Goal: Task Accomplishment & Management: Manage account settings

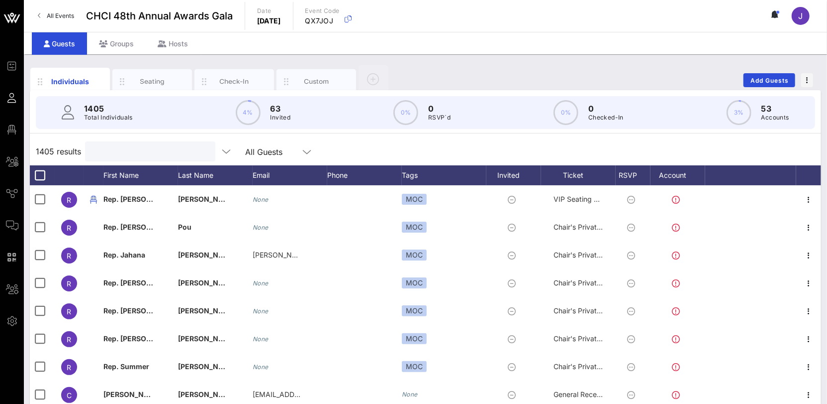
click at [123, 151] on input "text" at bounding box center [149, 151] width 116 height 13
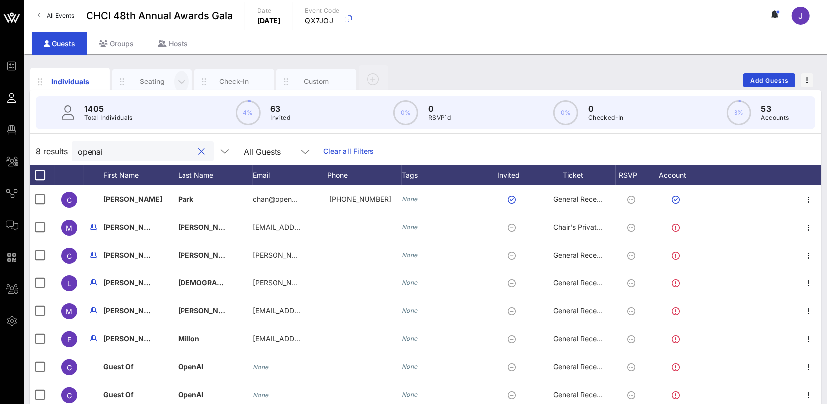
click at [180, 82] on icon "button" at bounding box center [182, 81] width 12 height 11
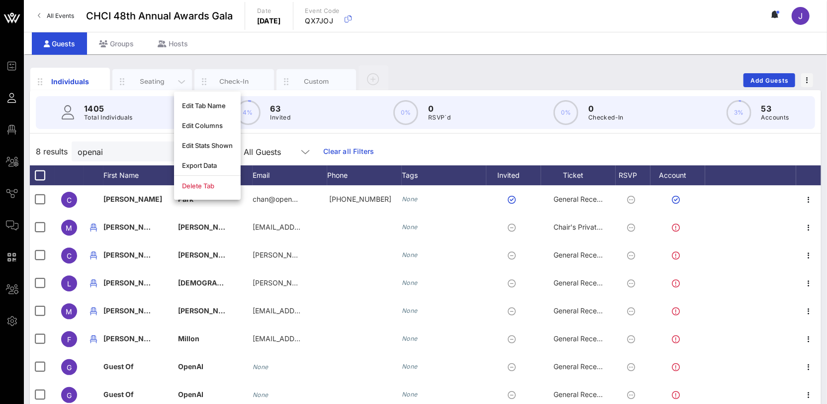
click at [145, 80] on div "Seating" at bounding box center [152, 81] width 44 height 9
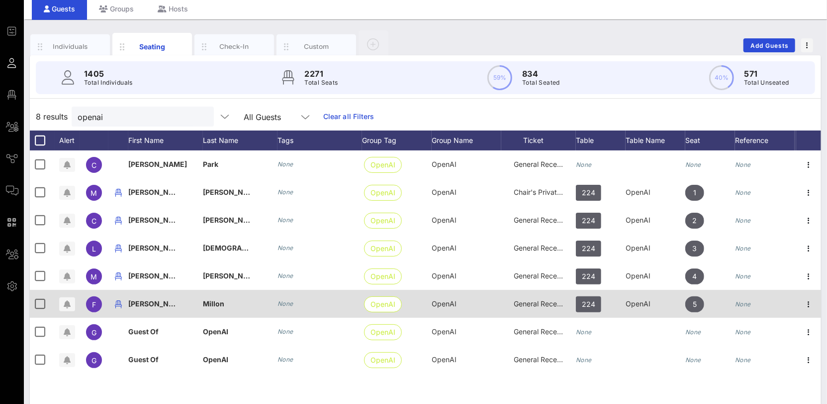
scroll to position [50, 0]
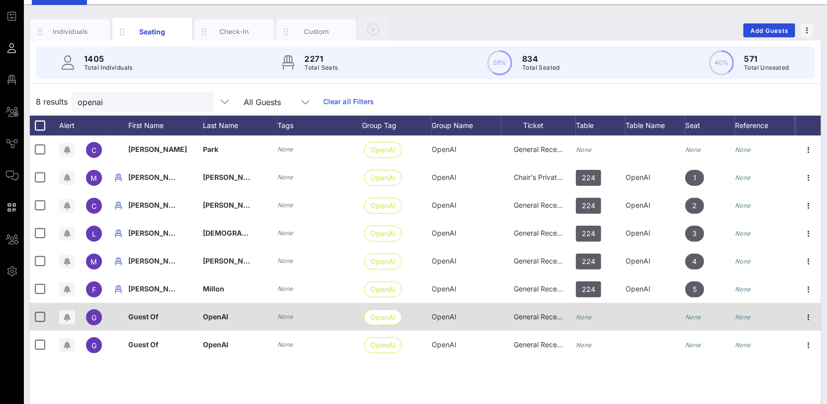
click at [591, 317] on icon "None" at bounding box center [584, 316] width 16 height 7
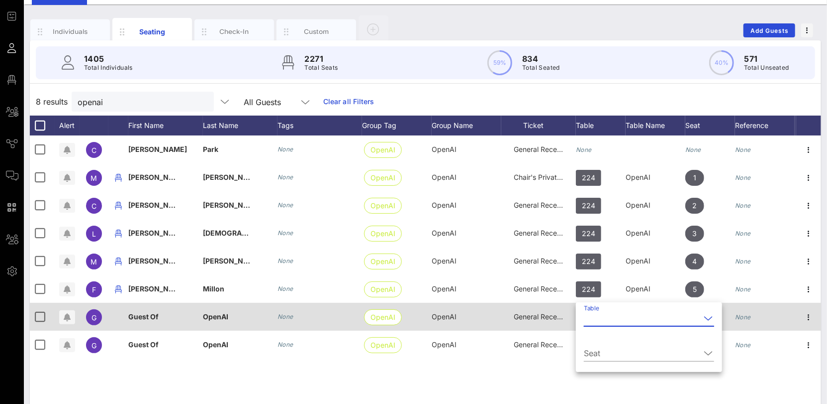
click at [544, 320] on div "General Reception" at bounding box center [539, 317] width 50 height 28
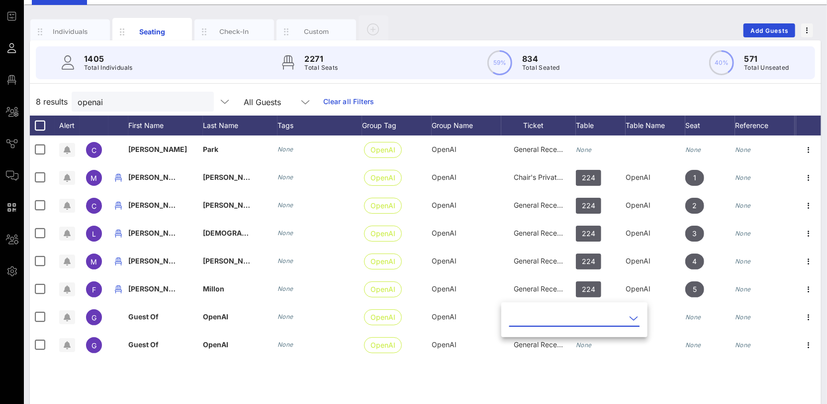
click at [539, 317] on input "text" at bounding box center [568, 318] width 116 height 16
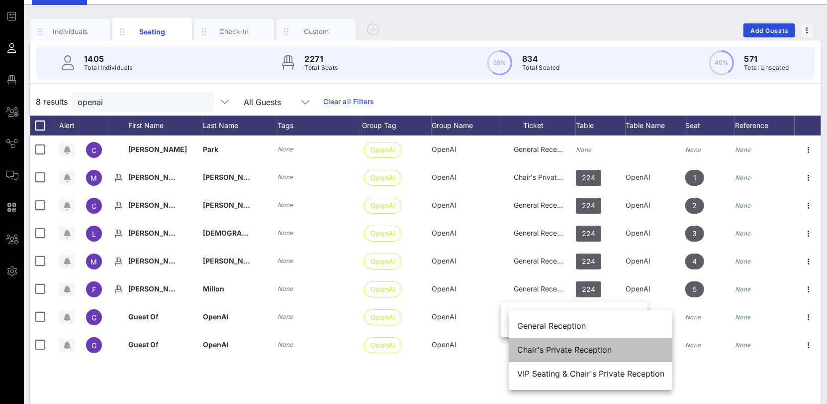
click at [546, 350] on div "Chair's Private Reception" at bounding box center [590, 349] width 147 height 9
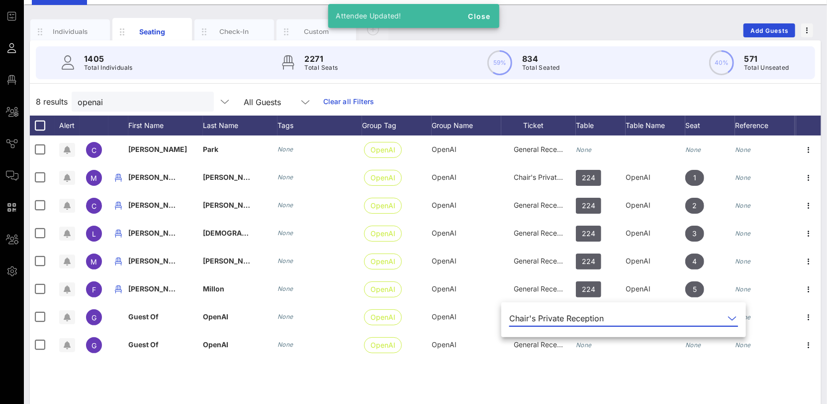
click at [489, 367] on div "[PERSON_NAME] Park None OpenAI OpenAI General Reception None None None M [PERSO…" at bounding box center [426, 284] width 792 height 299
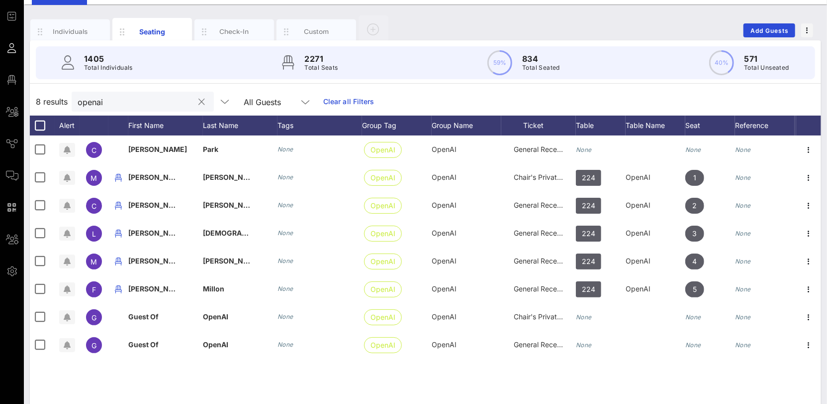
click at [103, 101] on input "openai" at bounding box center [136, 101] width 116 height 13
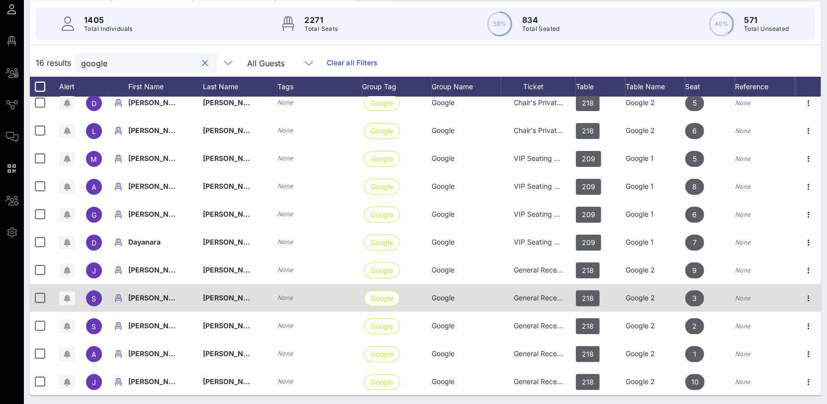
scroll to position [89, 0]
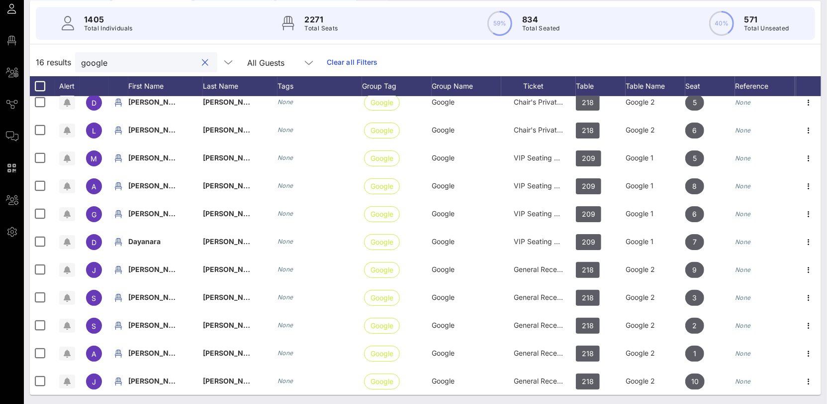
click at [101, 68] on div "google" at bounding box center [139, 62] width 116 height 20
click at [102, 57] on input "google" at bounding box center [139, 62] width 116 height 13
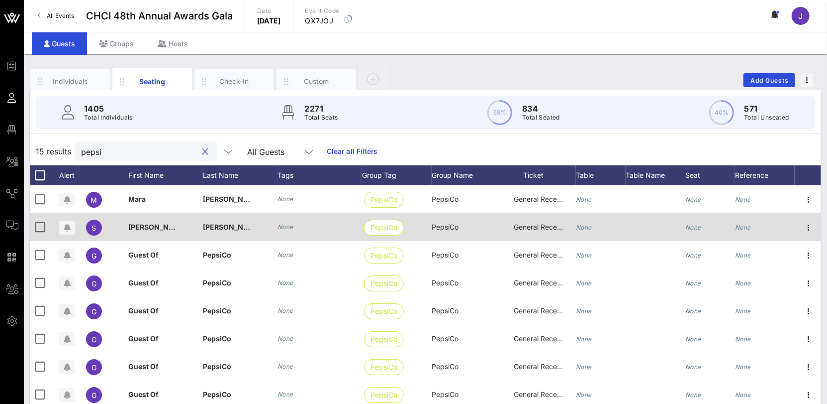
scroll to position [29, 0]
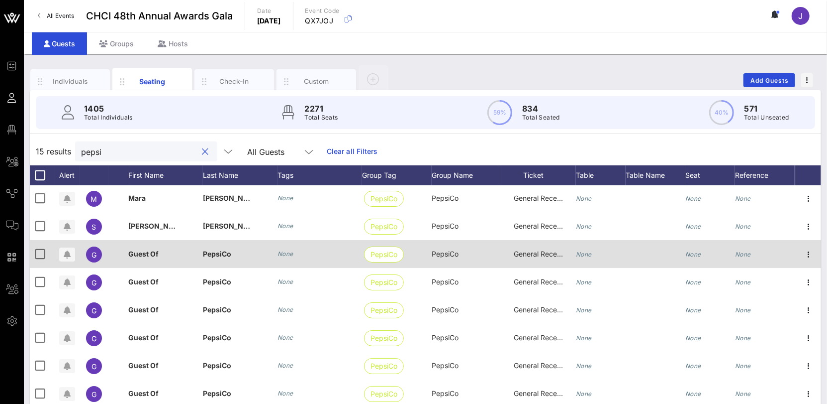
type input "pepsi"
click at [524, 253] on span "General Reception" at bounding box center [544, 253] width 60 height 8
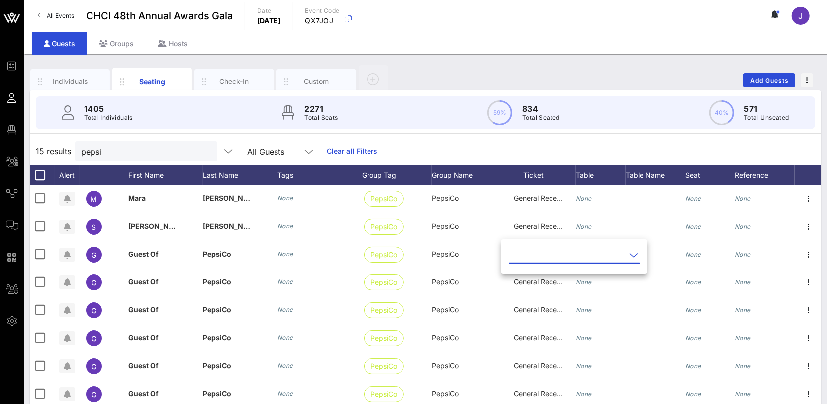
click at [539, 256] on input "text" at bounding box center [568, 255] width 116 height 16
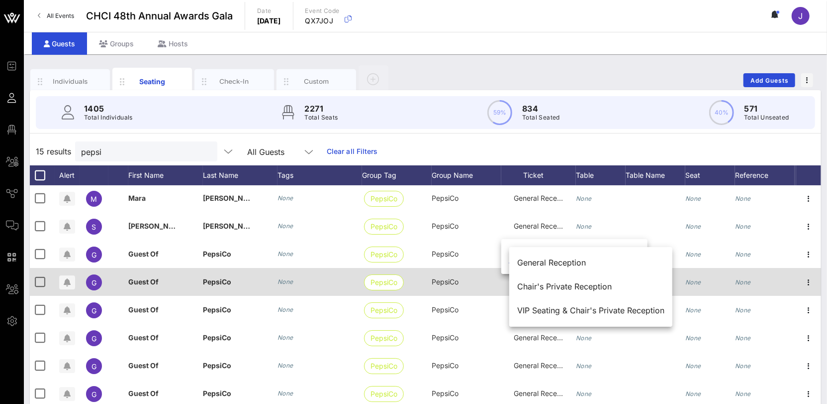
click at [533, 287] on div "Chair's Private Reception" at bounding box center [590, 286] width 147 height 9
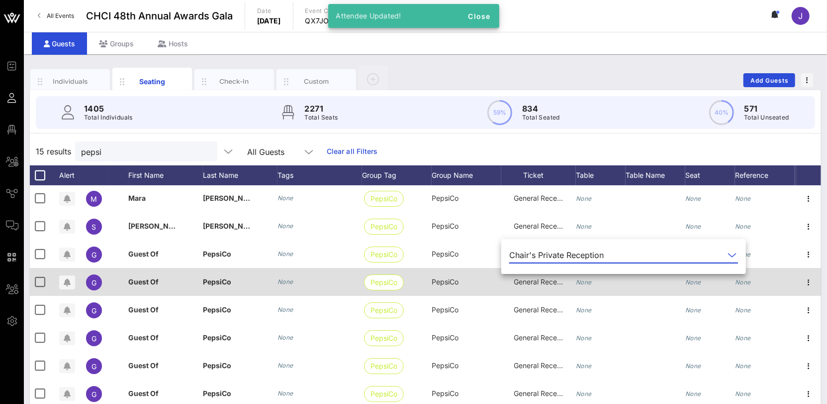
click at [530, 283] on span "General Reception" at bounding box center [544, 281] width 60 height 8
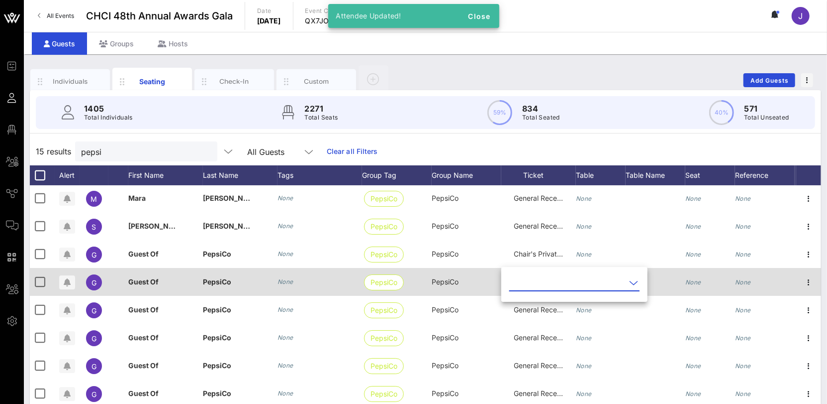
click at [530, 283] on input "text" at bounding box center [568, 283] width 116 height 16
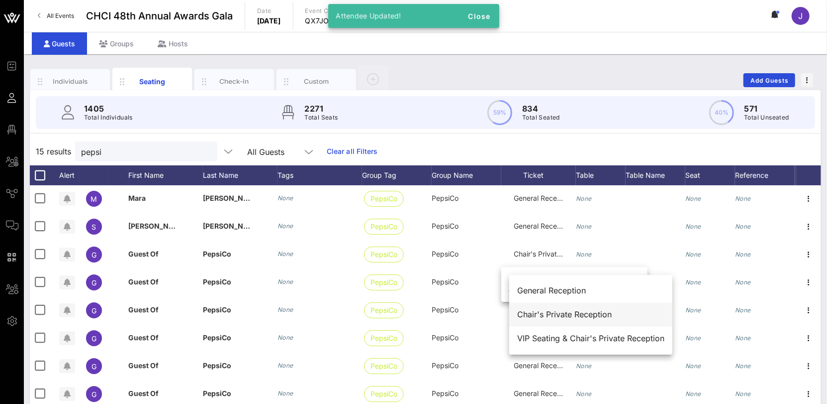
click at [540, 311] on div "Chair's Private Reception" at bounding box center [590, 313] width 147 height 9
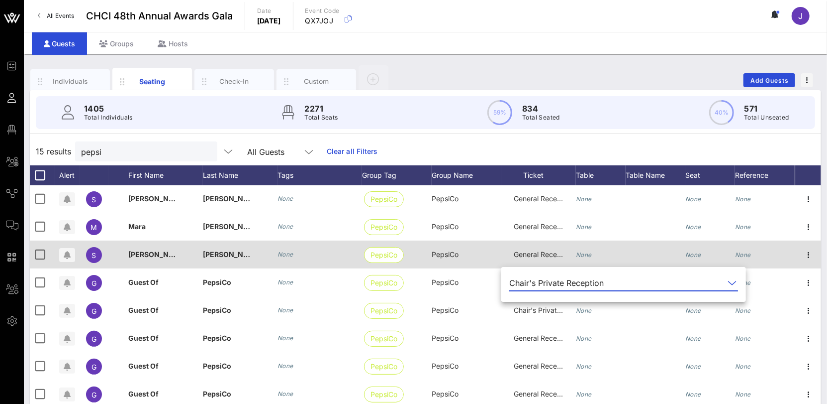
scroll to position [0, 0]
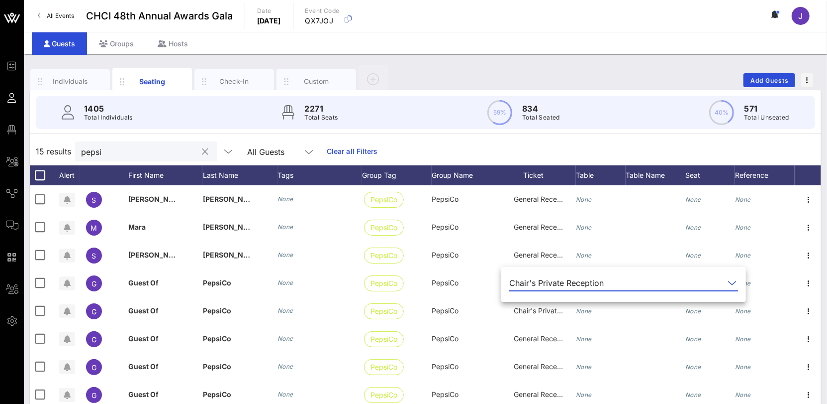
click at [177, 157] on div "pepsi" at bounding box center [146, 151] width 142 height 20
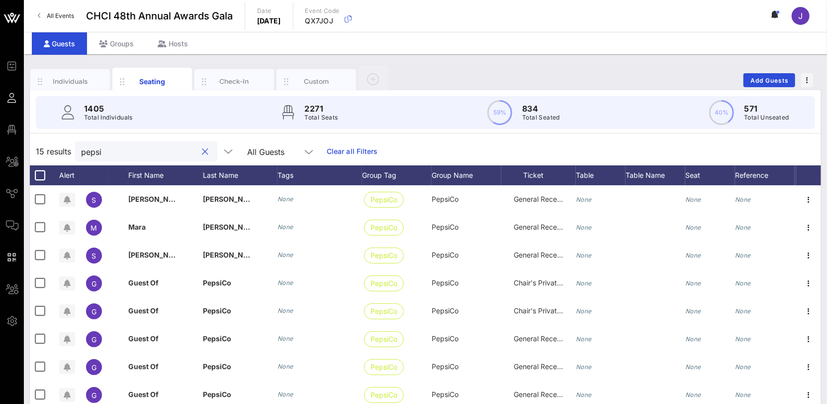
click at [203, 147] on button "clear icon" at bounding box center [206, 152] width 6 height 10
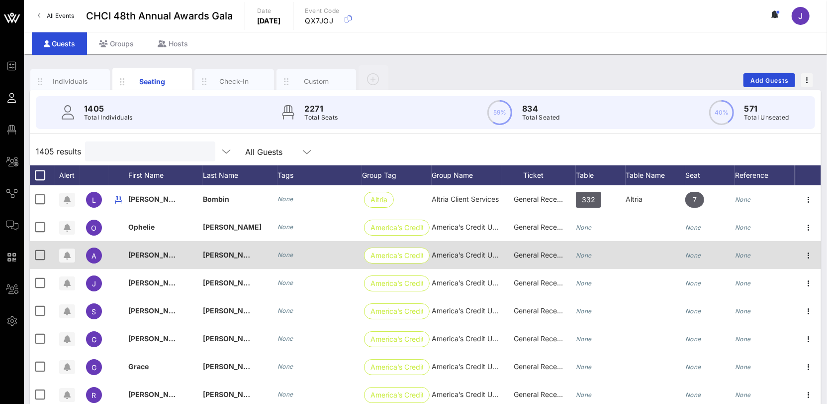
scroll to position [2533, 0]
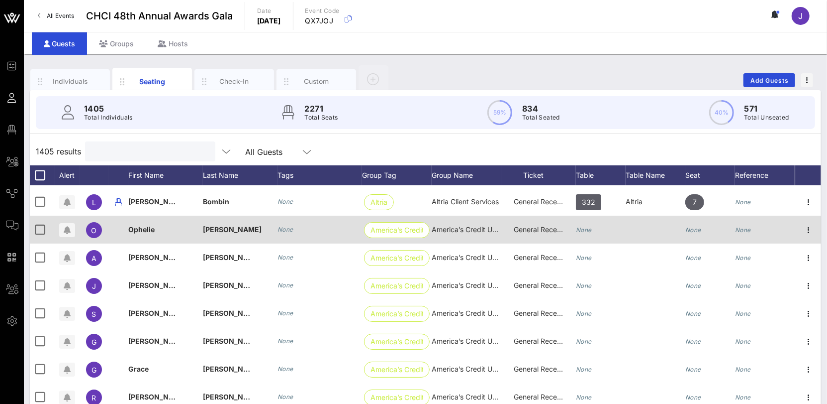
click at [594, 228] on div "None" at bounding box center [601, 234] width 50 height 39
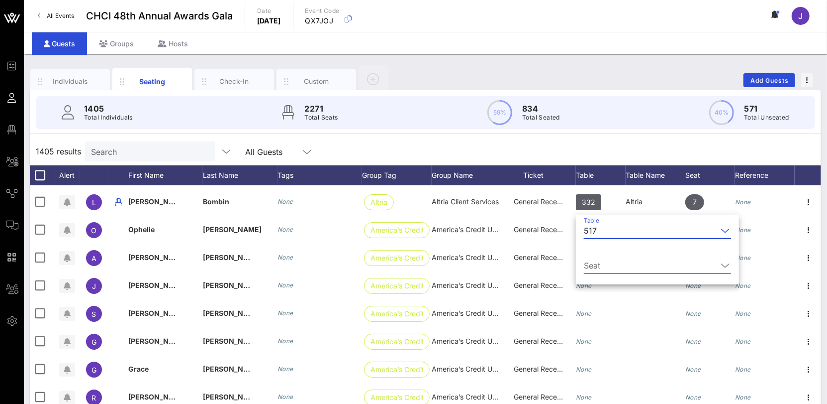
click at [601, 264] on input "Seat" at bounding box center [650, 265] width 133 height 16
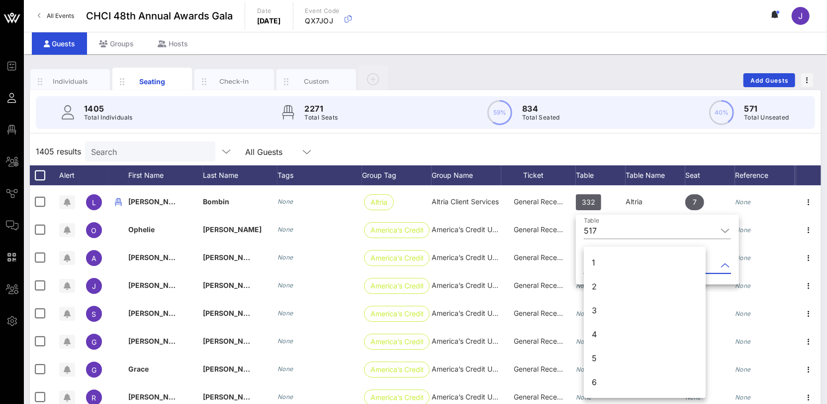
click at [602, 271] on div "1" at bounding box center [645, 262] width 122 height 24
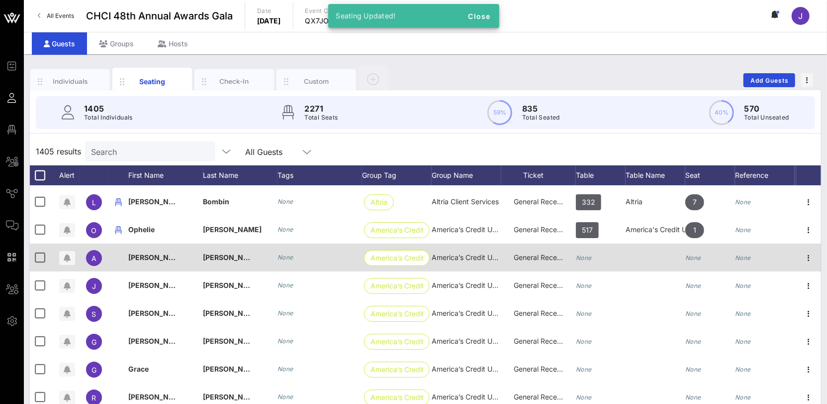
click at [590, 258] on icon "None" at bounding box center [584, 257] width 16 height 7
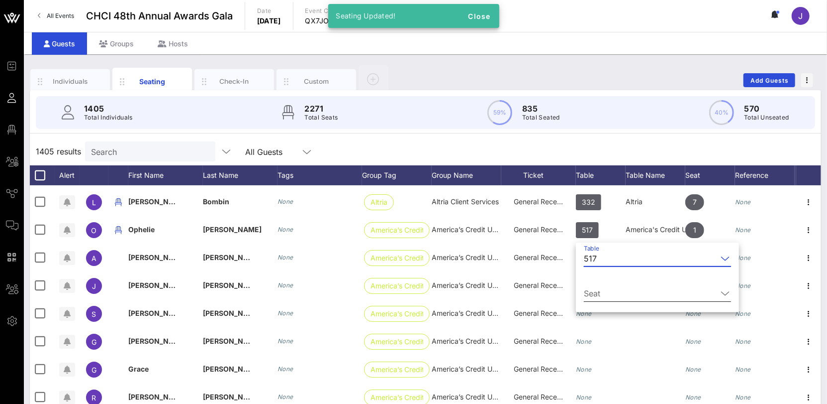
click at [598, 294] on input "Seat" at bounding box center [650, 293] width 133 height 16
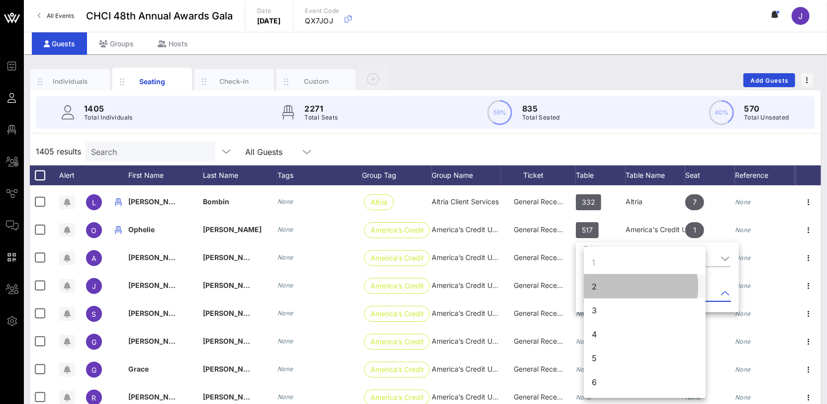
click at [598, 290] on div "2" at bounding box center [645, 286] width 122 height 24
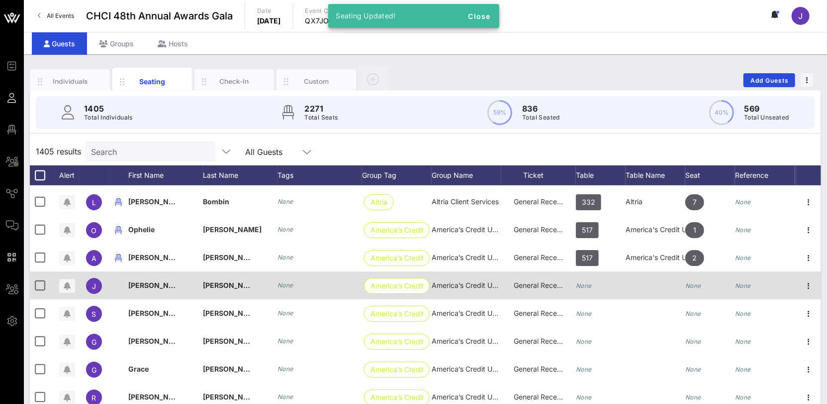
scroll to position [2551, 0]
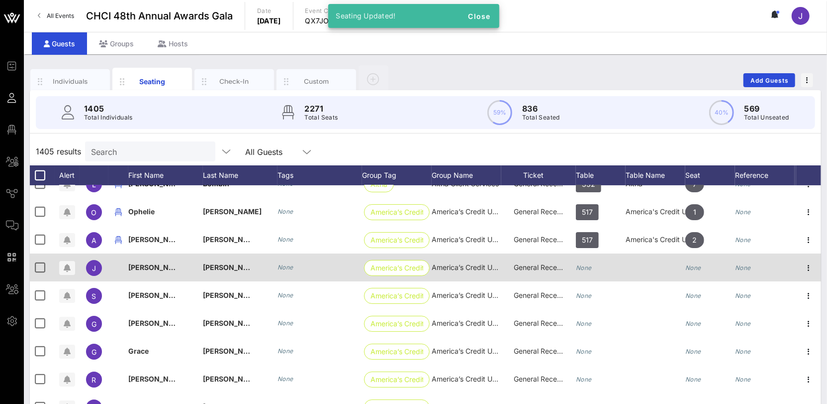
click at [587, 267] on icon "None" at bounding box center [584, 267] width 16 height 7
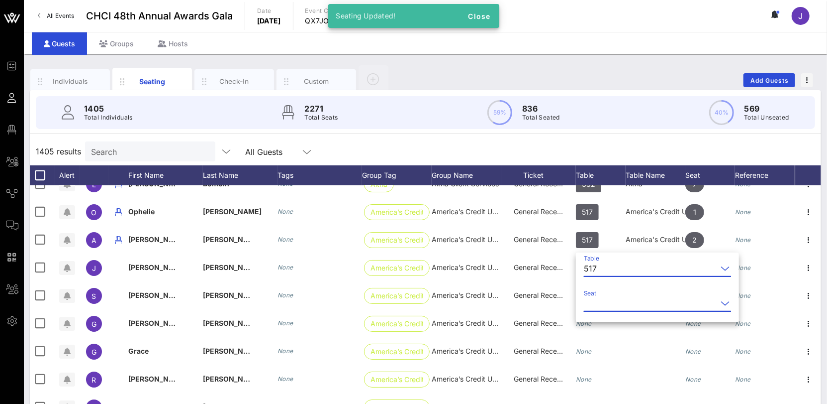
click at [594, 298] on input "Seat" at bounding box center [650, 303] width 133 height 16
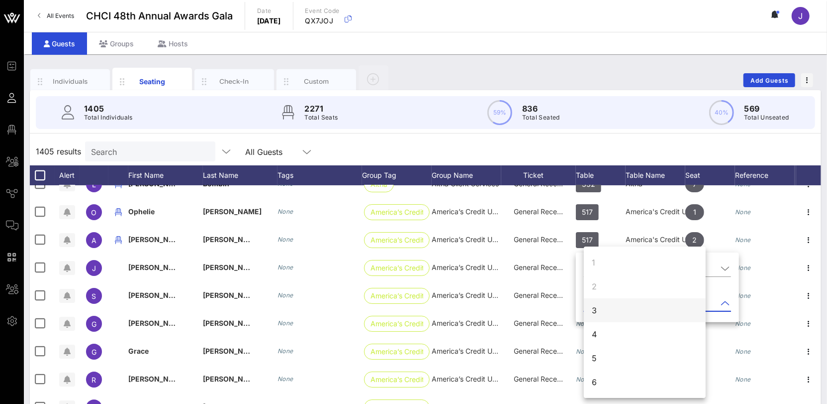
click at [603, 315] on div "3" at bounding box center [645, 310] width 122 height 24
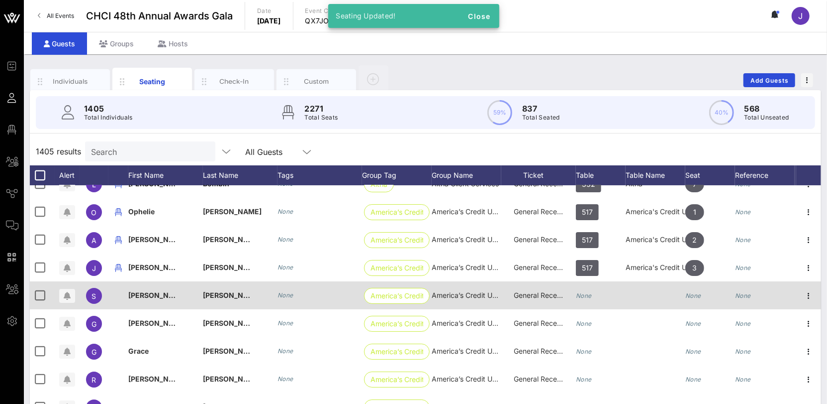
click at [592, 292] on icon "None" at bounding box center [584, 295] width 16 height 7
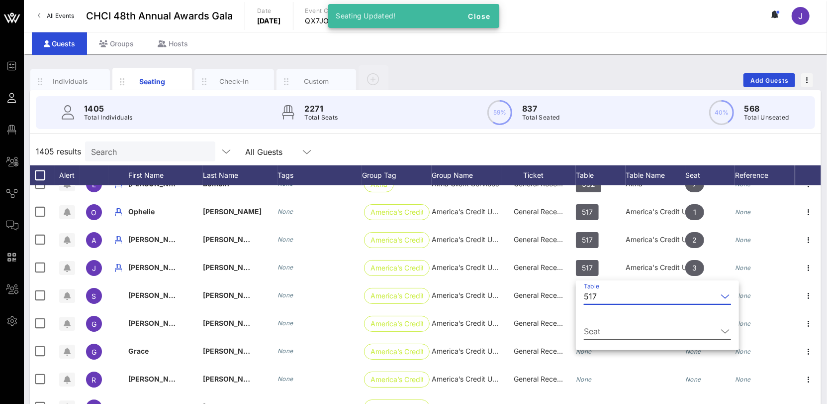
click at [607, 328] on input "Seat" at bounding box center [650, 331] width 133 height 16
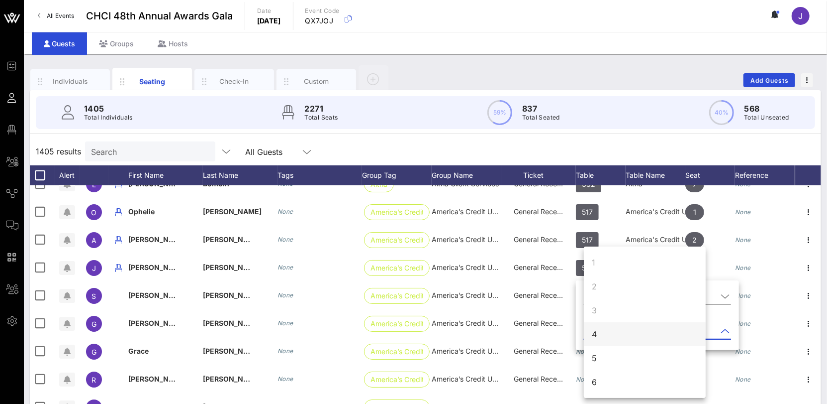
click at [601, 335] on div "4" at bounding box center [645, 334] width 122 height 24
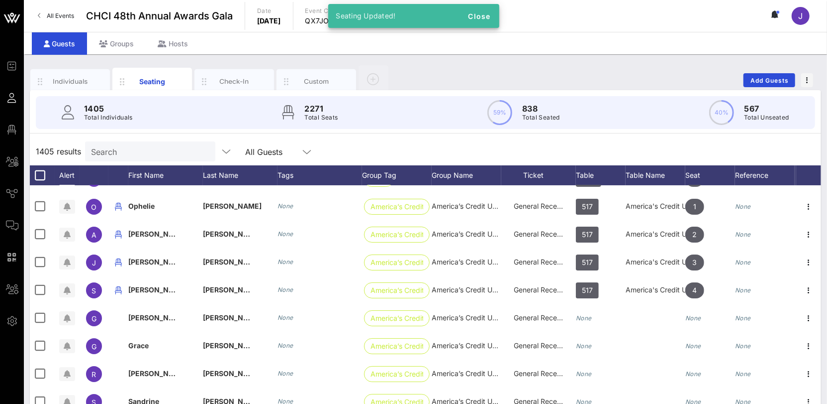
scroll to position [2570, 0]
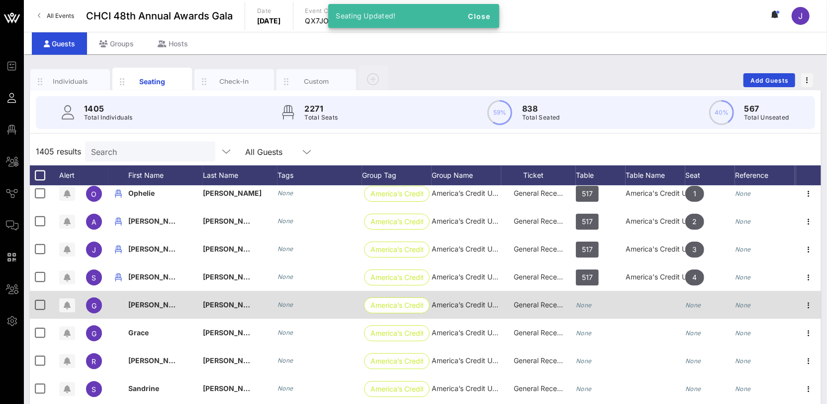
click at [593, 311] on div "None" at bounding box center [601, 310] width 50 height 39
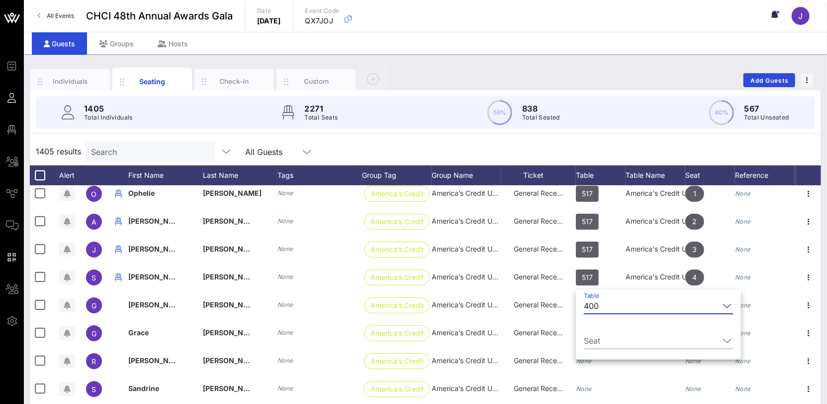
click at [595, 307] on div "400" at bounding box center [591, 305] width 15 height 9
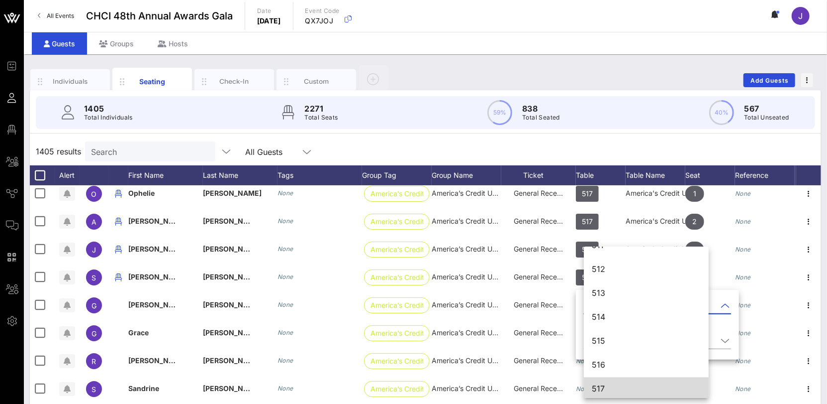
scroll to position [3984, 0]
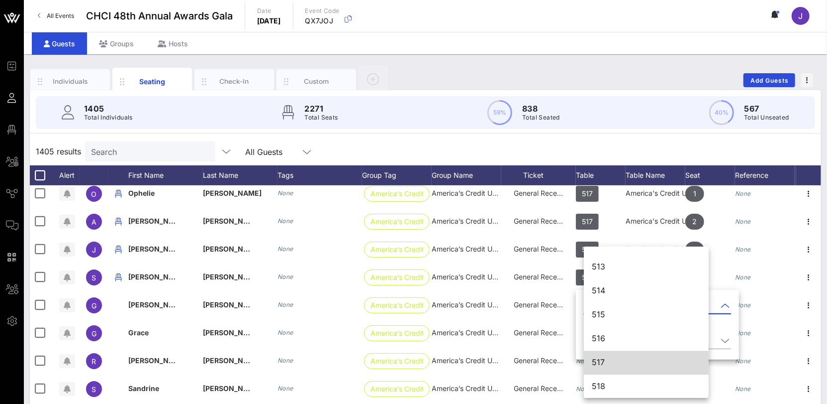
click at [604, 361] on div "517" at bounding box center [646, 361] width 109 height 9
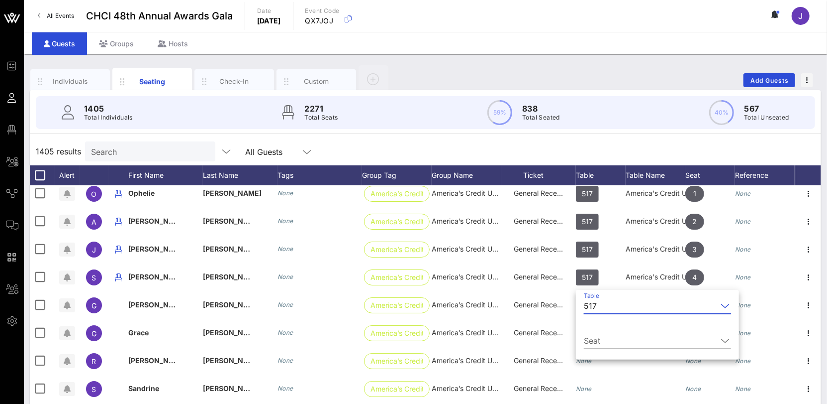
click at [597, 333] on input "Seat" at bounding box center [650, 340] width 133 height 16
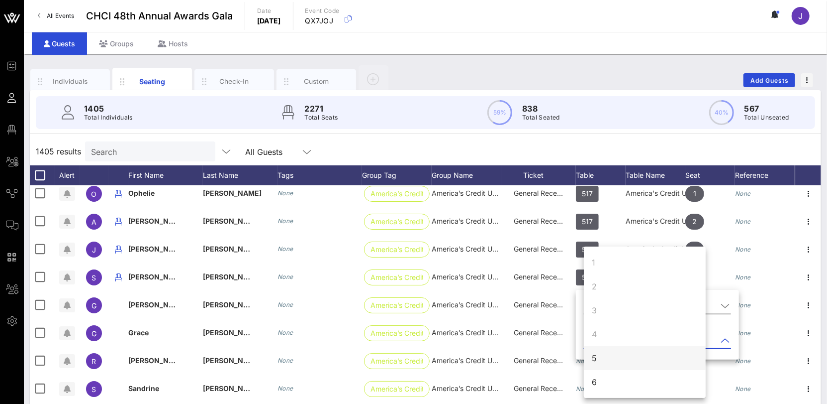
click at [597, 358] on div "5" at bounding box center [645, 358] width 122 height 24
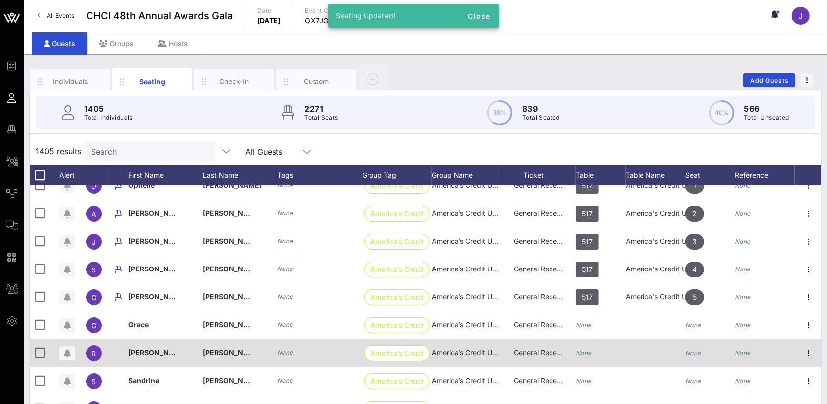
scroll to position [2633, 0]
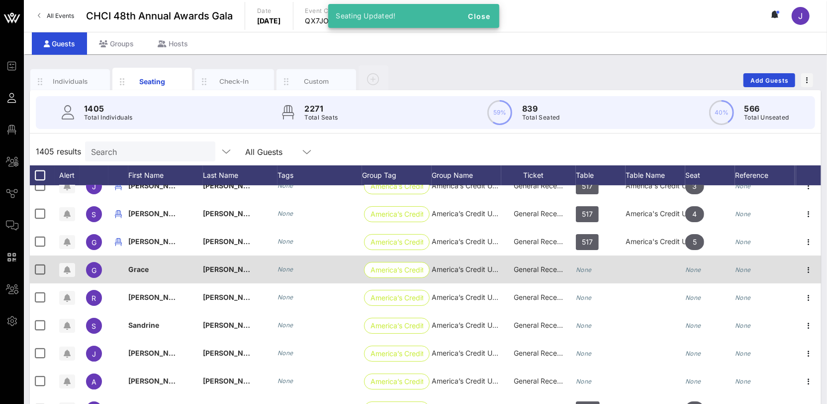
click at [590, 272] on div "None" at bounding box center [584, 269] width 16 height 28
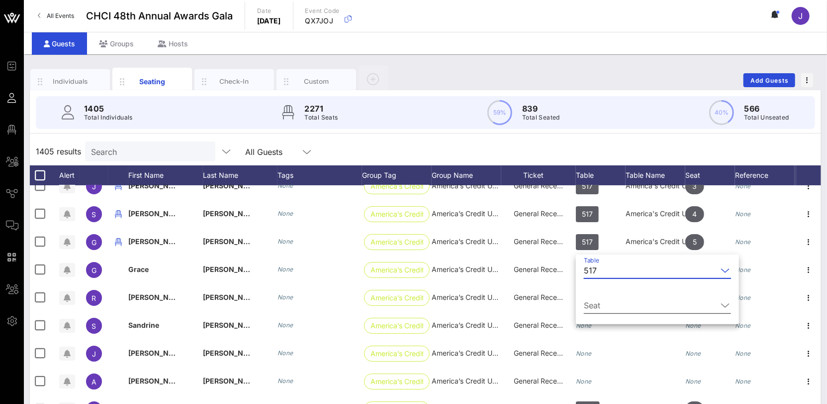
click at [604, 304] on input "Seat" at bounding box center [650, 305] width 133 height 16
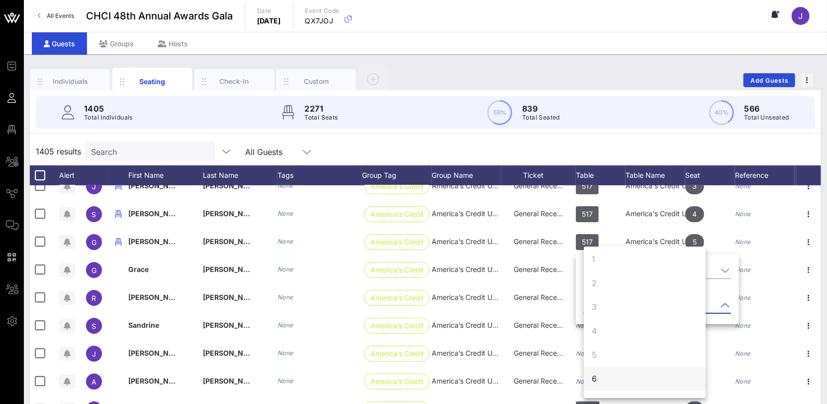
scroll to position [5, 0]
click at [599, 374] on div "6" at bounding box center [645, 376] width 122 height 24
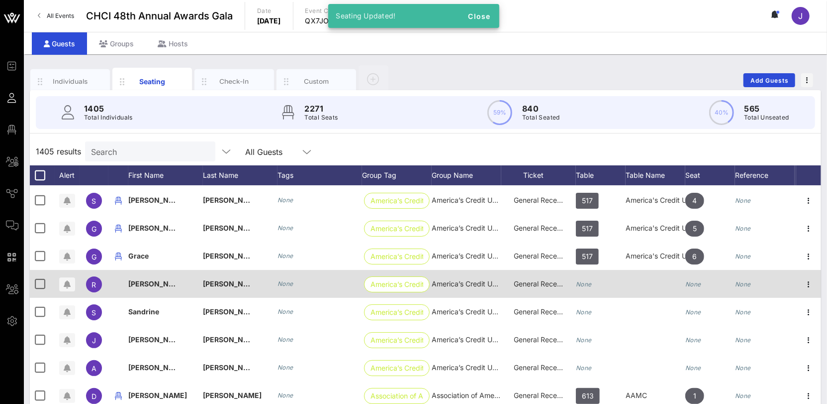
scroll to position [2649, 0]
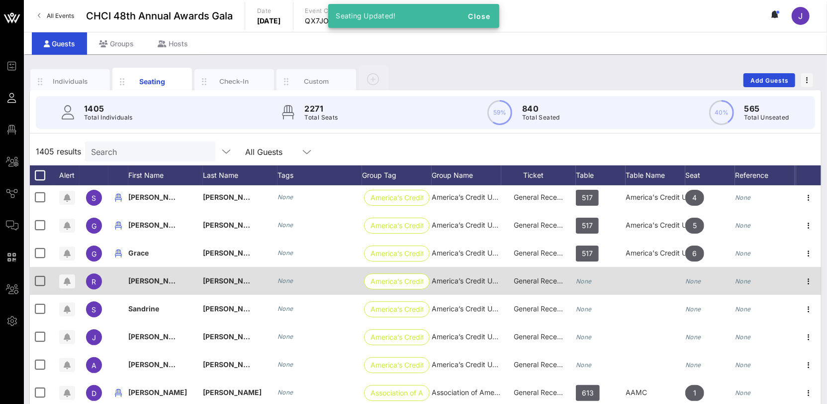
click at [587, 282] on icon "None" at bounding box center [584, 280] width 16 height 7
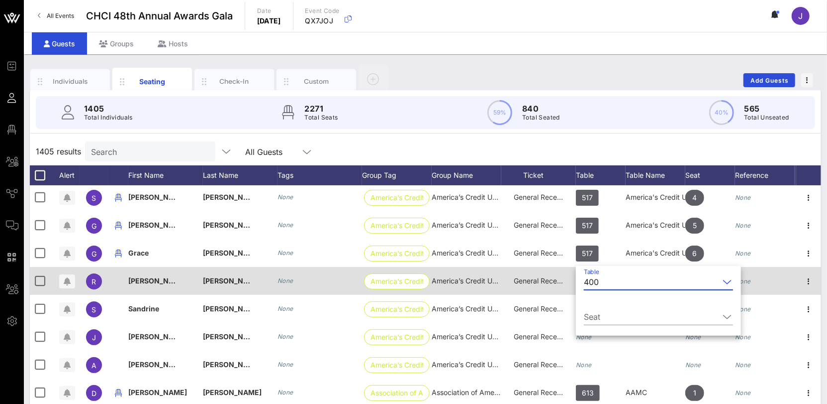
click at [587, 282] on div "400" at bounding box center [591, 281] width 15 height 9
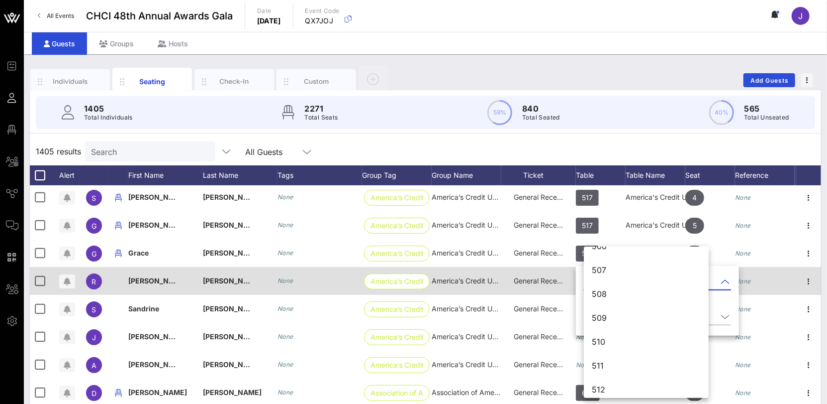
scroll to position [3984, 0]
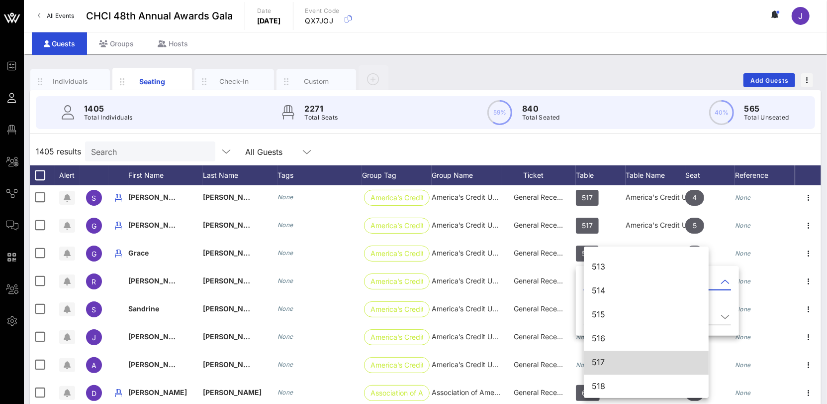
click at [643, 358] on div "517" at bounding box center [646, 361] width 109 height 9
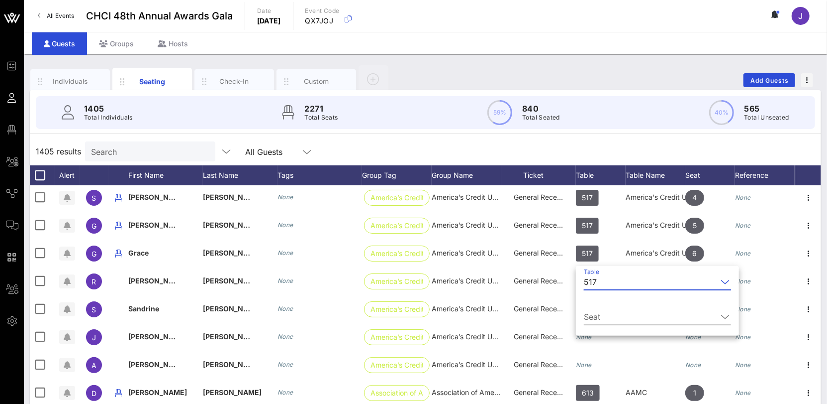
click at [601, 314] on input "Seat" at bounding box center [650, 317] width 133 height 16
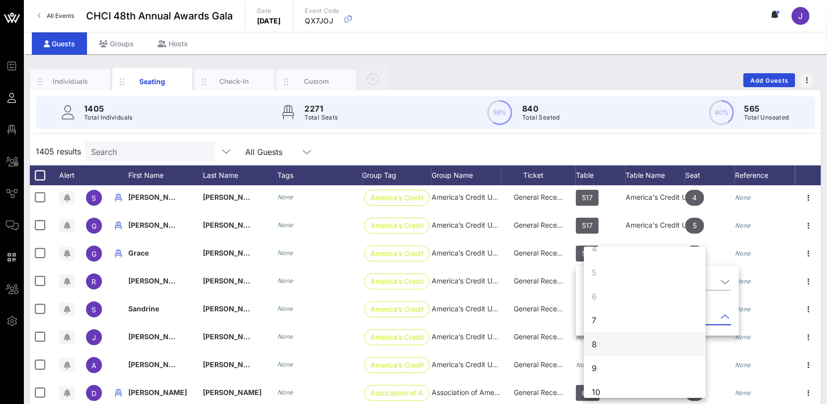
scroll to position [96, 0]
click at [605, 312] on div "7" at bounding box center [645, 310] width 122 height 24
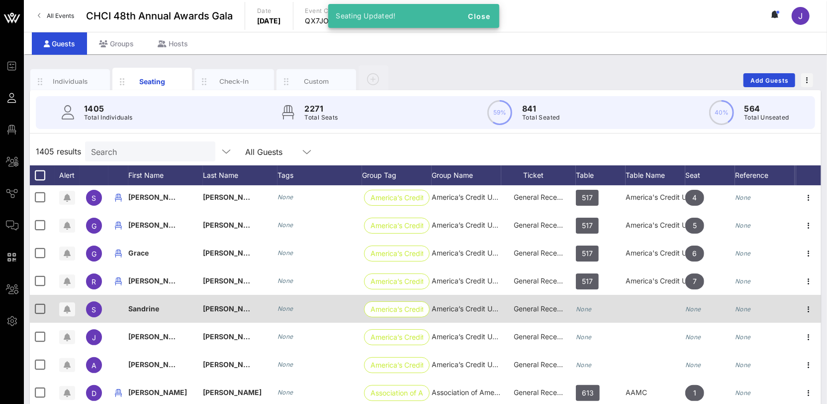
click at [589, 307] on icon "None" at bounding box center [584, 308] width 16 height 7
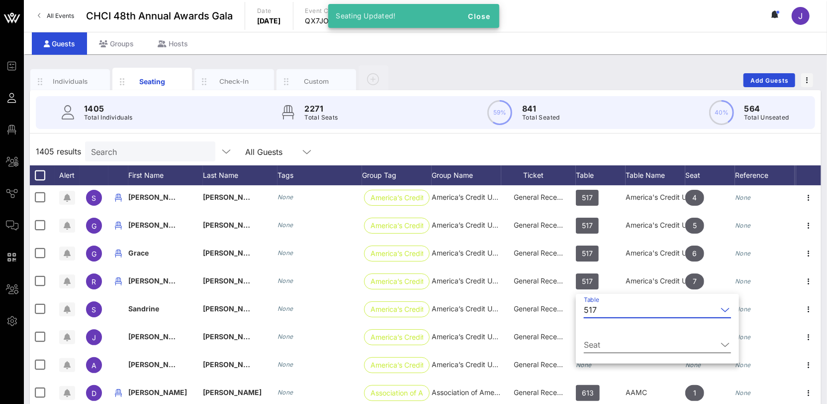
click at [618, 342] on input "Seat" at bounding box center [650, 344] width 133 height 16
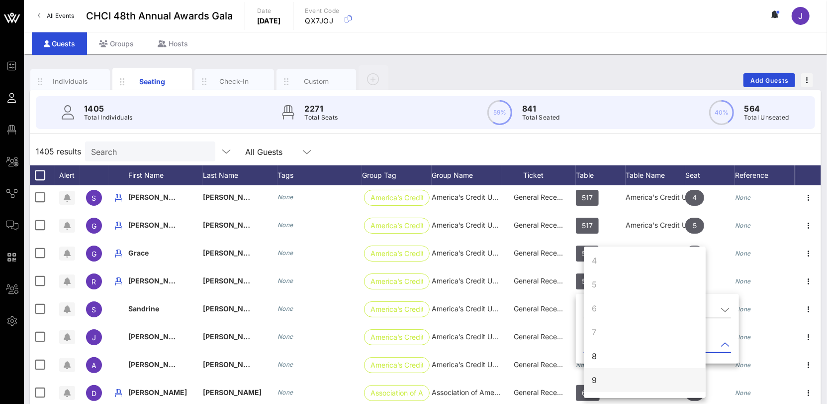
scroll to position [85, 0]
click at [610, 346] on div "8" at bounding box center [645, 344] width 122 height 24
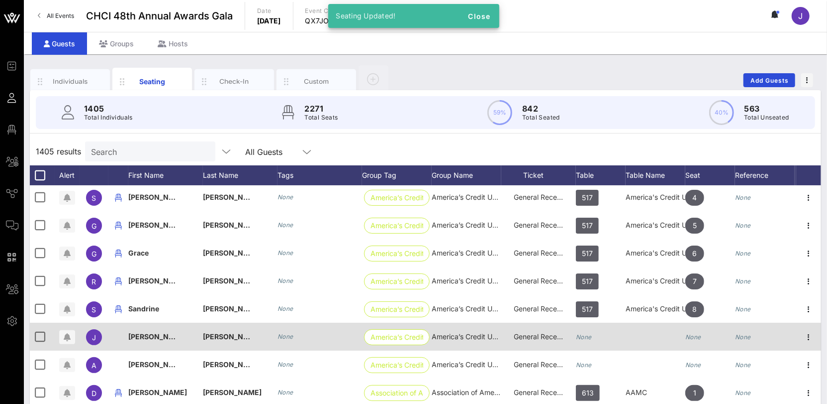
click at [590, 335] on icon "None" at bounding box center [584, 336] width 16 height 7
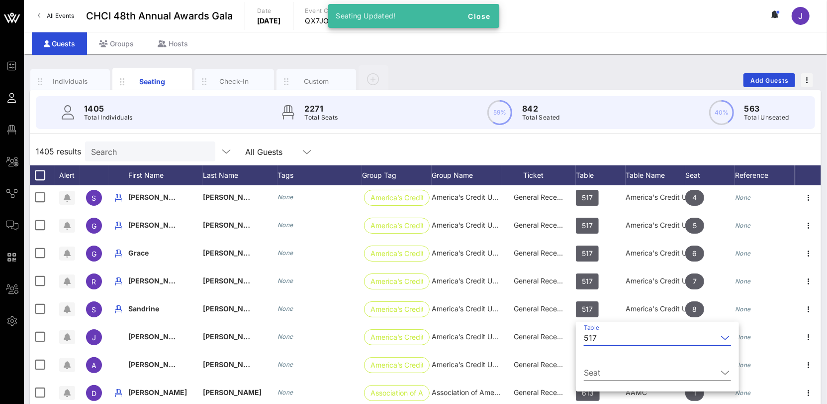
click at [611, 374] on input "Seat" at bounding box center [650, 372] width 133 height 16
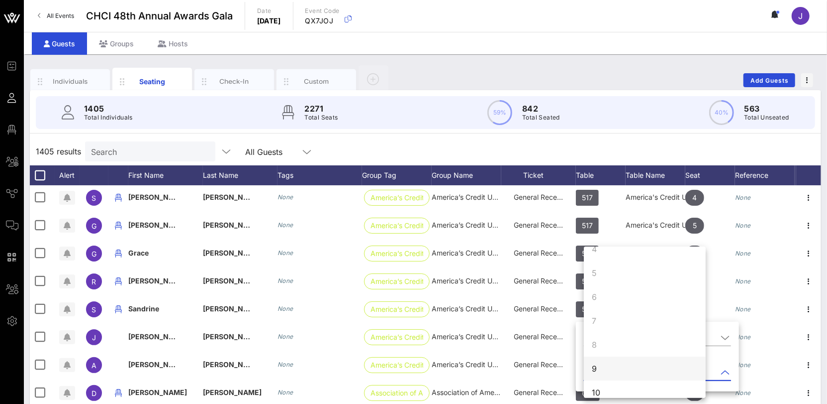
scroll to position [87, 0]
click at [606, 365] on div "9" at bounding box center [645, 366] width 122 height 24
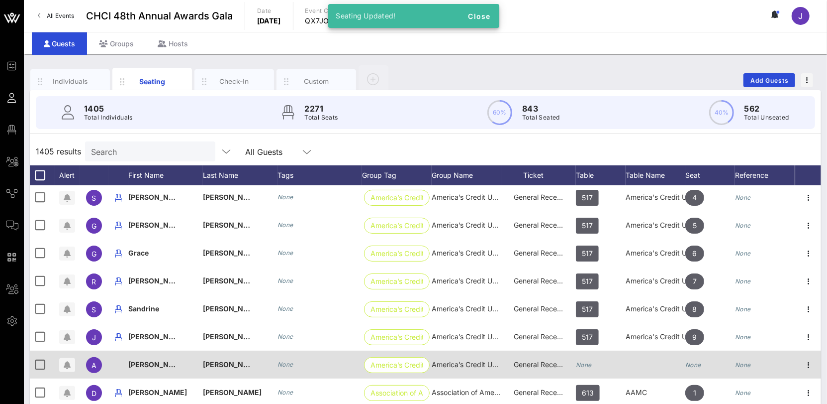
click at [589, 361] on icon "None" at bounding box center [584, 364] width 16 height 7
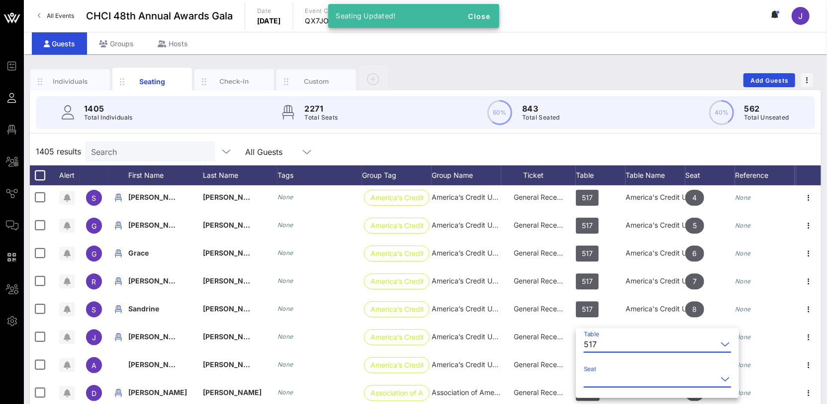
click at [604, 372] on input "Seat" at bounding box center [650, 379] width 133 height 16
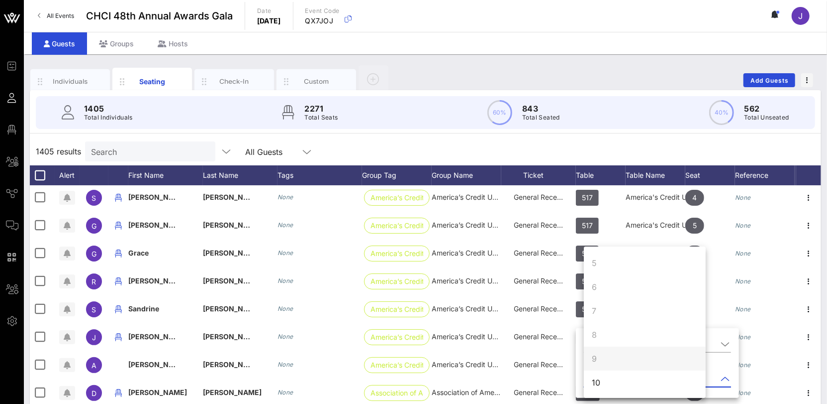
scroll to position [96, 0]
click at [614, 383] on div "10" at bounding box center [645, 382] width 122 height 24
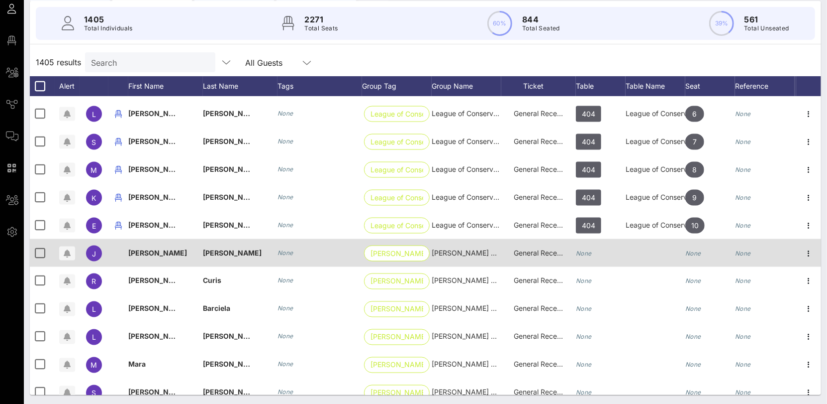
scroll to position [8556, 0]
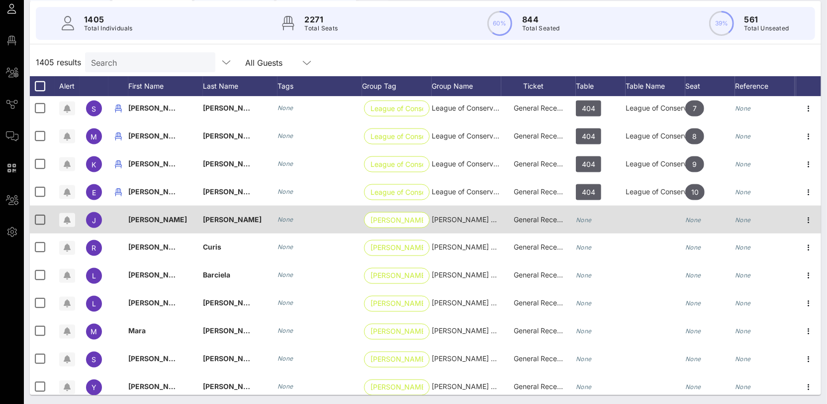
click at [593, 223] on div "None" at bounding box center [601, 225] width 50 height 39
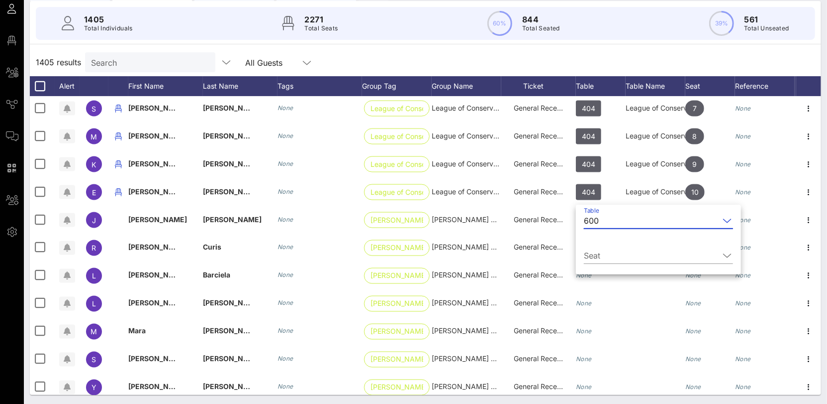
click at [610, 241] on div "Seat" at bounding box center [658, 257] width 149 height 33
click at [606, 259] on input "Seat" at bounding box center [651, 255] width 135 height 16
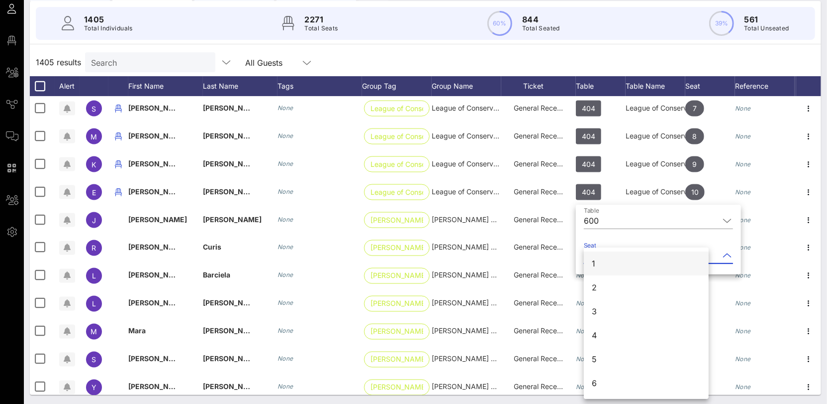
click at [601, 273] on div "1" at bounding box center [646, 263] width 125 height 24
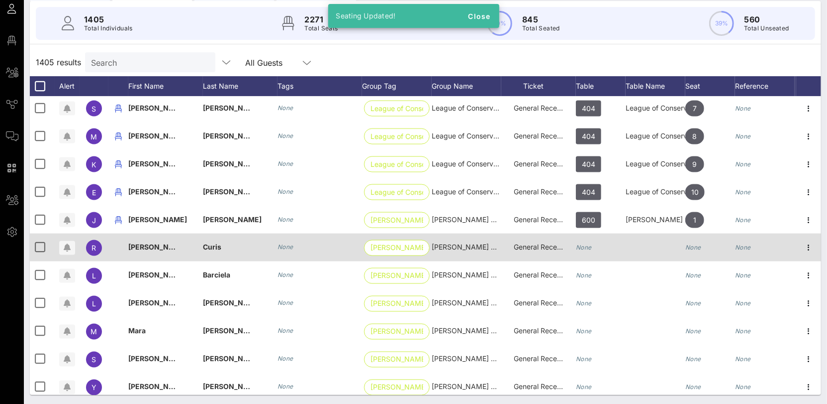
click at [586, 252] on div "None" at bounding box center [584, 247] width 16 height 28
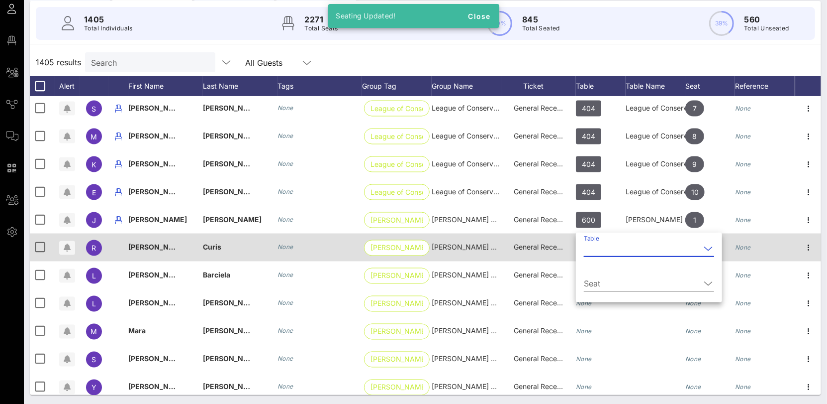
click at [586, 252] on input "Table" at bounding box center [642, 248] width 116 height 16
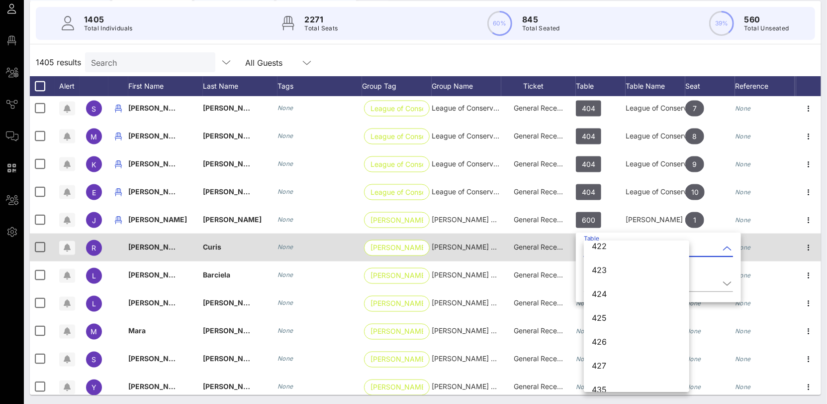
scroll to position [4629, 0]
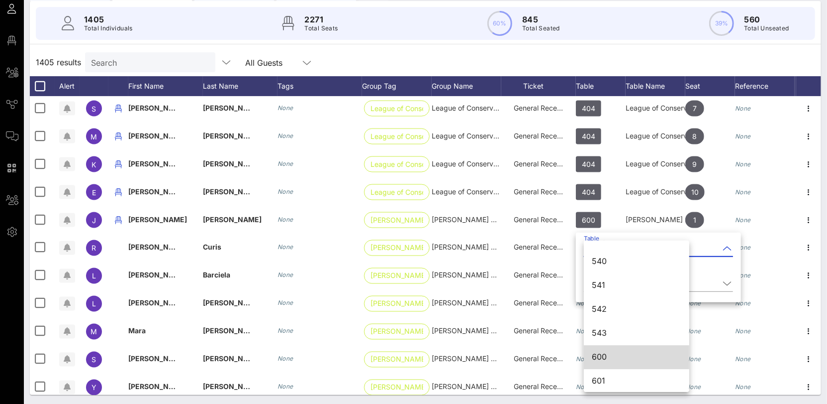
click at [611, 357] on div "600" at bounding box center [637, 356] width 90 height 9
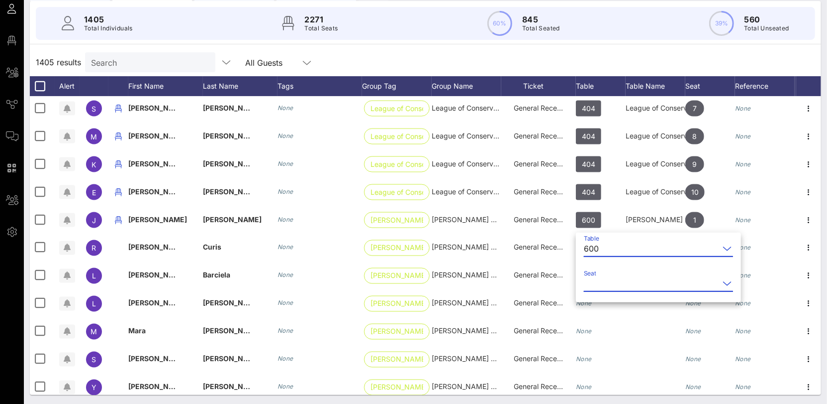
click at [598, 284] on input "Seat" at bounding box center [651, 283] width 135 height 16
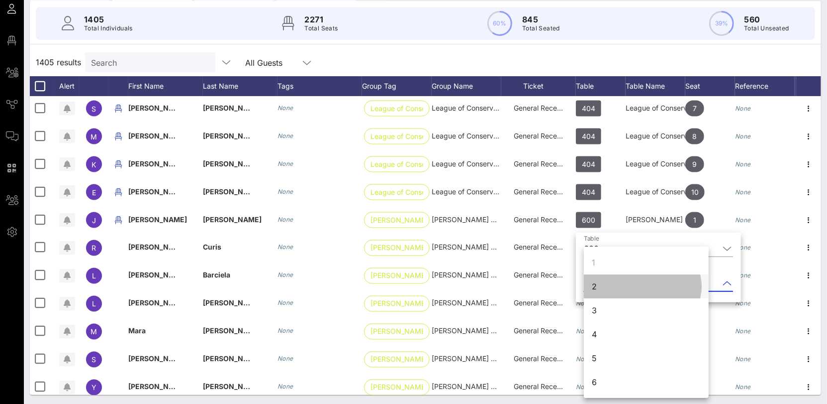
click at [596, 291] on div "2" at bounding box center [594, 286] width 5 height 12
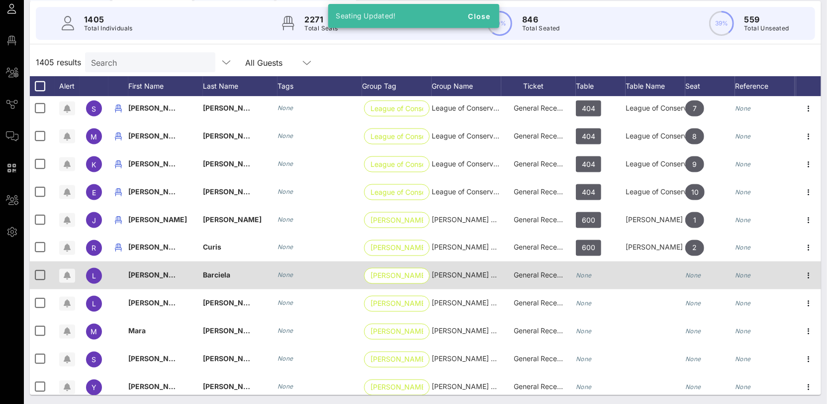
click at [585, 281] on div "None" at bounding box center [584, 275] width 16 height 28
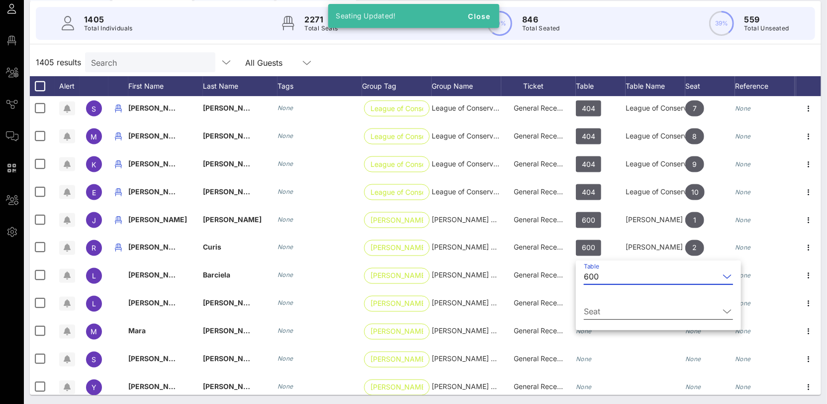
click at [603, 309] on input "Seat" at bounding box center [651, 311] width 135 height 16
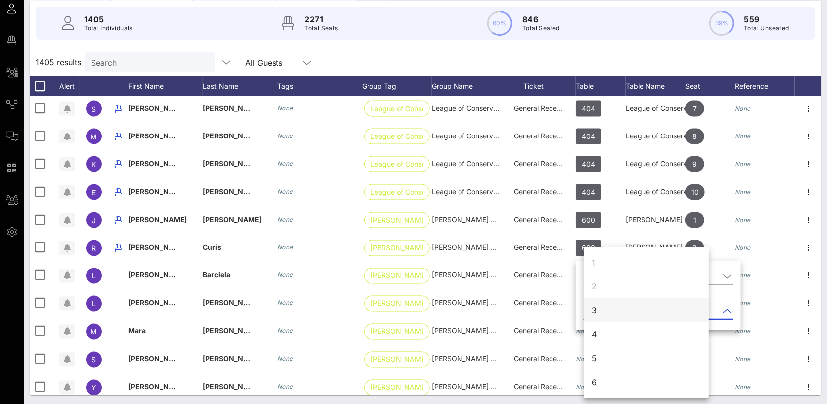
click at [600, 310] on div "3" at bounding box center [646, 310] width 125 height 24
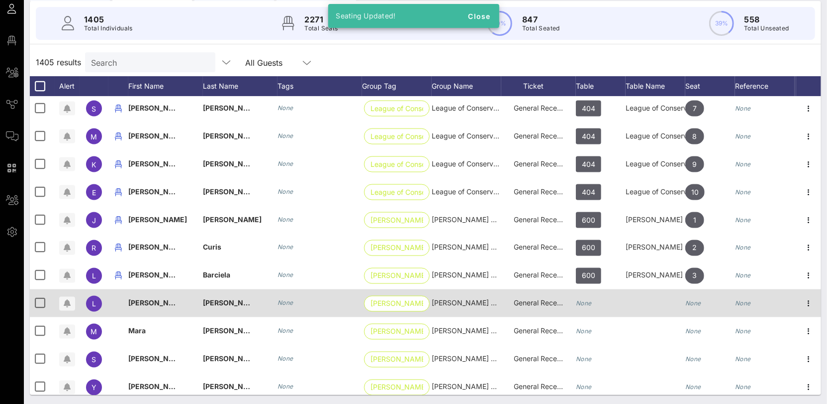
click at [589, 302] on icon "None" at bounding box center [584, 303] width 16 height 7
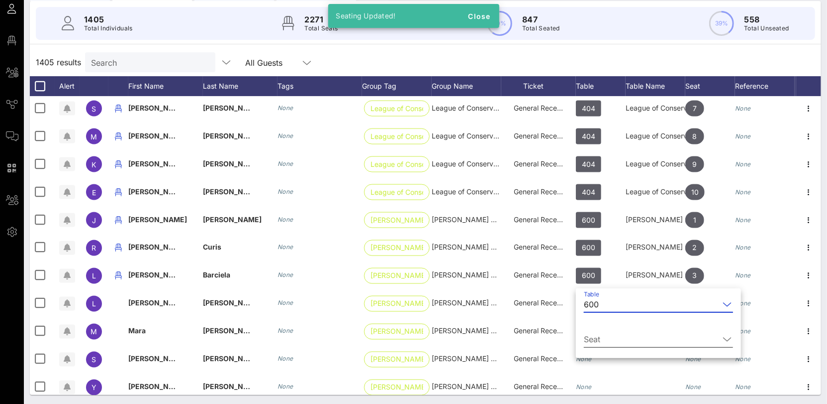
click at [612, 337] on input "Seat" at bounding box center [651, 339] width 135 height 16
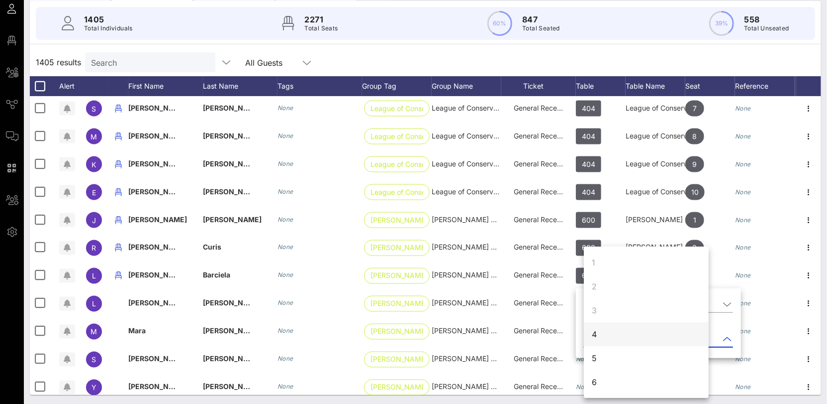
click at [601, 337] on div "4" at bounding box center [646, 334] width 125 height 24
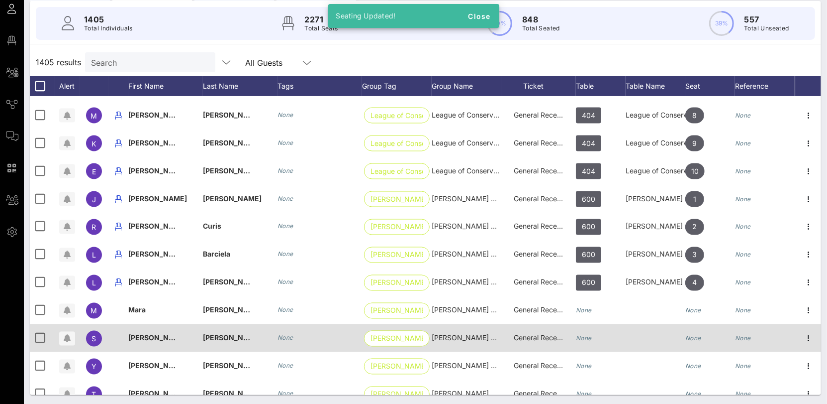
scroll to position [8620, 0]
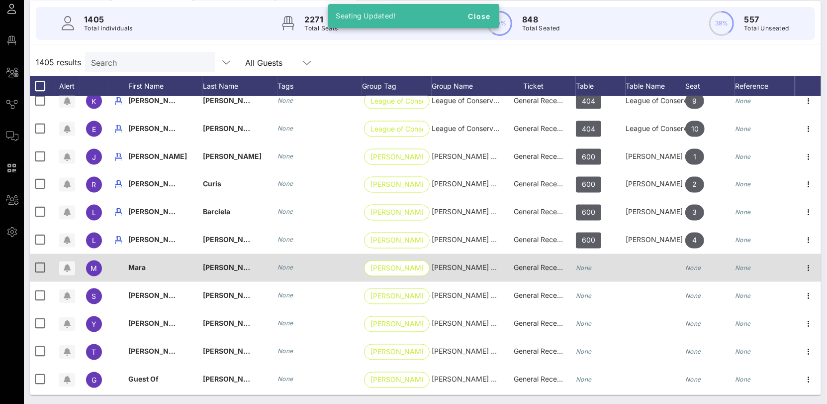
click at [586, 267] on icon "None" at bounding box center [584, 267] width 16 height 7
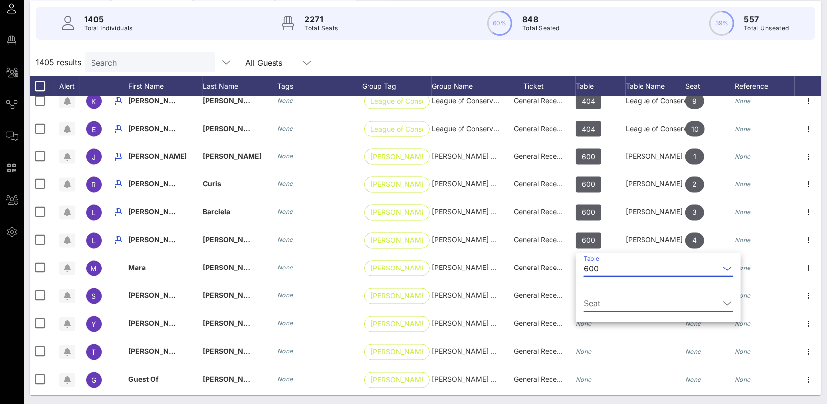
click at [598, 299] on input "Seat" at bounding box center [651, 303] width 135 height 16
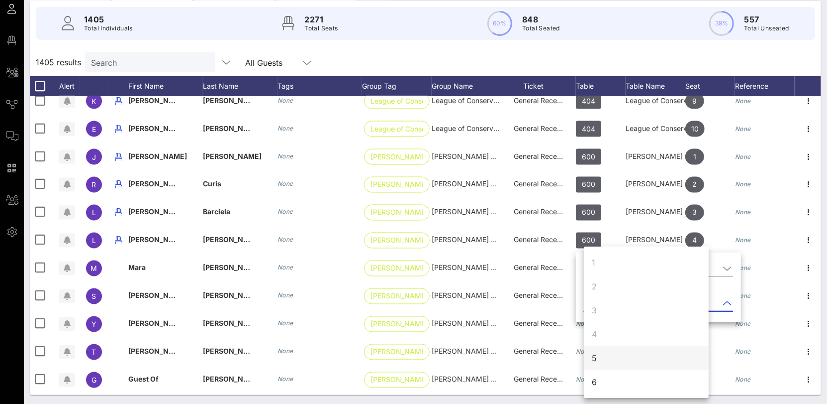
click at [603, 348] on div "5" at bounding box center [646, 358] width 125 height 24
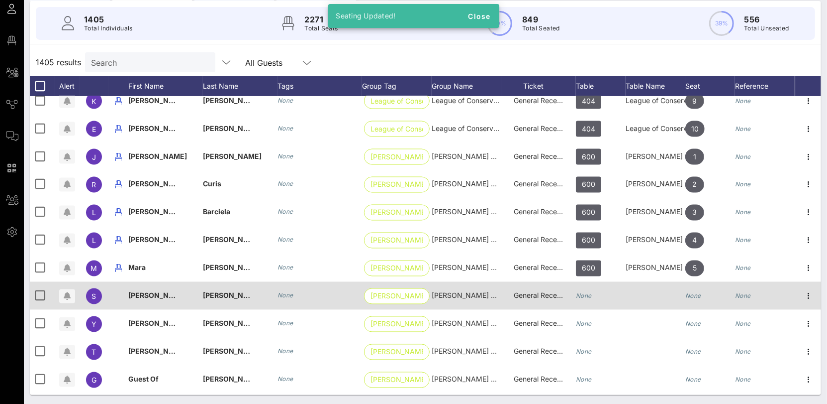
click at [590, 295] on icon "None" at bounding box center [584, 295] width 16 height 7
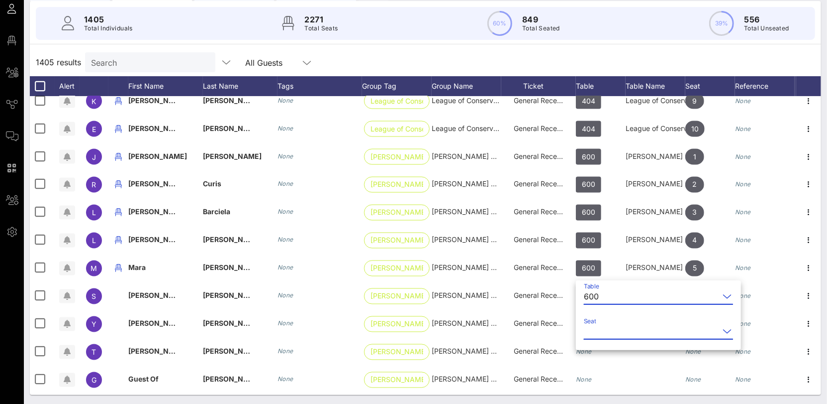
click at [614, 332] on input "Seat" at bounding box center [651, 331] width 135 height 16
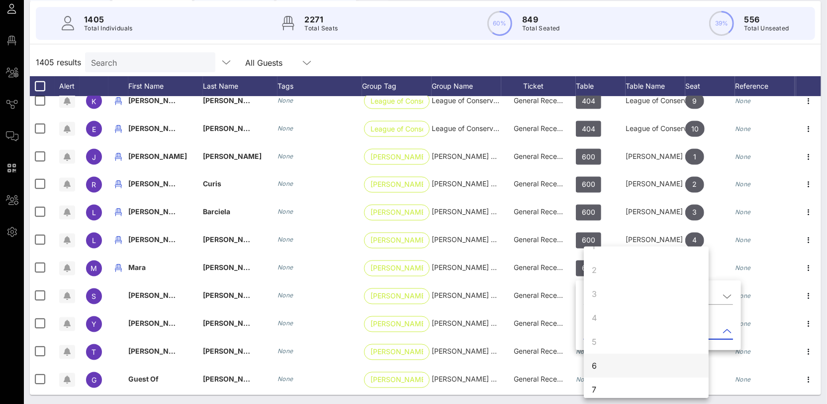
scroll to position [18, 0]
click at [608, 363] on div "6" at bounding box center [646, 363] width 125 height 24
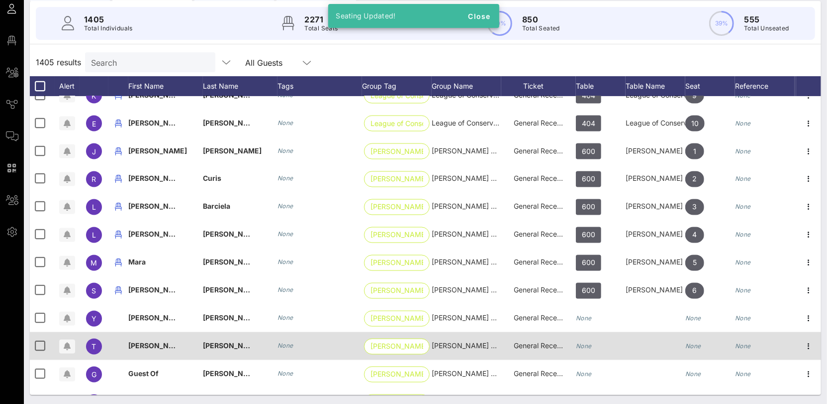
scroll to position [8688, 0]
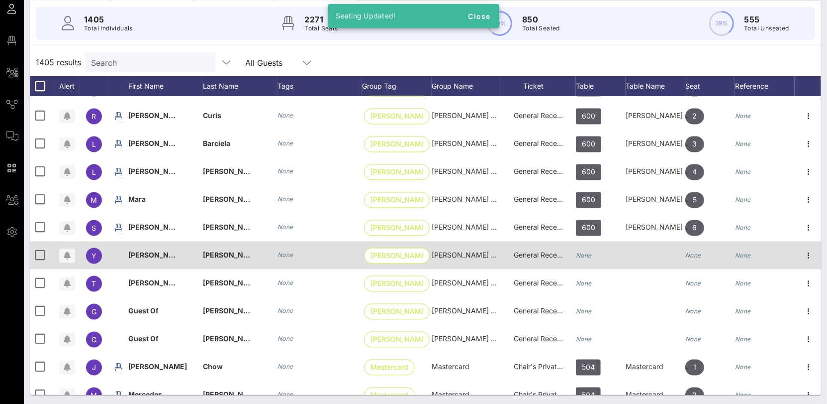
click at [587, 259] on div "None" at bounding box center [584, 255] width 16 height 28
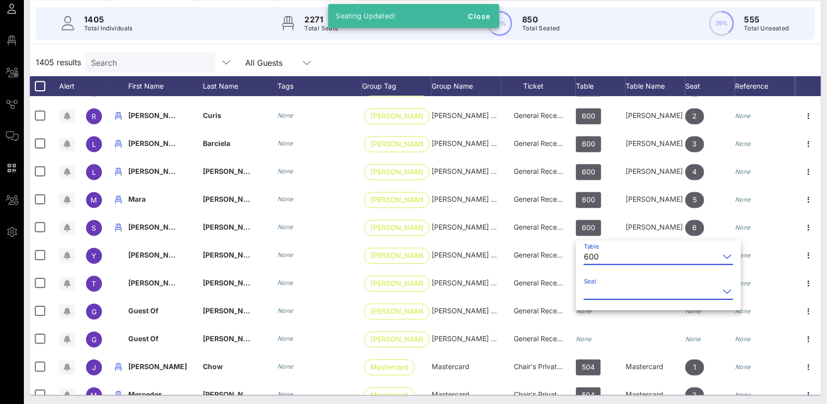
click at [619, 288] on input "Seat" at bounding box center [651, 291] width 135 height 16
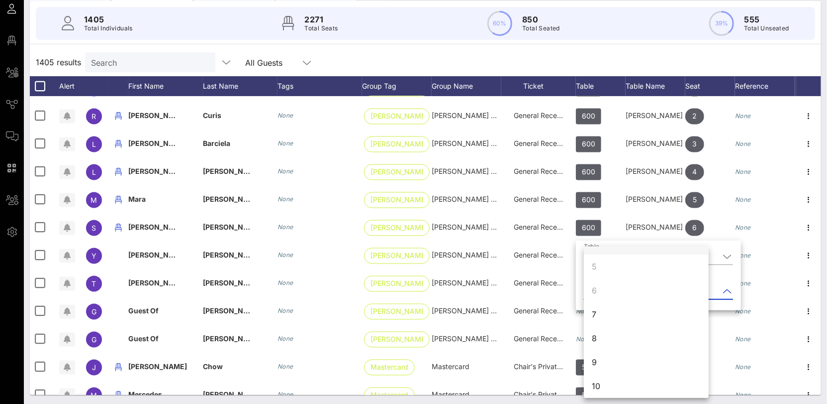
scroll to position [96, 0]
click at [599, 311] on div "7" at bounding box center [646, 310] width 125 height 24
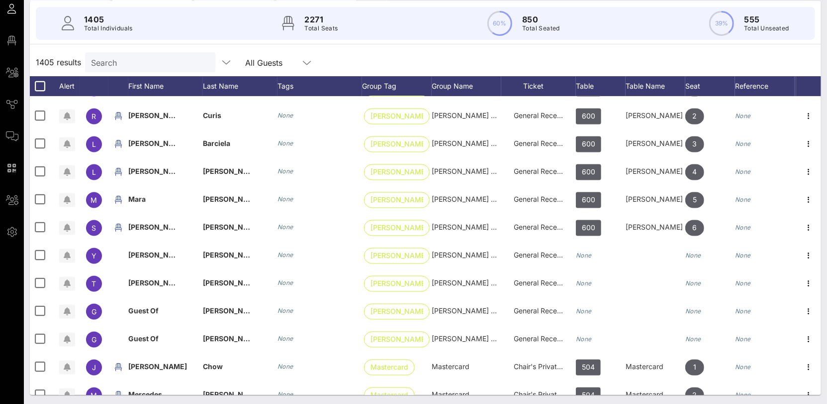
scroll to position [0, 0]
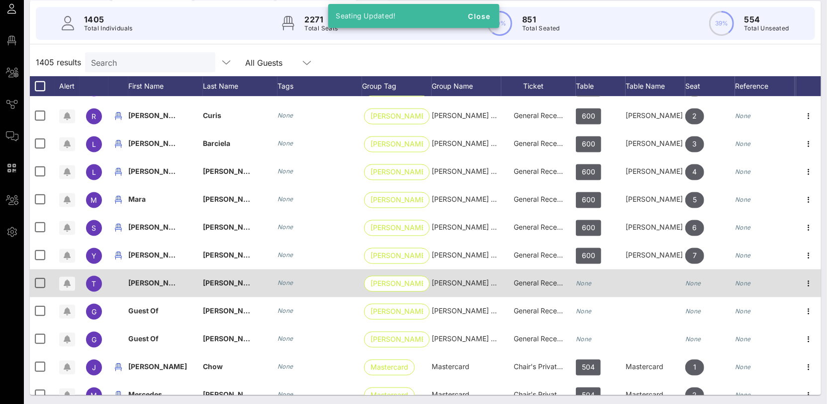
click at [590, 284] on icon "None" at bounding box center [584, 283] width 16 height 7
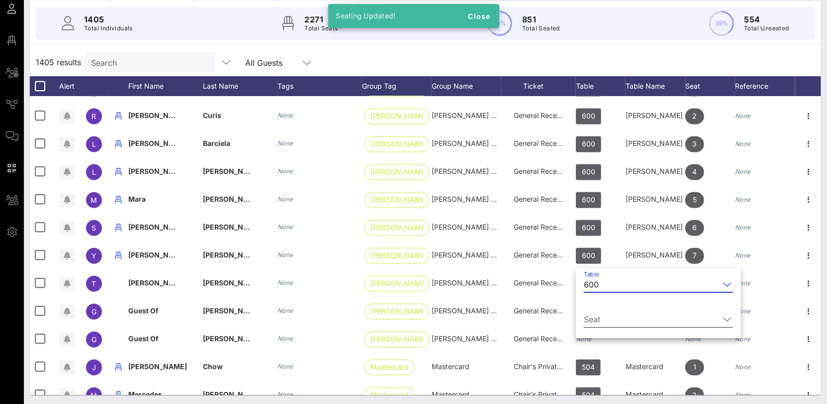
click at [628, 315] on input "Seat" at bounding box center [651, 319] width 135 height 16
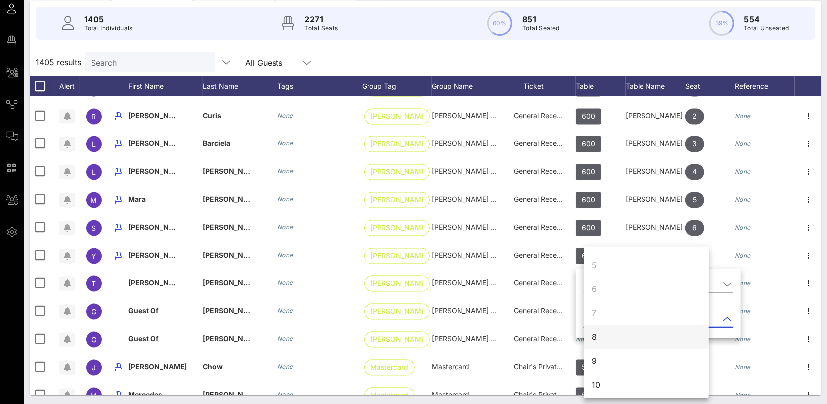
scroll to position [96, 0]
click at [615, 338] on div "8" at bounding box center [646, 334] width 125 height 24
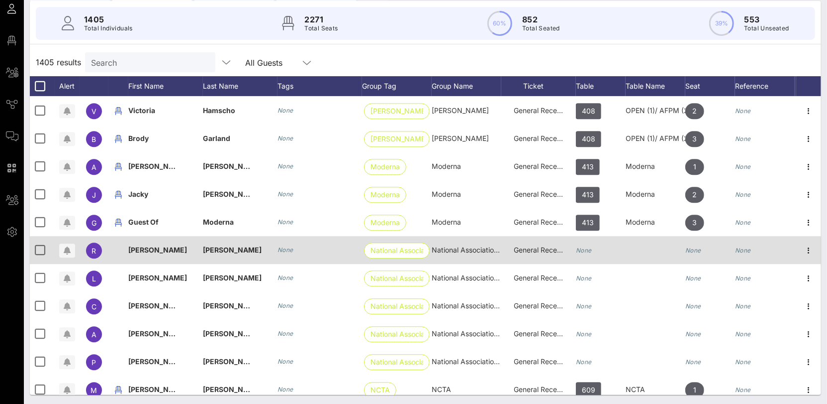
scroll to position [9252, 0]
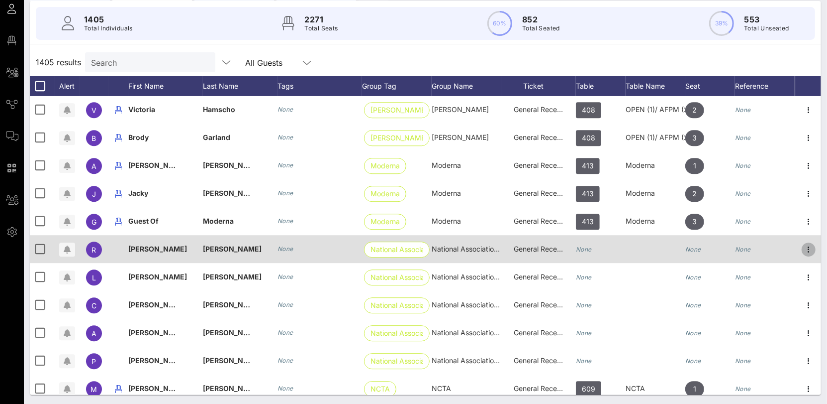
click at [808, 246] on icon "button" at bounding box center [809, 249] width 12 height 12
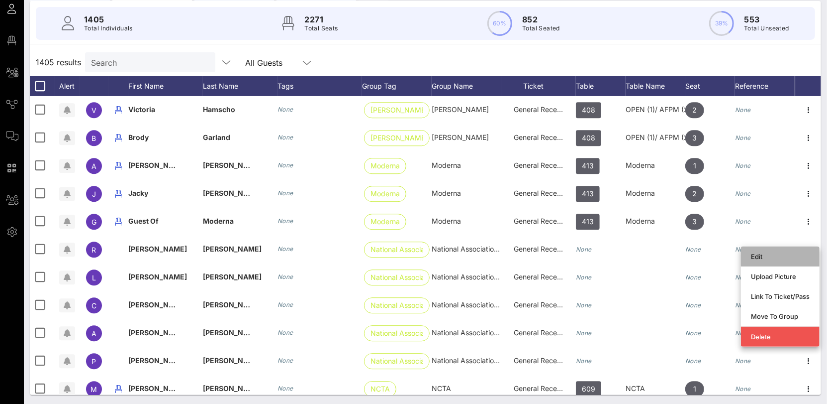
click at [788, 257] on div "Edit" at bounding box center [780, 256] width 59 height 8
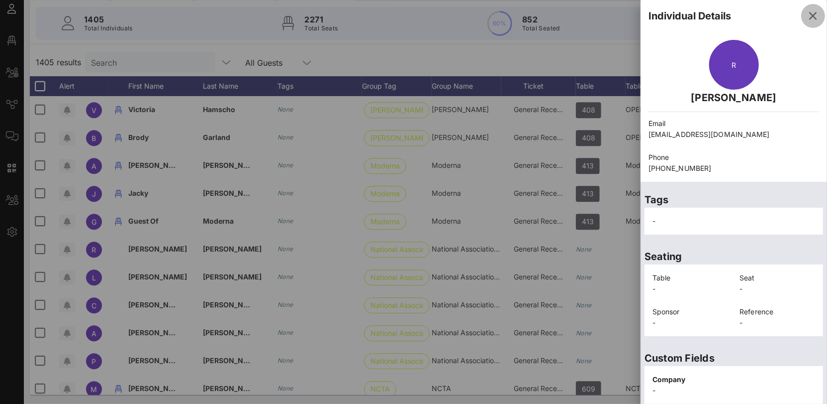
click at [808, 15] on icon "button" at bounding box center [814, 16] width 12 height 12
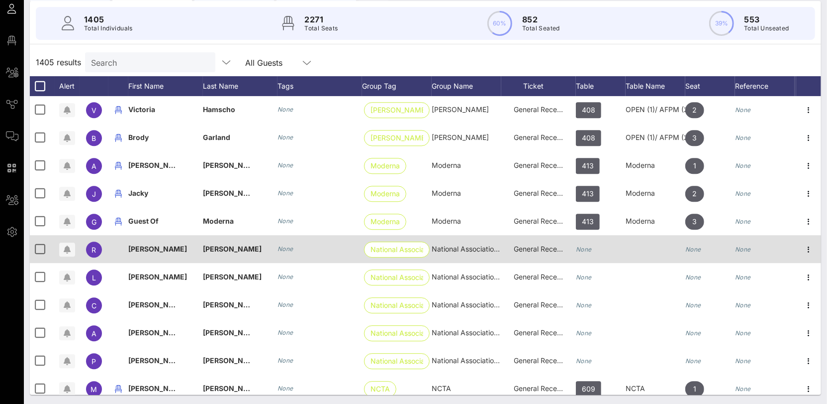
click at [593, 251] on div "None" at bounding box center [601, 254] width 50 height 39
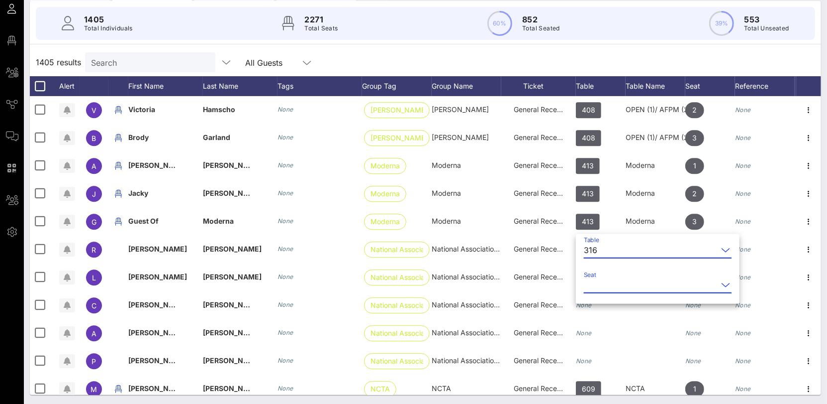
click at [600, 280] on input "Seat" at bounding box center [651, 285] width 134 height 16
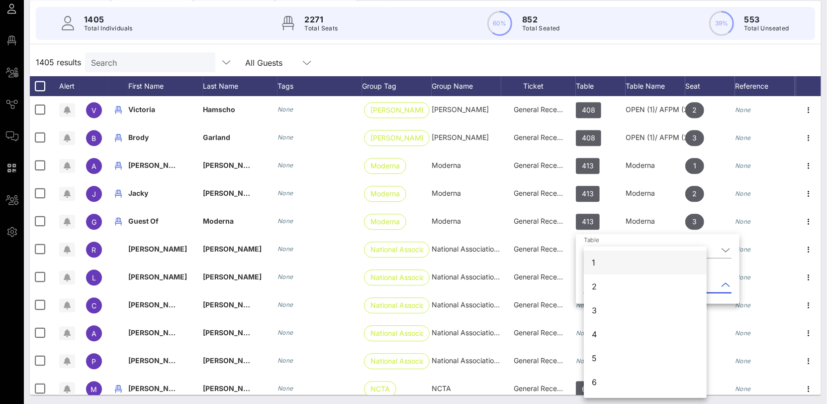
click at [596, 269] on div "1" at bounding box center [645, 262] width 123 height 24
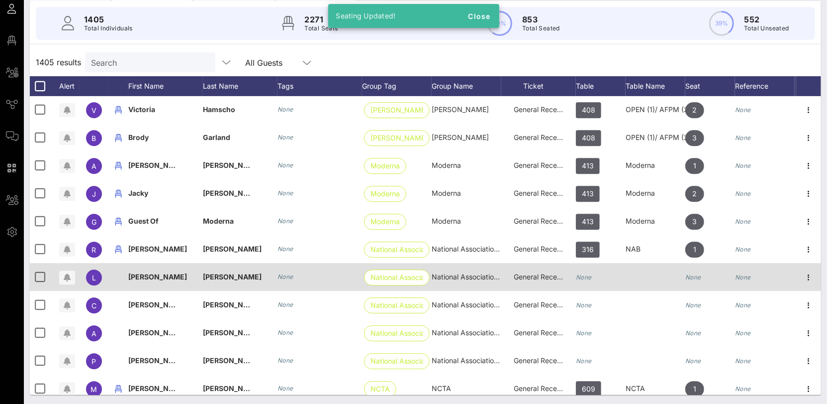
click at [590, 274] on icon "None" at bounding box center [584, 276] width 16 height 7
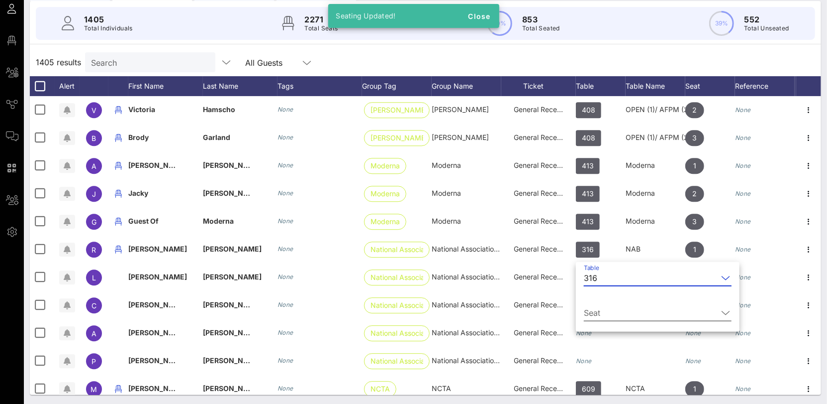
click at [598, 302] on div "Seat" at bounding box center [658, 315] width 148 height 33
click at [596, 312] on input "Seat" at bounding box center [651, 313] width 134 height 16
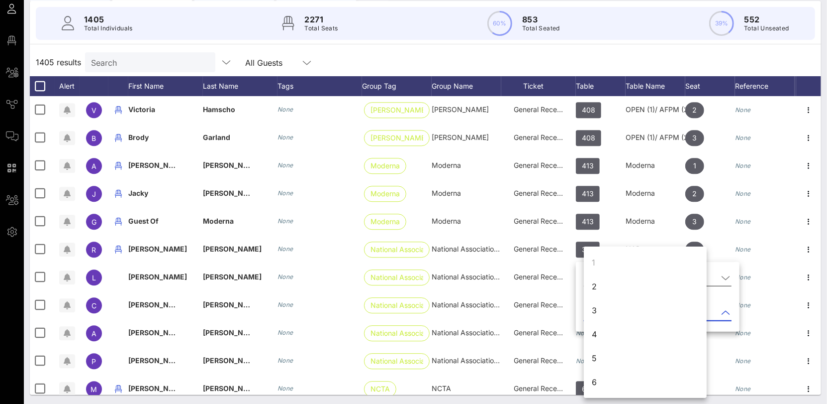
click at [594, 289] on div "2" at bounding box center [594, 286] width 5 height 12
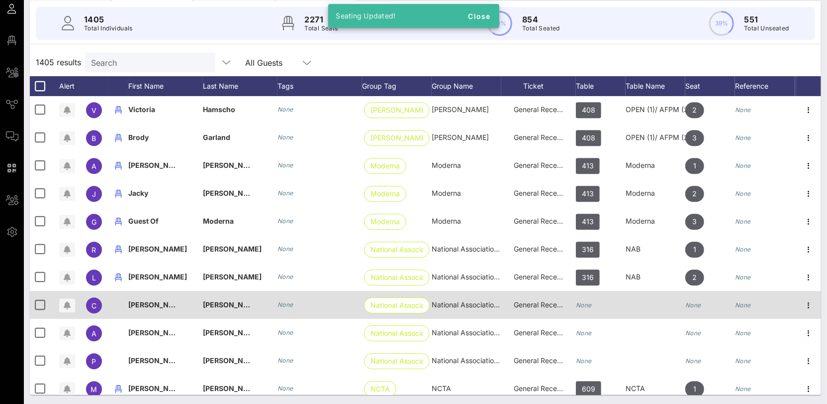
click at [588, 299] on div "None" at bounding box center [584, 305] width 16 height 28
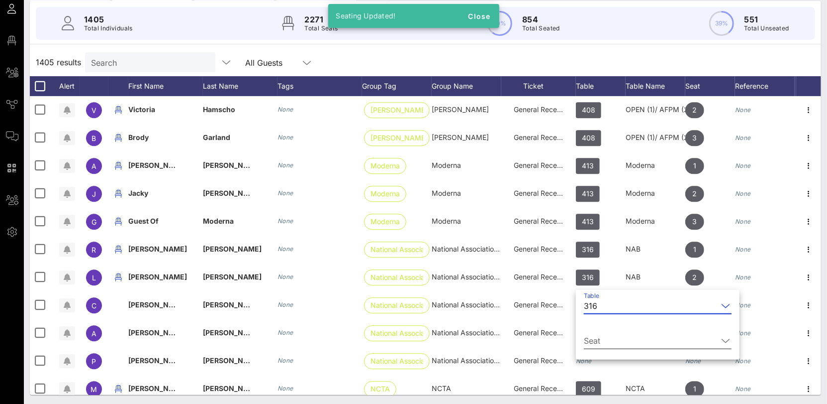
click at [599, 336] on input "Seat" at bounding box center [651, 340] width 134 height 16
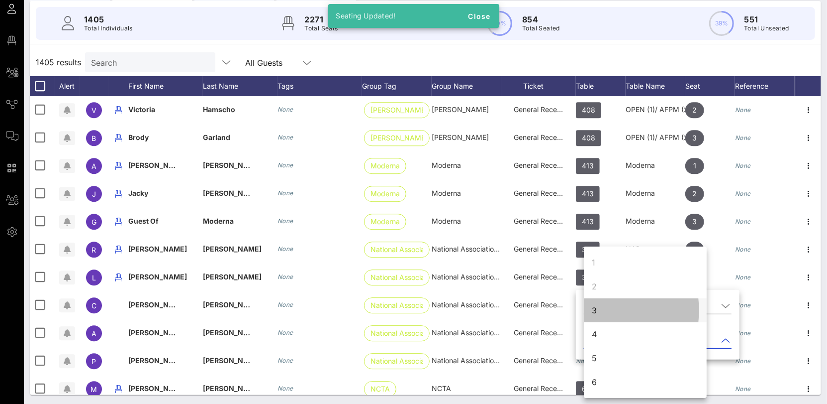
click at [604, 312] on div "3" at bounding box center [645, 310] width 123 height 24
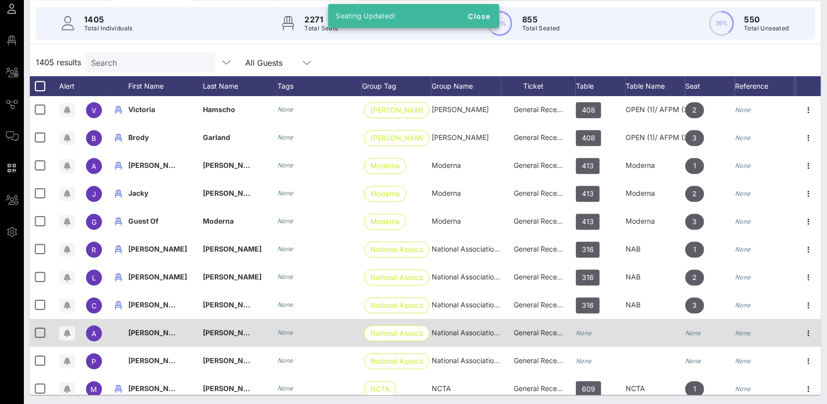
click at [593, 328] on div "None" at bounding box center [601, 337] width 50 height 39
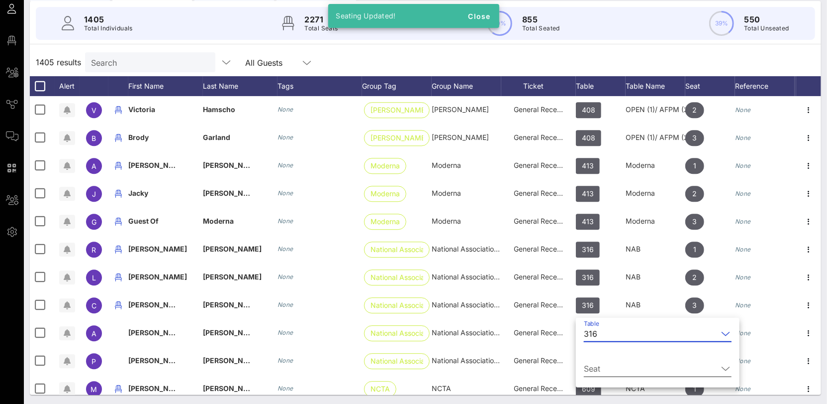
click at [603, 365] on input "Seat" at bounding box center [651, 368] width 134 height 16
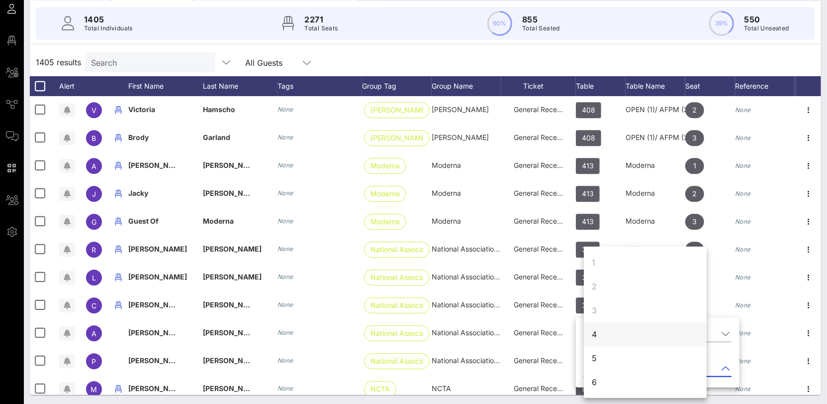
click at [602, 336] on div "4" at bounding box center [645, 334] width 123 height 24
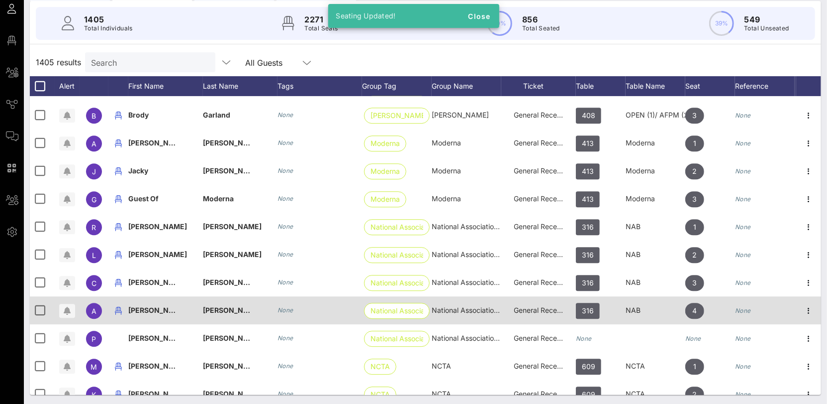
scroll to position [9287, 0]
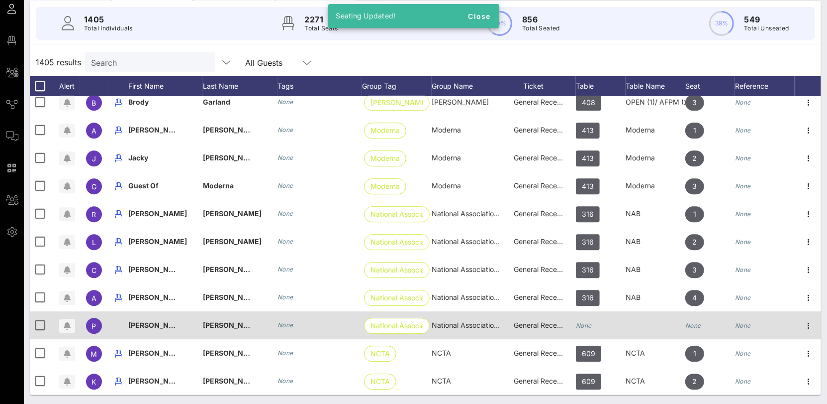
click at [590, 322] on icon "None" at bounding box center [584, 324] width 16 height 7
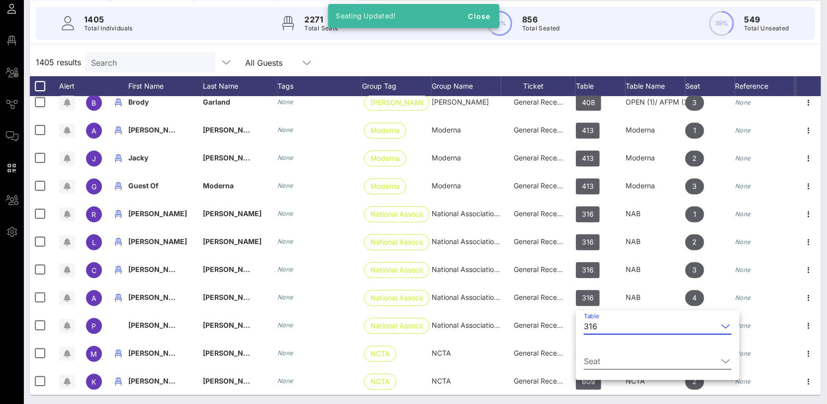
click at [602, 359] on input "Seat" at bounding box center [651, 361] width 134 height 16
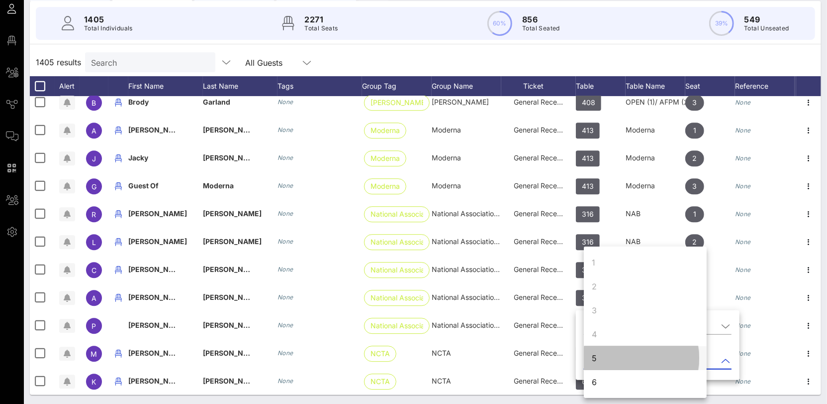
click at [605, 362] on div "5" at bounding box center [645, 358] width 123 height 24
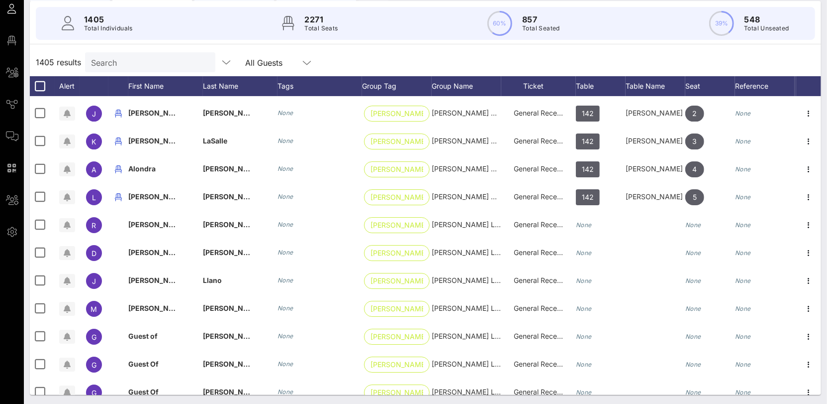
scroll to position [9744, 0]
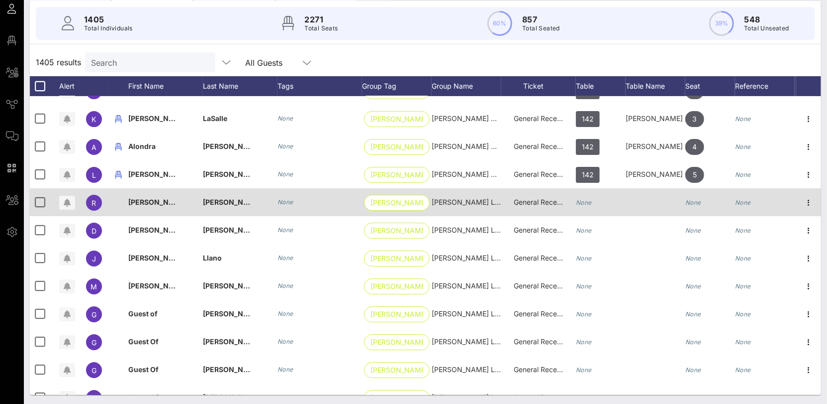
click at [596, 205] on div "None" at bounding box center [601, 207] width 50 height 39
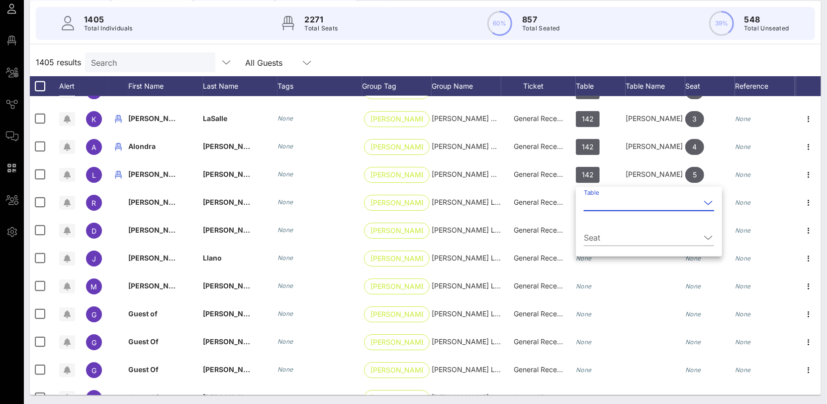
click at [600, 205] on input "Table" at bounding box center [642, 203] width 116 height 16
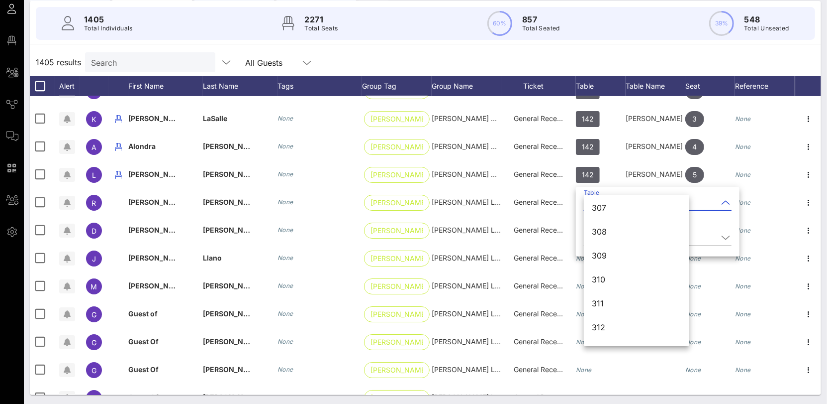
scroll to position [2146, 0]
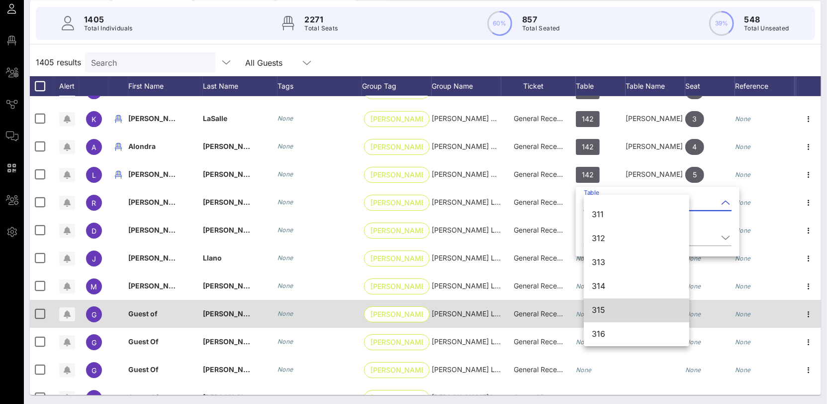
drag, startPoint x: 617, startPoint y: 308, endPoint x: 609, endPoint y: 300, distance: 10.9
click at [617, 308] on div "315" at bounding box center [637, 309] width 90 height 9
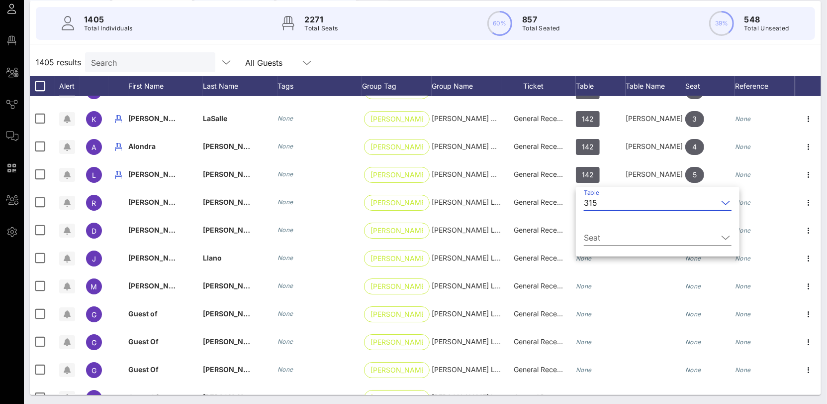
click at [607, 236] on input "Seat" at bounding box center [651, 237] width 134 height 16
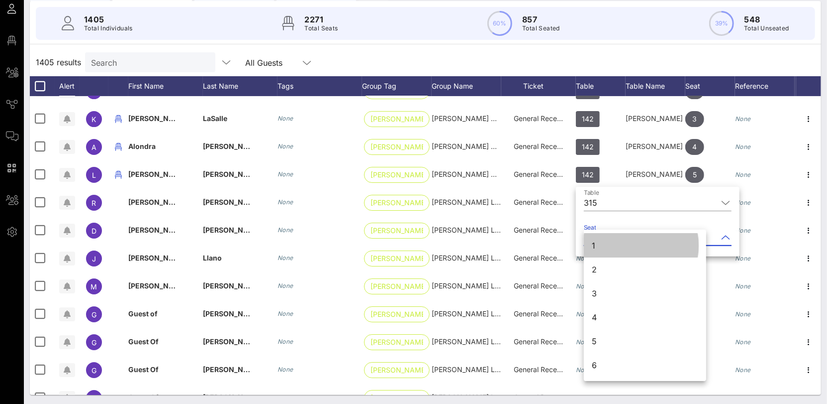
click at [606, 243] on div "1" at bounding box center [645, 245] width 122 height 24
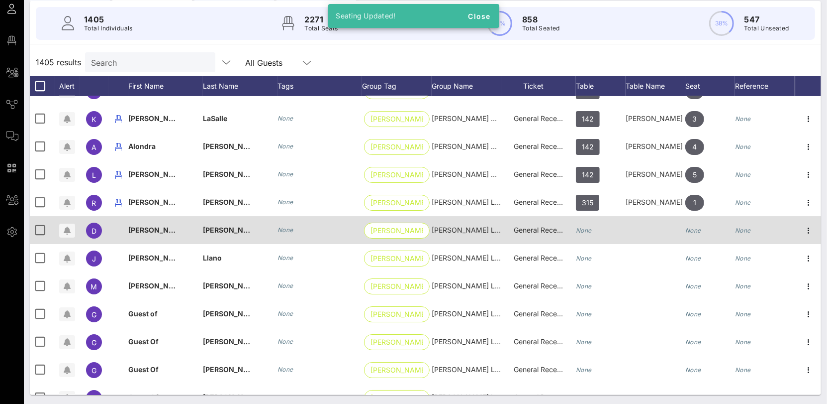
click at [590, 229] on icon "None" at bounding box center [584, 229] width 16 height 7
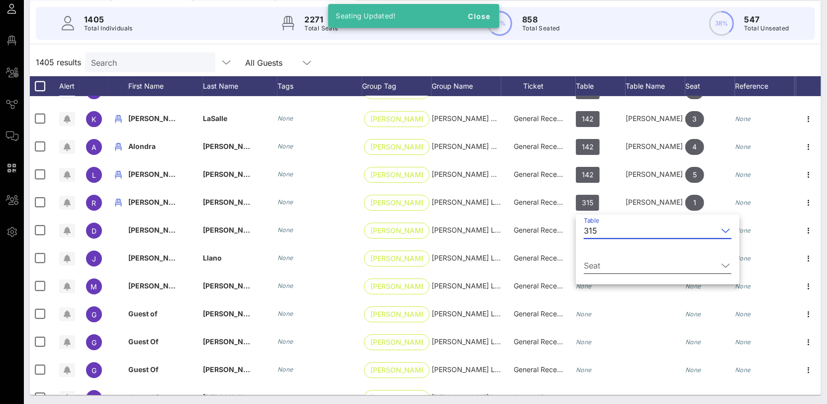
click at [604, 258] on input "Seat" at bounding box center [651, 265] width 134 height 16
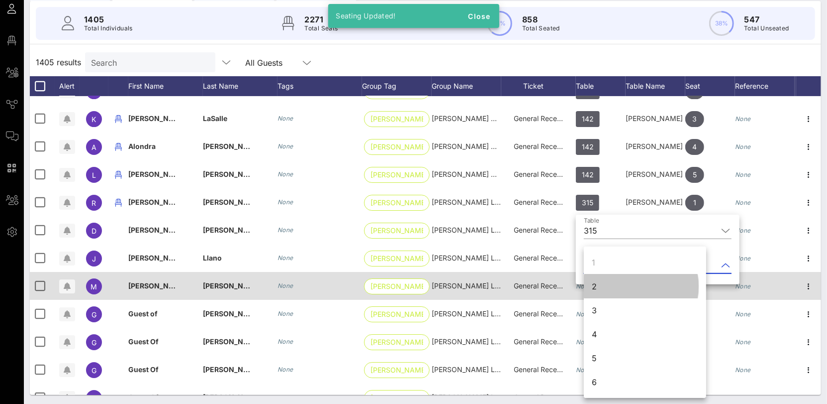
click at [608, 288] on div "2" at bounding box center [645, 286] width 122 height 24
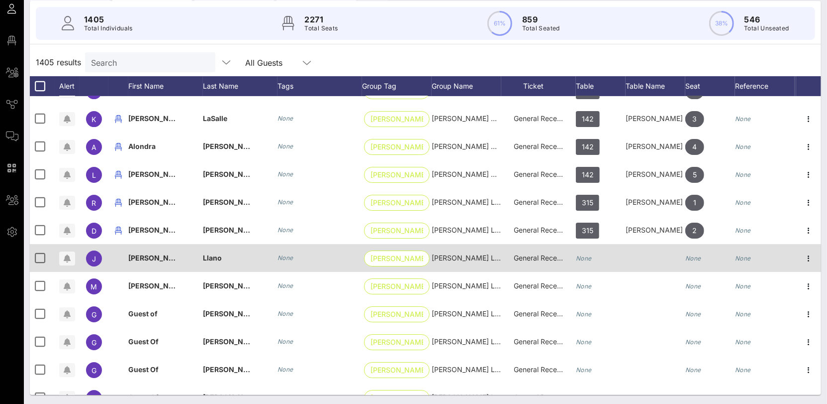
click at [589, 256] on icon "None" at bounding box center [584, 257] width 16 height 7
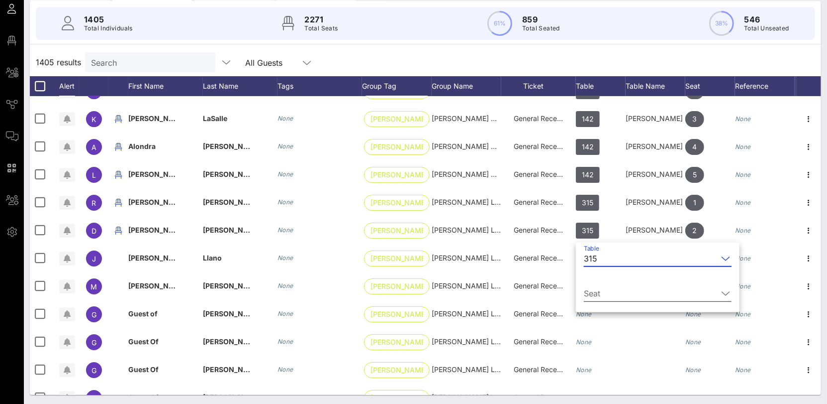
click at [603, 291] on input "Seat" at bounding box center [651, 293] width 134 height 16
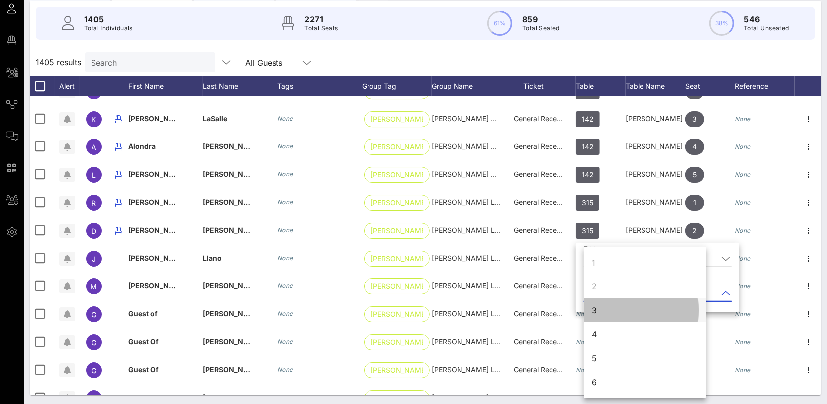
click at [597, 312] on div "3" at bounding box center [594, 310] width 5 height 12
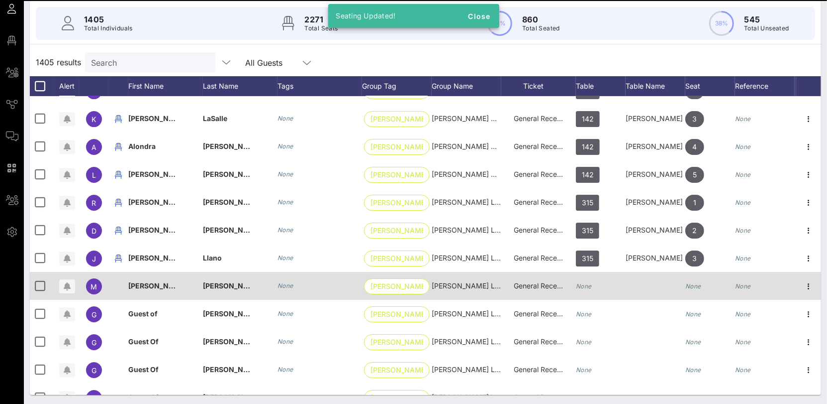
click at [587, 283] on icon "None" at bounding box center [584, 285] width 16 height 7
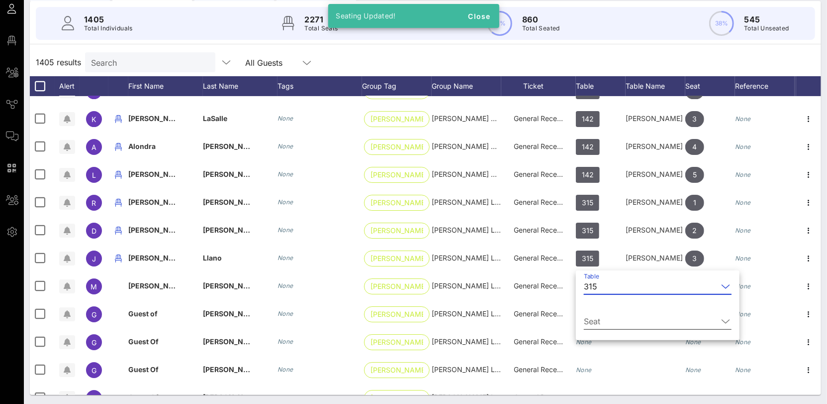
click at [601, 318] on input "Seat" at bounding box center [651, 321] width 134 height 16
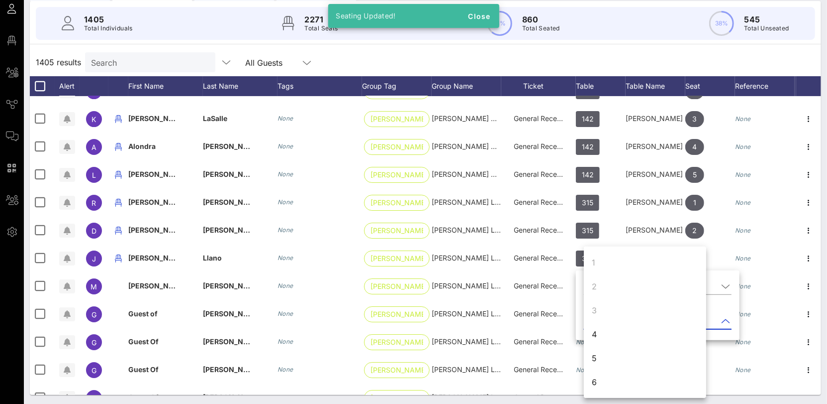
click at [600, 332] on div "4" at bounding box center [645, 334] width 122 height 24
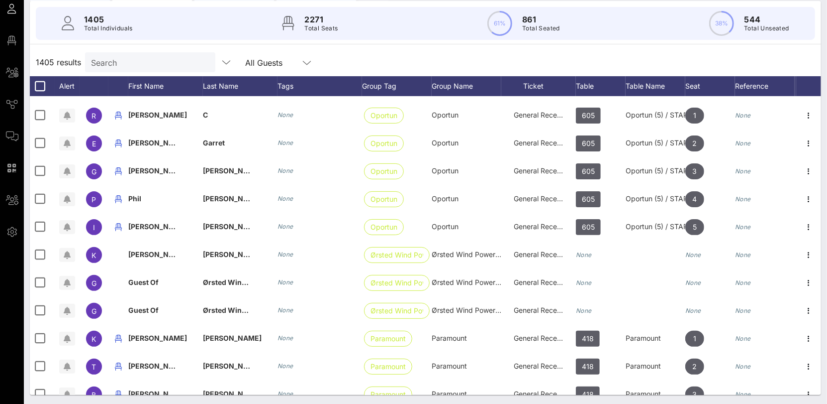
scroll to position [10126, 0]
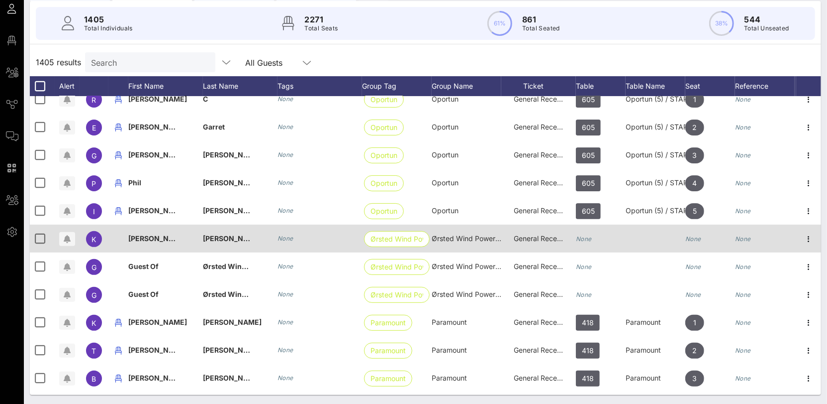
click at [596, 239] on div "None" at bounding box center [601, 243] width 50 height 39
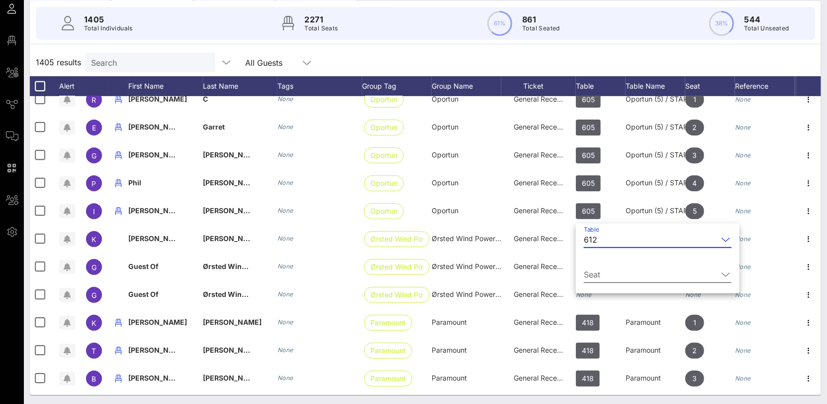
click at [600, 273] on input "Seat" at bounding box center [651, 274] width 134 height 16
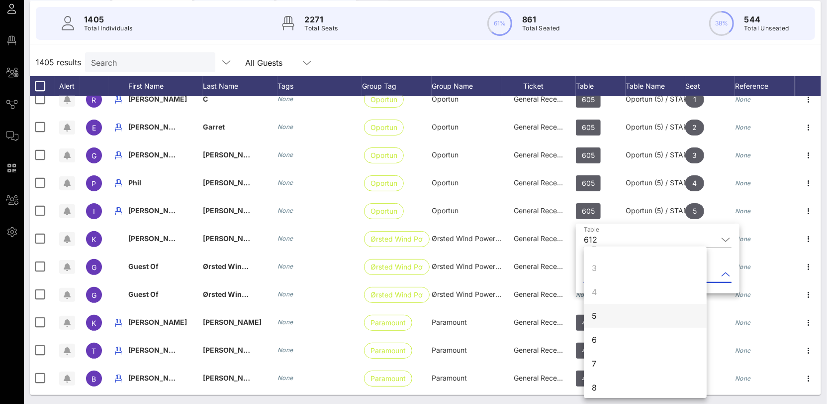
scroll to position [43, 0]
click at [616, 316] on div "5" at bounding box center [645, 315] width 123 height 24
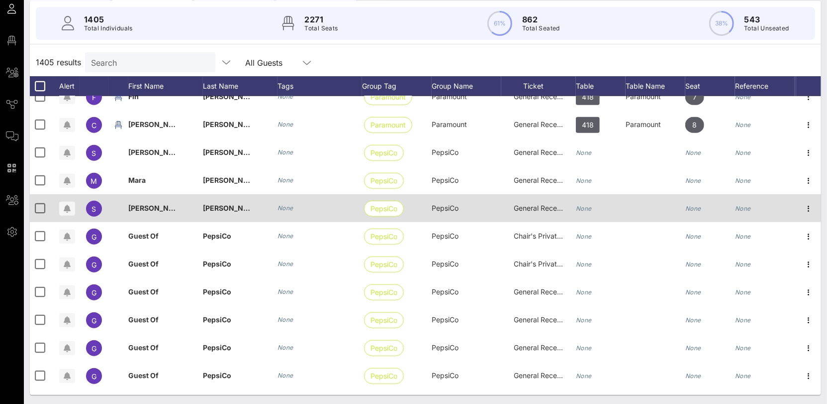
scroll to position [10517, 0]
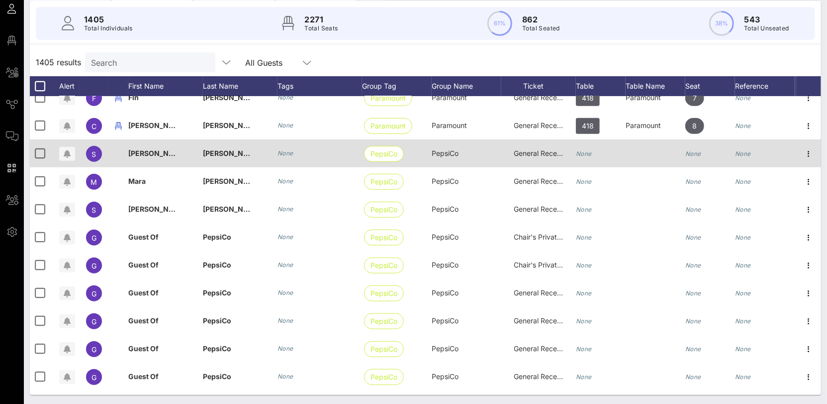
click at [588, 152] on icon "None" at bounding box center [584, 153] width 16 height 7
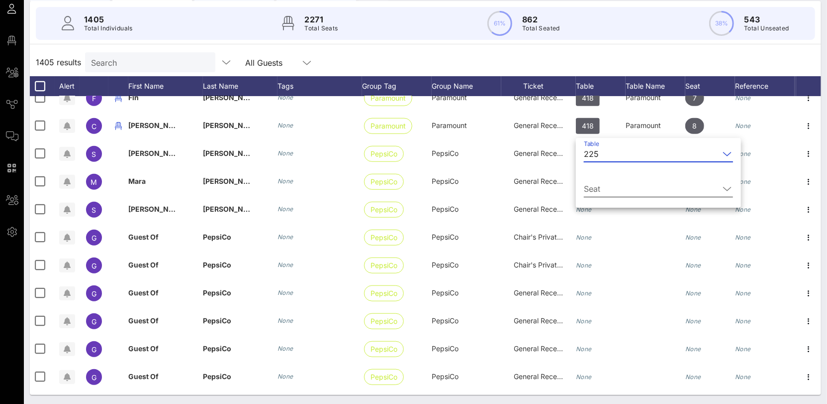
click at [600, 187] on input "Seat" at bounding box center [651, 189] width 135 height 16
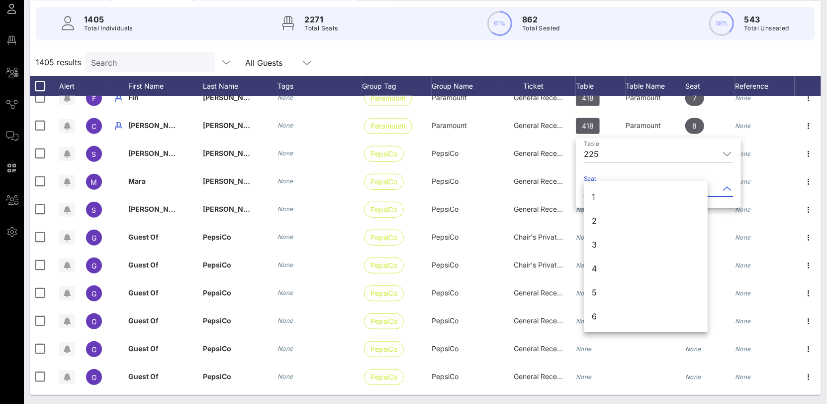
click at [593, 204] on div "1" at bounding box center [646, 197] width 124 height 24
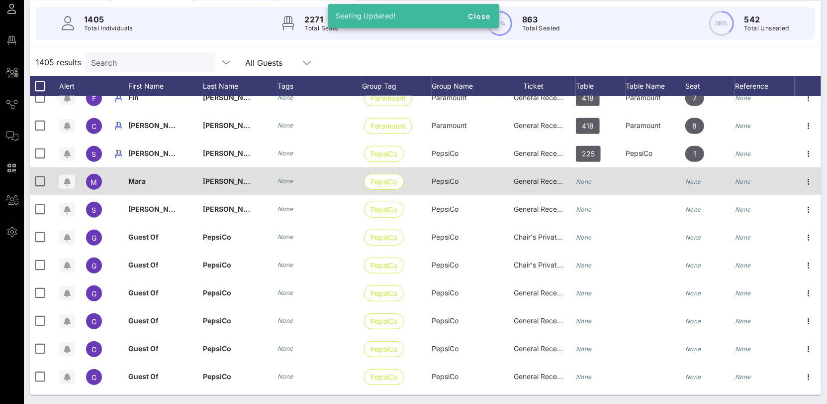
click at [582, 184] on div "None" at bounding box center [584, 181] width 16 height 28
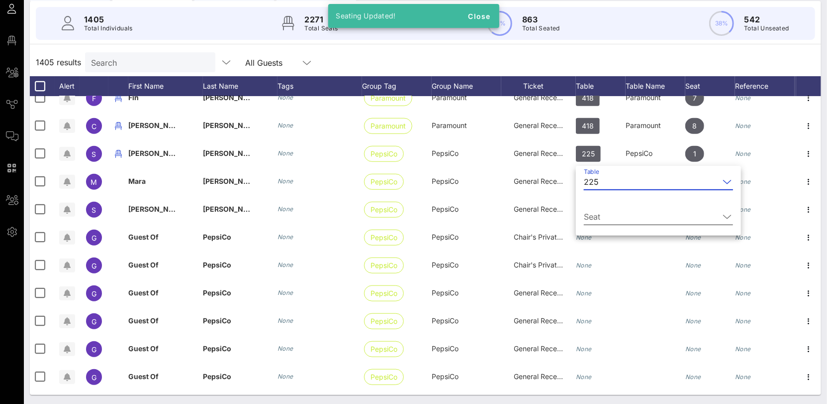
click at [595, 206] on div "Seat" at bounding box center [658, 219] width 149 height 33
click at [598, 216] on input "Seat" at bounding box center [651, 216] width 135 height 16
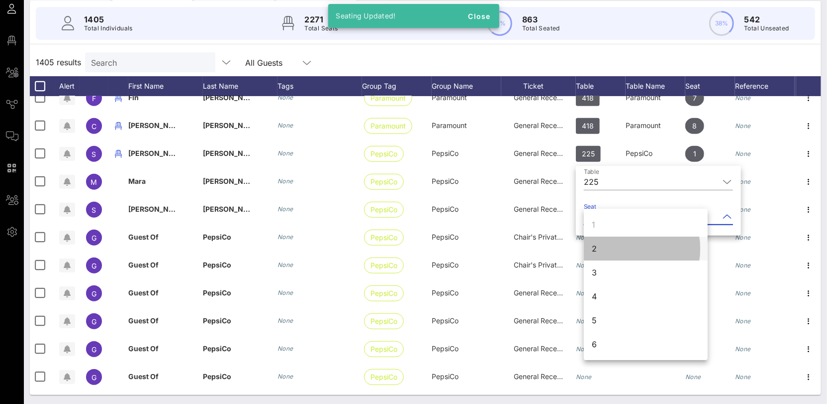
click at [601, 244] on div "2" at bounding box center [646, 248] width 124 height 24
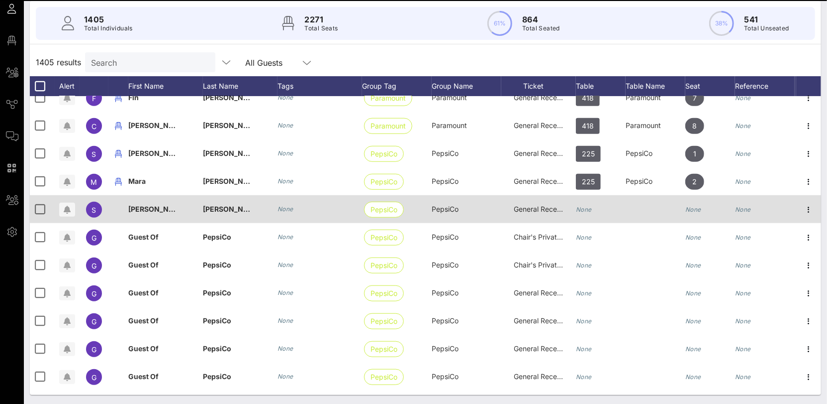
click at [585, 209] on icon "None" at bounding box center [584, 209] width 16 height 7
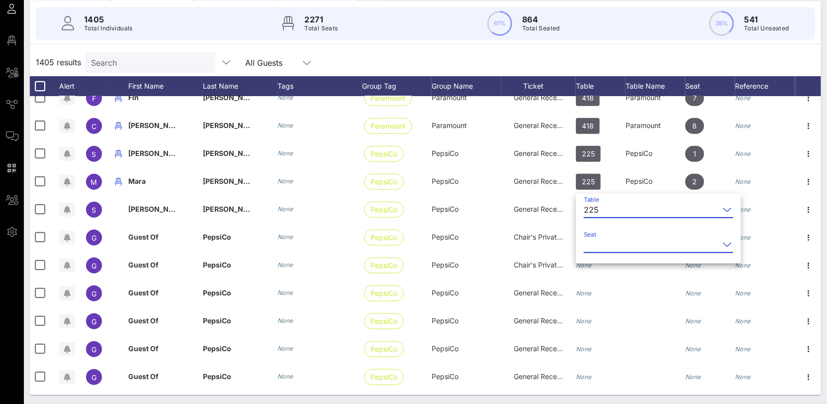
click at [600, 243] on input "Seat" at bounding box center [651, 244] width 135 height 16
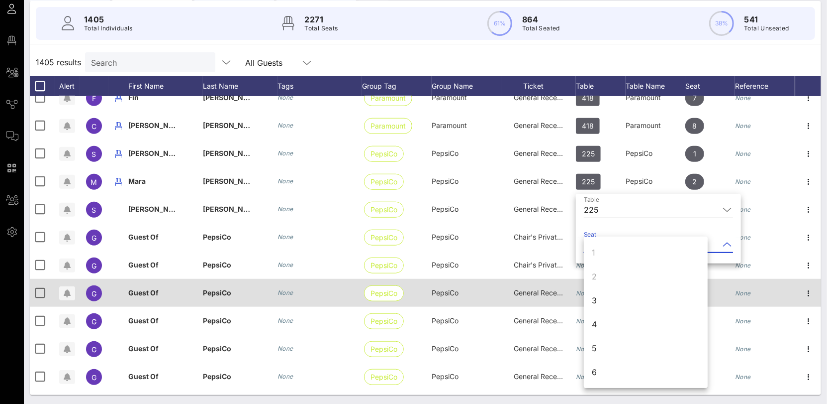
click at [610, 295] on div "3" at bounding box center [646, 300] width 124 height 24
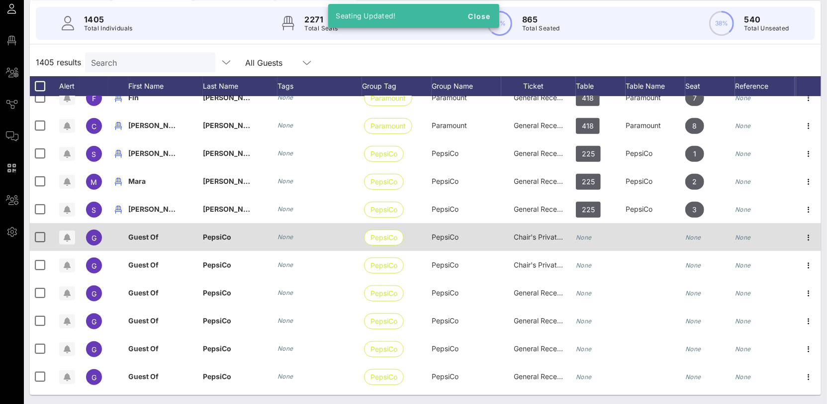
click at [586, 237] on icon "None" at bounding box center [584, 236] width 16 height 7
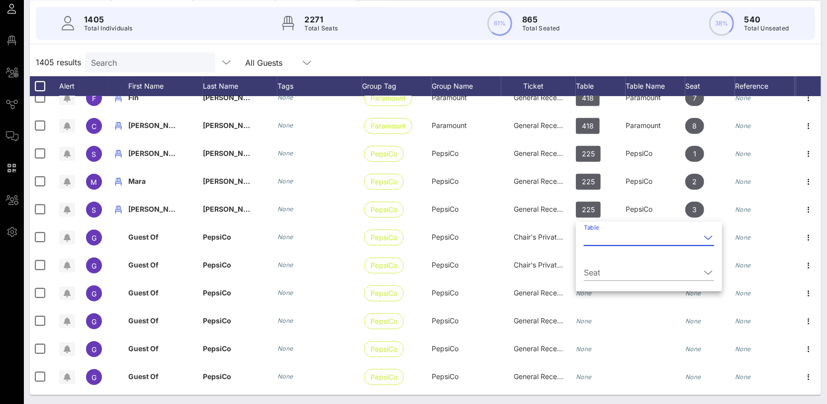
click at [605, 57] on div "1405 results Search All Guests" at bounding box center [426, 62] width 792 height 28
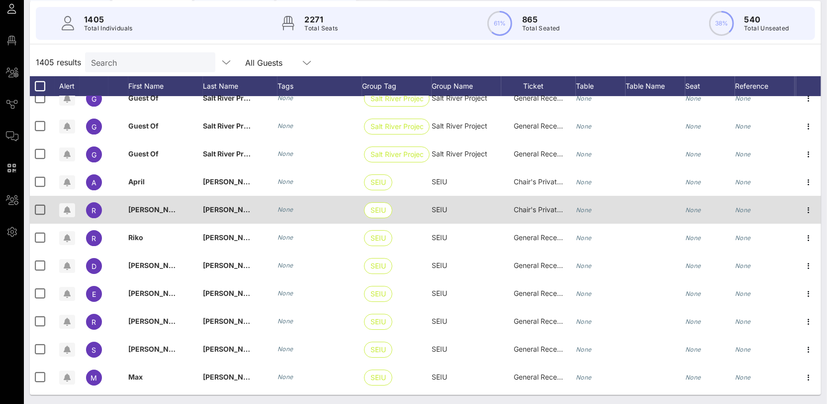
scroll to position [12107, 0]
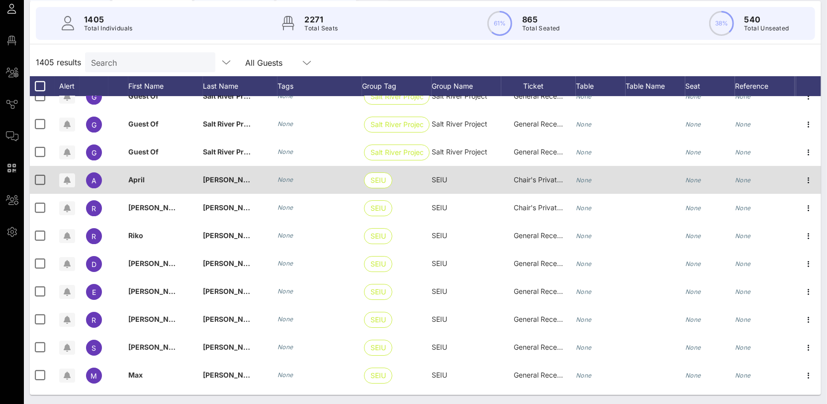
click at [585, 181] on icon "None" at bounding box center [584, 179] width 16 height 7
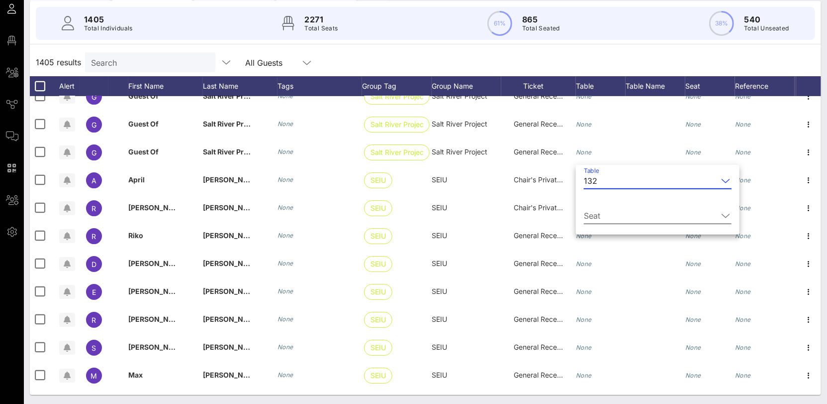
click at [594, 209] on input "Seat" at bounding box center [651, 215] width 134 height 16
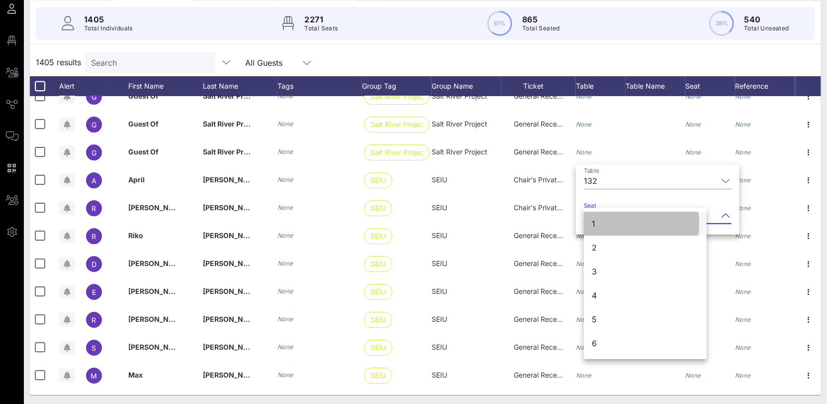
click at [596, 228] on div "1" at bounding box center [645, 223] width 123 height 24
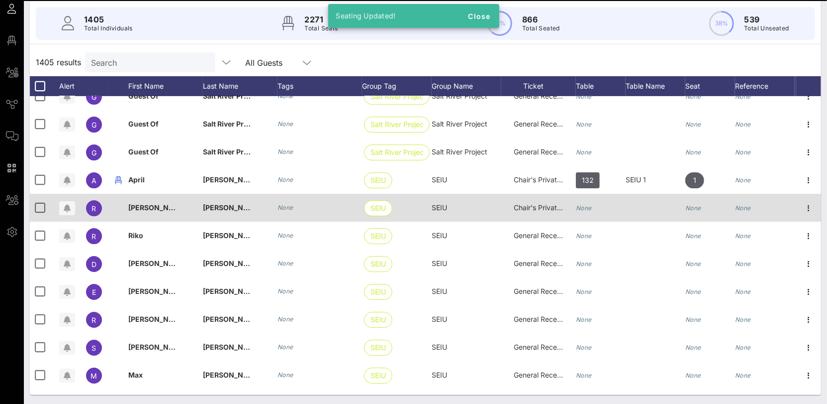
click at [601, 204] on div "None" at bounding box center [601, 213] width 50 height 39
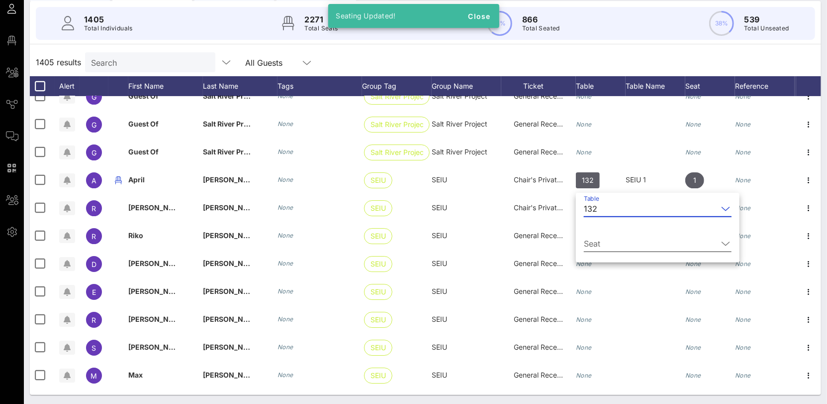
click at [599, 240] on input "Seat" at bounding box center [651, 243] width 134 height 16
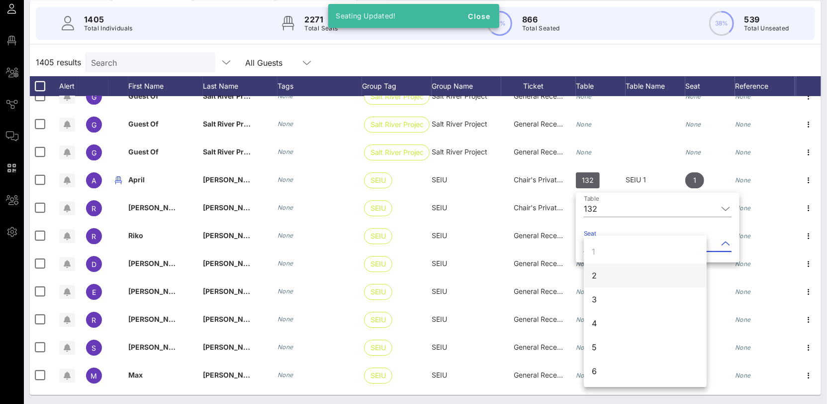
click at [607, 274] on div "2" at bounding box center [645, 275] width 123 height 24
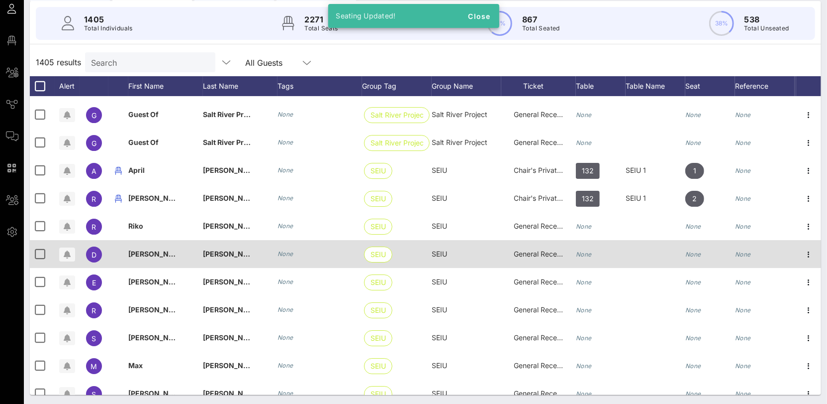
scroll to position [12133, 0]
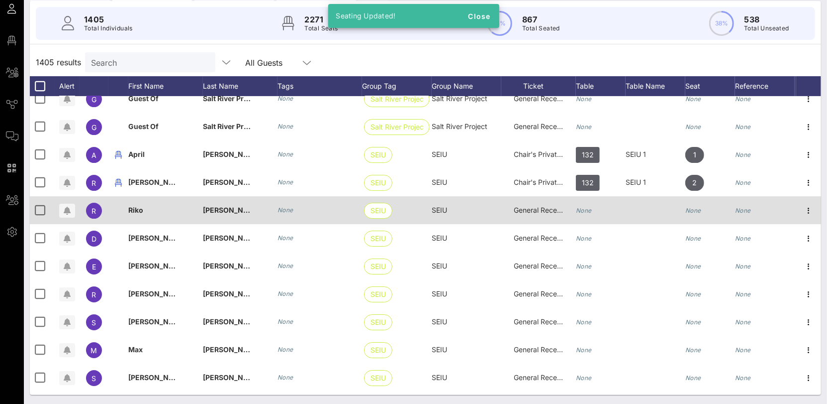
click at [588, 210] on icon "None" at bounding box center [584, 209] width 16 height 7
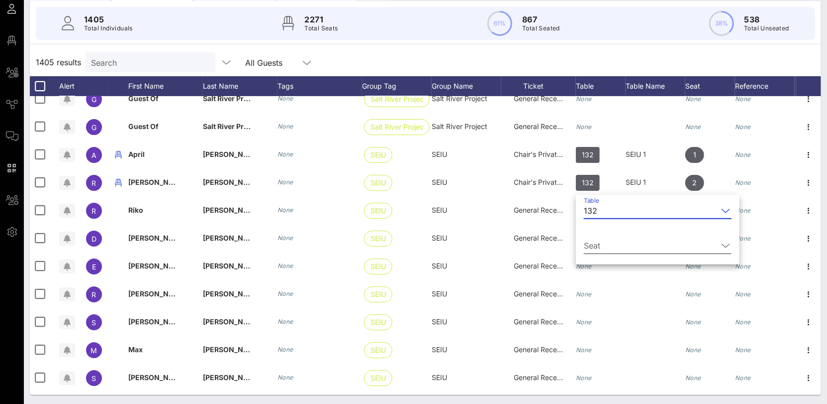
click at [597, 238] on input "Seat" at bounding box center [651, 245] width 134 height 16
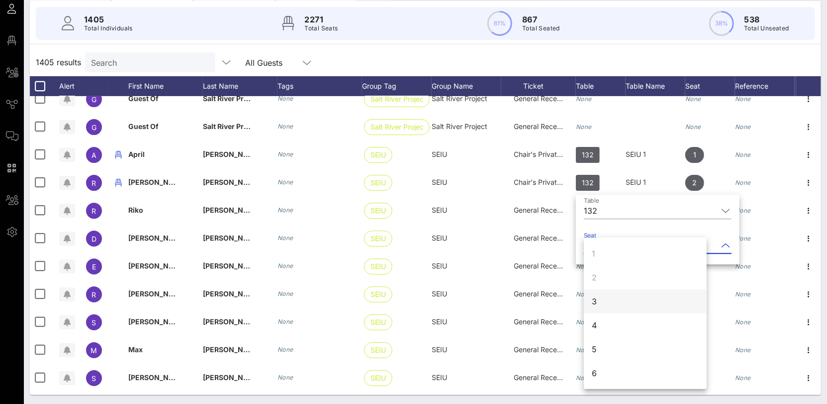
click at [607, 297] on div "3" at bounding box center [645, 301] width 123 height 24
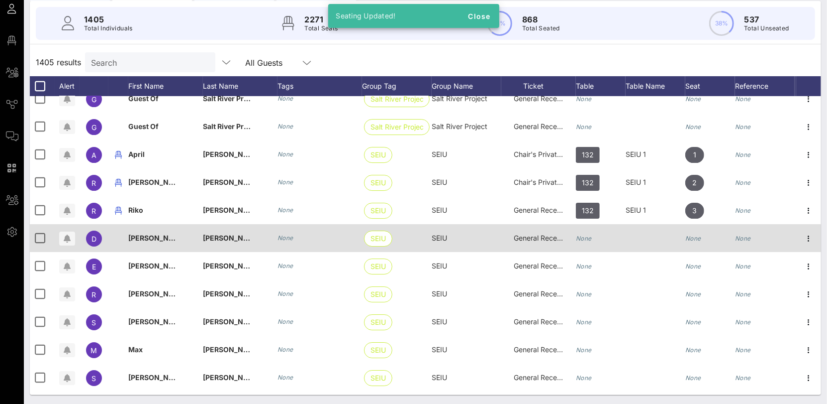
click at [586, 235] on icon "None" at bounding box center [584, 237] width 16 height 7
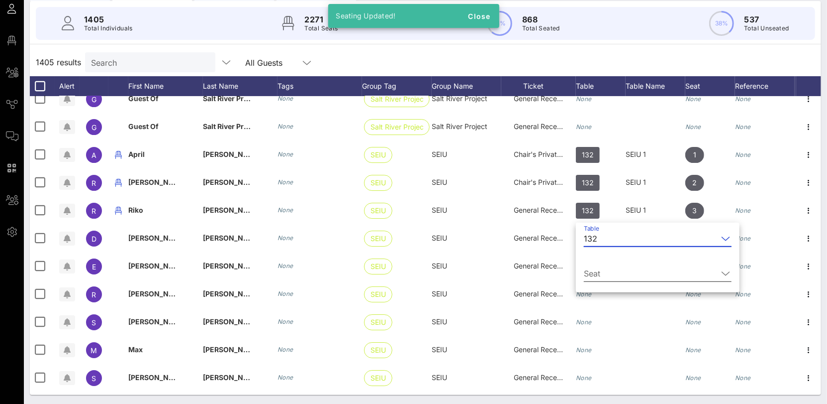
click at [598, 267] on input "Seat" at bounding box center [651, 273] width 134 height 16
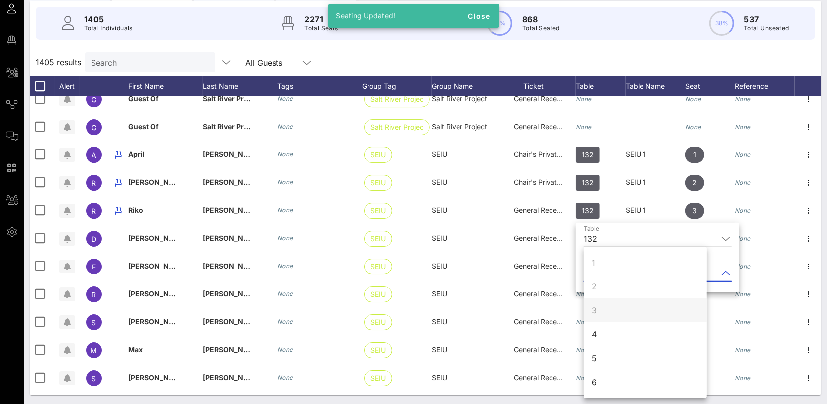
click at [600, 316] on div "3" at bounding box center [645, 310] width 123 height 24
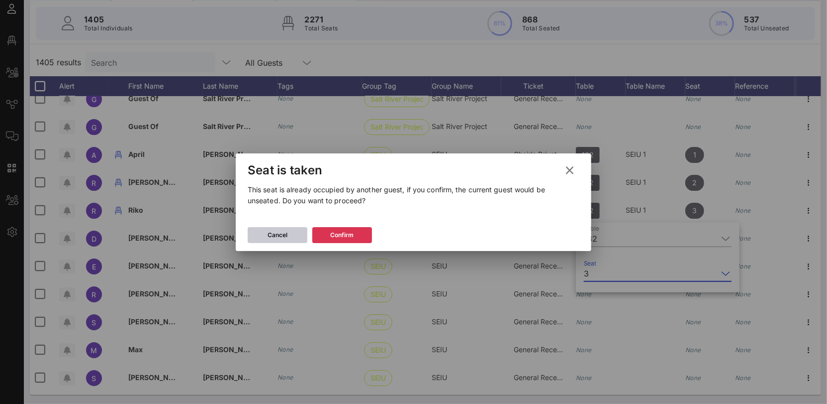
click at [302, 236] on button "Cancel" at bounding box center [278, 235] width 60 height 16
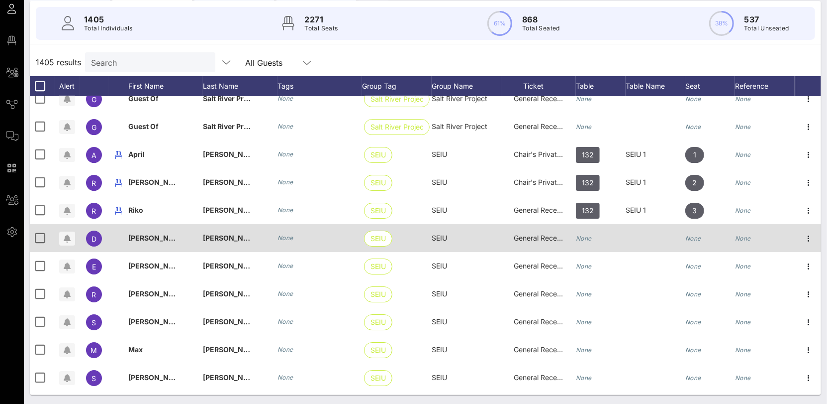
click at [603, 239] on div "None" at bounding box center [601, 243] width 50 height 39
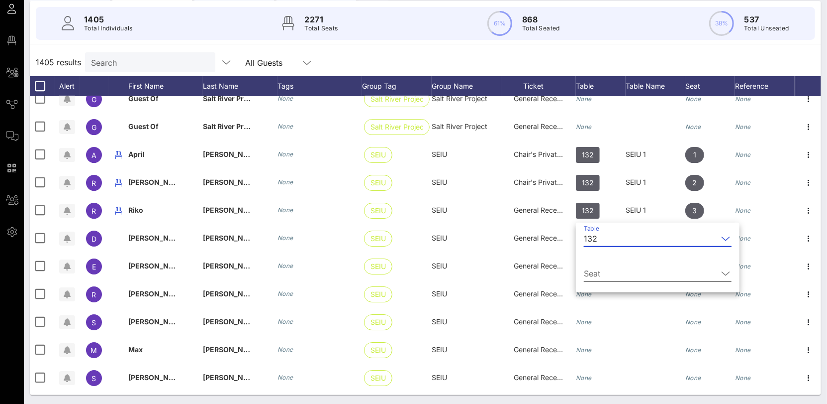
click at [607, 275] on input "Seat" at bounding box center [651, 273] width 134 height 16
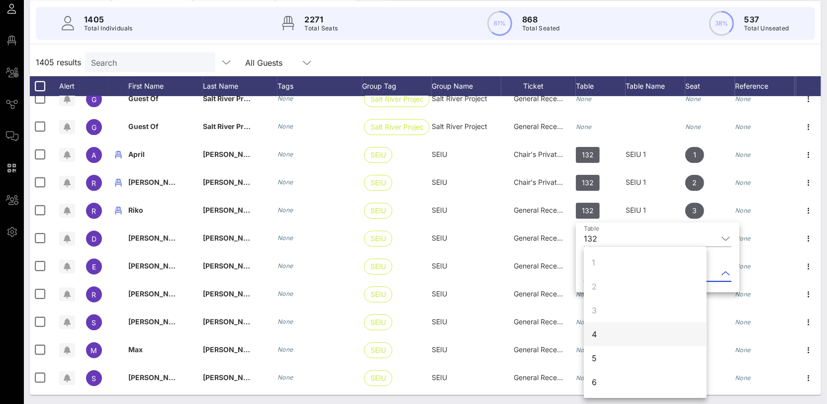
click at [598, 336] on div "4" at bounding box center [645, 334] width 123 height 24
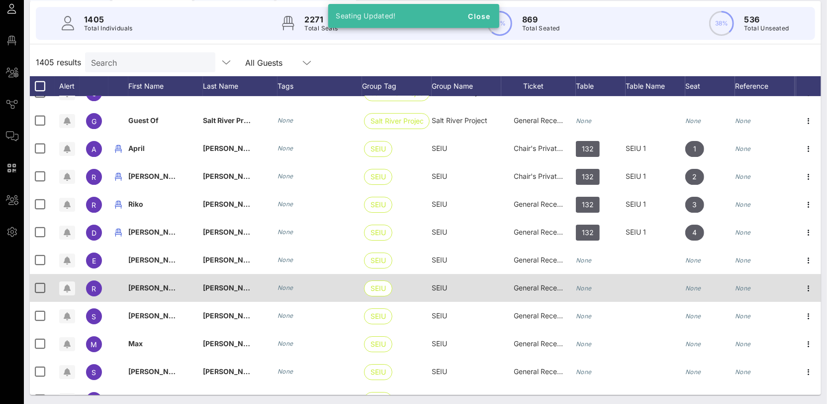
scroll to position [12178, 0]
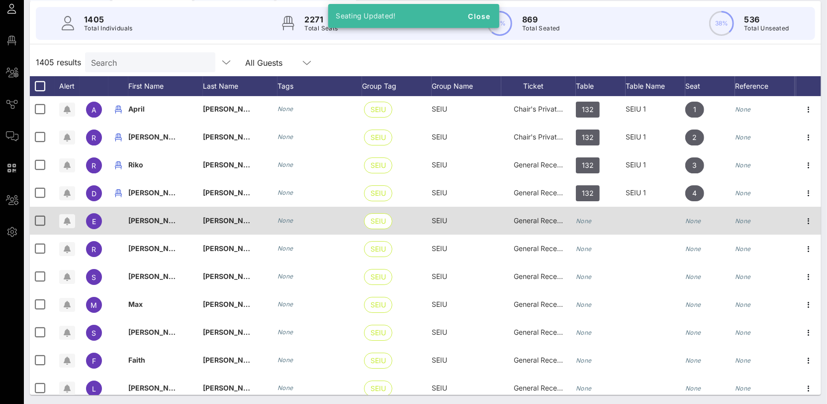
click at [589, 223] on icon "None" at bounding box center [584, 220] width 16 height 7
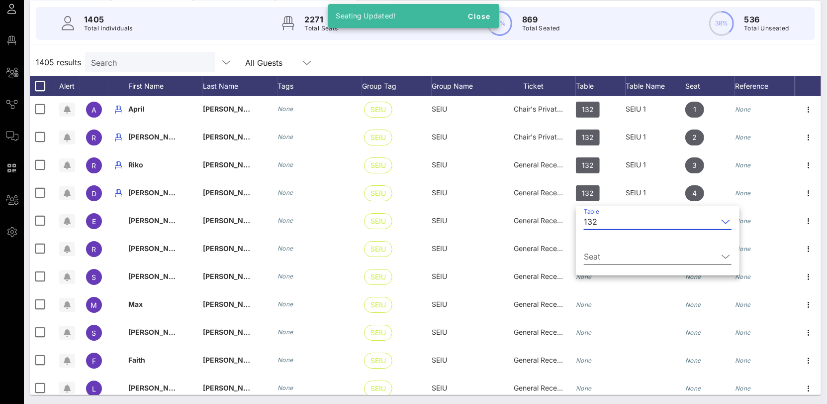
click at [592, 256] on input "Seat" at bounding box center [651, 256] width 134 height 16
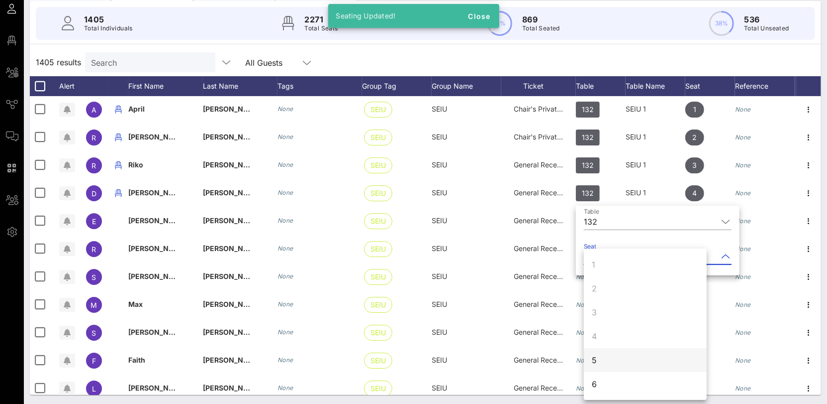
click at [601, 353] on div "5" at bounding box center [645, 360] width 123 height 24
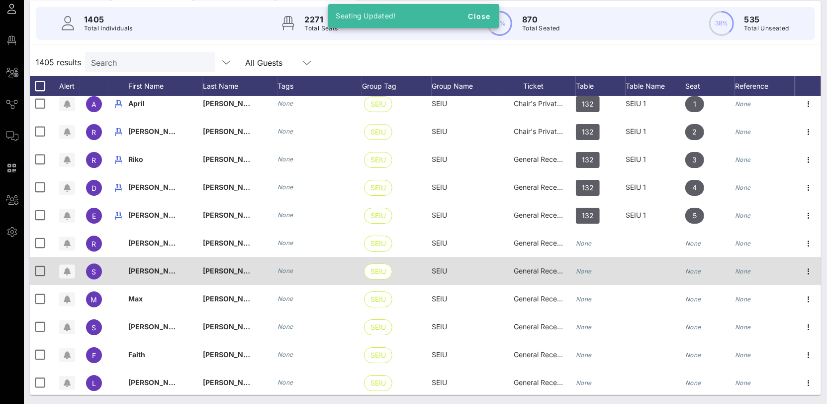
scroll to position [12251, 0]
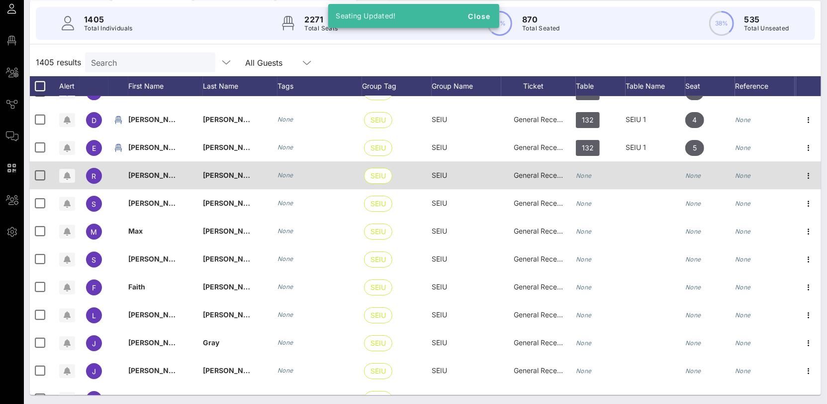
click at [587, 176] on icon "None" at bounding box center [584, 175] width 16 height 7
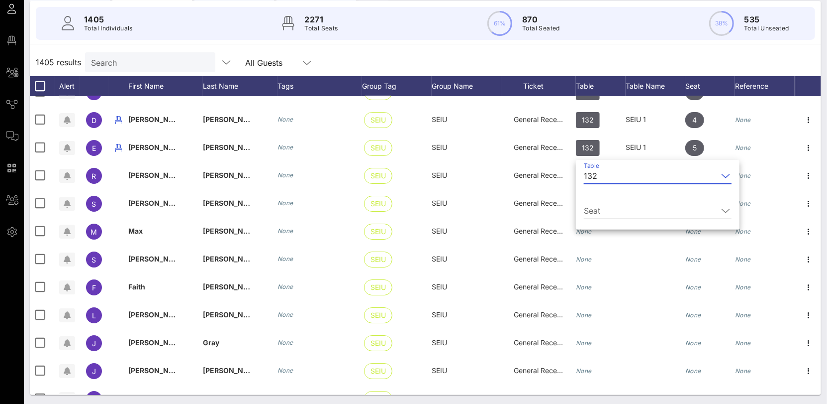
click at [607, 212] on input "Seat" at bounding box center [651, 211] width 134 height 16
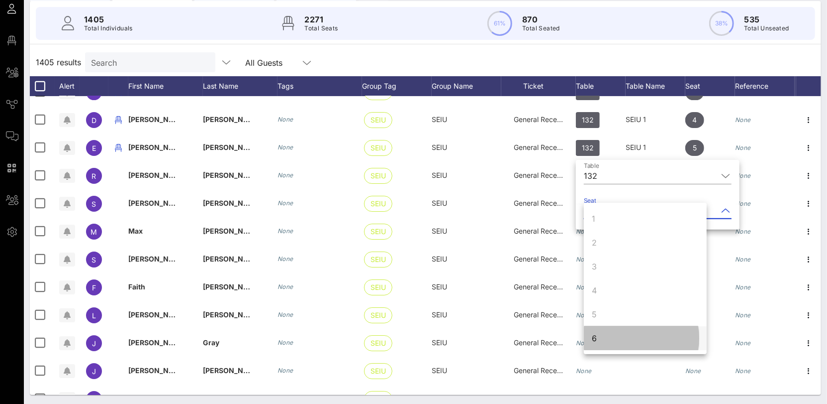
click at [609, 335] on div "6" at bounding box center [645, 338] width 123 height 24
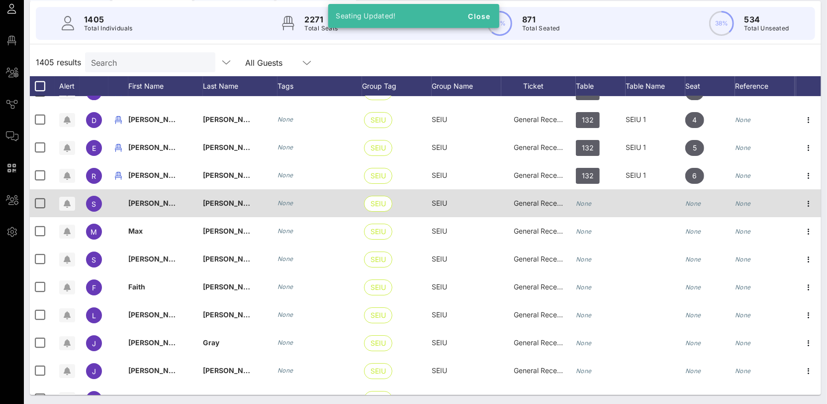
click at [590, 206] on div "None" at bounding box center [584, 203] width 16 height 28
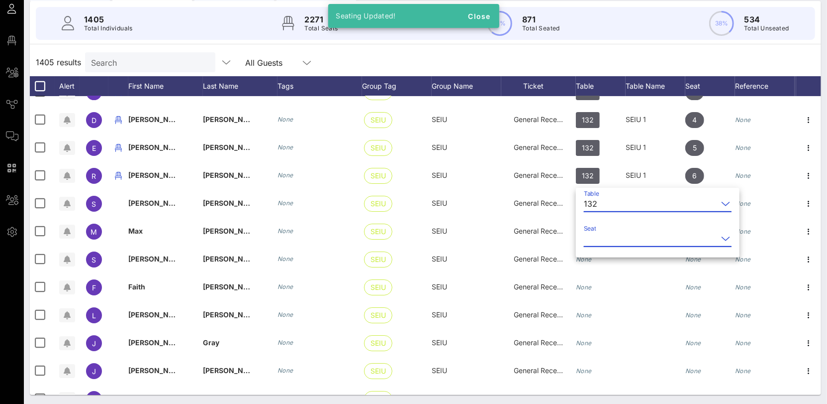
click at [601, 240] on input "Seat" at bounding box center [651, 238] width 134 height 16
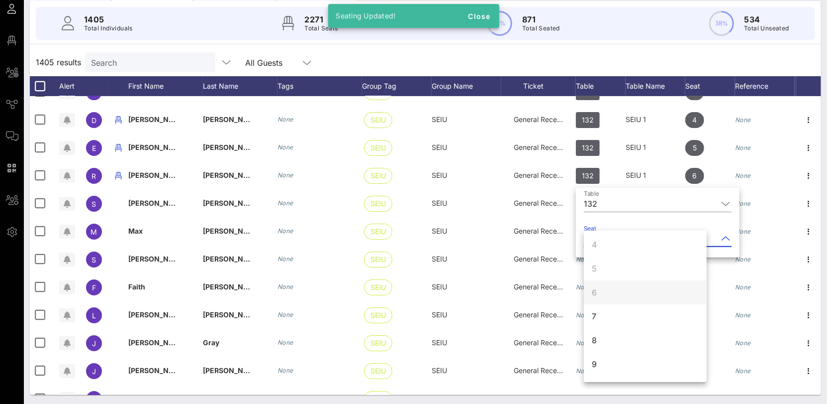
scroll to position [86, 0]
click at [601, 308] on div "7" at bounding box center [645, 304] width 123 height 24
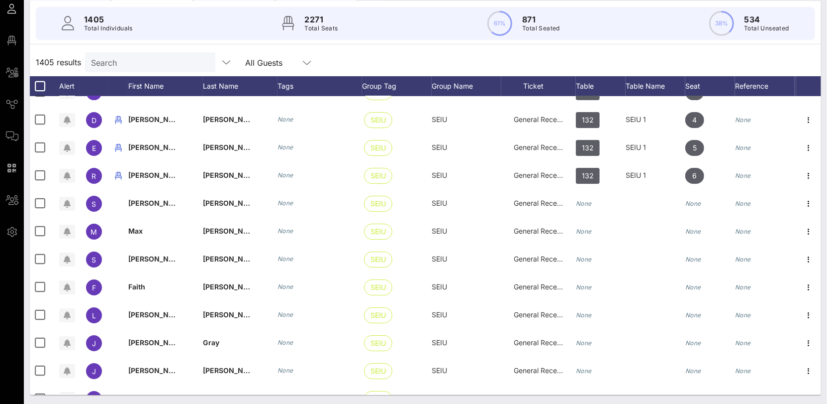
scroll to position [0, 0]
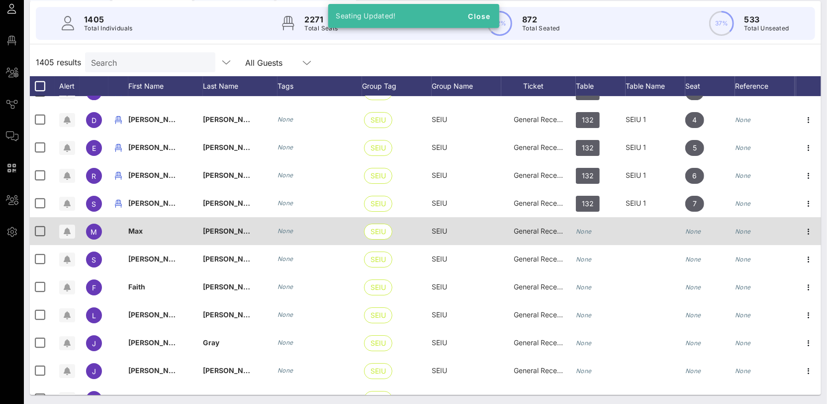
click at [585, 236] on div "None" at bounding box center [584, 231] width 16 height 28
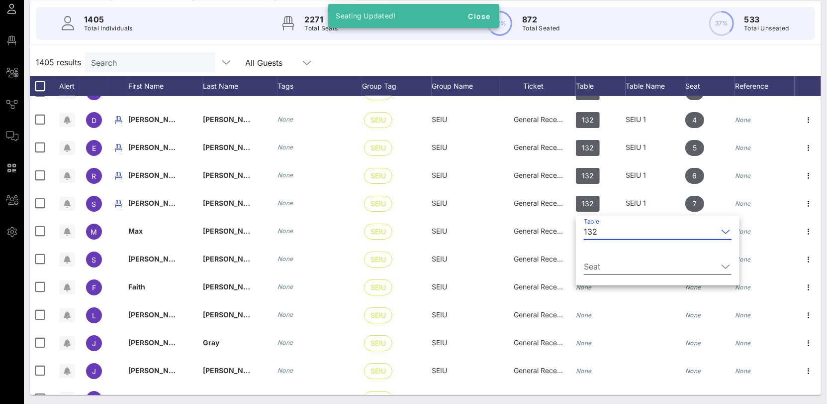
click at [599, 259] on input "Seat" at bounding box center [651, 266] width 134 height 16
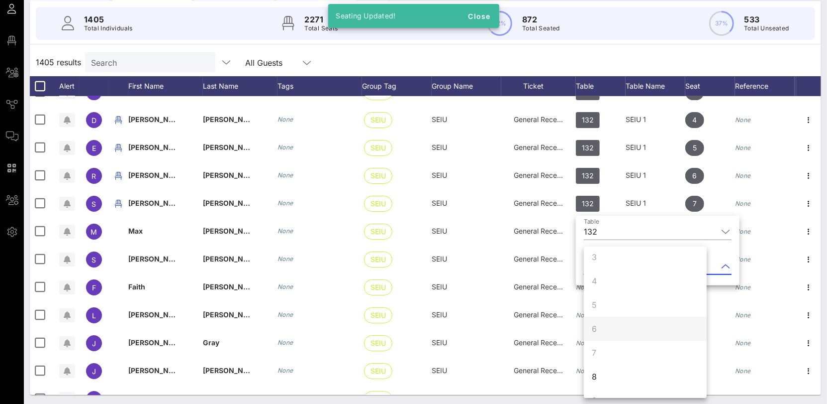
scroll to position [96, 0]
click at [605, 329] on div "8" at bounding box center [645, 334] width 123 height 24
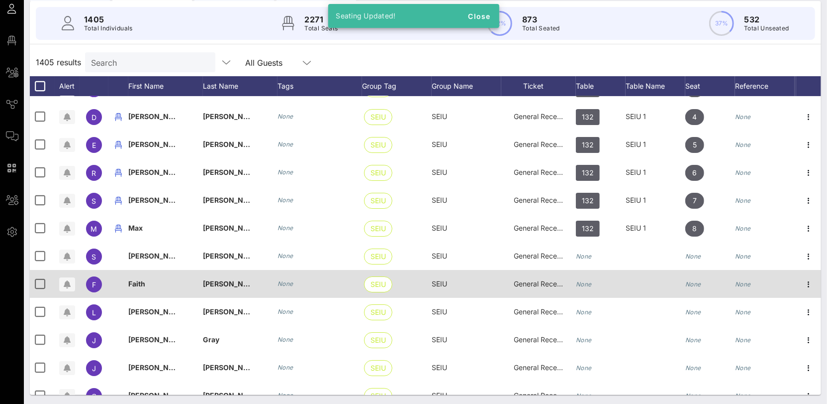
scroll to position [12284, 0]
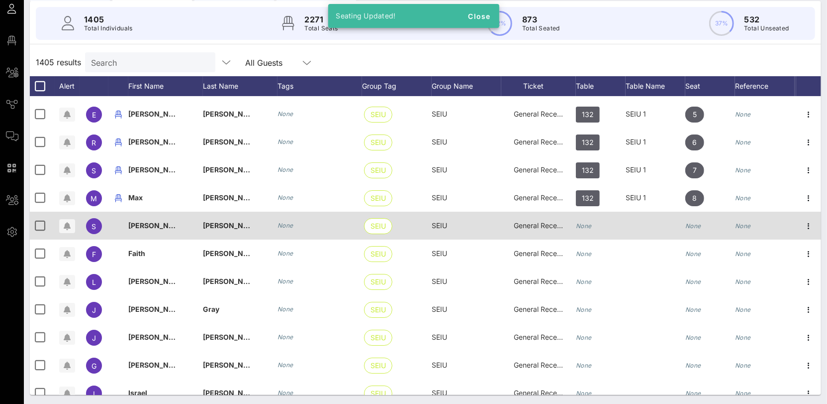
click at [592, 233] on div "None" at bounding box center [584, 225] width 16 height 28
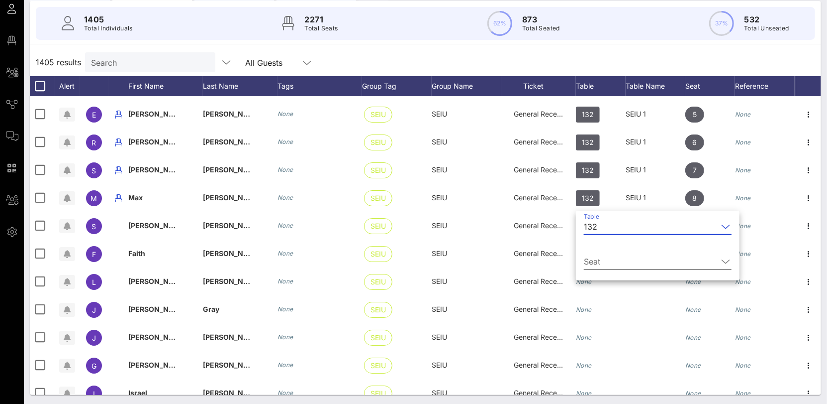
click at [609, 262] on input "Seat" at bounding box center [651, 261] width 134 height 16
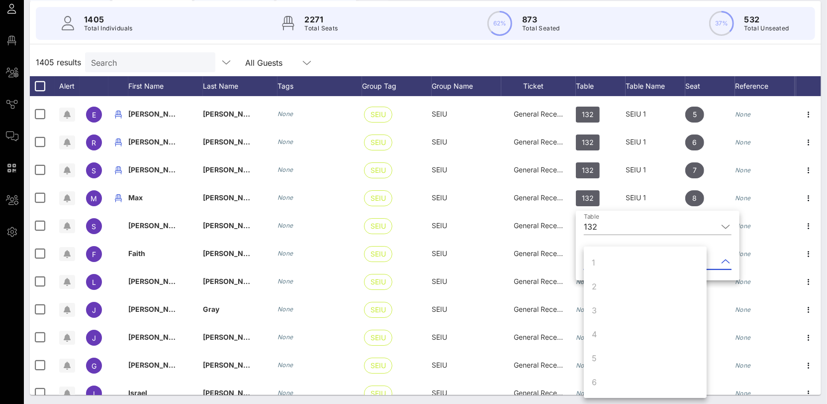
scroll to position [96, 0]
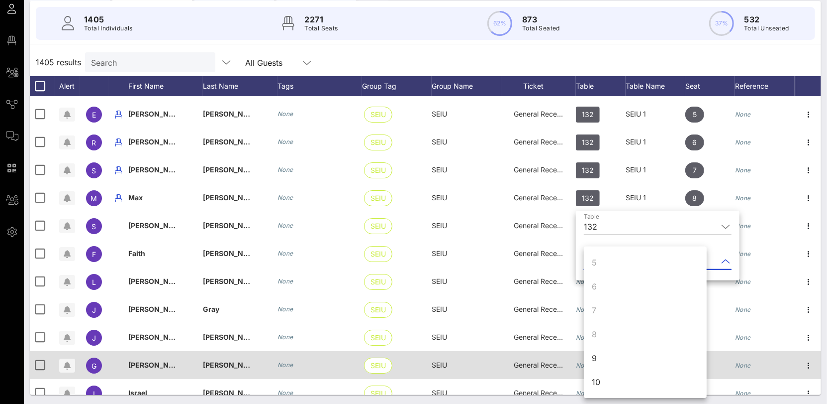
click at [607, 358] on div "9" at bounding box center [645, 358] width 123 height 24
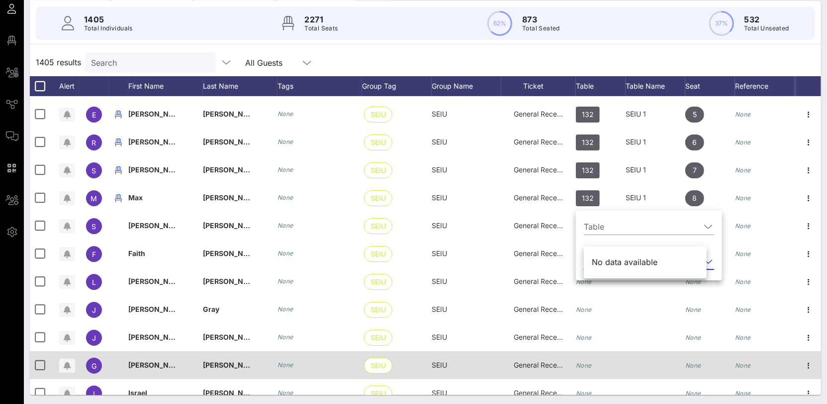
scroll to position [0, 0]
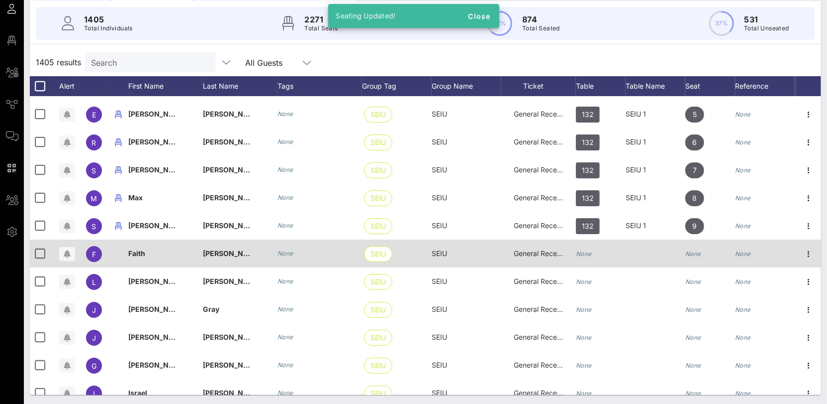
click at [589, 250] on icon "None" at bounding box center [584, 253] width 16 height 7
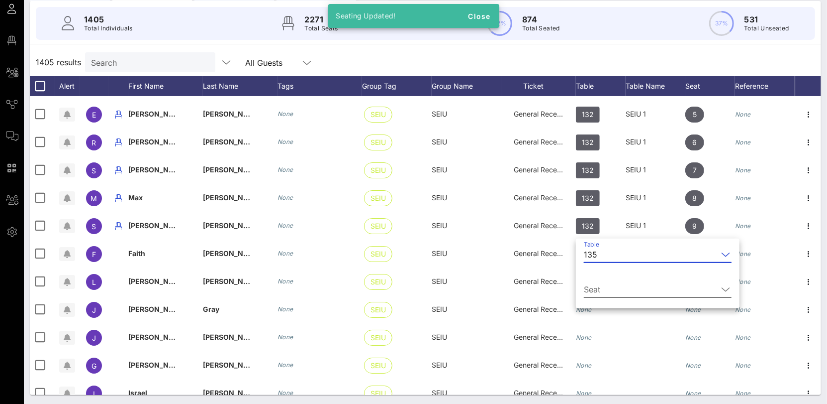
click at [609, 287] on input "Seat" at bounding box center [651, 289] width 134 height 16
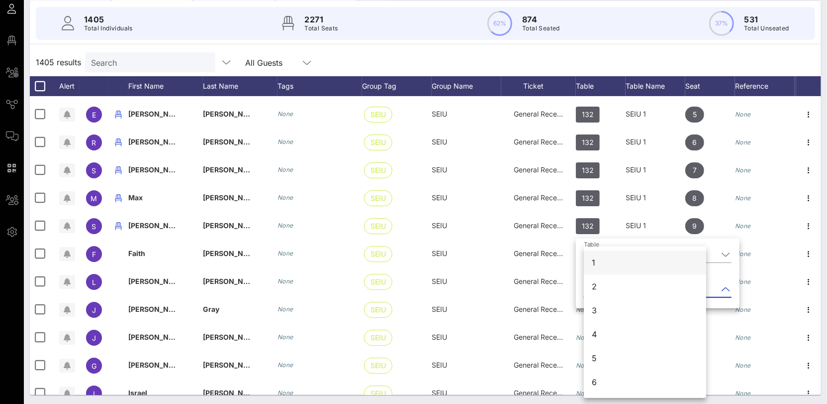
click at [598, 270] on div "1" at bounding box center [645, 262] width 122 height 24
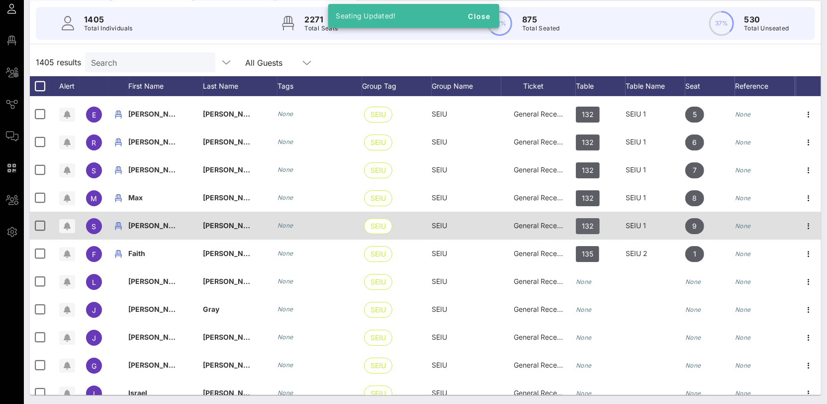
click at [586, 228] on span "132" at bounding box center [588, 226] width 12 height 16
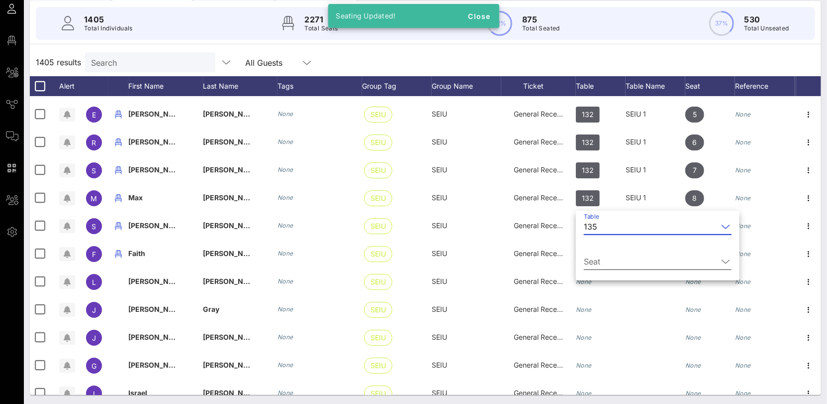
click at [612, 256] on div "Seat" at bounding box center [658, 263] width 148 height 33
click at [608, 263] on input "Seat" at bounding box center [651, 261] width 134 height 16
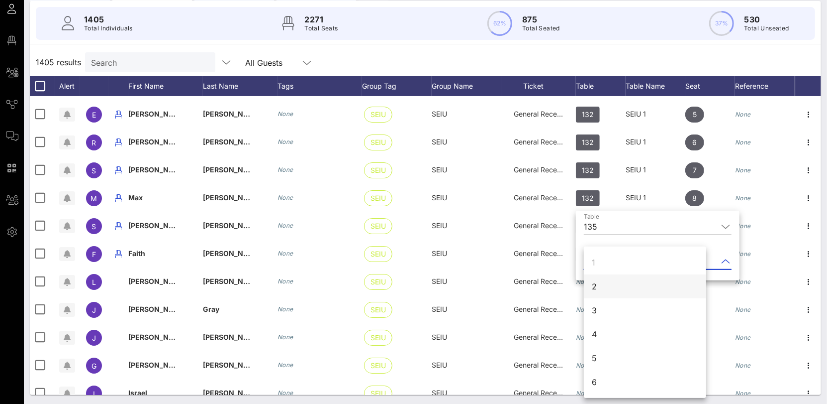
click at [601, 289] on div "2" at bounding box center [645, 286] width 122 height 24
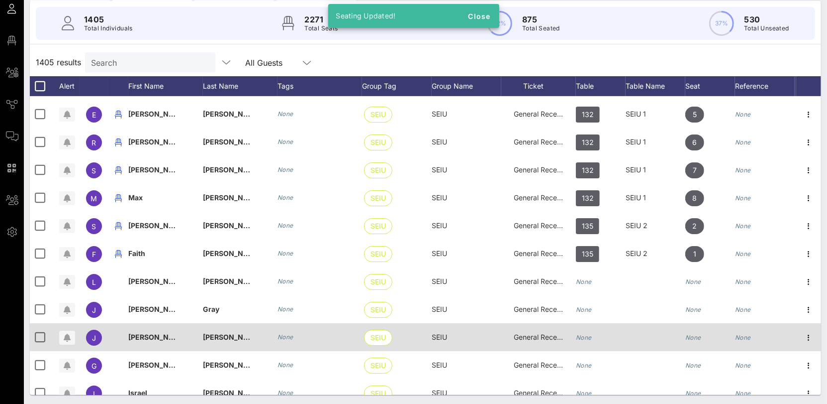
scroll to position [12365, 0]
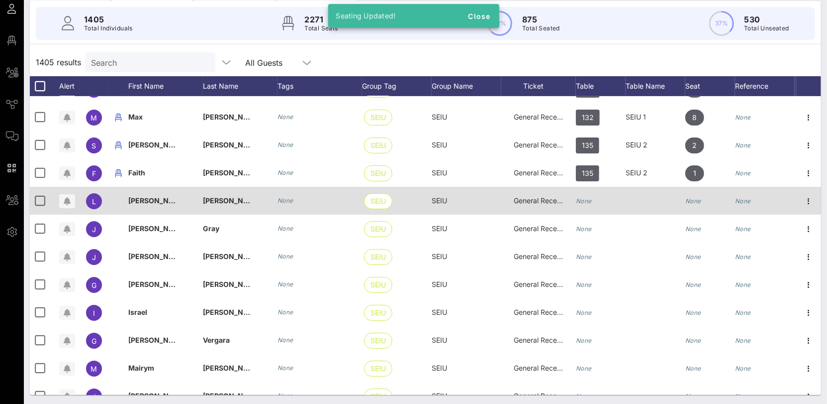
click at [586, 205] on div "None" at bounding box center [584, 201] width 16 height 28
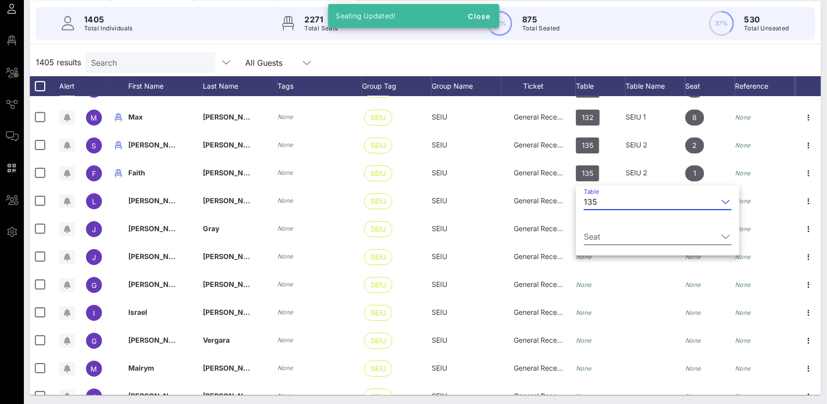
click at [602, 232] on input "Seat" at bounding box center [651, 236] width 134 height 16
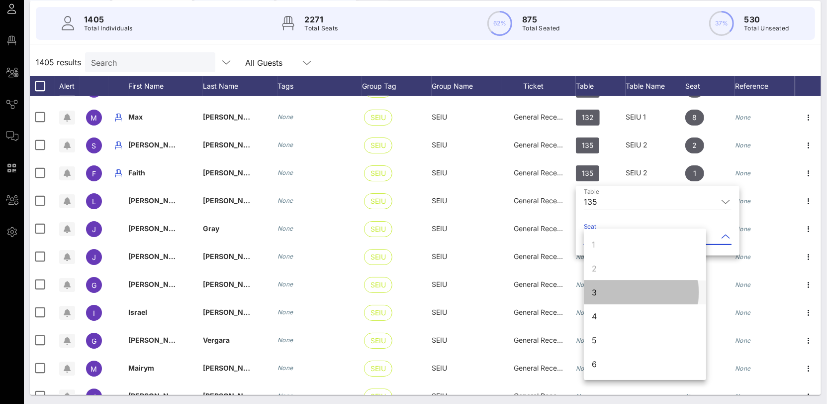
click at [608, 295] on div "3" at bounding box center [645, 292] width 122 height 24
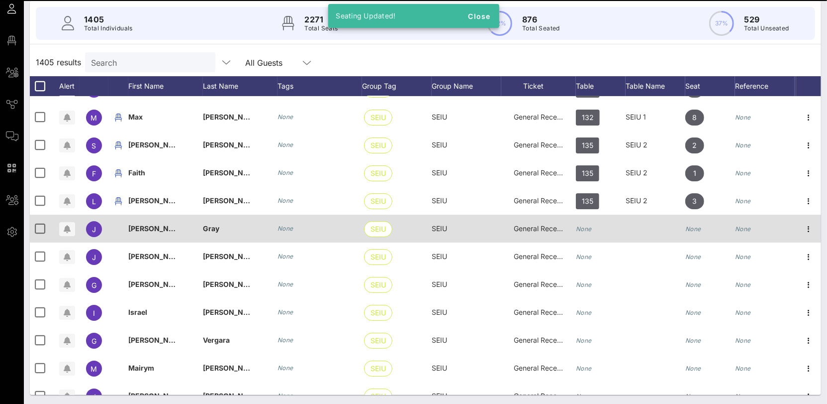
click at [587, 230] on icon "None" at bounding box center [584, 228] width 16 height 7
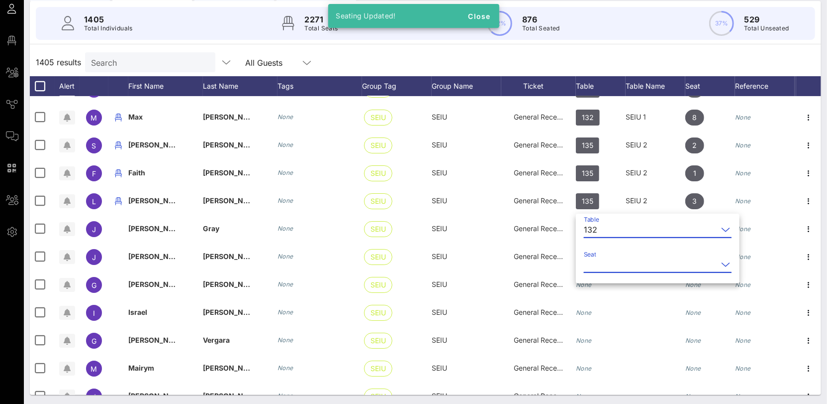
click at [607, 263] on input "Seat" at bounding box center [651, 264] width 134 height 16
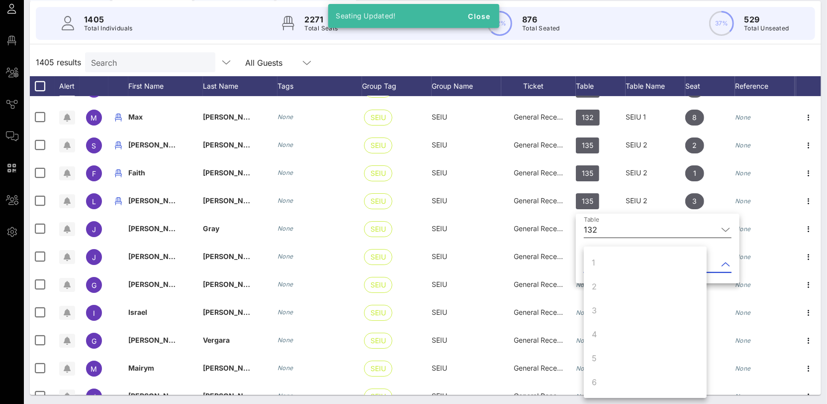
click at [599, 229] on div "132" at bounding box center [651, 229] width 134 height 16
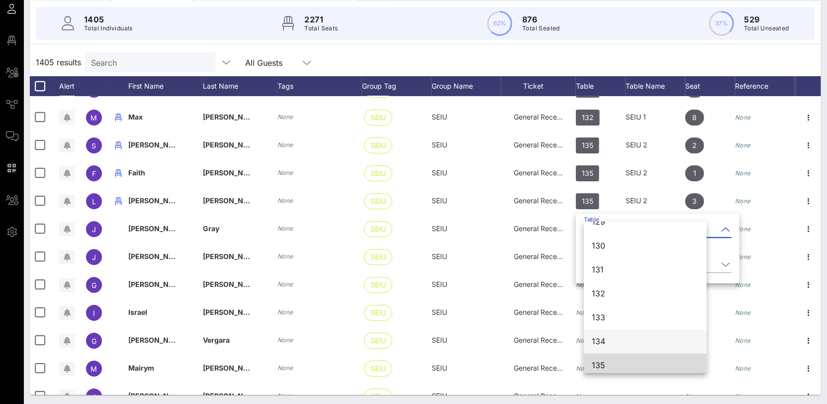
scroll to position [736, 0]
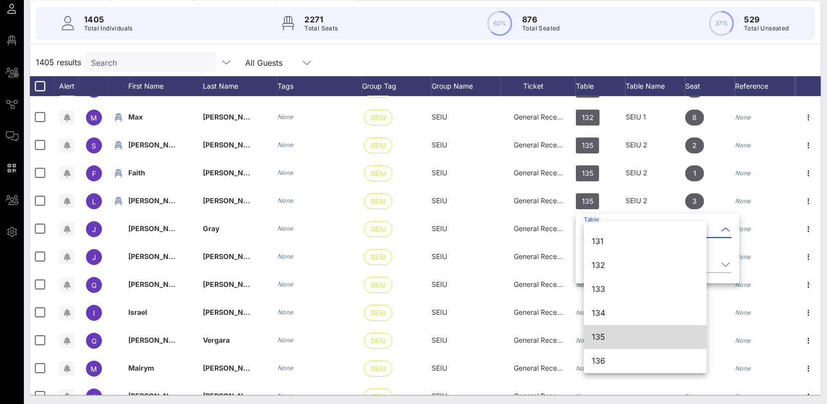
click at [625, 332] on div "135" at bounding box center [645, 336] width 107 height 9
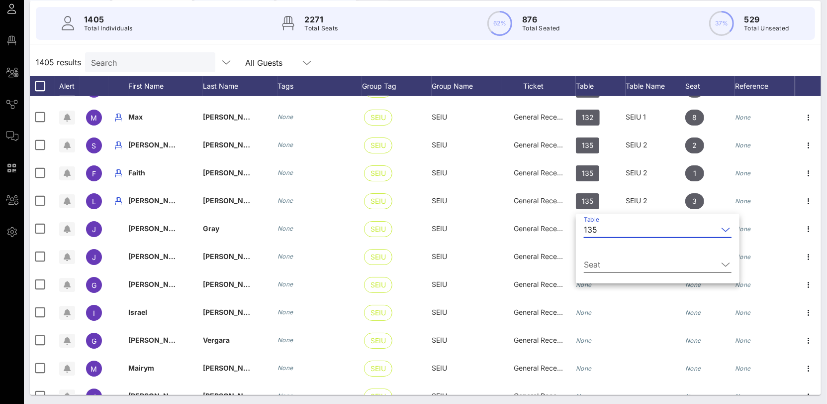
click at [600, 273] on div "Seat" at bounding box center [658, 269] width 148 height 27
click at [599, 261] on input "Seat" at bounding box center [651, 264] width 134 height 16
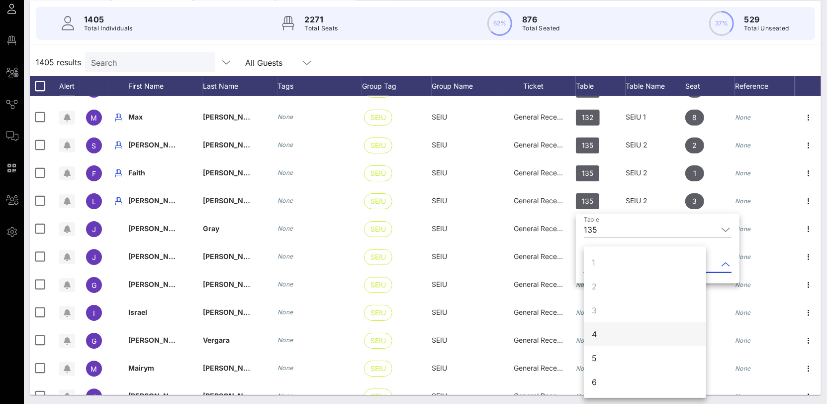
click at [608, 335] on div "4" at bounding box center [645, 334] width 122 height 24
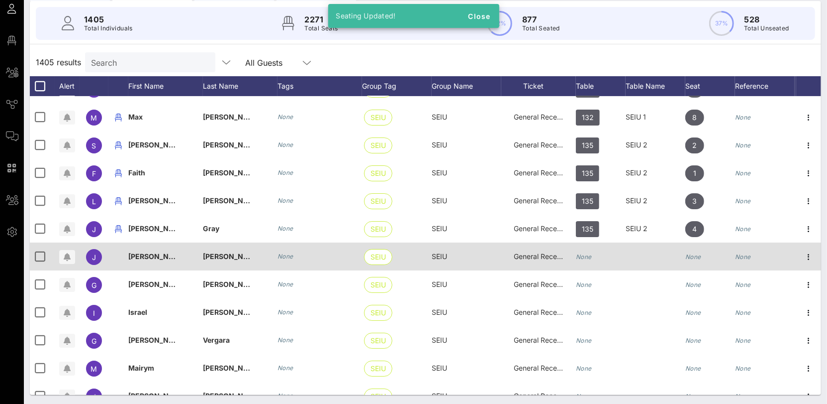
click at [589, 260] on div "None" at bounding box center [584, 256] width 16 height 28
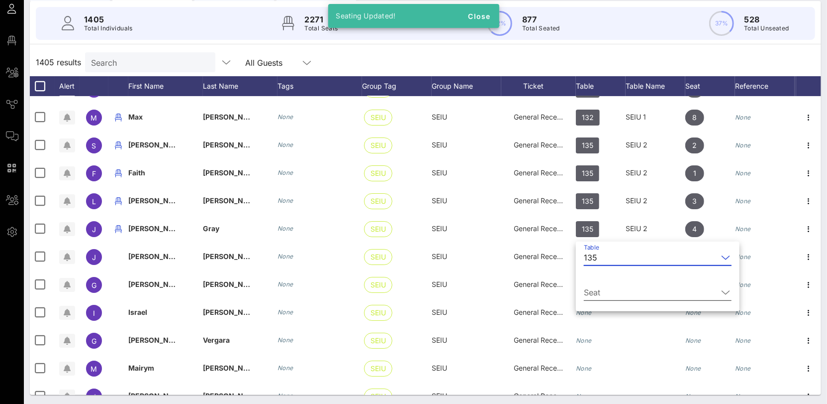
click at [606, 286] on input "Seat" at bounding box center [651, 292] width 134 height 16
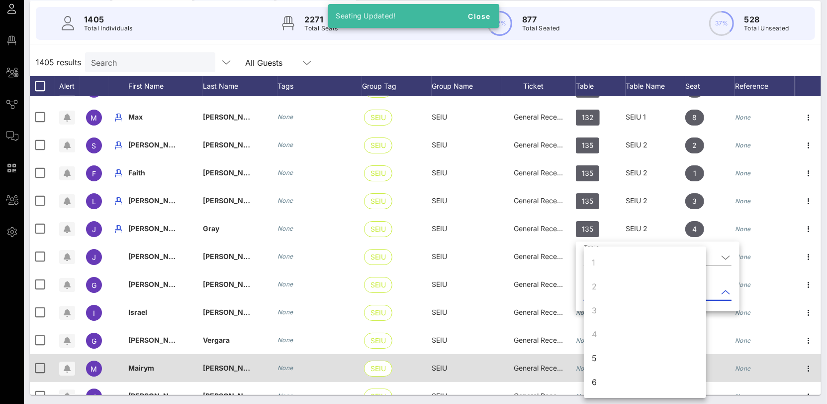
click at [612, 363] on div "5" at bounding box center [645, 358] width 122 height 24
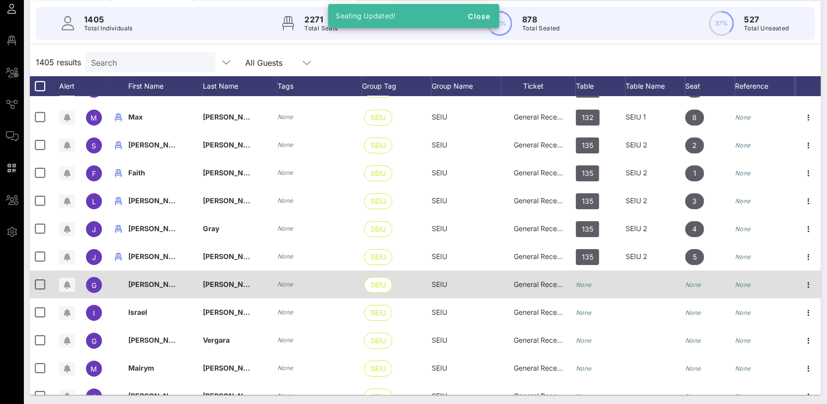
click at [589, 282] on icon "None" at bounding box center [584, 284] width 16 height 7
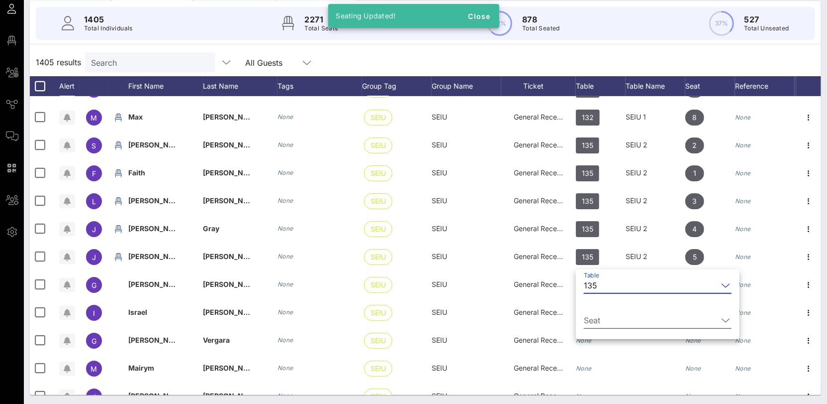
click at [605, 315] on input "Seat" at bounding box center [651, 320] width 134 height 16
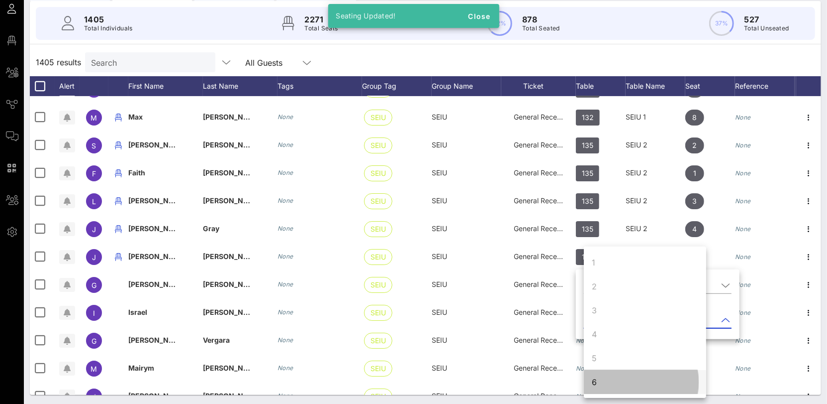
click at [604, 384] on div "6" at bounding box center [645, 382] width 122 height 24
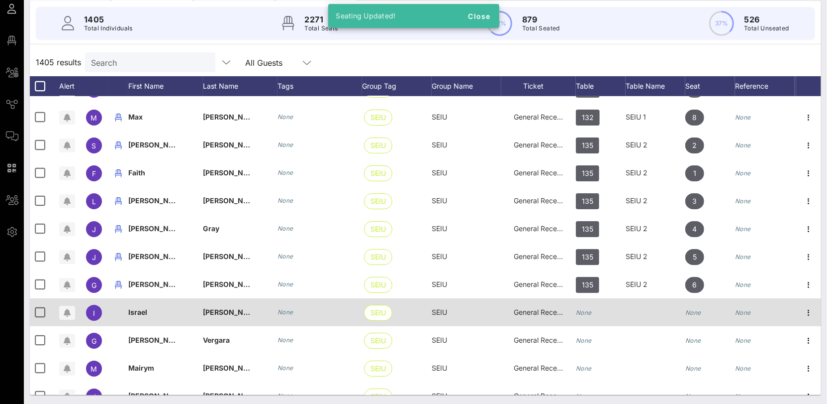
click at [591, 310] on icon "None" at bounding box center [584, 312] width 16 height 7
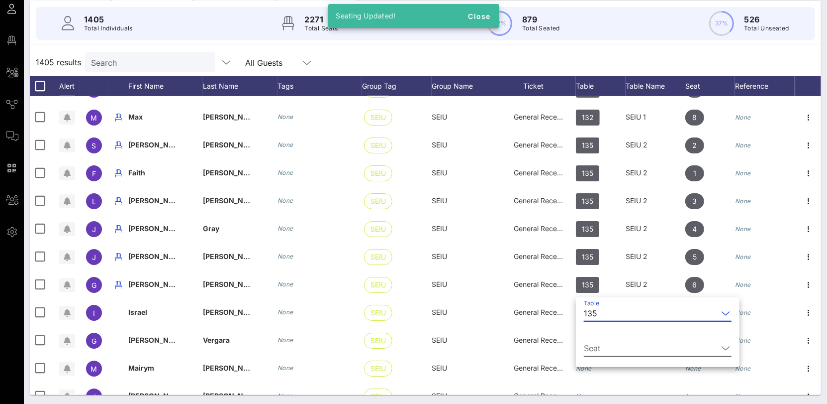
click at [602, 344] on input "Seat" at bounding box center [651, 348] width 134 height 16
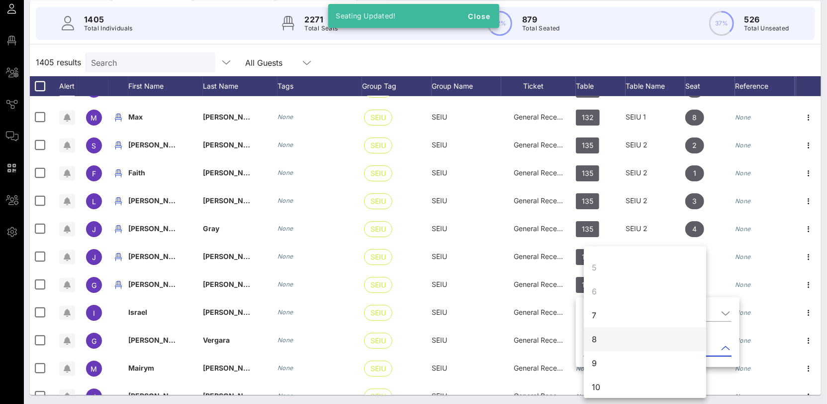
scroll to position [93, 0]
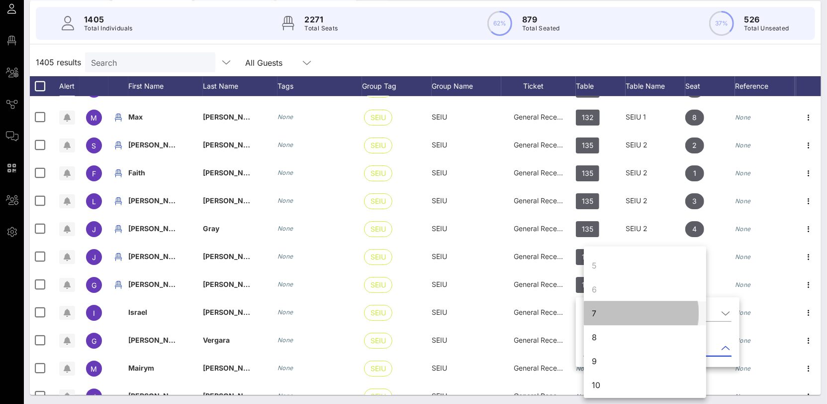
click at [597, 318] on div "7" at bounding box center [645, 313] width 122 height 24
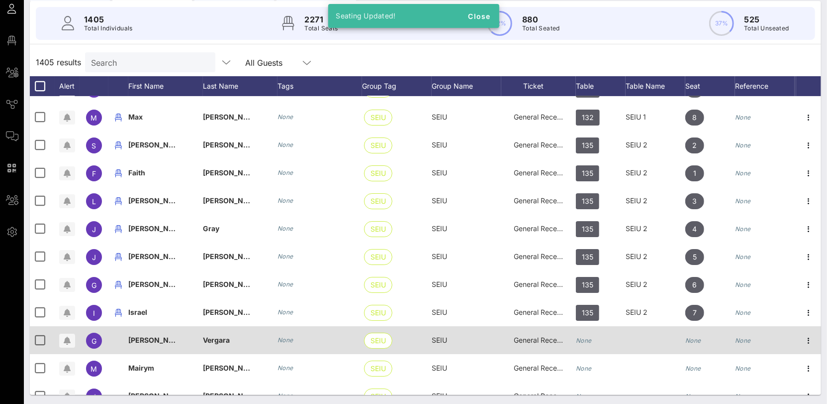
click at [591, 336] on icon "None" at bounding box center [584, 339] width 16 height 7
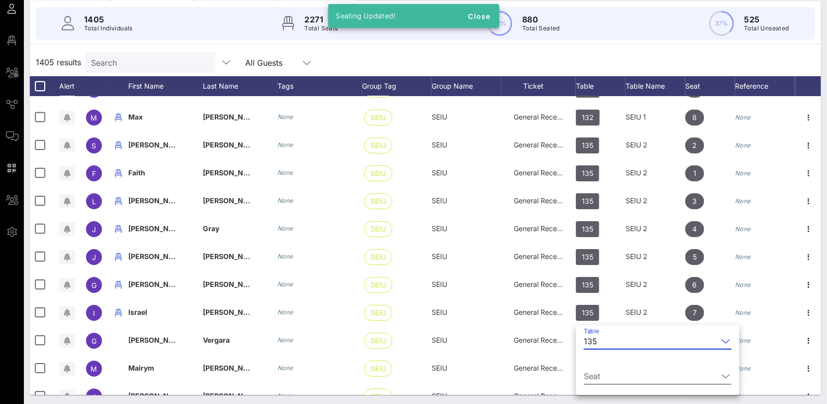
click at [594, 371] on input "Seat" at bounding box center [651, 376] width 134 height 16
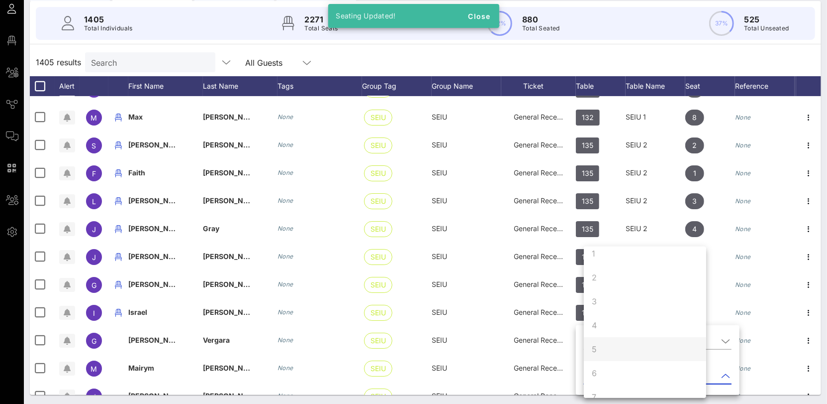
scroll to position [77, 0]
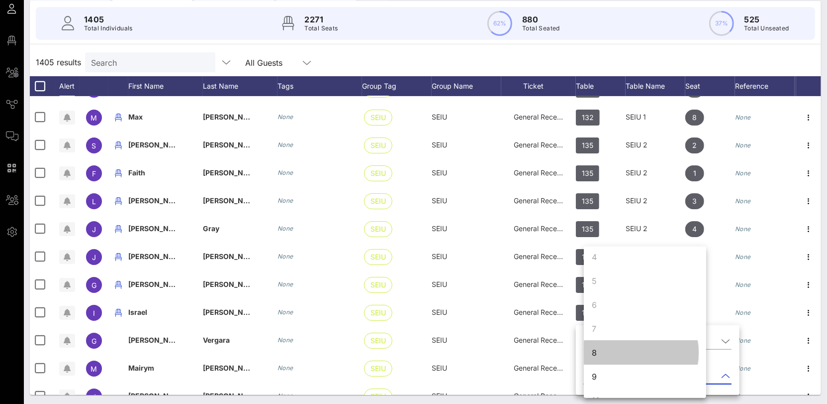
click at [598, 359] on div "8" at bounding box center [645, 352] width 122 height 24
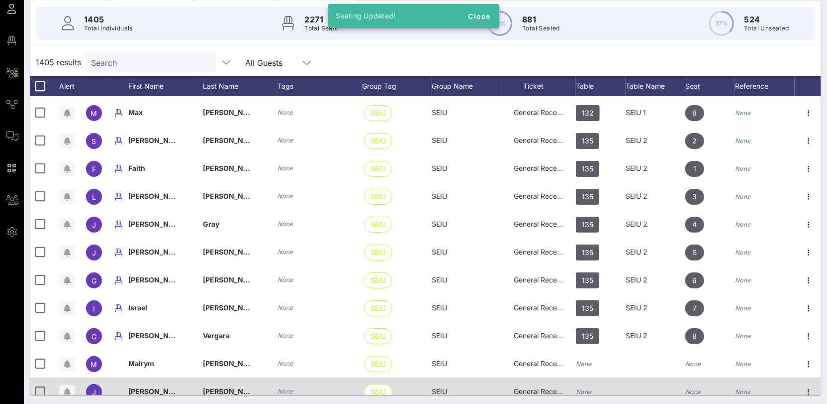
scroll to position [12515, 0]
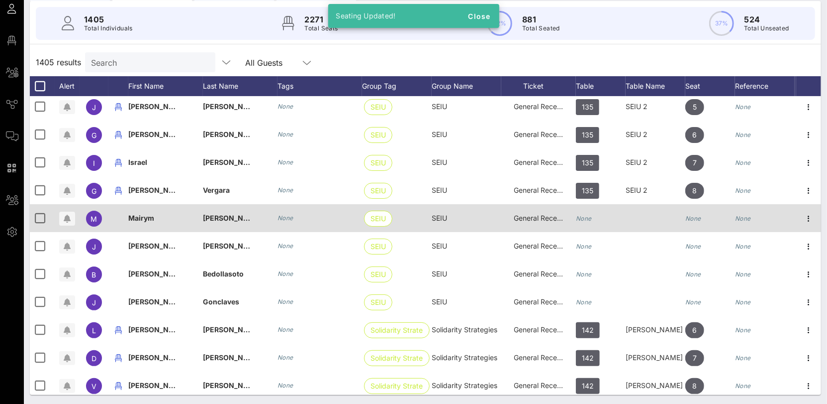
click at [585, 222] on div "None" at bounding box center [584, 218] width 16 height 28
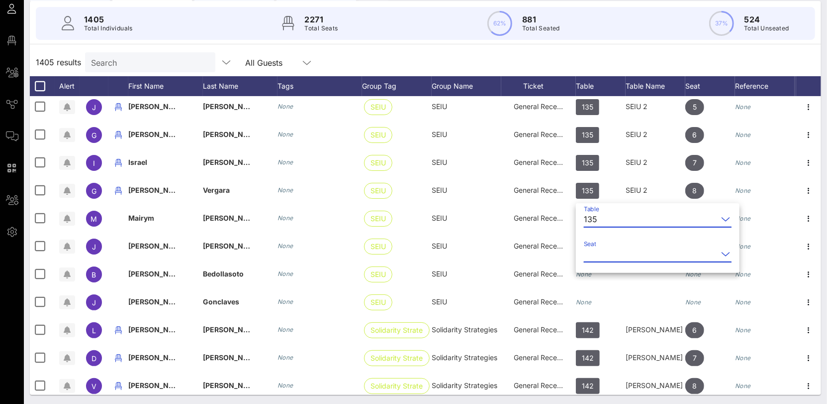
click at [602, 253] on input "Seat" at bounding box center [651, 254] width 134 height 16
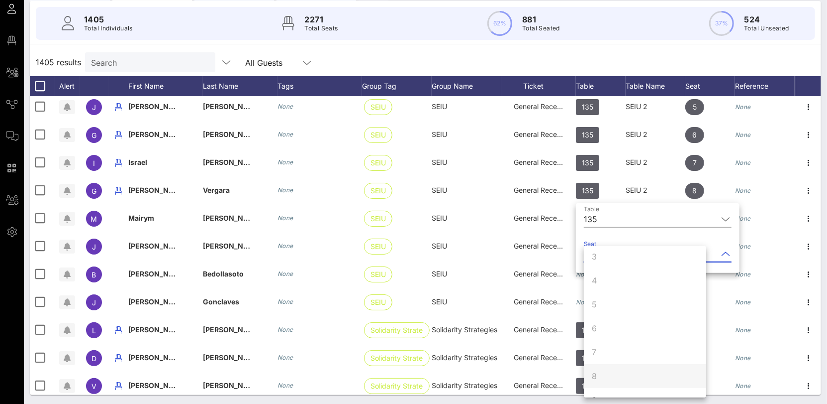
scroll to position [96, 0]
click at [602, 359] on div "9" at bounding box center [645, 357] width 122 height 24
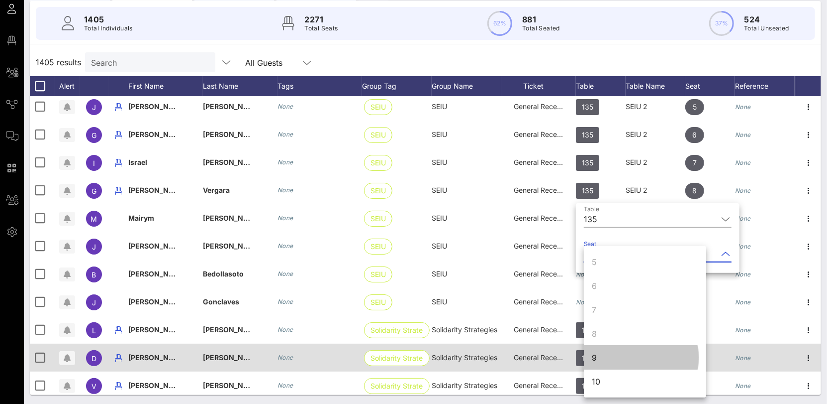
scroll to position [0, 0]
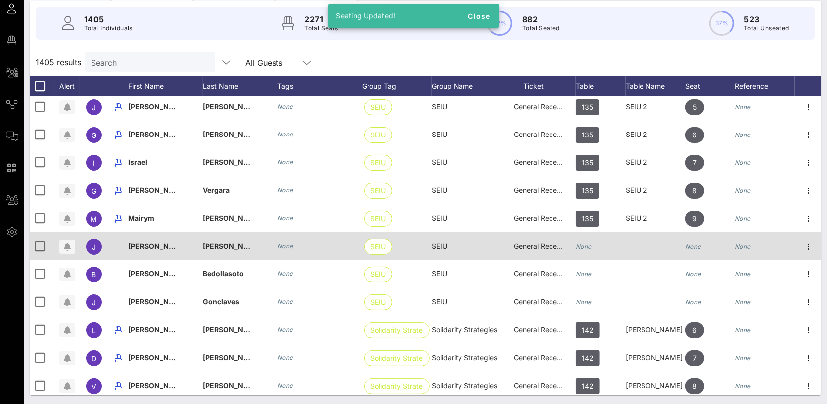
click at [590, 250] on div "None" at bounding box center [584, 246] width 16 height 28
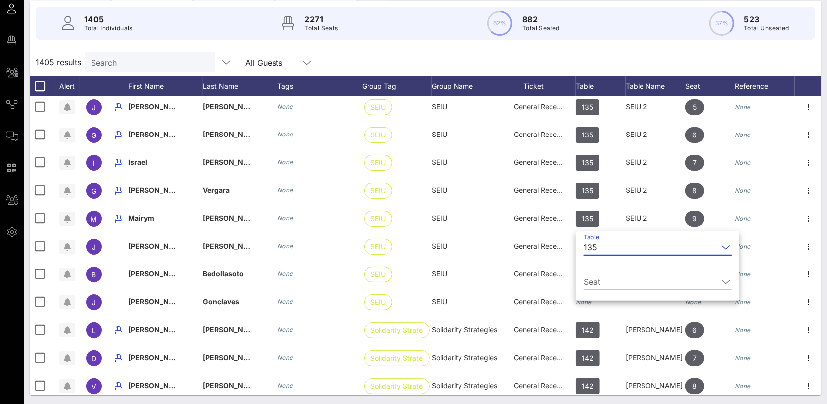
click at [605, 287] on input "Seat" at bounding box center [651, 282] width 134 height 16
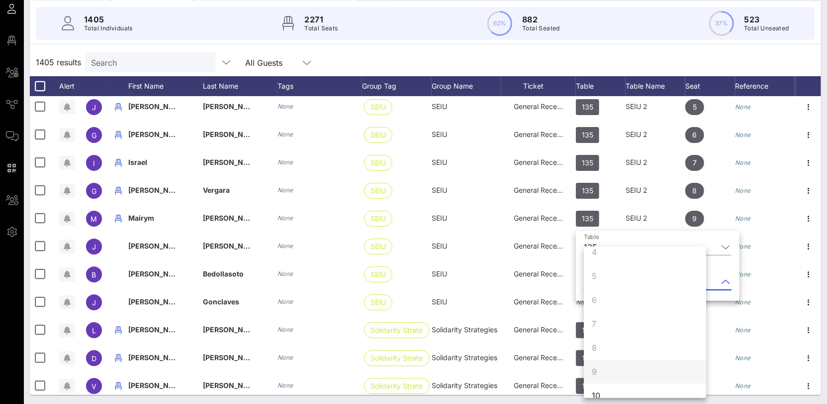
scroll to position [96, 0]
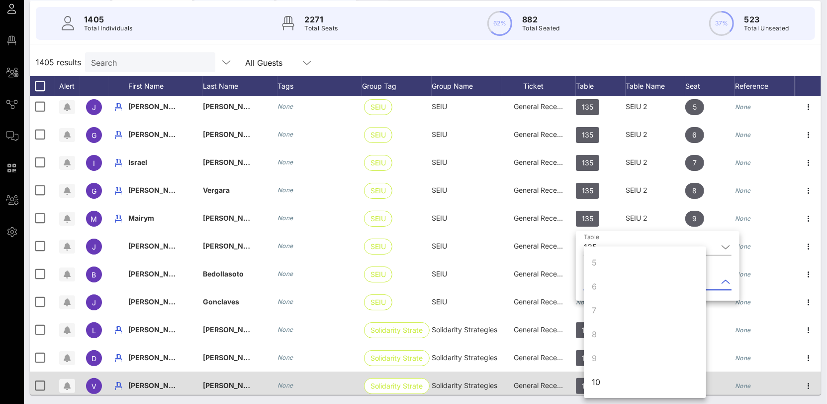
click at [611, 385] on div "10" at bounding box center [645, 382] width 122 height 24
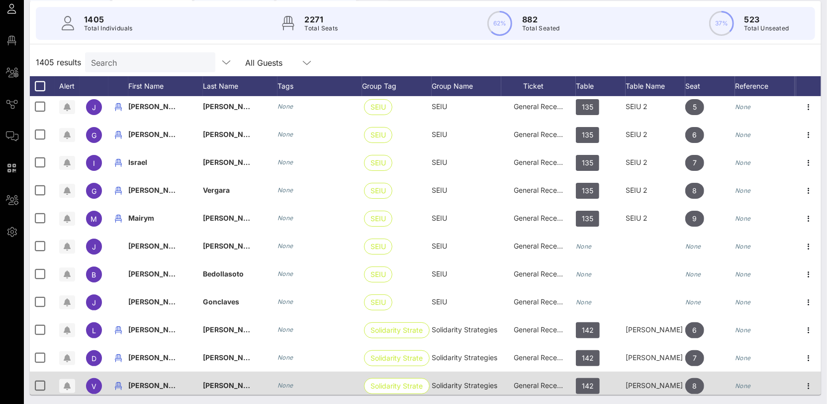
scroll to position [0, 0]
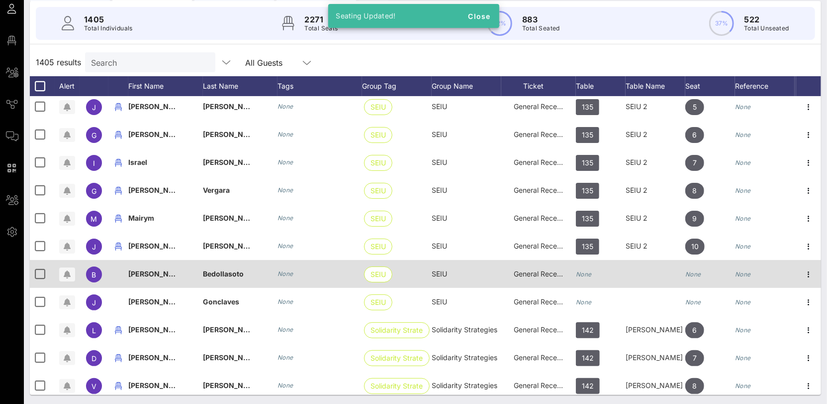
click at [586, 274] on icon "None" at bounding box center [584, 273] width 16 height 7
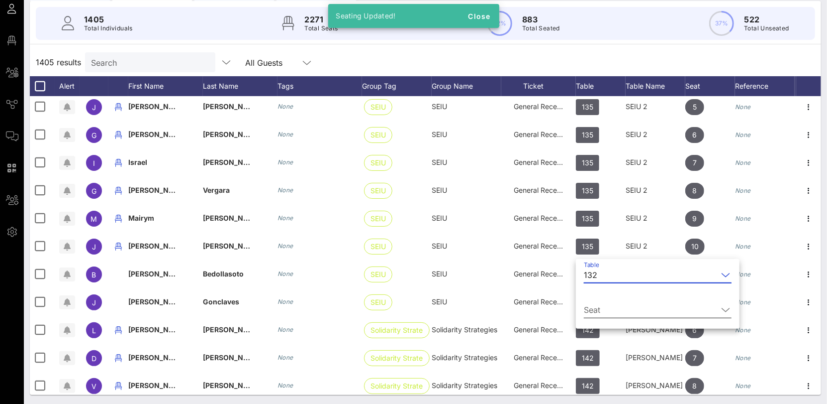
click at [611, 302] on input "Seat" at bounding box center [651, 310] width 134 height 16
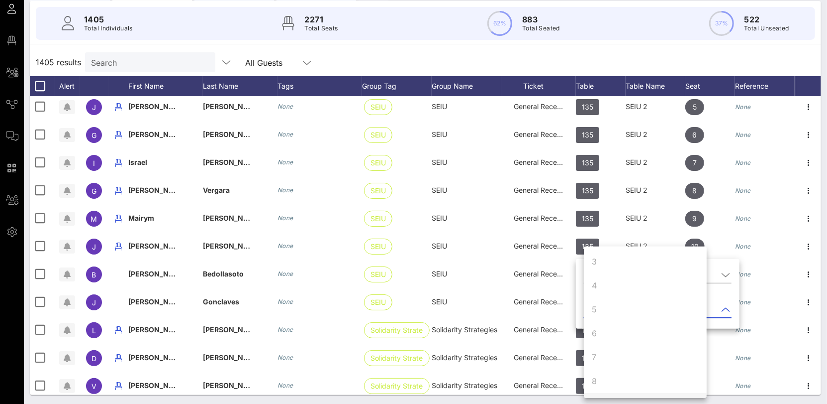
scroll to position [96, 0]
click at [616, 351] on div "9" at bounding box center [645, 358] width 123 height 24
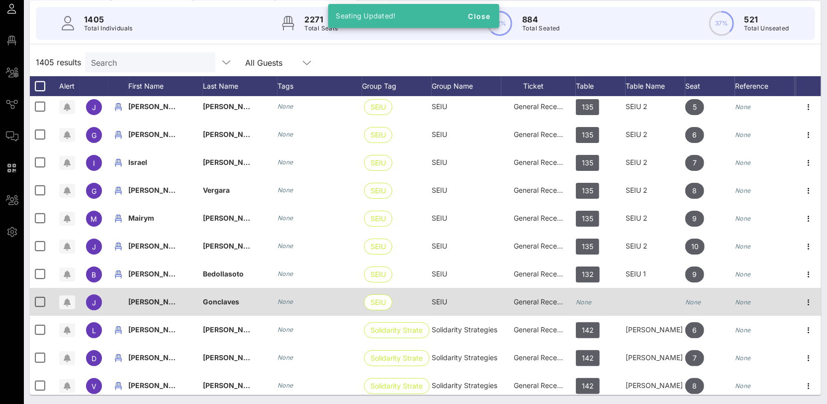
click at [585, 302] on icon "None" at bounding box center [584, 301] width 16 height 7
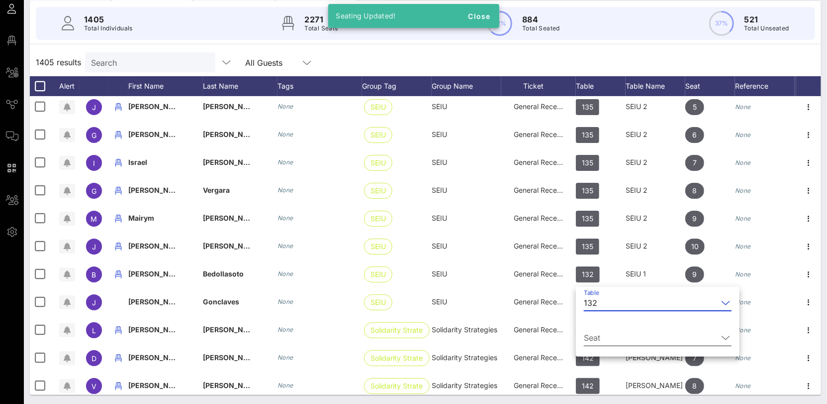
click at [613, 334] on input "Seat" at bounding box center [651, 337] width 134 height 16
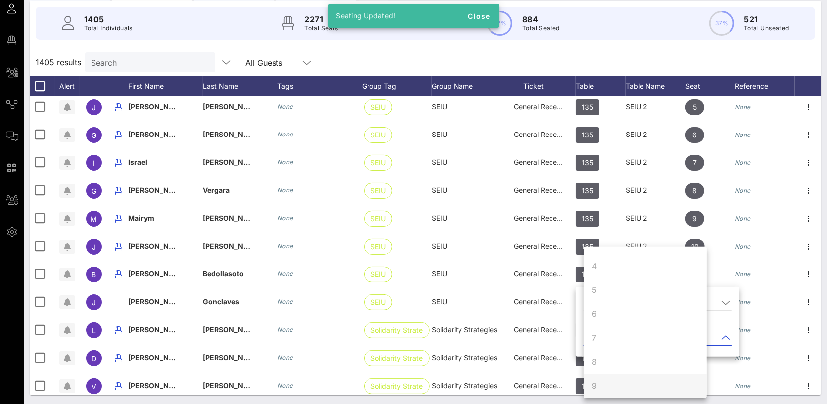
scroll to position [96, 0]
click at [609, 384] on div "10" at bounding box center [645, 382] width 123 height 24
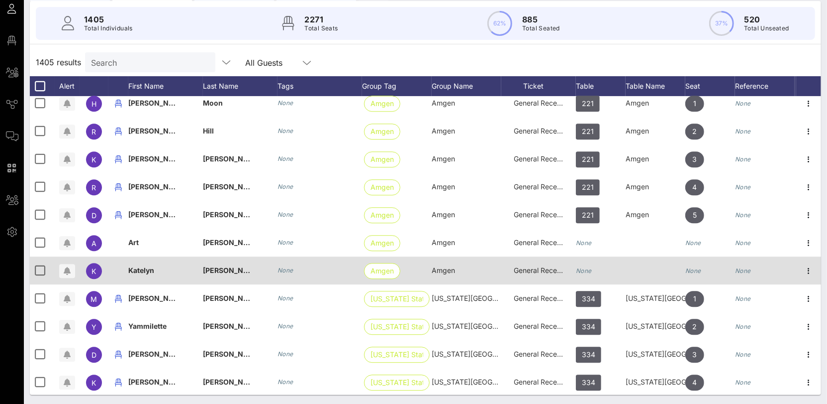
scroll to position [14201, 0]
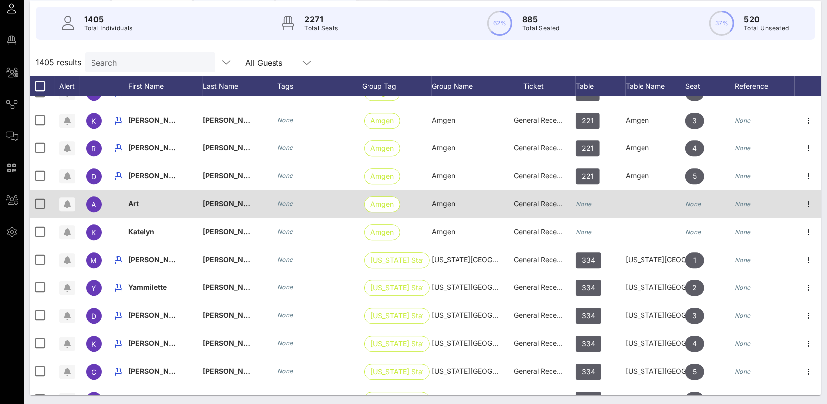
click at [574, 202] on div "General Reception" at bounding box center [539, 209] width 75 height 39
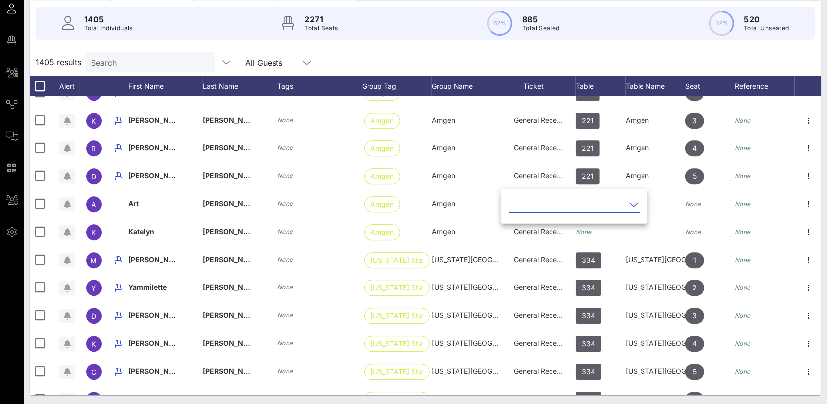
click at [582, 204] on input "text" at bounding box center [568, 205] width 116 height 16
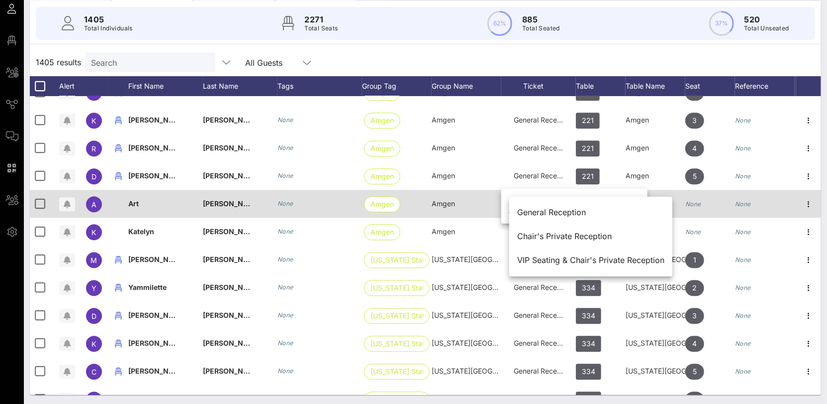
click at [665, 193] on div at bounding box center [656, 204] width 60 height 28
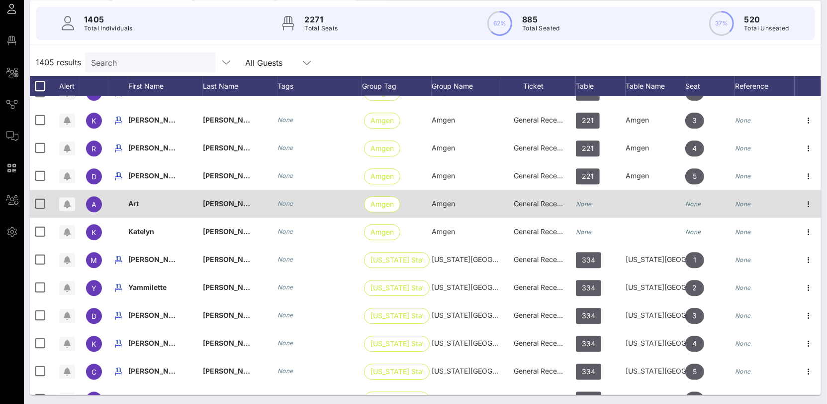
click at [576, 205] on icon "None" at bounding box center [584, 203] width 16 height 7
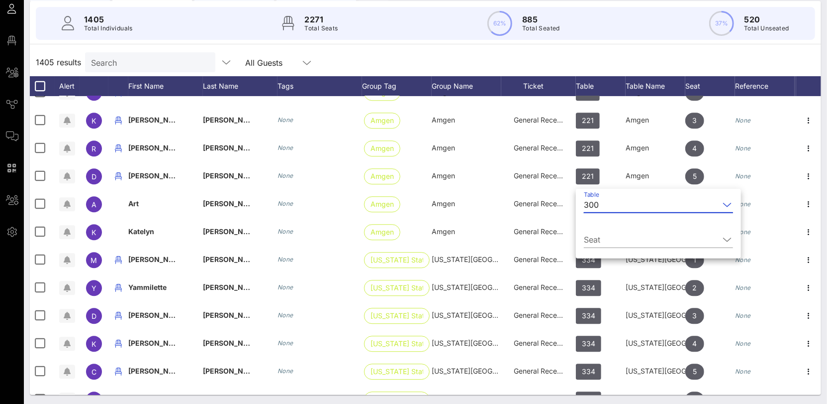
click at [602, 204] on div "300" at bounding box center [651, 205] width 135 height 16
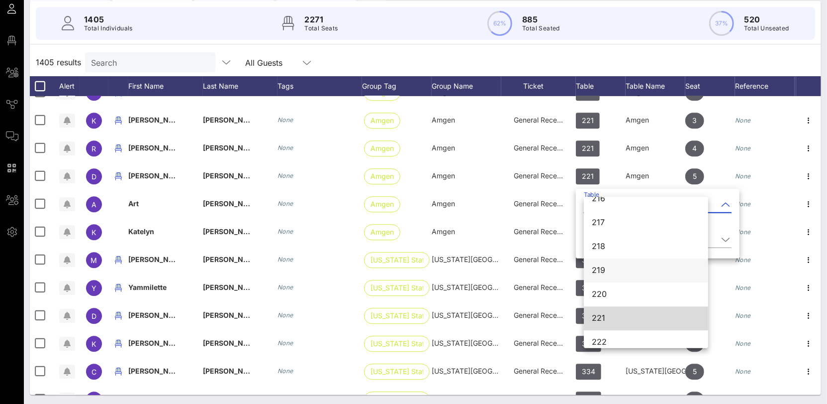
scroll to position [1501, 0]
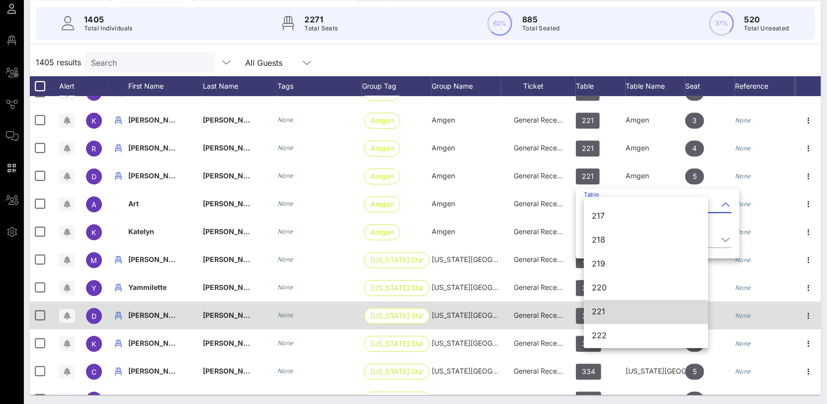
click at [608, 313] on div "221" at bounding box center [646, 311] width 108 height 9
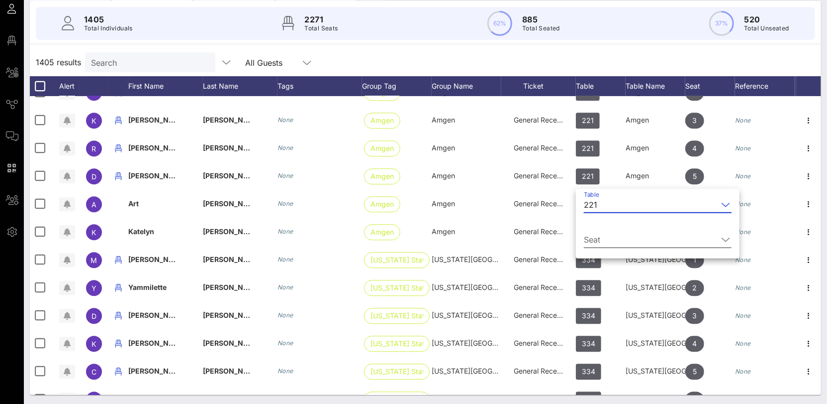
click at [597, 233] on input "Seat" at bounding box center [651, 239] width 134 height 16
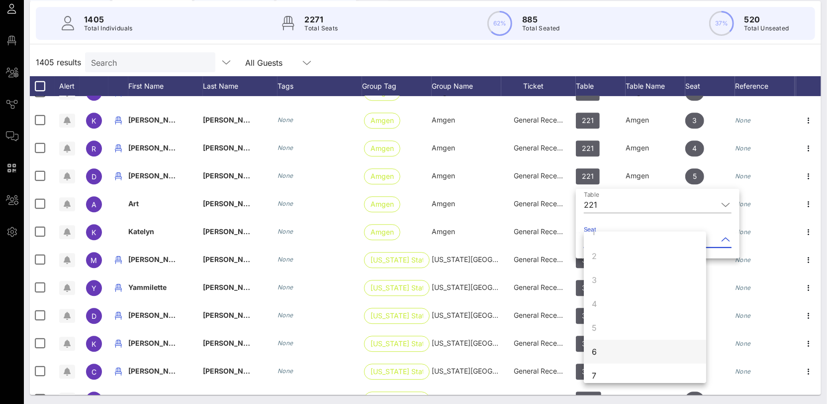
scroll to position [78, 0]
click at [604, 292] on div "6" at bounding box center [645, 289] width 122 height 24
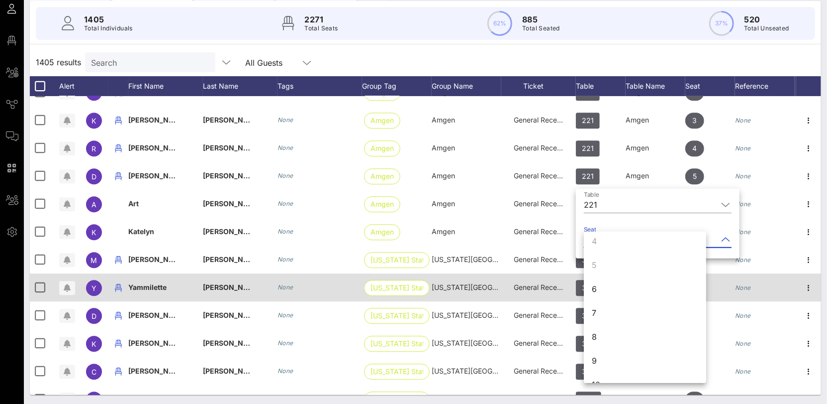
scroll to position [0, 0]
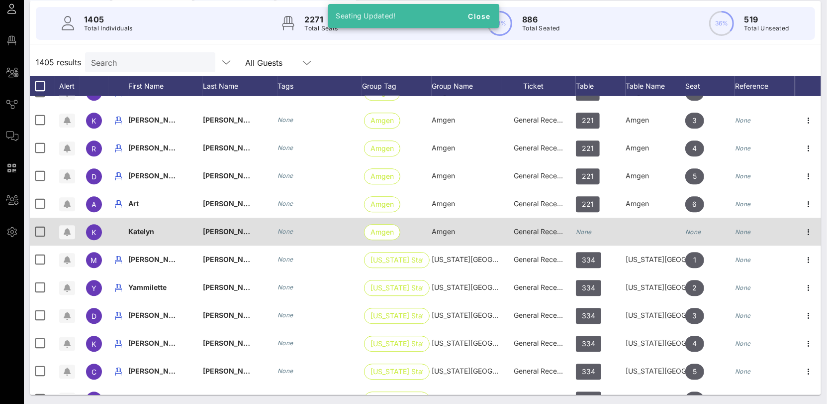
click at [593, 234] on div "None" at bounding box center [601, 236] width 50 height 39
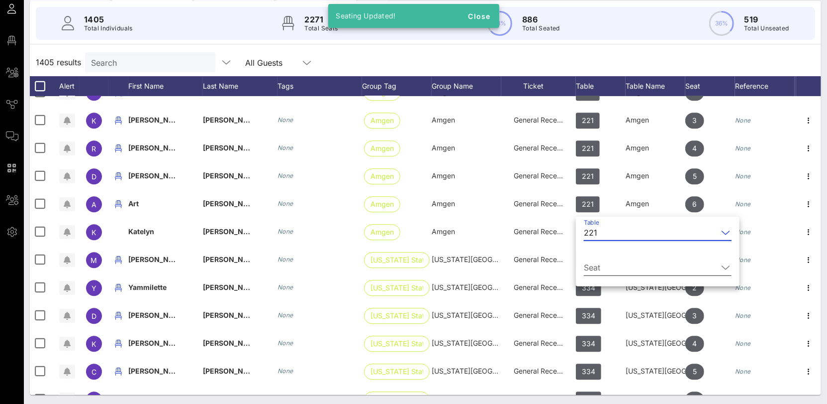
click at [605, 269] on input "Seat" at bounding box center [651, 267] width 134 height 16
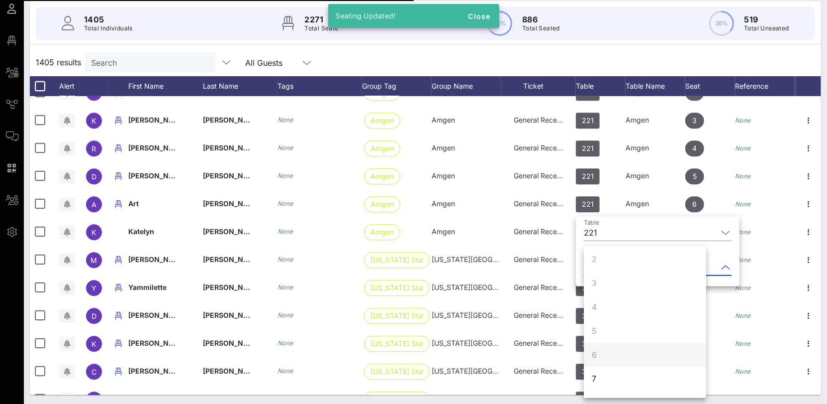
scroll to position [96, 0]
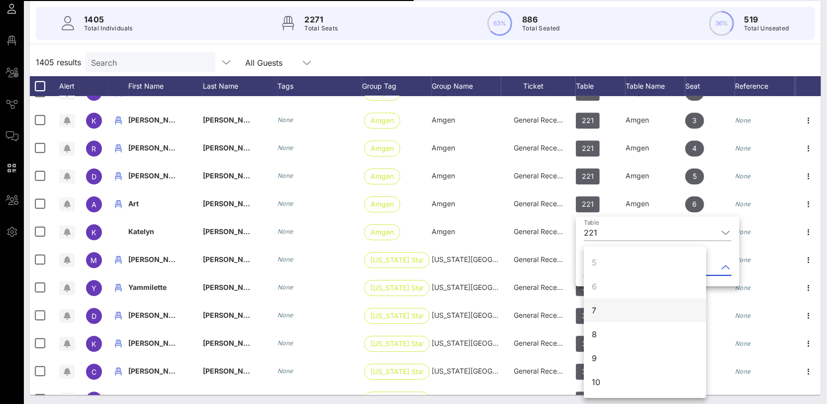
click at [601, 310] on div "7" at bounding box center [645, 310] width 122 height 24
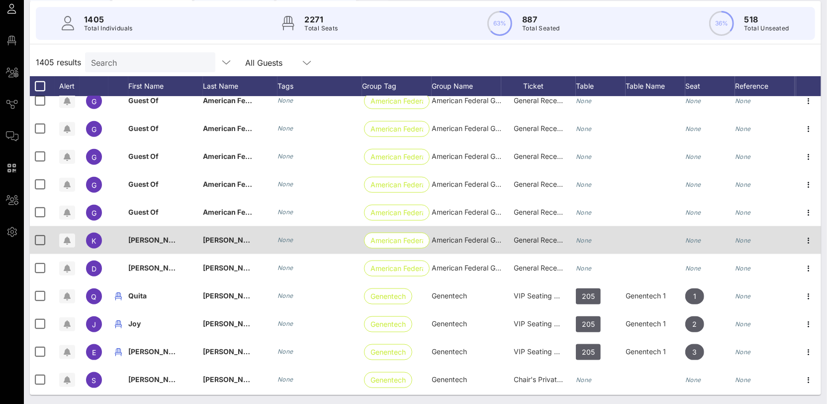
scroll to position [15587, 0]
click at [808, 238] on icon "button" at bounding box center [809, 239] width 12 height 12
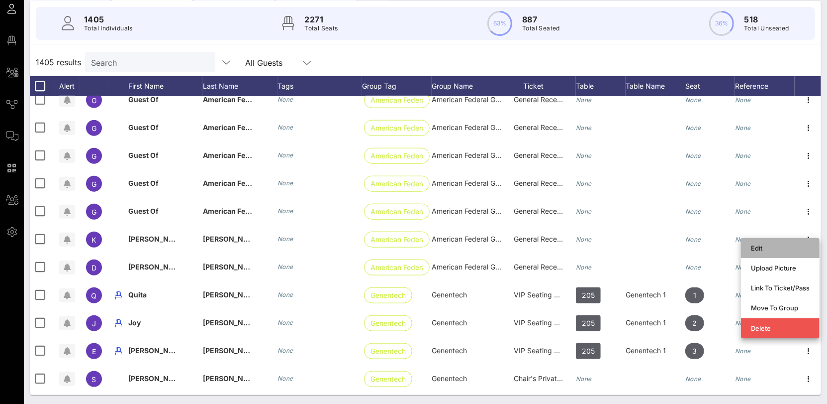
click at [791, 246] on div "Edit" at bounding box center [780, 248] width 59 height 8
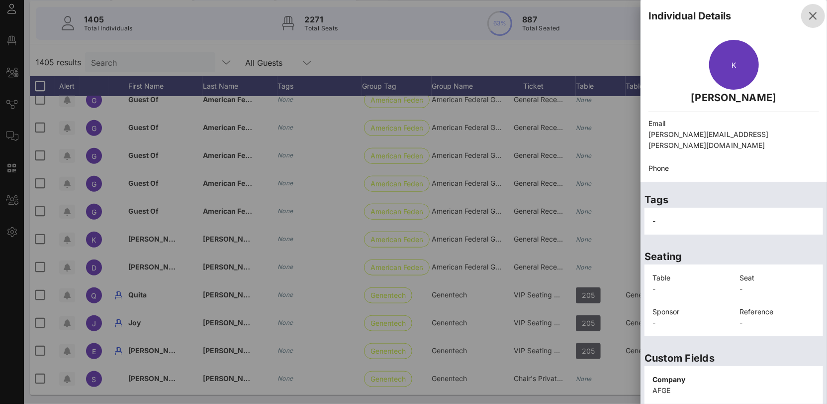
click at [809, 14] on icon "button" at bounding box center [814, 16] width 12 height 12
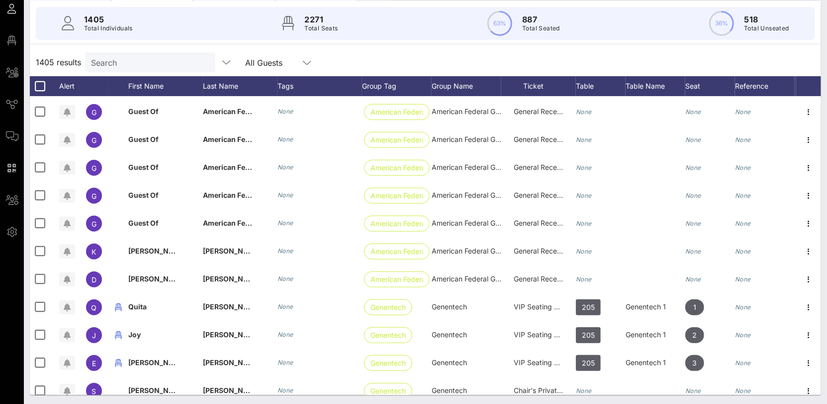
scroll to position [15610, 0]
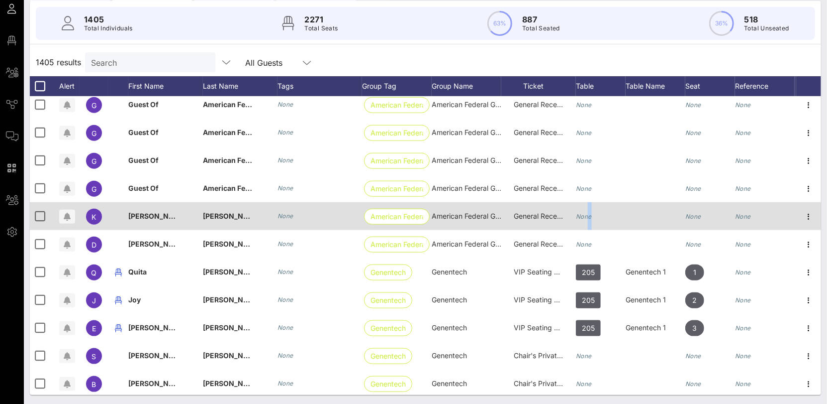
click at [591, 210] on div "None" at bounding box center [584, 216] width 16 height 28
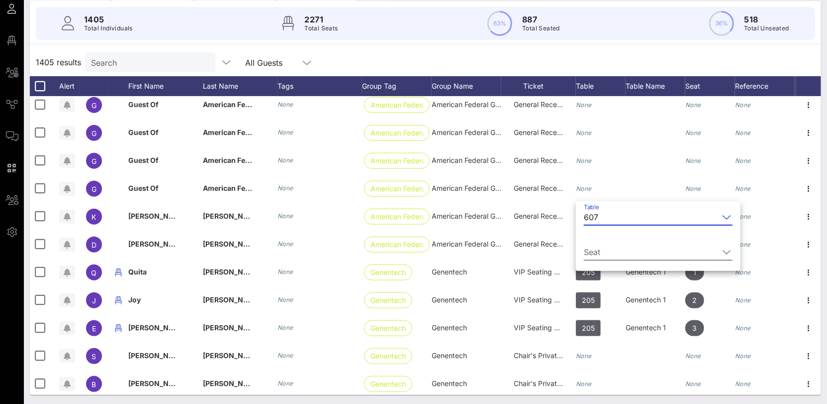
click at [610, 241] on div "Seat" at bounding box center [658, 254] width 149 height 33
click at [604, 251] on input "Seat" at bounding box center [651, 252] width 135 height 16
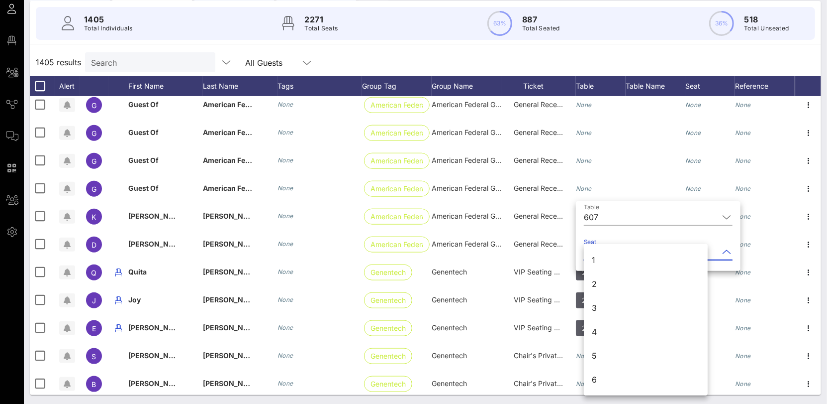
click at [601, 261] on div "1" at bounding box center [646, 260] width 124 height 24
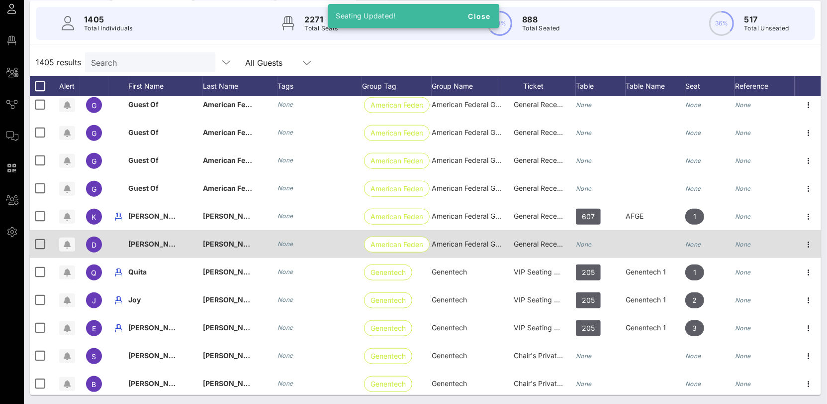
click at [580, 241] on icon "None" at bounding box center [584, 243] width 16 height 7
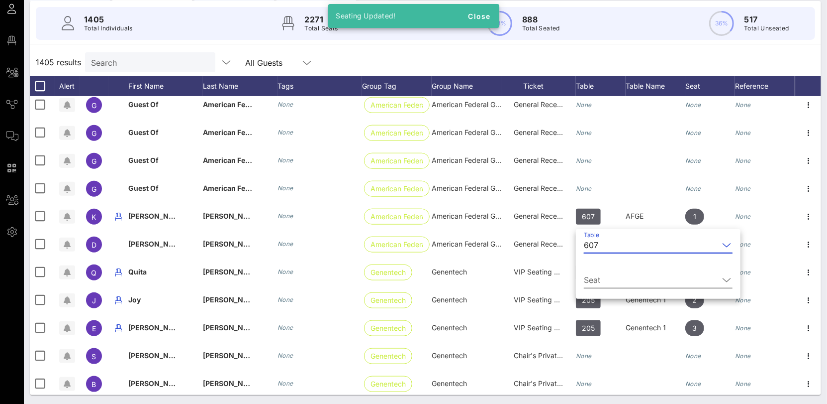
click at [605, 268] on div "Seat" at bounding box center [658, 282] width 149 height 33
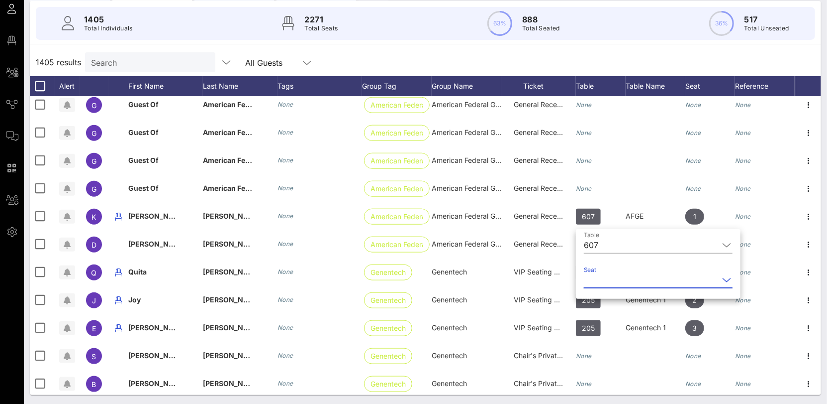
click at [606, 277] on input "Seat" at bounding box center [651, 280] width 135 height 16
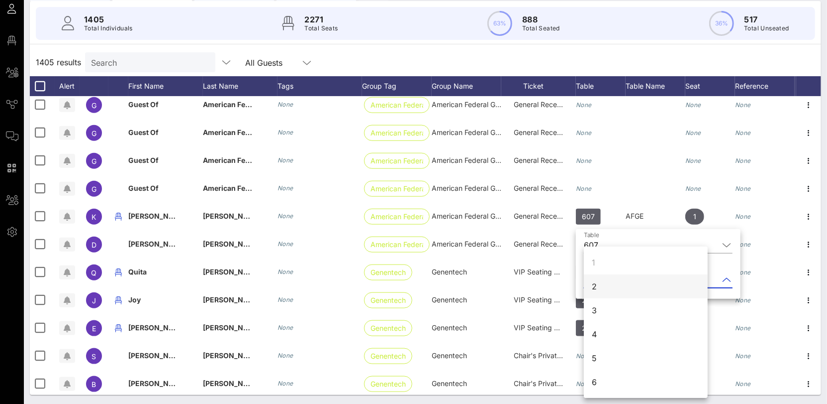
click at [605, 286] on div "2" at bounding box center [646, 286] width 124 height 24
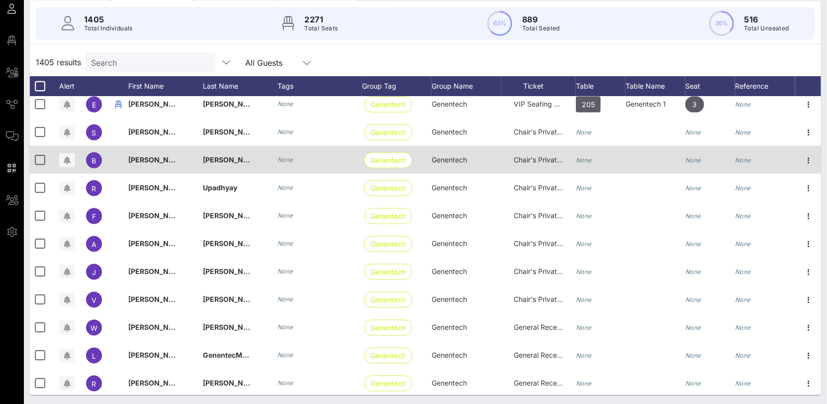
scroll to position [15830, 0]
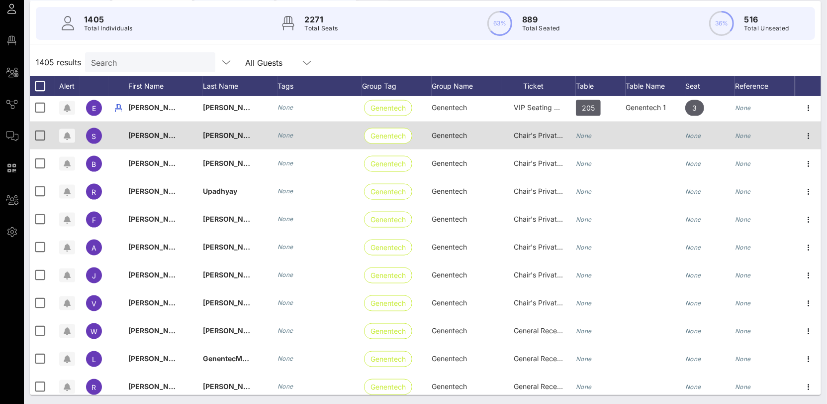
click at [585, 136] on icon "None" at bounding box center [584, 135] width 16 height 7
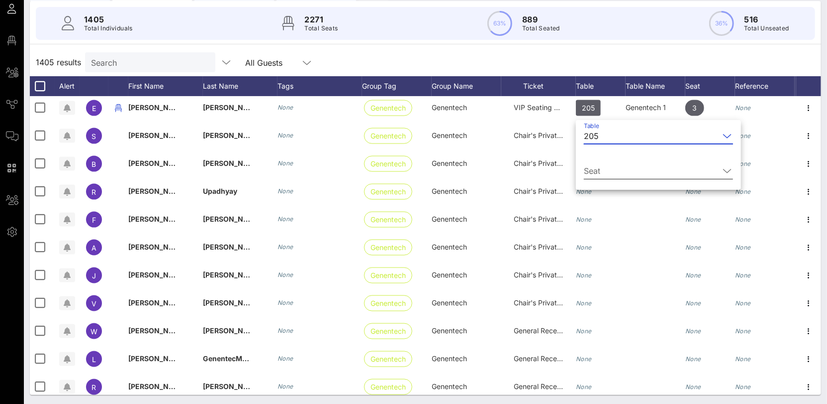
click at [618, 172] on input "Seat" at bounding box center [651, 171] width 135 height 16
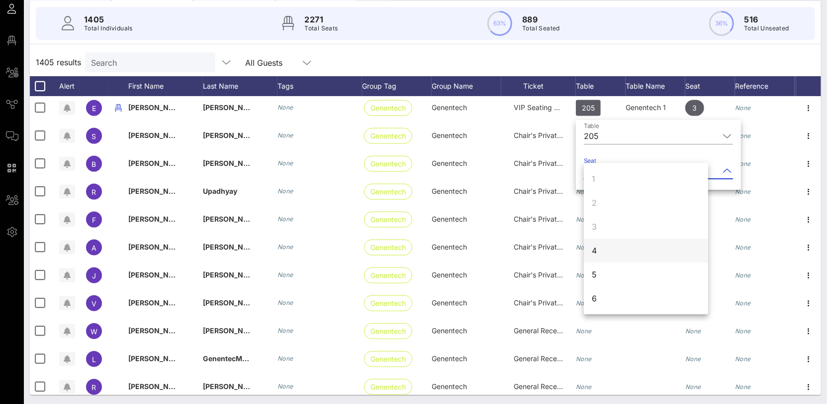
click at [606, 243] on div "4" at bounding box center [646, 250] width 124 height 24
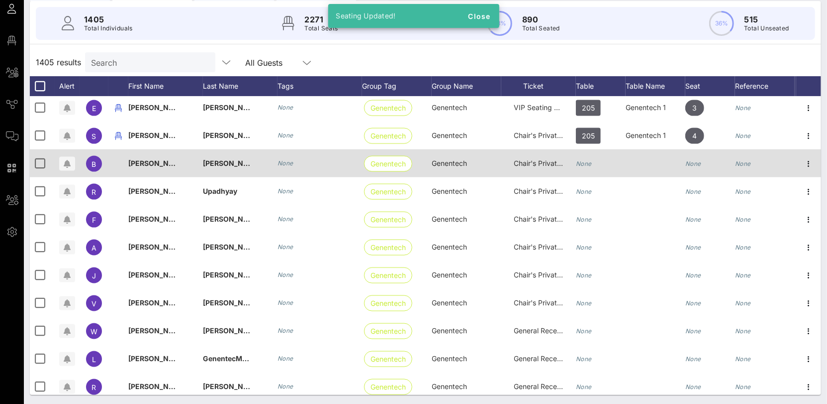
click at [582, 162] on icon "None" at bounding box center [584, 163] width 16 height 7
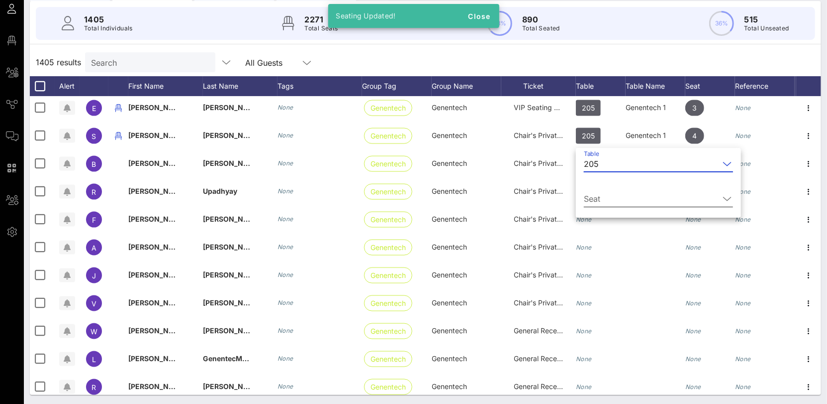
click at [607, 198] on input "Seat" at bounding box center [651, 199] width 135 height 16
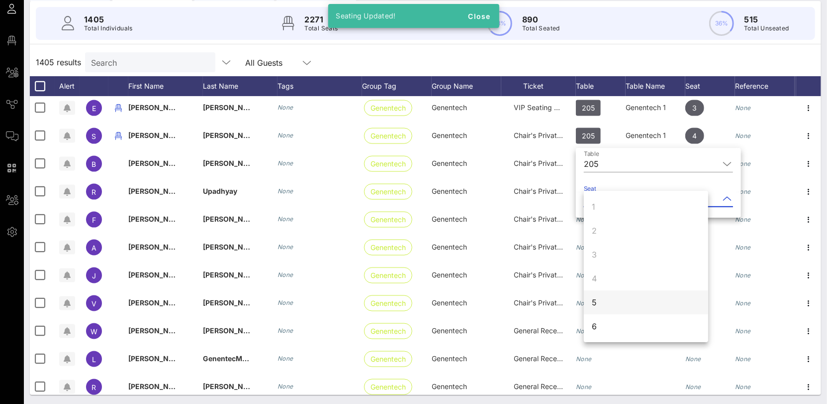
click at [598, 307] on div "5" at bounding box center [646, 302] width 124 height 24
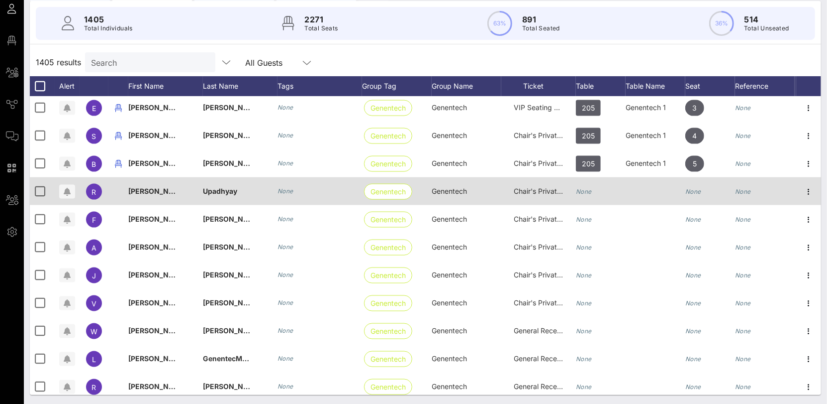
click at [580, 190] on icon "None" at bounding box center [584, 191] width 16 height 7
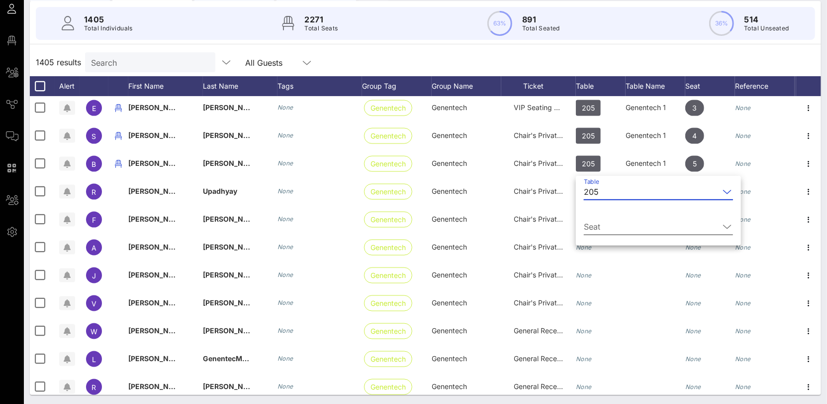
click at [609, 219] on div "Seat" at bounding box center [658, 228] width 149 height 33
click at [607, 228] on input "Seat" at bounding box center [651, 226] width 135 height 16
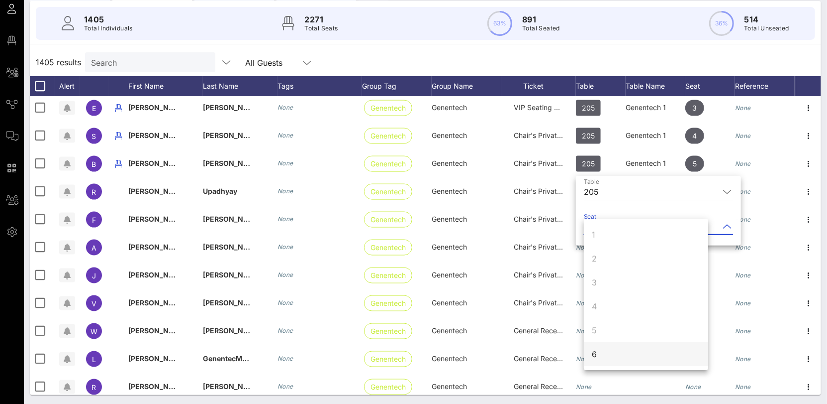
click at [604, 354] on div "6" at bounding box center [646, 354] width 124 height 24
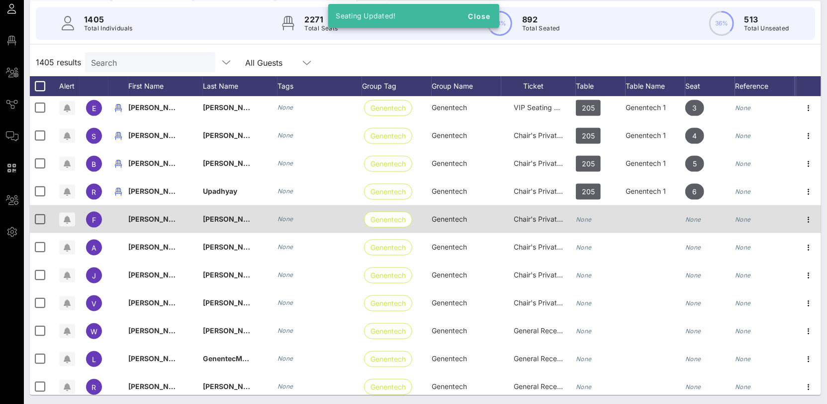
click at [589, 215] on icon "None" at bounding box center [584, 218] width 16 height 7
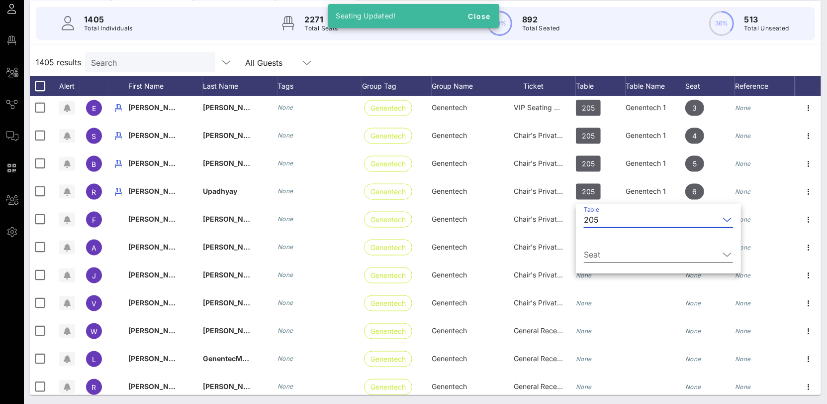
click at [615, 253] on input "Seat" at bounding box center [651, 254] width 135 height 16
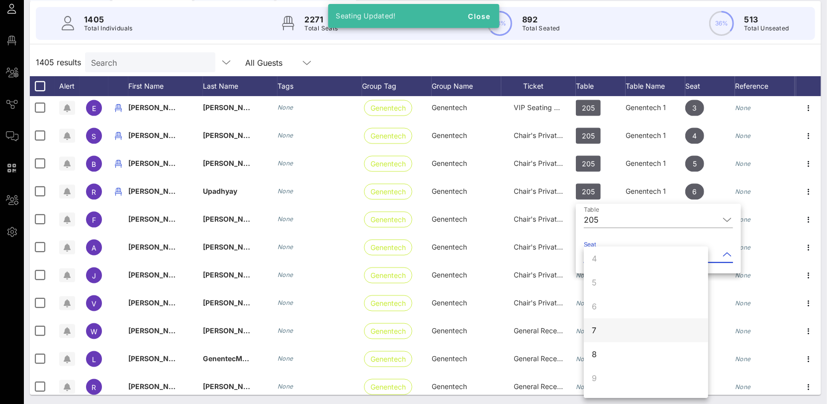
scroll to position [77, 0]
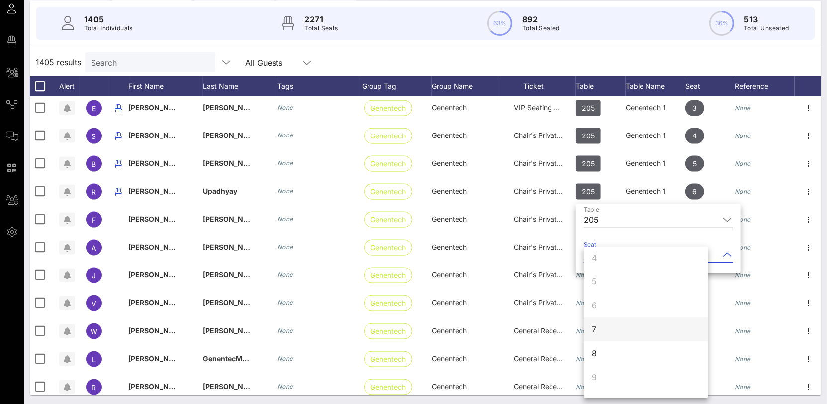
click at [607, 331] on div "7" at bounding box center [646, 329] width 124 height 24
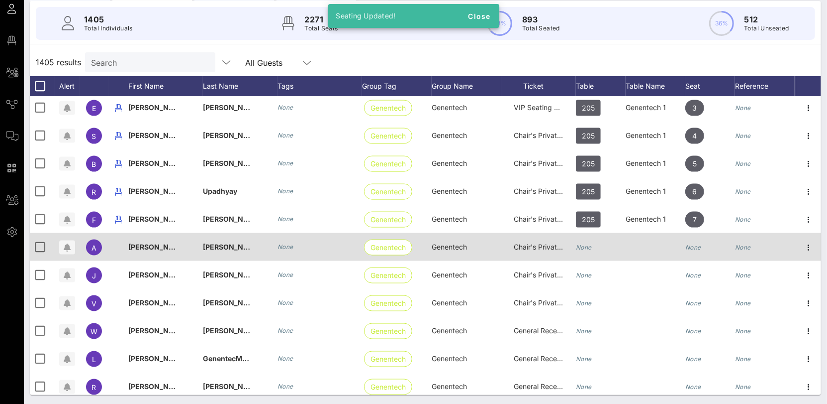
click at [588, 246] on icon "None" at bounding box center [584, 246] width 16 height 7
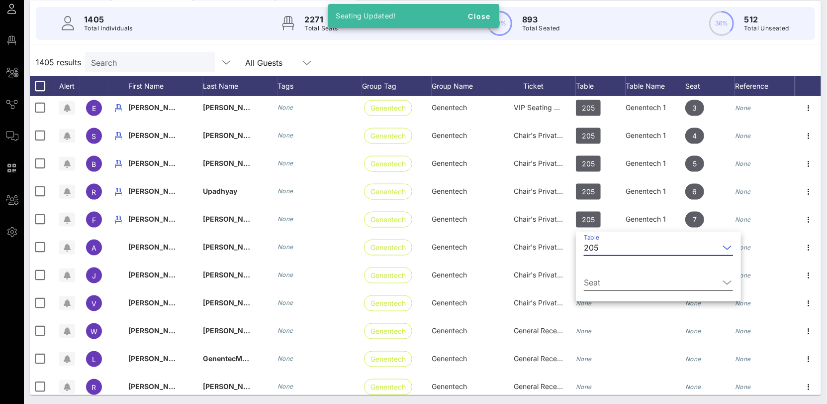
click at [595, 278] on input "Seat" at bounding box center [651, 282] width 135 height 16
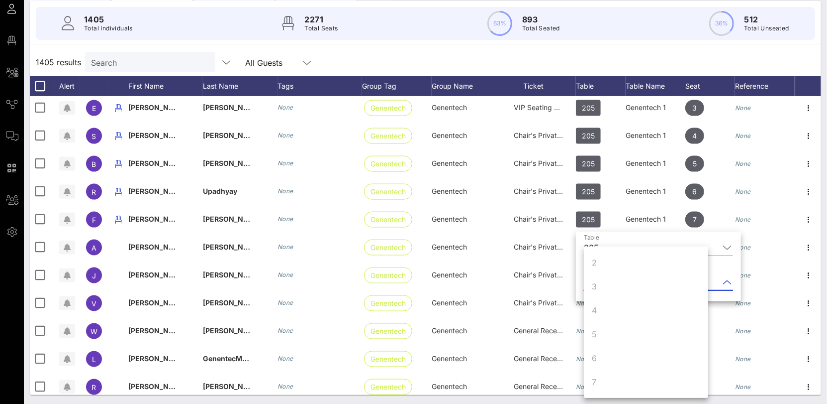
scroll to position [96, 0]
click at [598, 337] on div "8" at bounding box center [646, 334] width 124 height 24
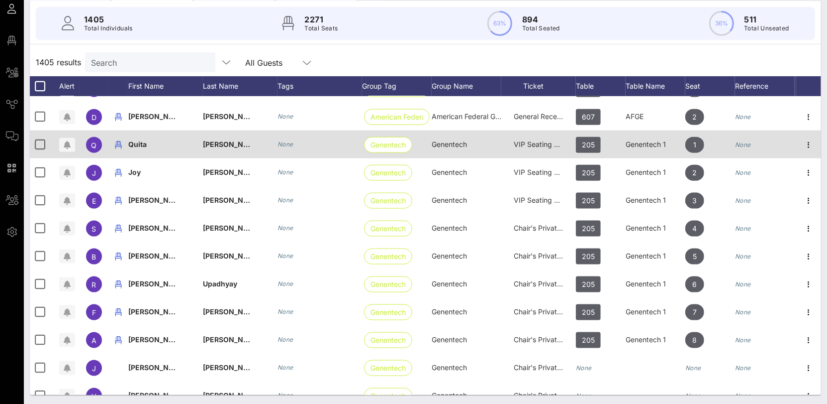
scroll to position [15740, 0]
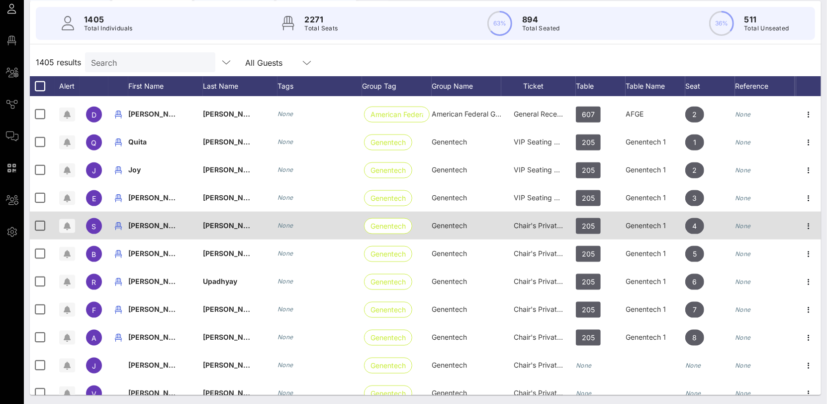
click at [537, 230] on div "Chair's Private Reception" at bounding box center [539, 225] width 50 height 28
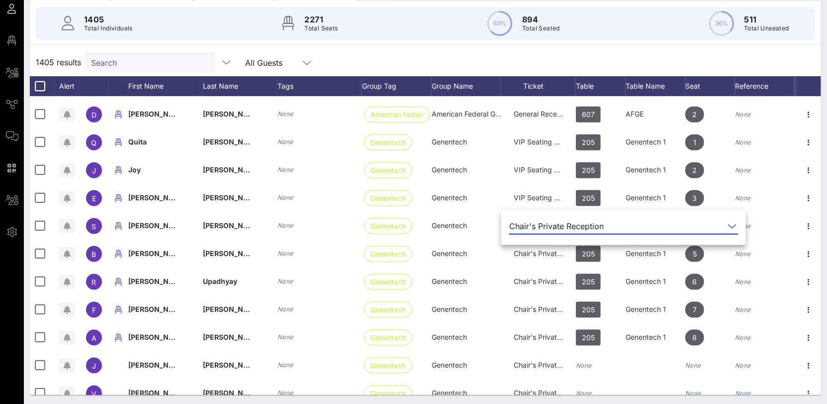
click at [537, 228] on div "Chair's Private Reception" at bounding box center [557, 225] width 95 height 9
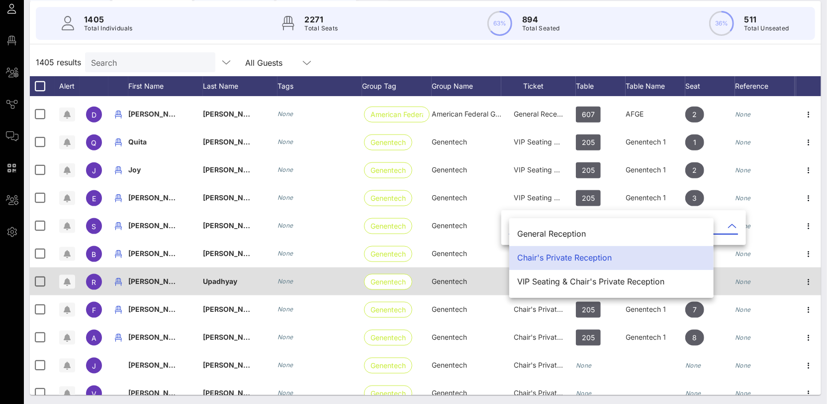
click at [544, 271] on div "VIP Seating & Chair's Private Reception" at bounding box center [611, 281] width 189 height 21
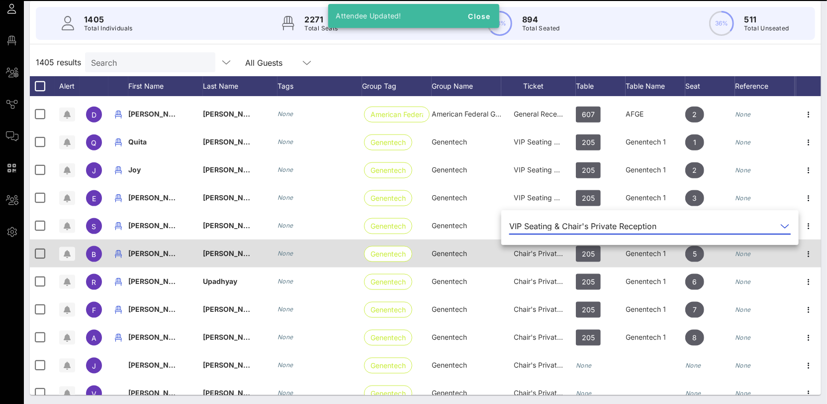
click at [538, 253] on span "Chair's Private Reception" at bounding box center [555, 253] width 82 height 8
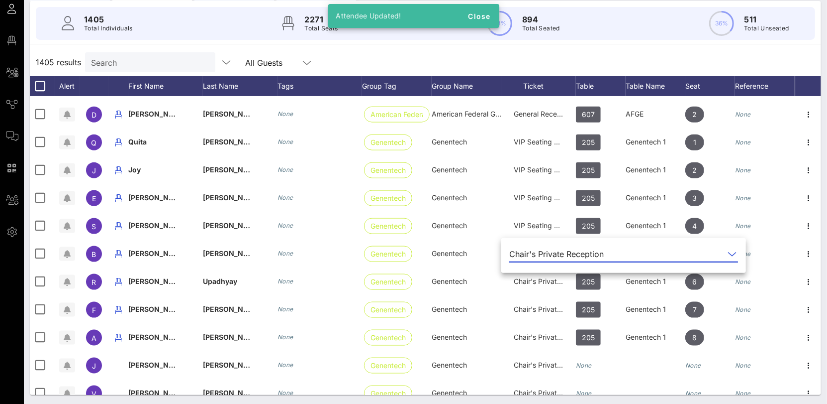
click at [538, 253] on div "Chair's Private Reception" at bounding box center [557, 253] width 95 height 9
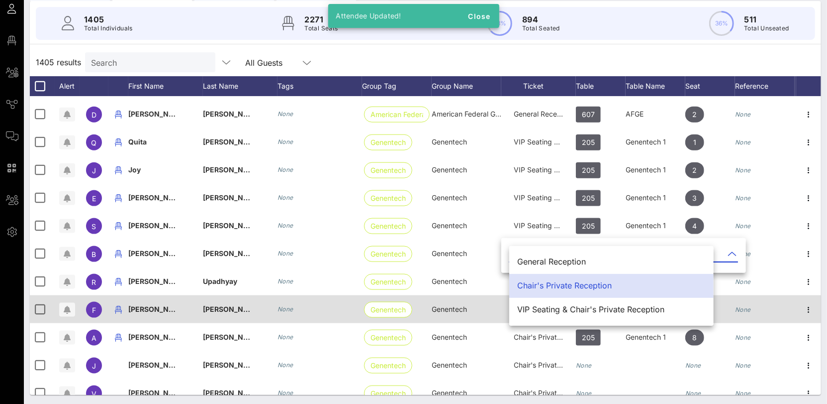
click at [545, 306] on div "VIP Seating & Chair's Private Reception" at bounding box center [611, 309] width 189 height 9
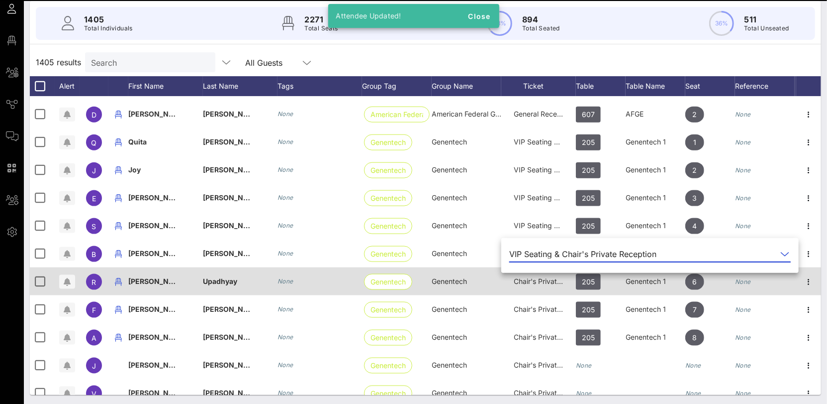
click at [533, 286] on div "Chair's Private Reception" at bounding box center [539, 281] width 50 height 28
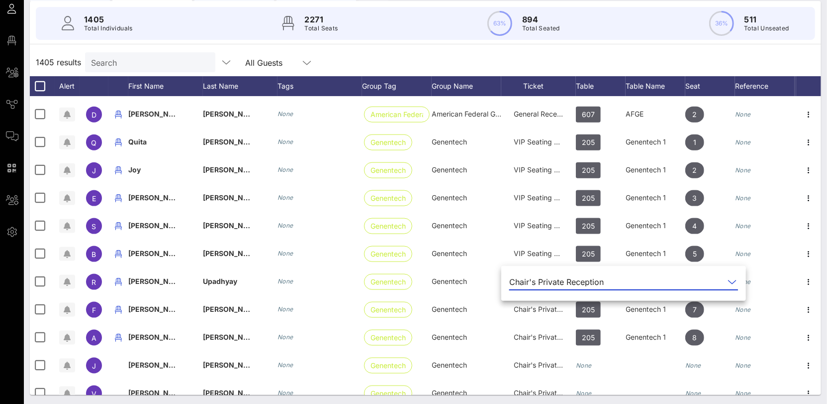
click at [540, 282] on div "Chair's Private Reception" at bounding box center [557, 281] width 95 height 9
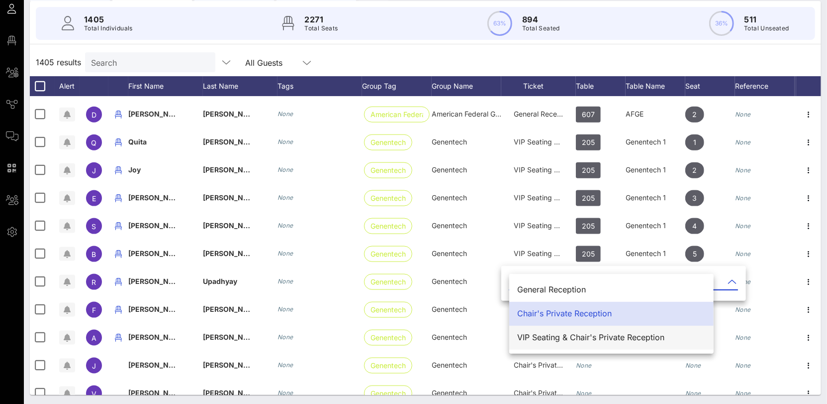
click at [542, 342] on div "VIP Seating & Chair's Private Reception" at bounding box center [611, 336] width 189 height 21
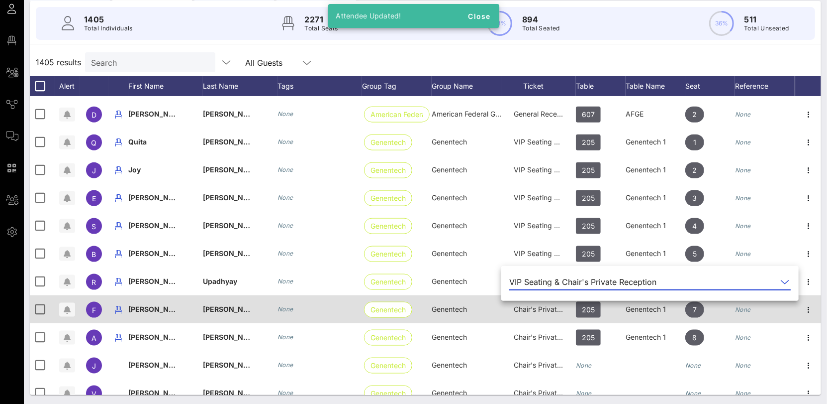
click at [538, 312] on div "Chair's Private Reception" at bounding box center [539, 309] width 50 height 28
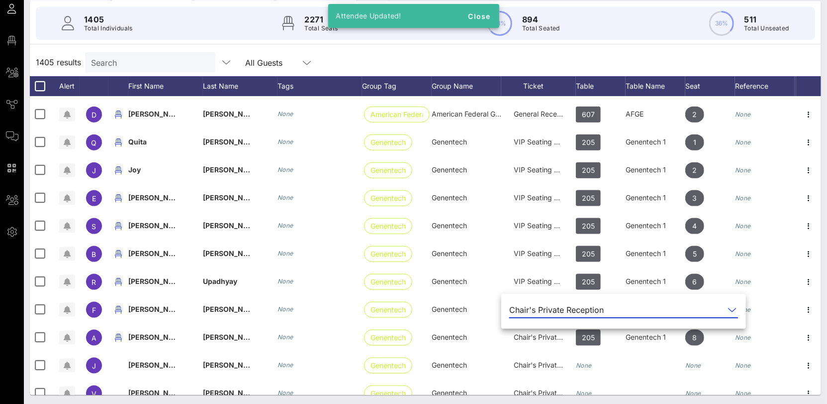
click at [543, 308] on div "Chair's Private Reception" at bounding box center [557, 309] width 95 height 9
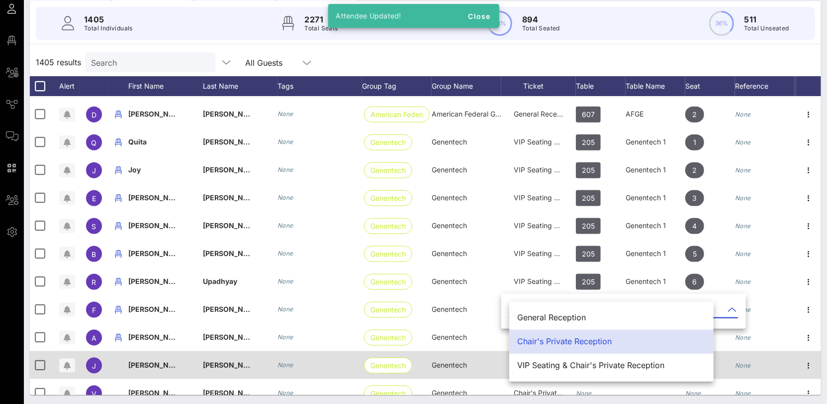
click at [555, 361] on div "VIP Seating & Chair's Private Reception" at bounding box center [611, 364] width 189 height 9
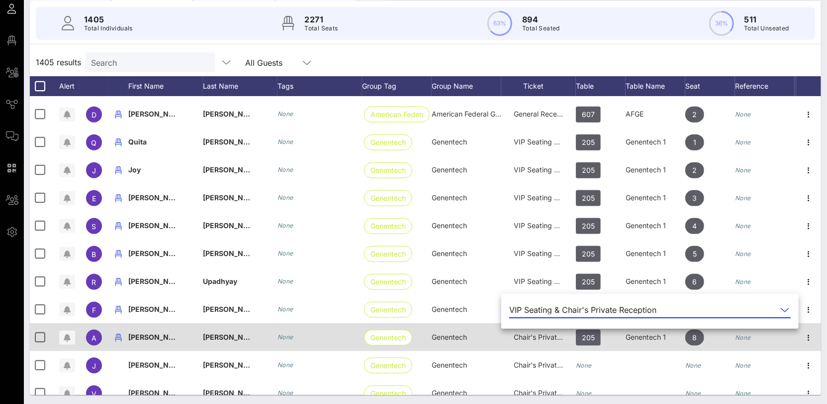
click at [529, 336] on span "Chair's Private Reception" at bounding box center [555, 336] width 82 height 8
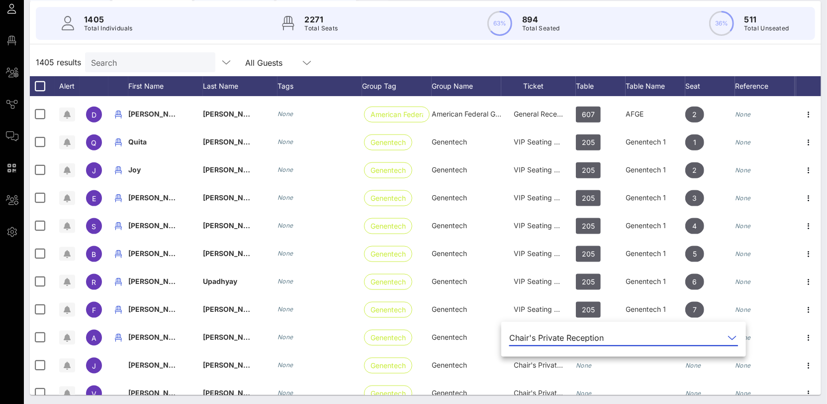
click at [544, 336] on div "Chair's Private Reception" at bounding box center [557, 337] width 95 height 9
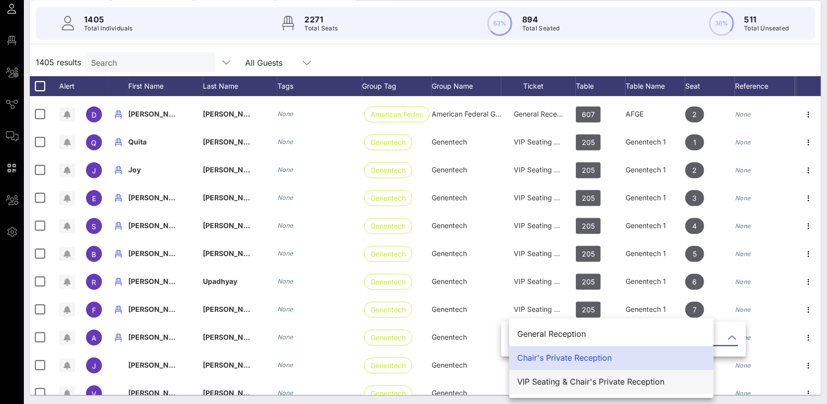
click at [549, 381] on div "VIP Seating & Chair's Private Reception" at bounding box center [611, 381] width 189 height 9
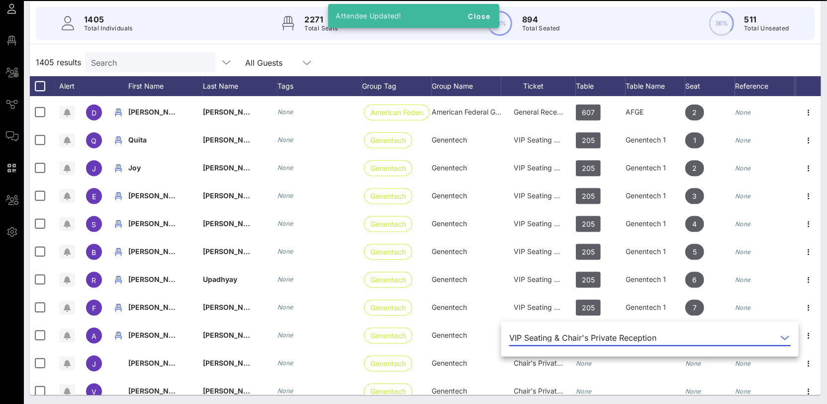
scroll to position [15742, 0]
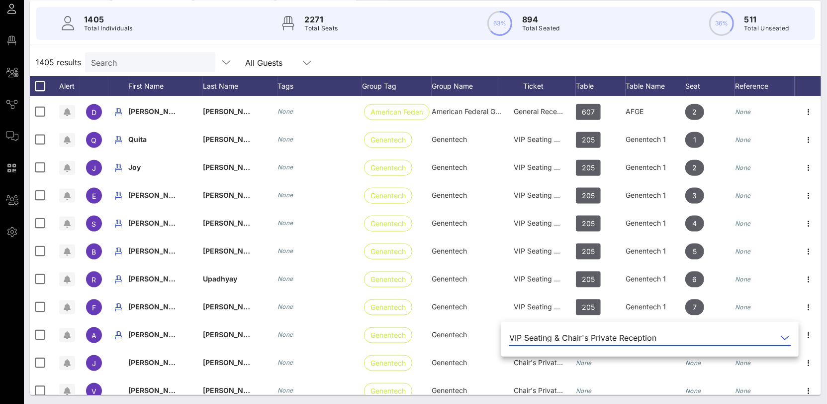
click at [534, 52] on div "1405 results Search All Guests" at bounding box center [426, 62] width 792 height 28
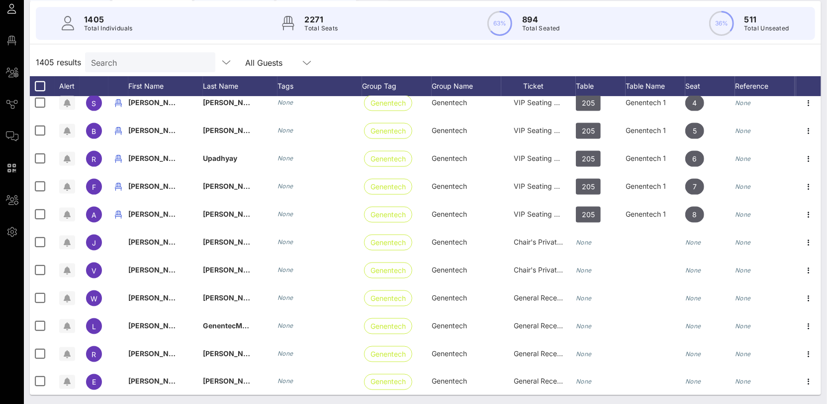
scroll to position [15918, 0]
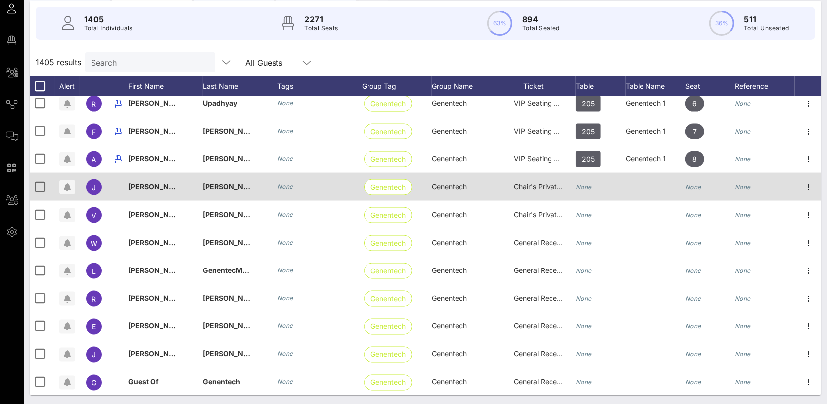
click at [586, 185] on icon "None" at bounding box center [584, 186] width 16 height 7
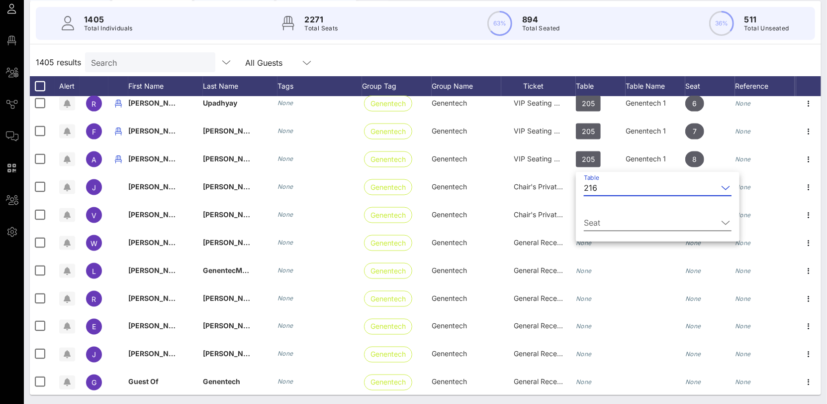
click at [601, 226] on input "Seat" at bounding box center [651, 222] width 134 height 16
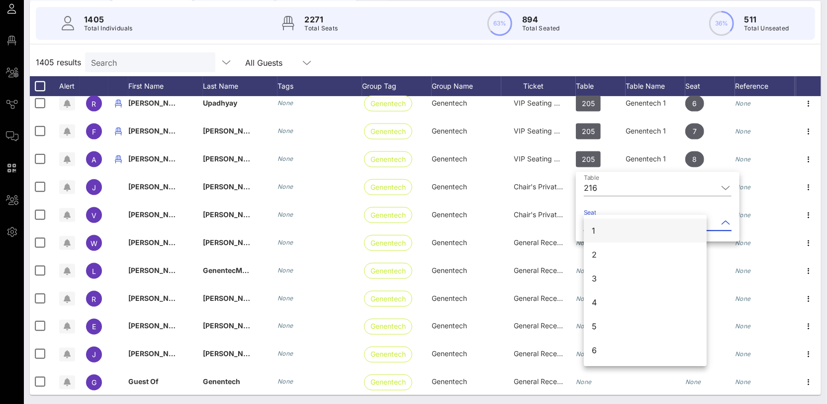
click at [598, 235] on div "1" at bounding box center [645, 230] width 123 height 24
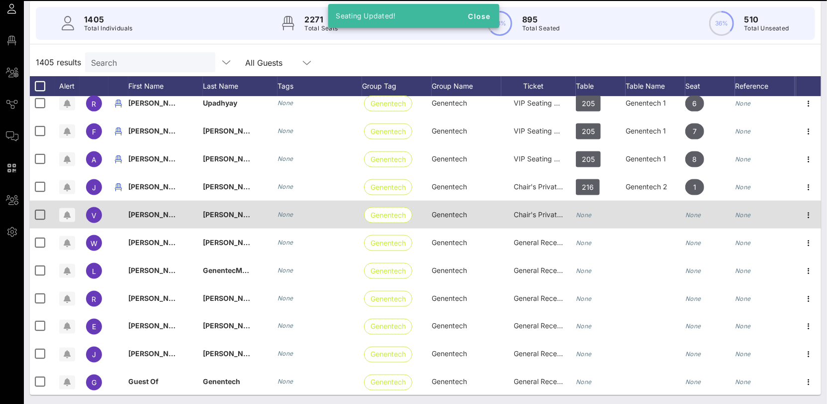
click at [587, 212] on icon "None" at bounding box center [584, 214] width 16 height 7
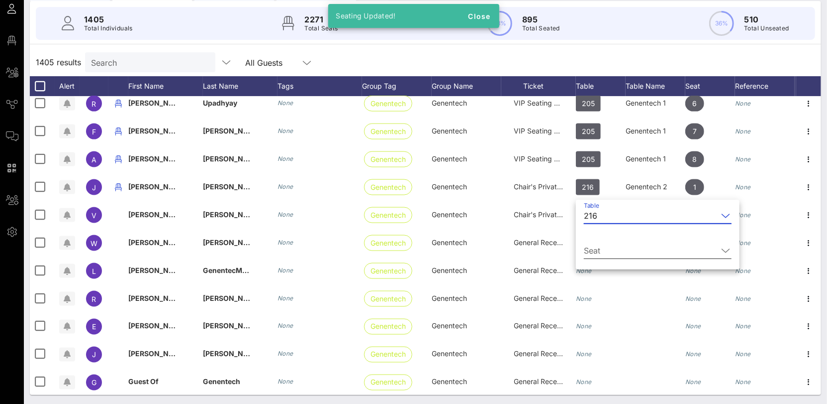
drag, startPoint x: 609, startPoint y: 241, endPoint x: 606, endPoint y: 262, distance: 21.2
click at [609, 242] on div "Seat" at bounding box center [658, 252] width 148 height 33
click at [601, 248] on input "Seat" at bounding box center [651, 250] width 134 height 16
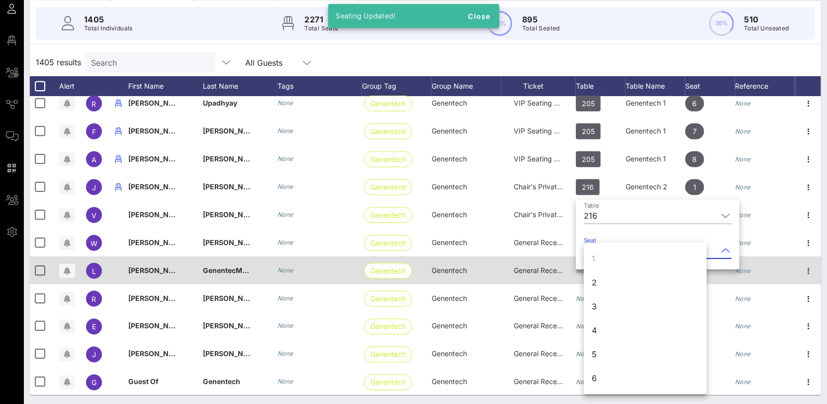
click at [602, 280] on div "2" at bounding box center [645, 282] width 123 height 24
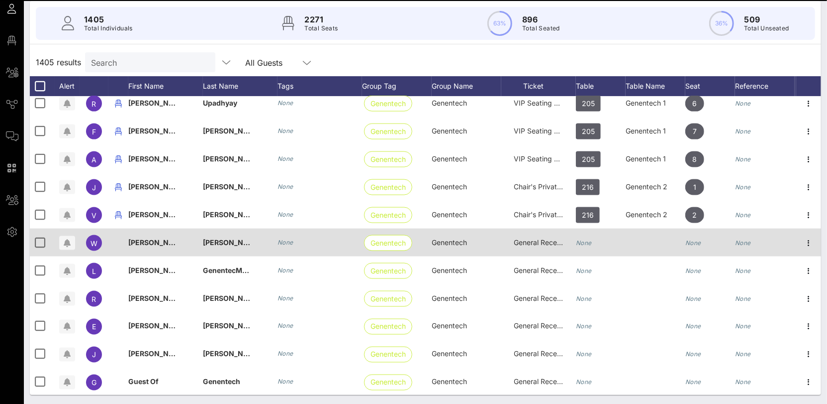
click at [587, 246] on div "None" at bounding box center [584, 242] width 16 height 28
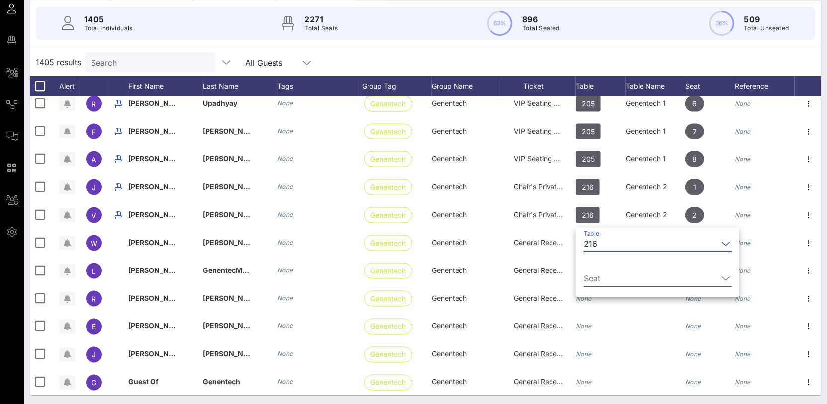
click at [603, 277] on input "Seat" at bounding box center [651, 278] width 134 height 16
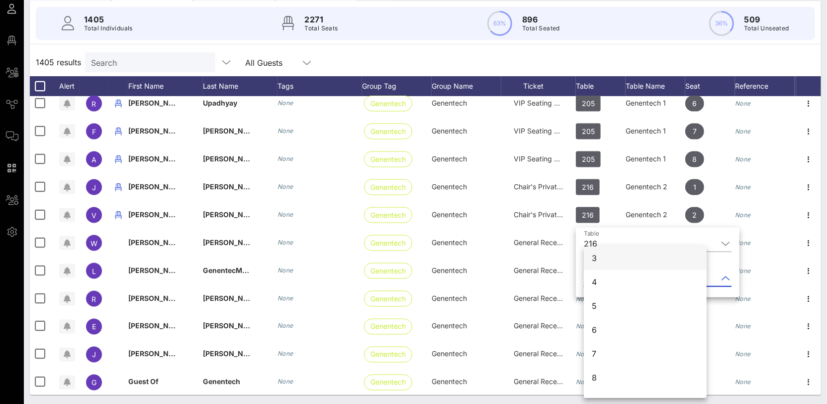
scroll to position [51, 0]
click at [599, 268] on div "3" at bounding box center [645, 259] width 123 height 24
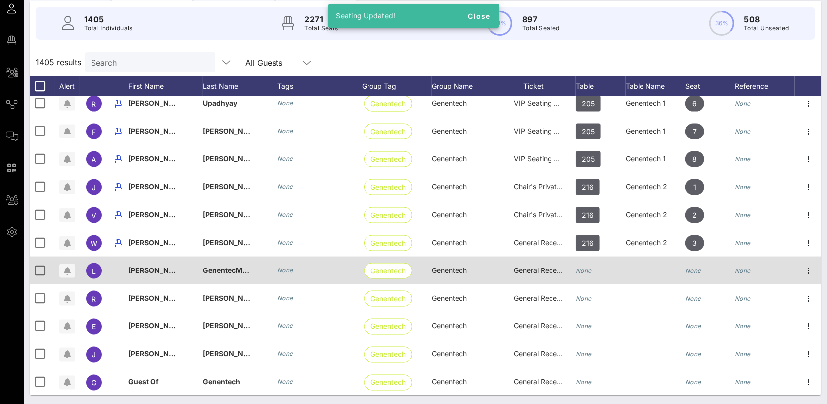
click at [585, 267] on icon "None" at bounding box center [584, 270] width 16 height 7
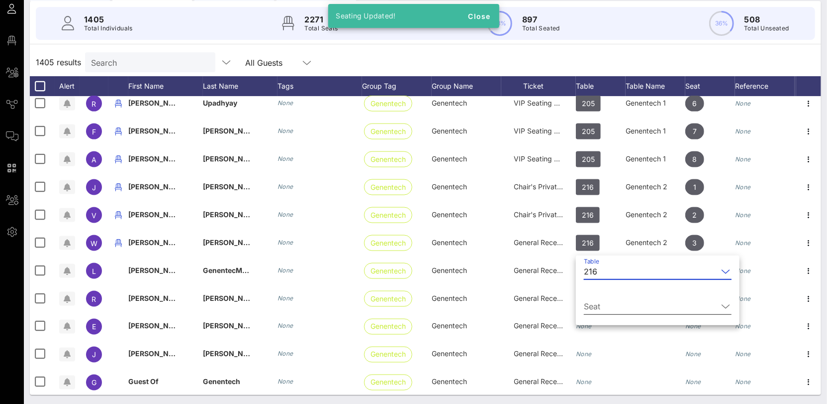
click at [608, 305] on input "Seat" at bounding box center [651, 306] width 134 height 16
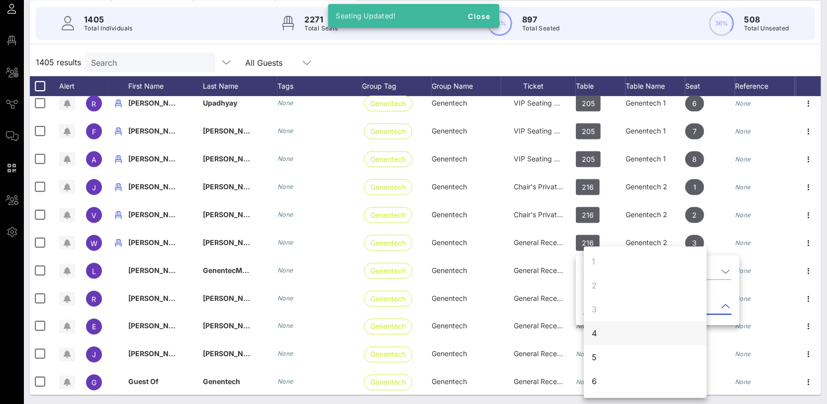
scroll to position [2, 0]
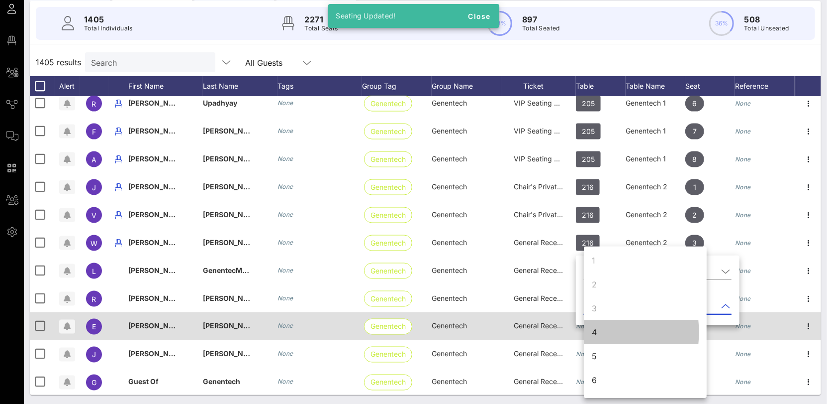
click at [608, 332] on div "4" at bounding box center [645, 332] width 123 height 24
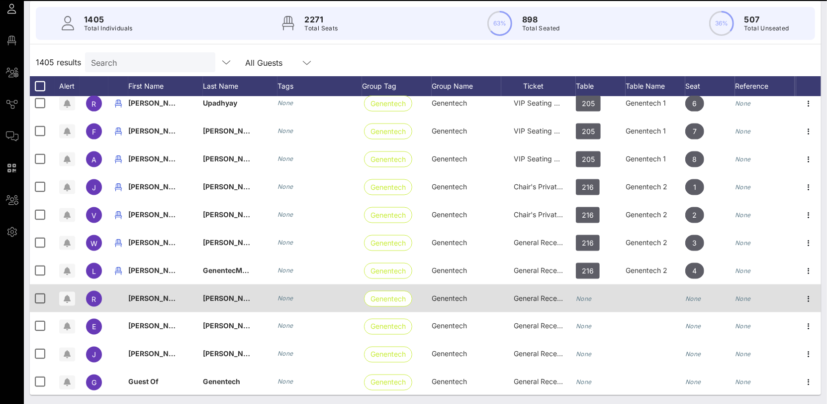
click at [585, 297] on icon "None" at bounding box center [584, 298] width 16 height 7
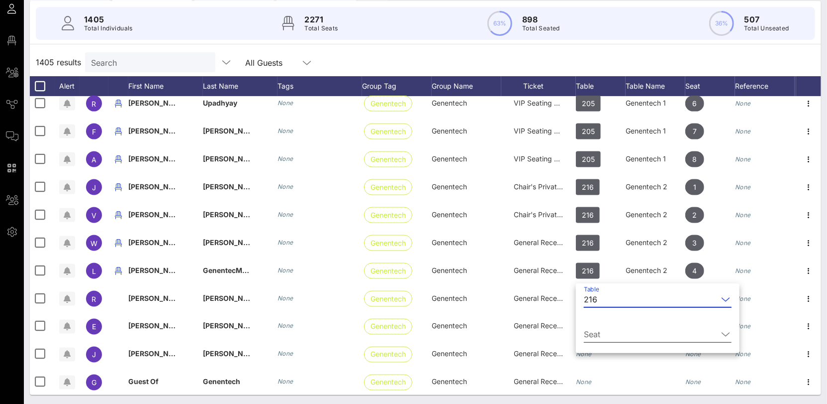
click at [611, 329] on input "Seat" at bounding box center [651, 334] width 134 height 16
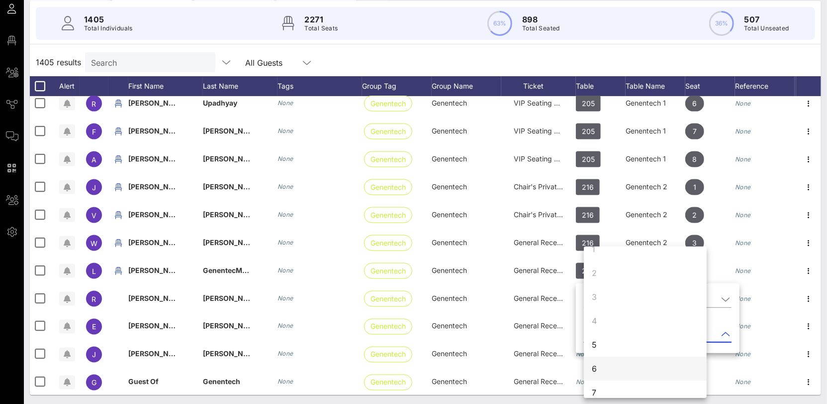
scroll to position [16, 0]
click at [607, 355] on div "6" at bounding box center [645, 365] width 123 height 24
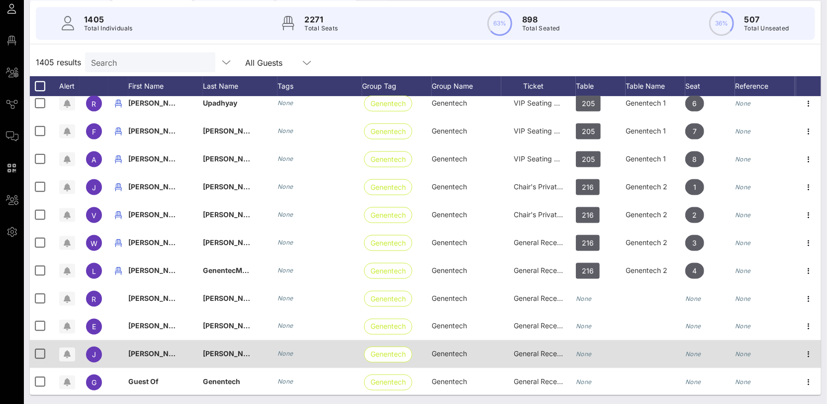
scroll to position [0, 0]
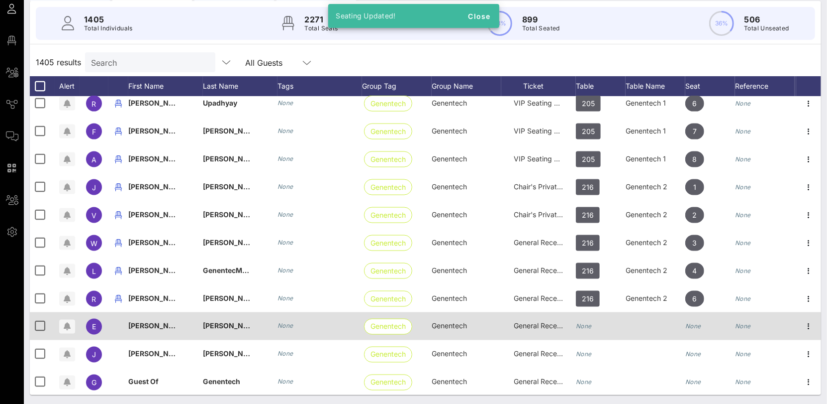
click at [594, 320] on div "None" at bounding box center [601, 331] width 50 height 39
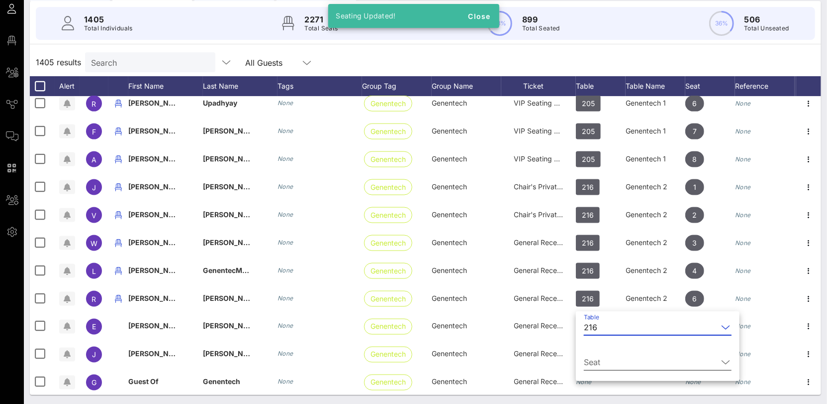
click at [608, 354] on div "Seat" at bounding box center [658, 364] width 148 height 33
click at [598, 357] on input "Seat" at bounding box center [651, 362] width 134 height 16
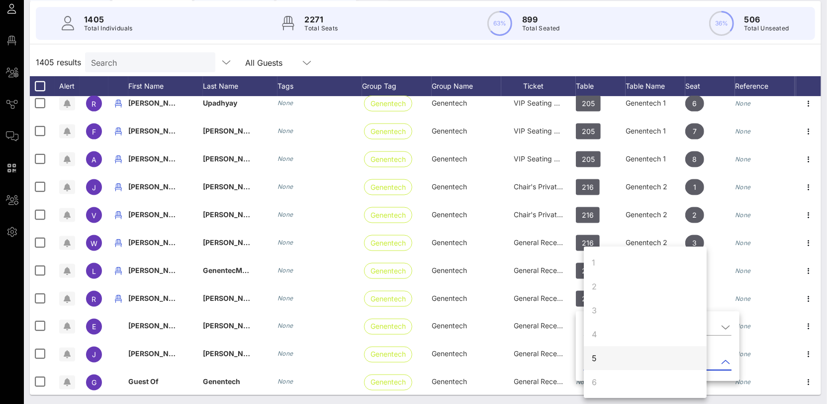
click at [602, 358] on div "5" at bounding box center [645, 358] width 123 height 24
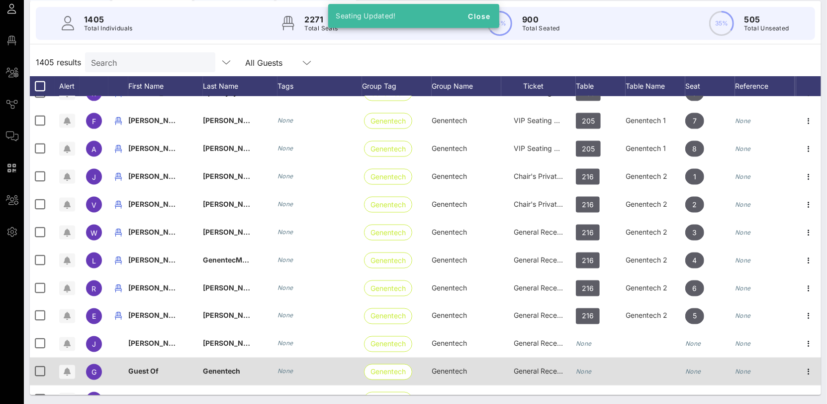
scroll to position [15982, 0]
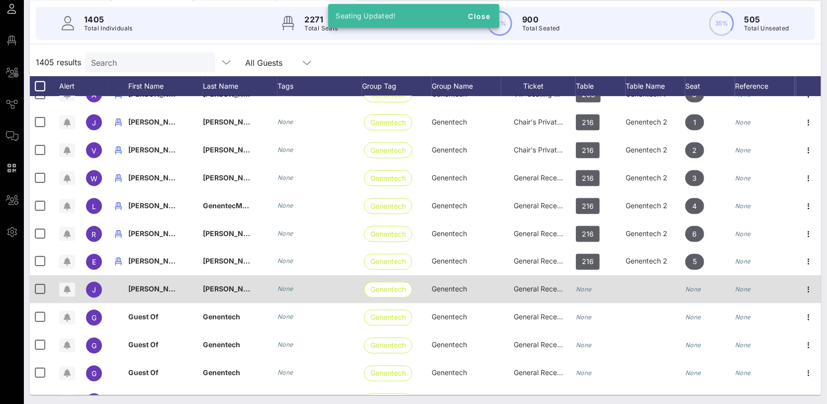
click at [591, 293] on div "None" at bounding box center [584, 289] width 16 height 28
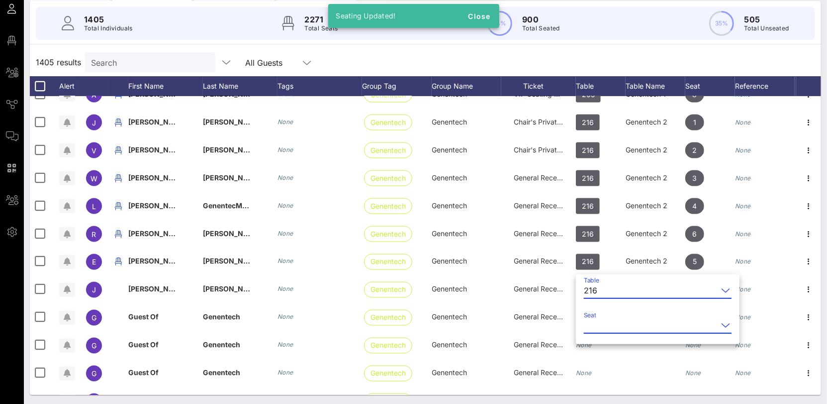
click at [606, 324] on input "Seat" at bounding box center [651, 325] width 134 height 16
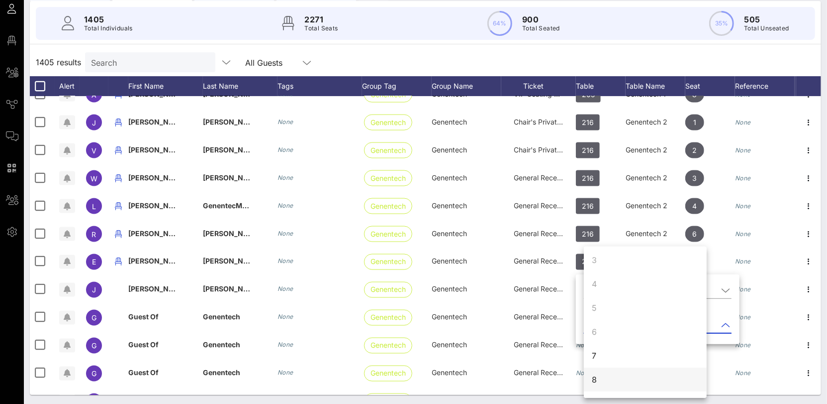
scroll to position [71, 0]
click at [602, 335] on div "7" at bounding box center [645, 334] width 123 height 24
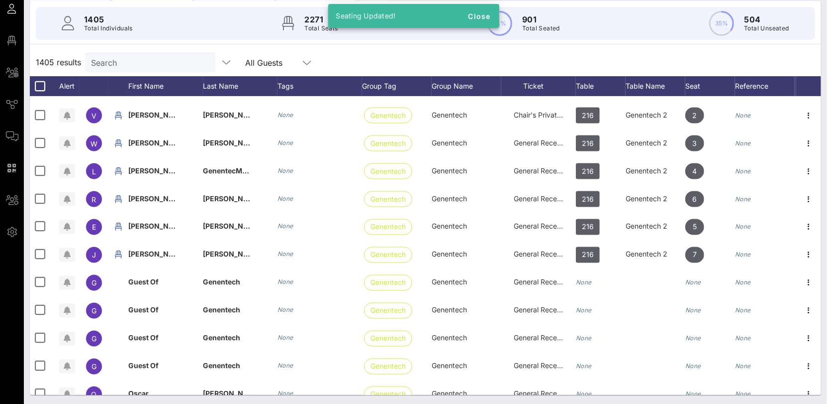
scroll to position [16048, 0]
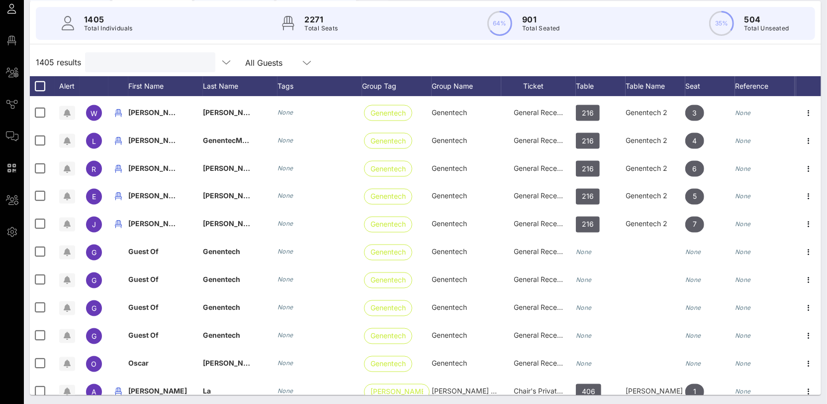
click at [100, 63] on input "text" at bounding box center [149, 62] width 116 height 13
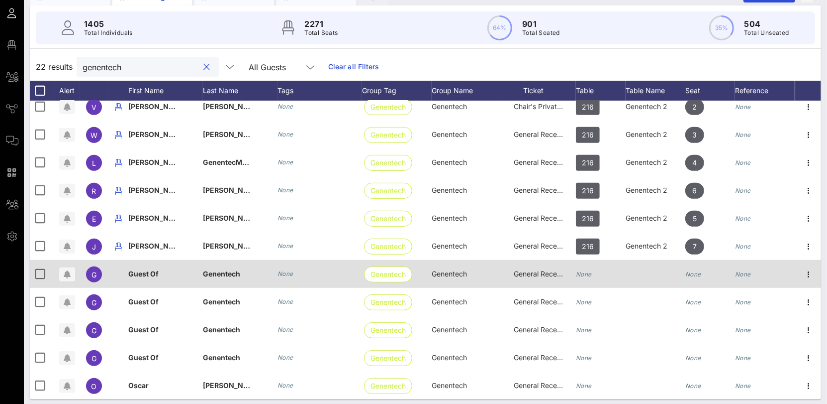
scroll to position [89, 0]
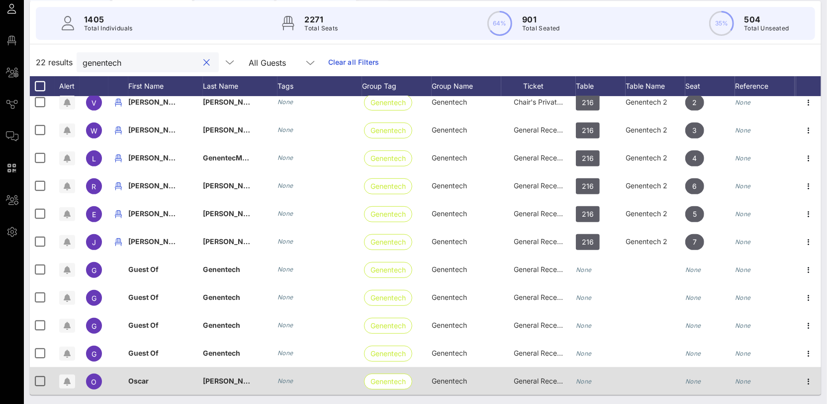
type input "genentech"
click at [589, 377] on icon "None" at bounding box center [584, 380] width 16 height 7
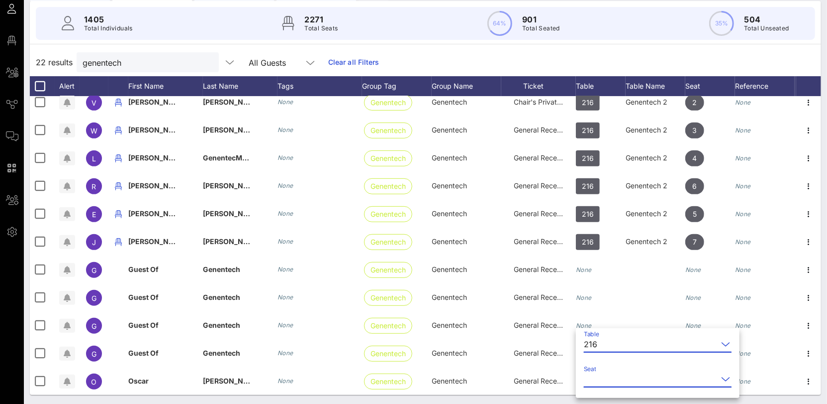
click at [593, 377] on input "Seat" at bounding box center [651, 379] width 134 height 16
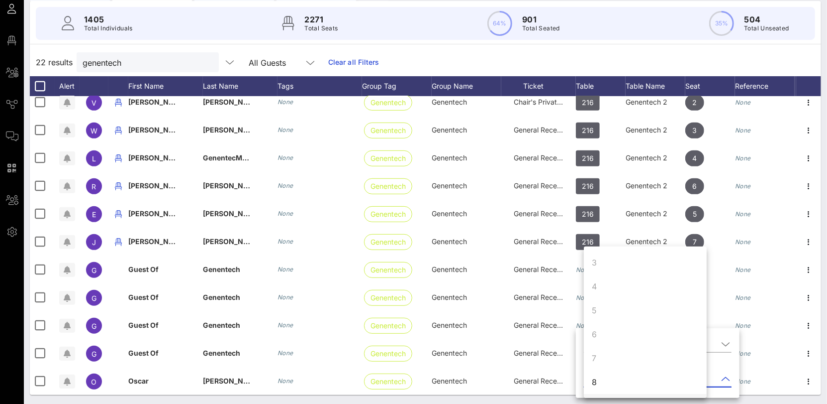
scroll to position [96, 0]
click at [604, 335] on div "8" at bounding box center [645, 334] width 123 height 24
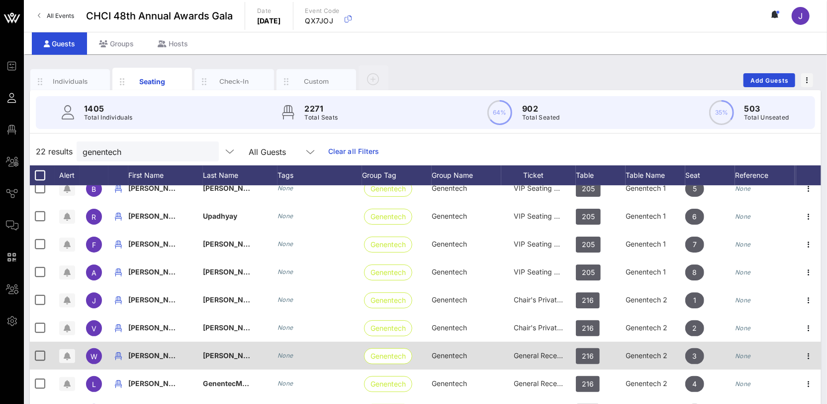
scroll to position [322, 0]
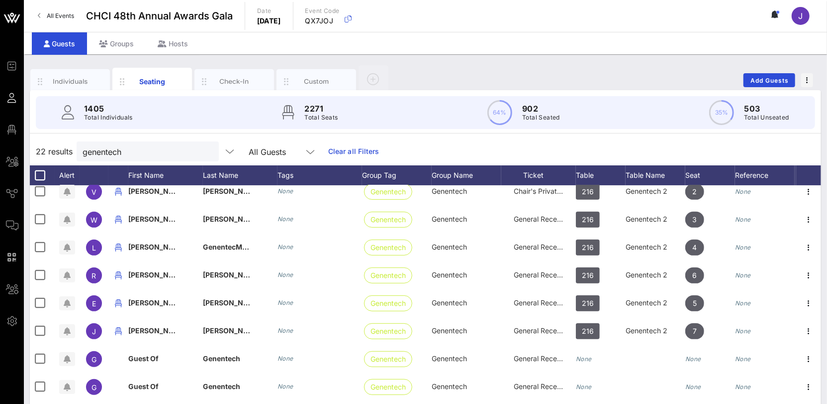
click at [204, 150] on button "clear icon" at bounding box center [207, 152] width 6 height 10
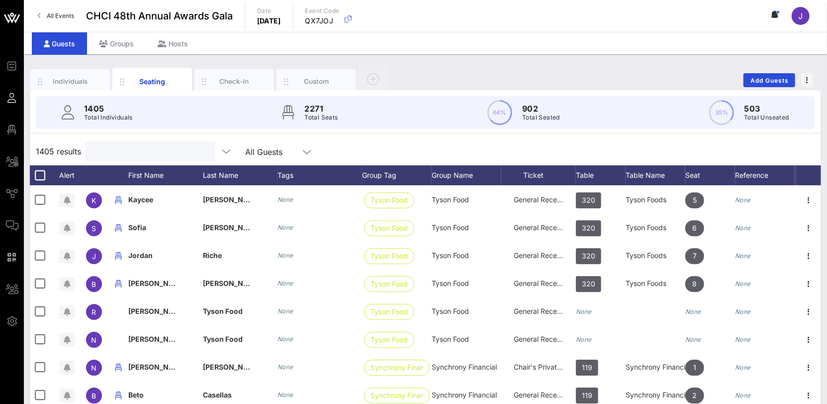
scroll to position [16943, 0]
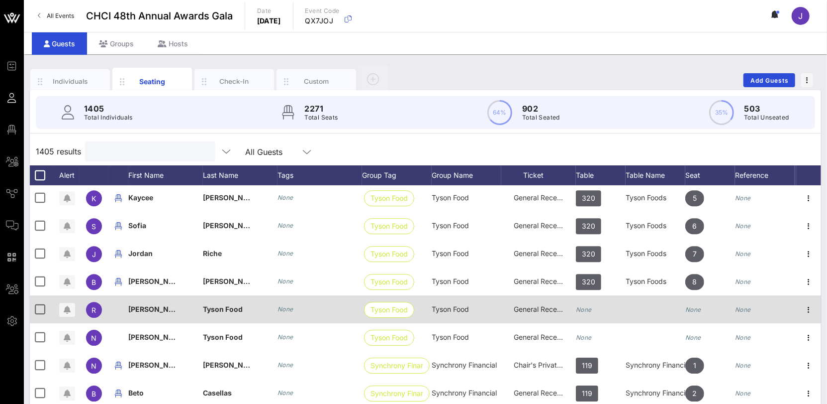
click at [590, 308] on icon "None" at bounding box center [584, 309] width 16 height 7
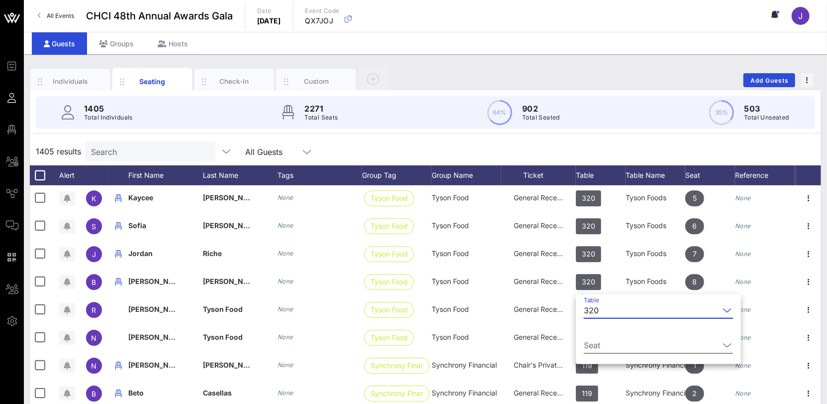
click at [609, 347] on input "Seat" at bounding box center [651, 345] width 135 height 16
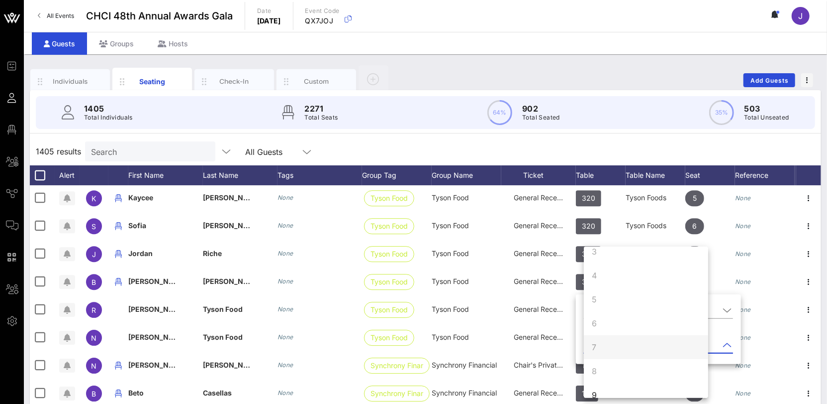
scroll to position [96, 0]
click at [612, 352] on div "9" at bounding box center [646, 358] width 124 height 24
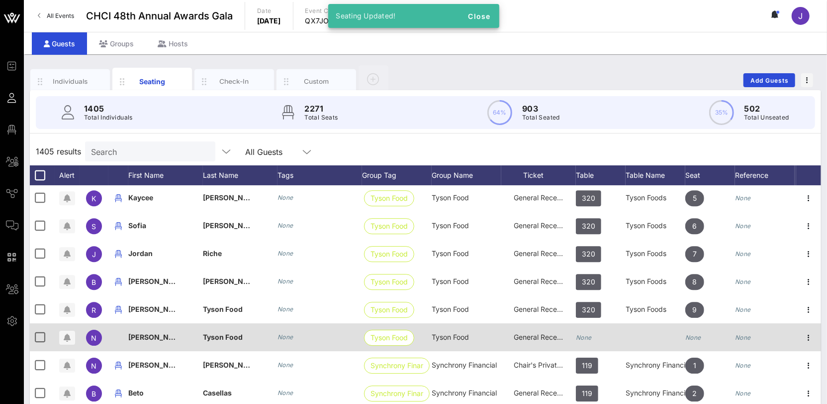
click at [591, 333] on icon "None" at bounding box center [584, 336] width 16 height 7
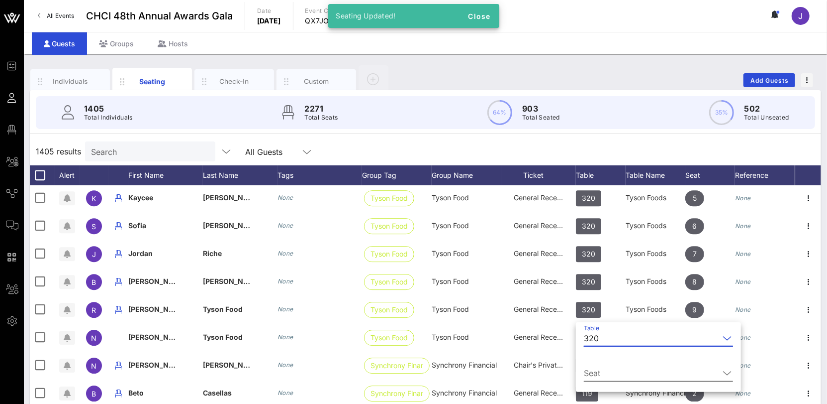
drag, startPoint x: 600, startPoint y: 355, endPoint x: 603, endPoint y: 362, distance: 7.1
click at [600, 355] on div at bounding box center [658, 353] width 149 height 7
click at [603, 363] on div "Seat" at bounding box center [658, 375] width 149 height 33
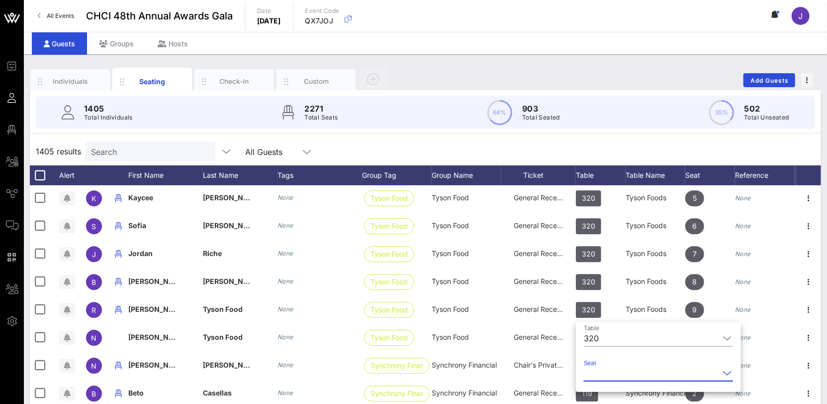
click at [606, 365] on input "Seat" at bounding box center [651, 373] width 135 height 16
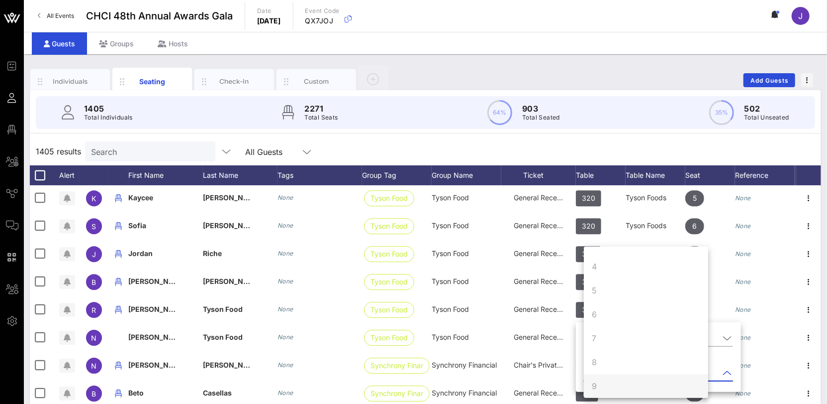
scroll to position [96, 0]
click at [629, 379] on div "10" at bounding box center [646, 382] width 124 height 24
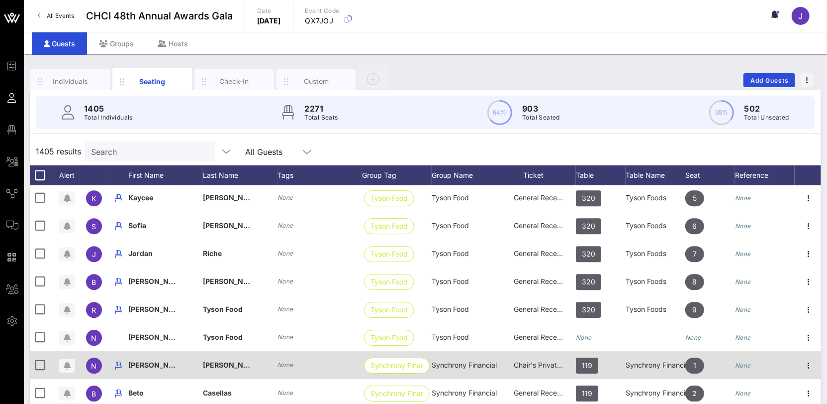
scroll to position [0, 0]
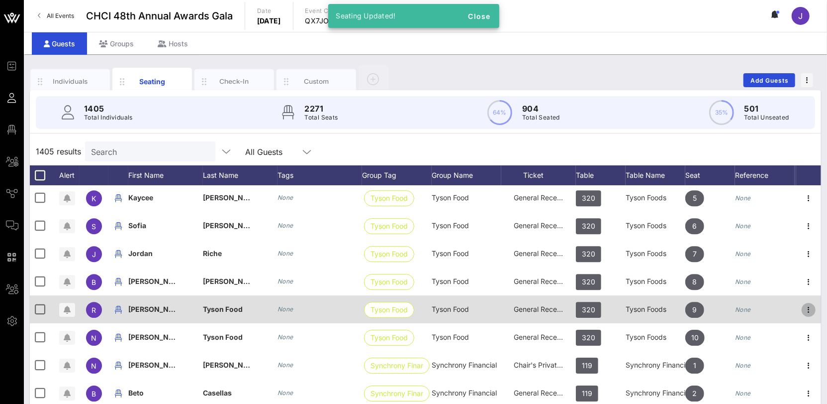
click at [807, 309] on icon "button" at bounding box center [809, 310] width 12 height 12
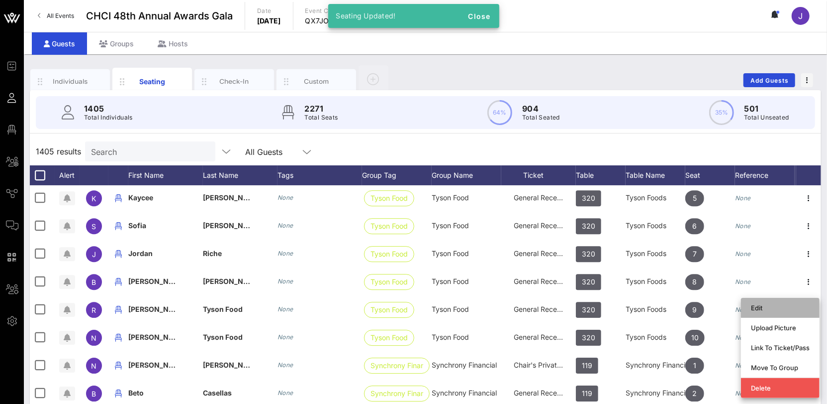
click at [777, 305] on div "Edit" at bounding box center [780, 308] width 59 height 8
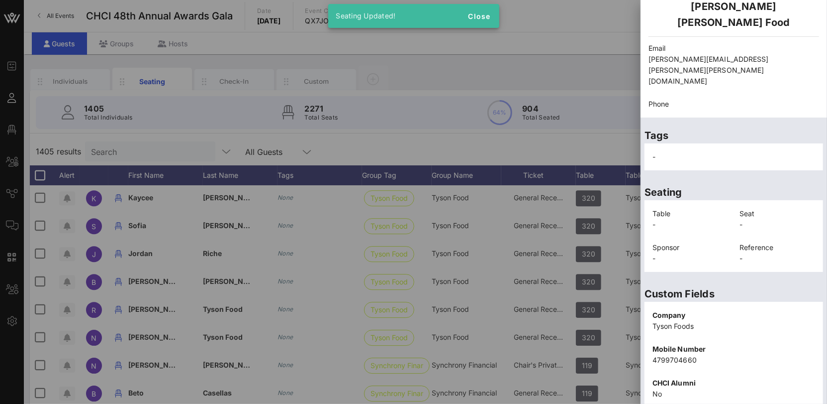
scroll to position [190, 0]
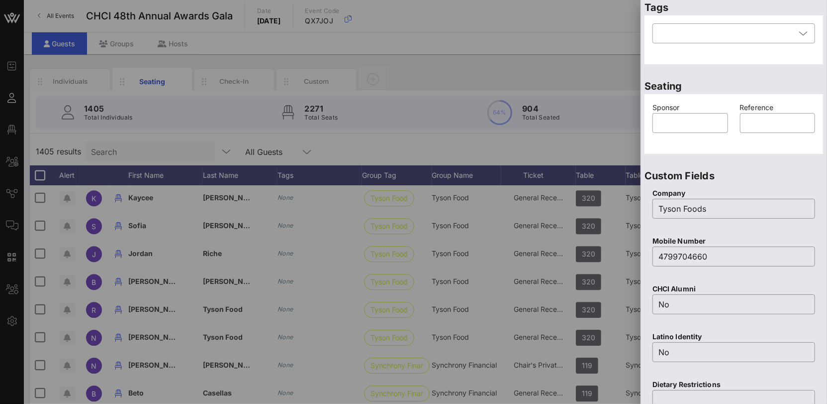
scroll to position [0, 0]
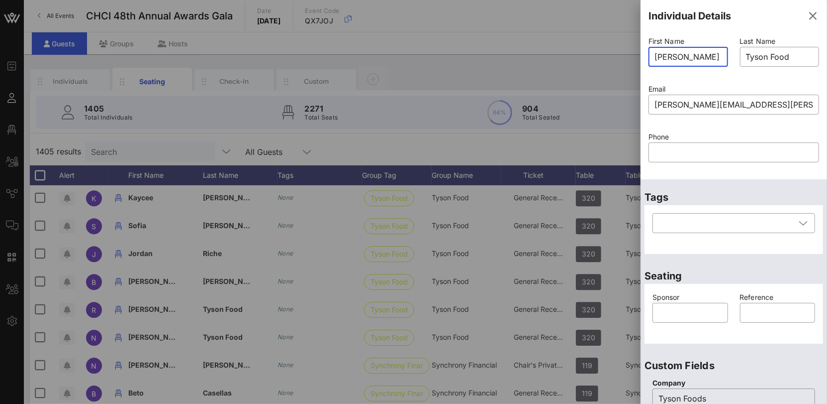
click at [684, 56] on input "[PERSON_NAME]" at bounding box center [689, 57] width 68 height 16
type input "[PERSON_NAME]"
drag, startPoint x: 788, startPoint y: 56, endPoint x: 713, endPoint y: 52, distance: 75.7
click at [713, 52] on div "First Name ​ [PERSON_NAME] Last Name ​ [PERSON_NAME] Food Email ​ [PERSON_NAME]…" at bounding box center [734, 105] width 183 height 143
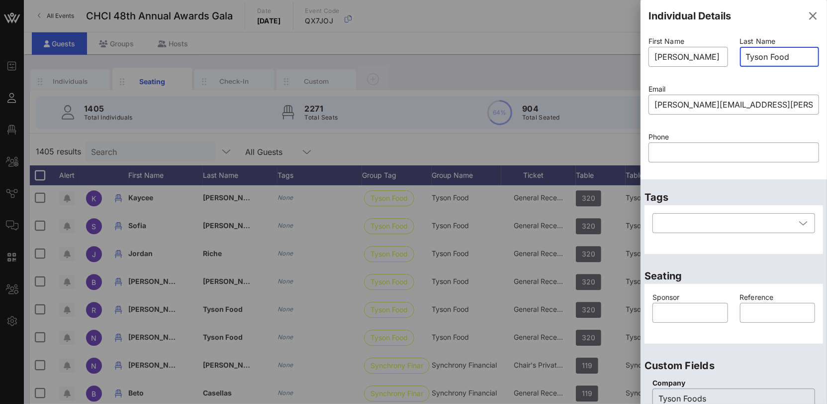
drag, startPoint x: 793, startPoint y: 58, endPoint x: 732, endPoint y: 55, distance: 61.3
click at [734, 55] on div "Last Name ​ [PERSON_NAME] Food" at bounding box center [780, 58] width 92 height 48
paste input "[PERSON_NAME]"
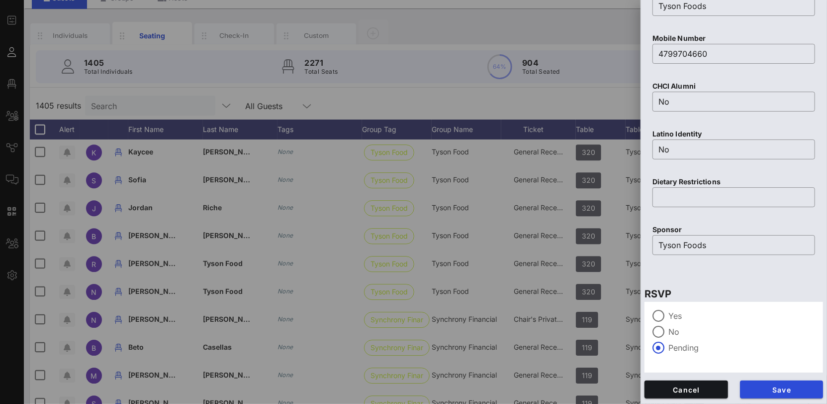
scroll to position [89, 0]
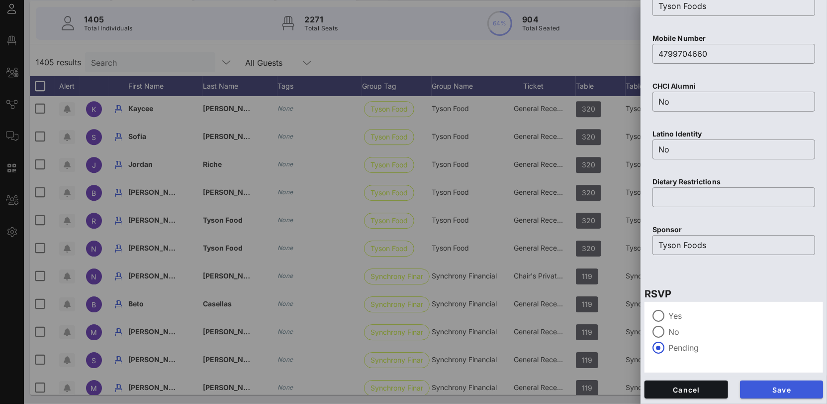
type input "[PERSON_NAME]"
click at [762, 387] on span "Save" at bounding box center [782, 389] width 68 height 8
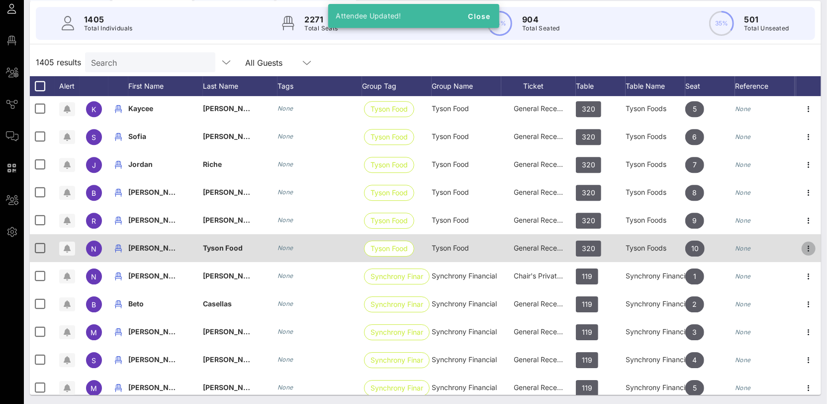
click at [805, 246] on icon "button" at bounding box center [809, 248] width 12 height 12
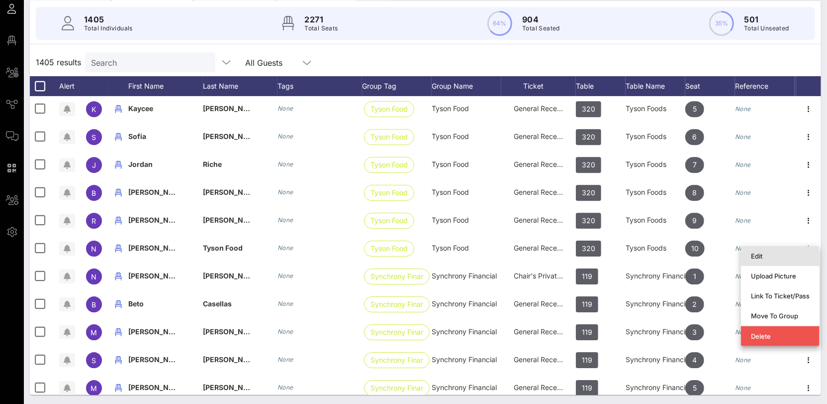
click at [784, 261] on div "Edit" at bounding box center [780, 256] width 59 height 16
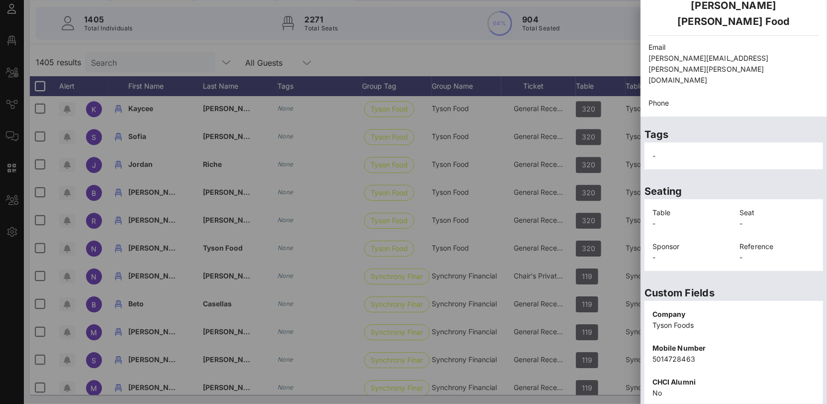
scroll to position [190, 0]
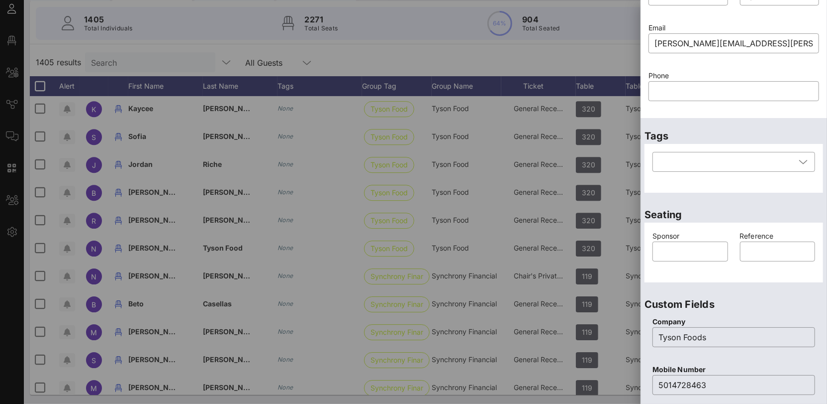
scroll to position [0, 0]
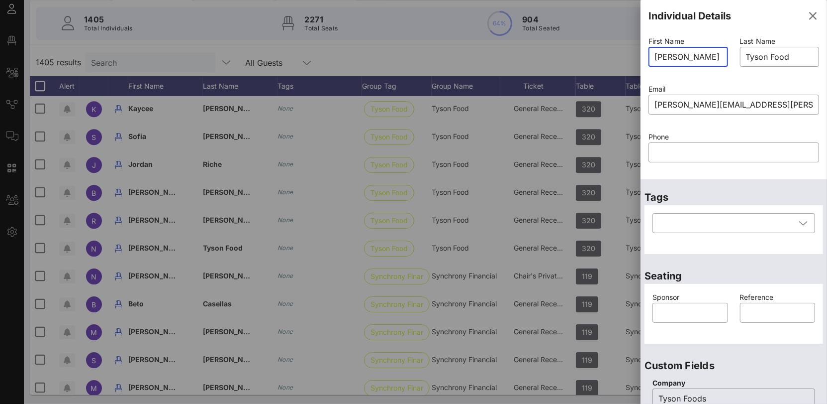
click at [696, 58] on input "[PERSON_NAME]" at bounding box center [689, 57] width 68 height 16
type input "[PERSON_NAME]"
drag, startPoint x: 788, startPoint y: 57, endPoint x: 723, endPoint y: 55, distance: 64.2
click at [720, 56] on div "First Name ​ [PERSON_NAME] Last Name ​ [PERSON_NAME] Food Email ​ [PERSON_NAME]…" at bounding box center [734, 105] width 183 height 143
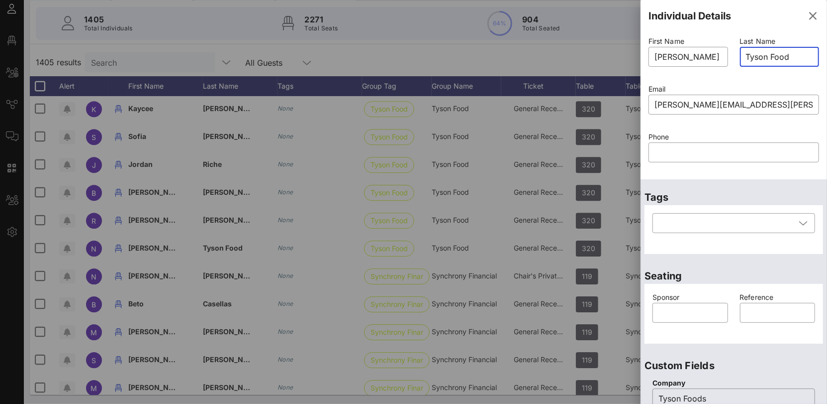
drag, startPoint x: 797, startPoint y: 56, endPoint x: 731, endPoint y: 53, distance: 65.7
click at [734, 53] on div "Last Name ​ [PERSON_NAME] Food" at bounding box center [780, 58] width 92 height 48
paste input "[PERSON_NAME]"
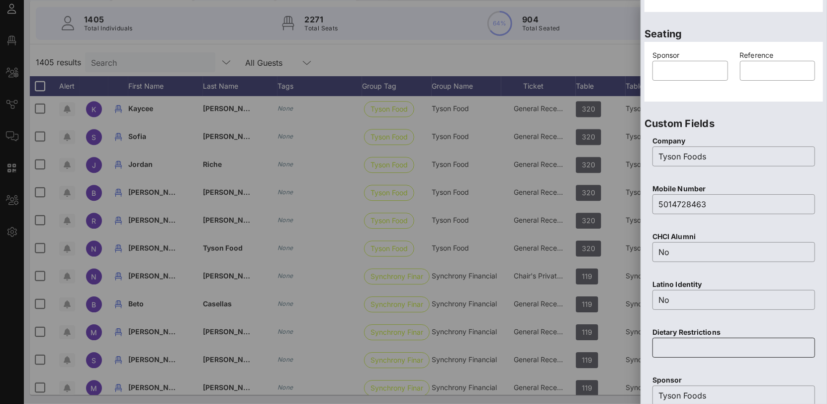
scroll to position [392, 0]
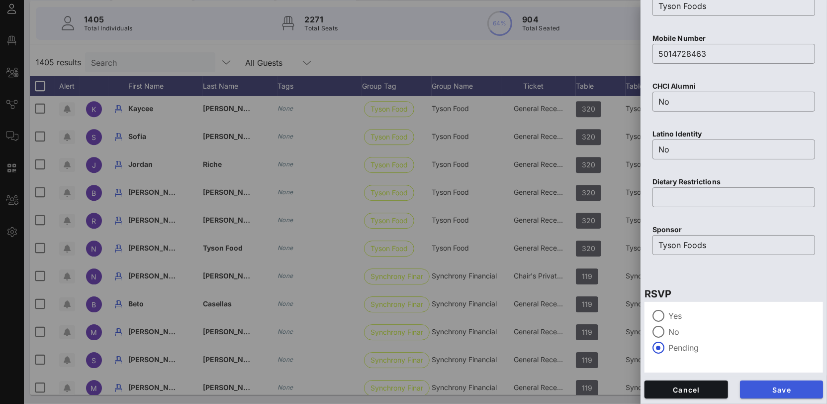
type input "[PERSON_NAME]"
click at [778, 386] on span "Save" at bounding box center [782, 389] width 68 height 8
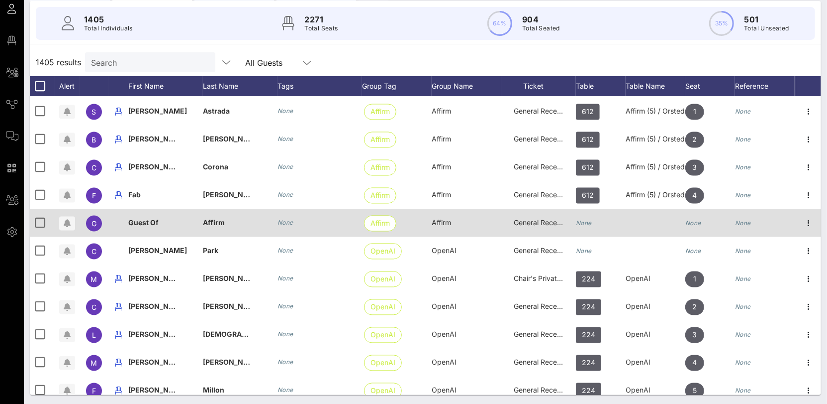
scroll to position [21120, 0]
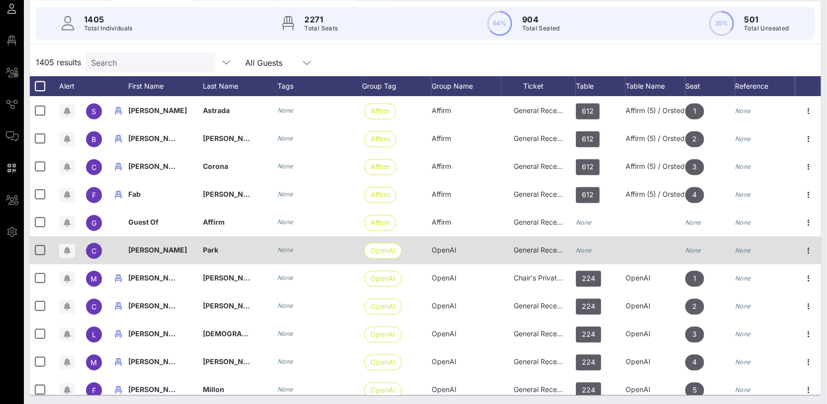
click at [580, 243] on div "None" at bounding box center [584, 250] width 16 height 28
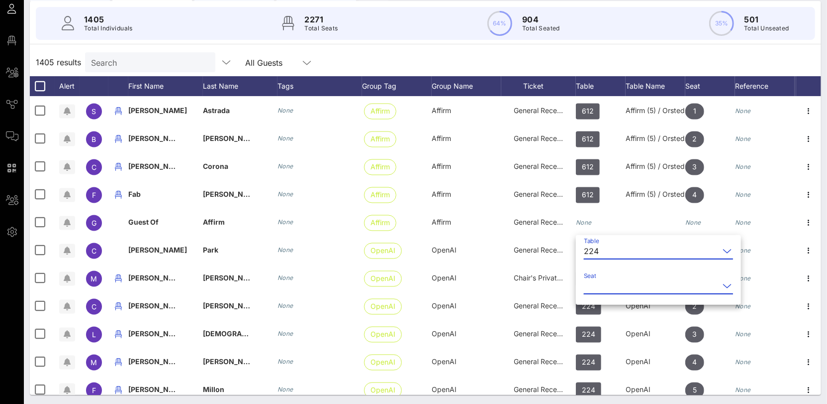
click at [607, 282] on input "Seat" at bounding box center [651, 286] width 135 height 16
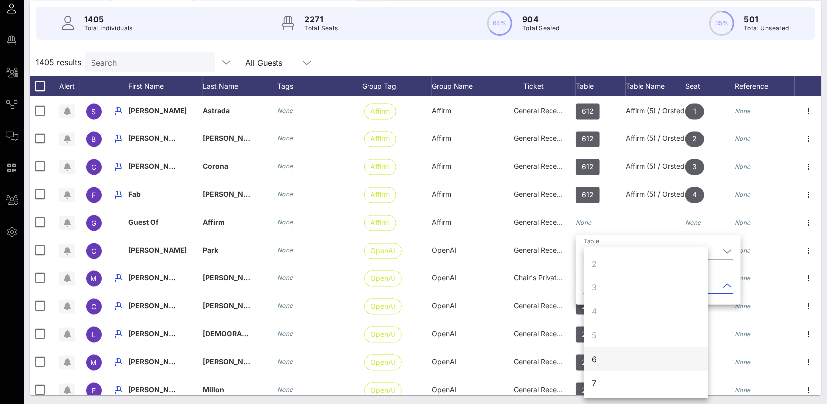
scroll to position [23, 0]
click at [611, 356] on div "6" at bounding box center [646, 358] width 124 height 24
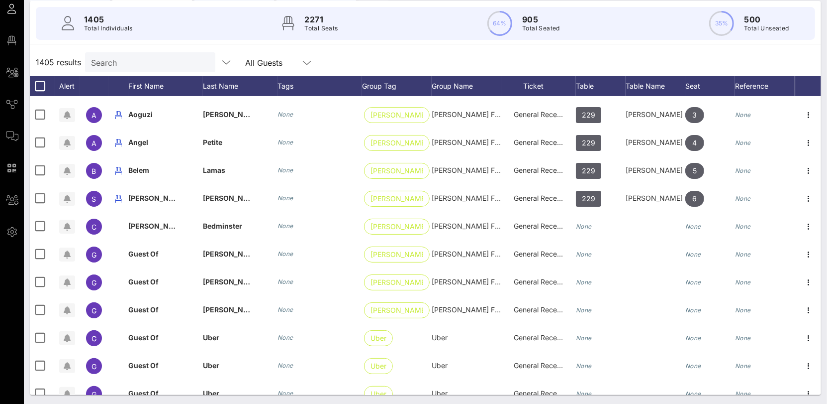
scroll to position [22457, 0]
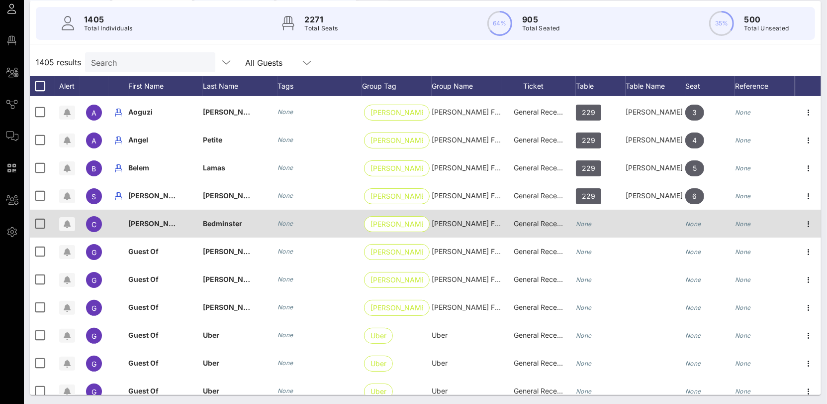
click at [590, 220] on icon "None" at bounding box center [584, 223] width 16 height 7
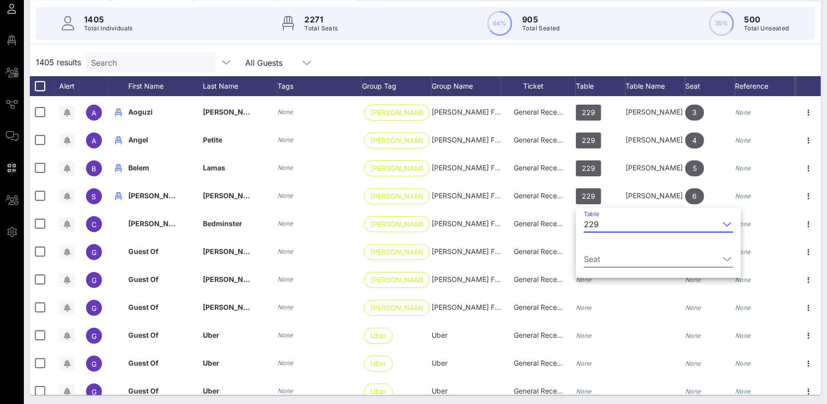
click at [611, 258] on input "Seat" at bounding box center [651, 259] width 135 height 16
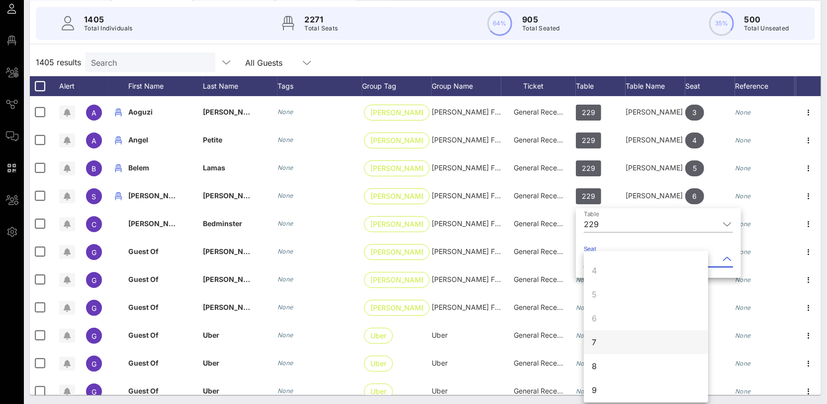
scroll to position [96, 0]
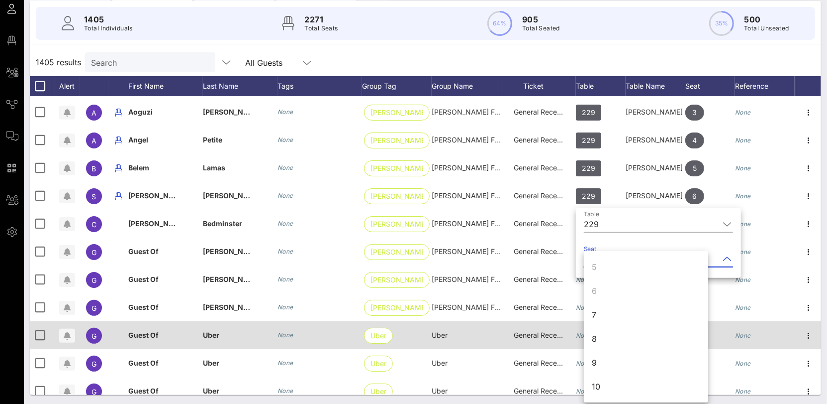
click at [610, 321] on div "7" at bounding box center [646, 315] width 124 height 24
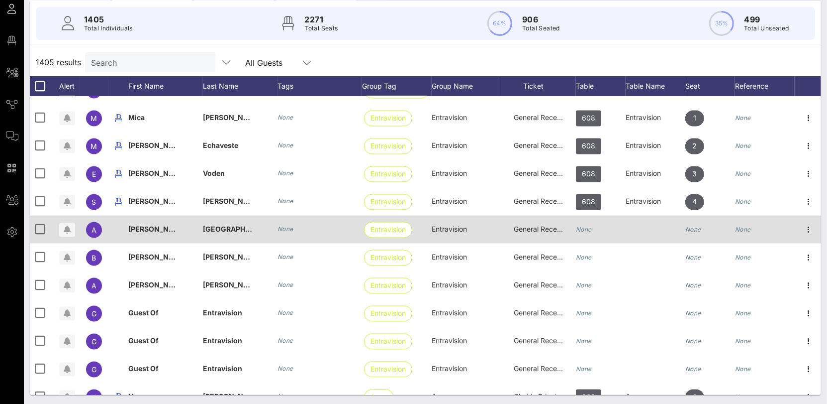
scroll to position [23566, 0]
click at [590, 229] on icon "None" at bounding box center [584, 228] width 16 height 7
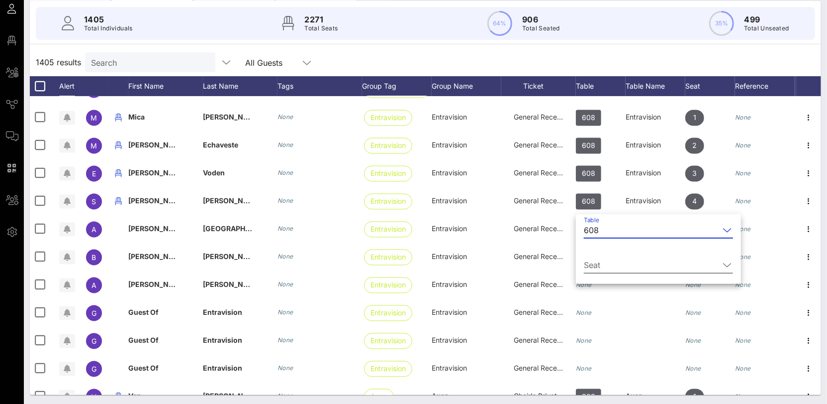
click at [606, 262] on input "Seat" at bounding box center [651, 265] width 135 height 16
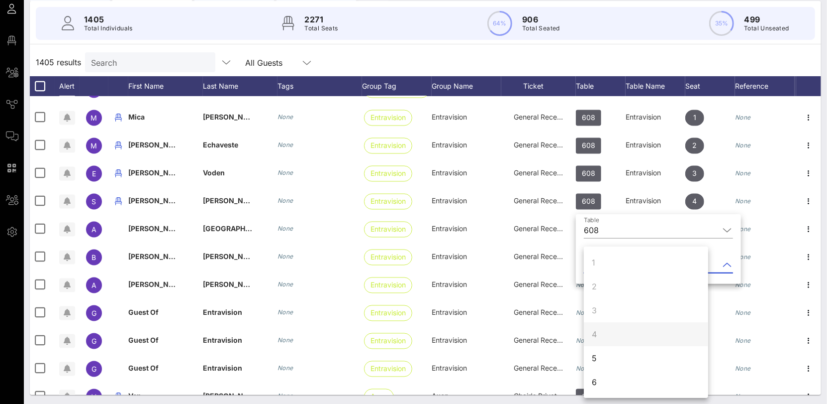
scroll to position [2, 0]
click at [605, 351] on div "5" at bounding box center [646, 356] width 124 height 24
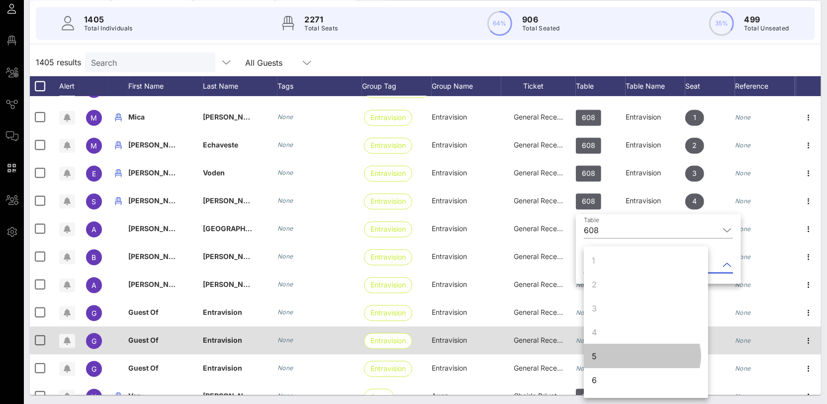
scroll to position [0, 0]
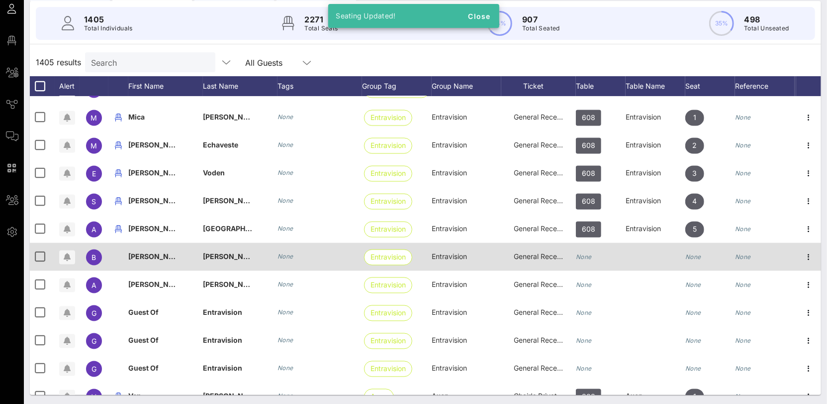
click at [590, 255] on icon "None" at bounding box center [584, 256] width 16 height 7
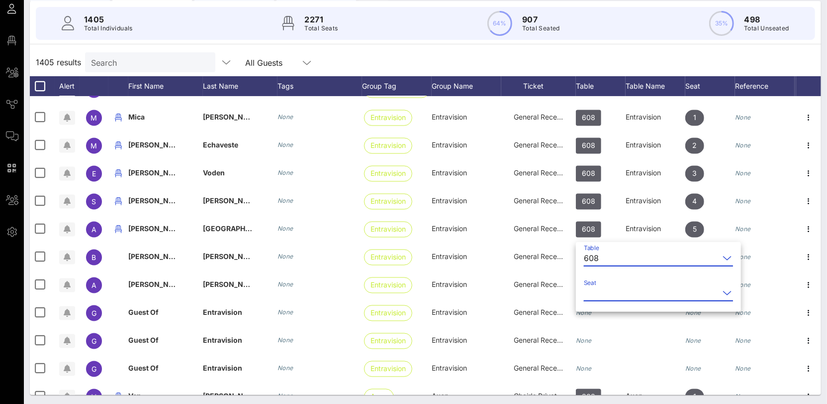
click at [606, 293] on input "Seat" at bounding box center [651, 293] width 135 height 16
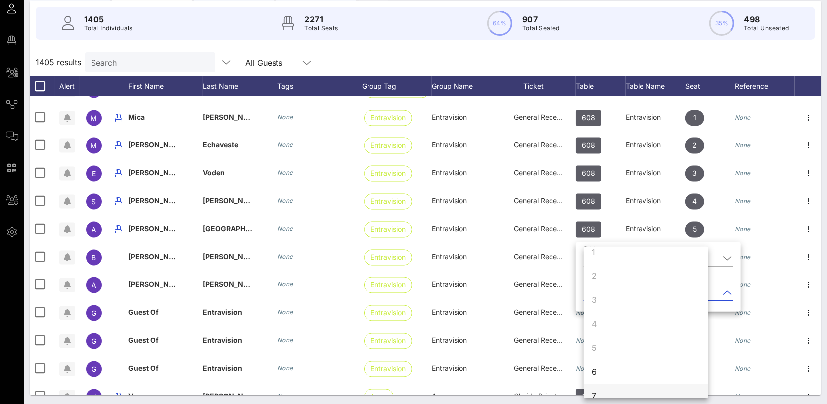
scroll to position [67, 0]
click at [603, 318] on div "6" at bounding box center [646, 315] width 124 height 24
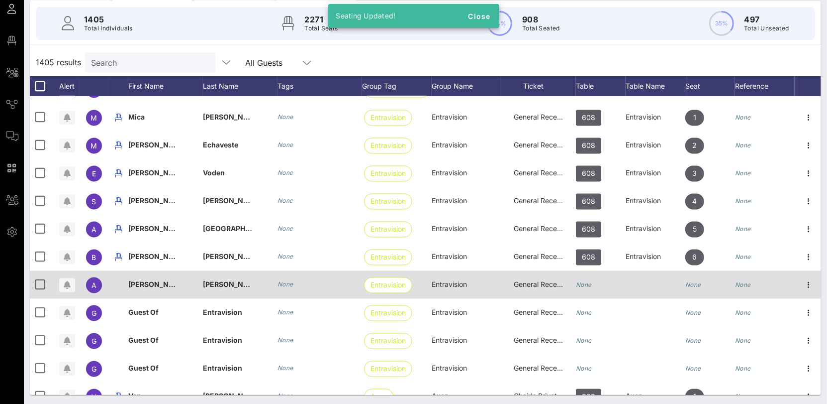
click at [587, 284] on icon "None" at bounding box center [584, 284] width 16 height 7
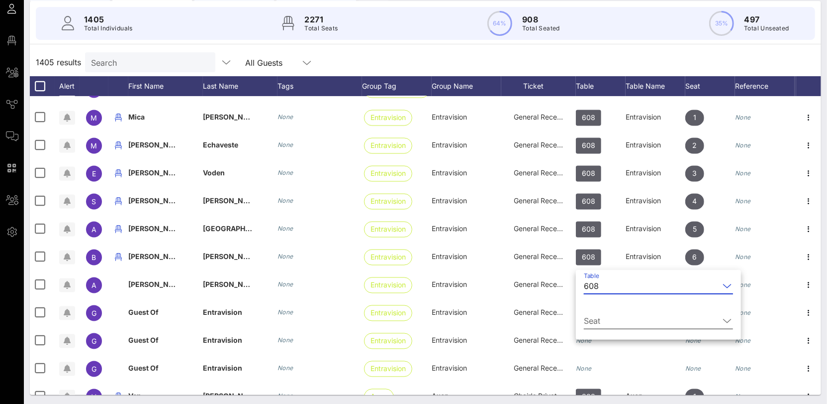
click at [604, 316] on input "Seat" at bounding box center [651, 320] width 135 height 16
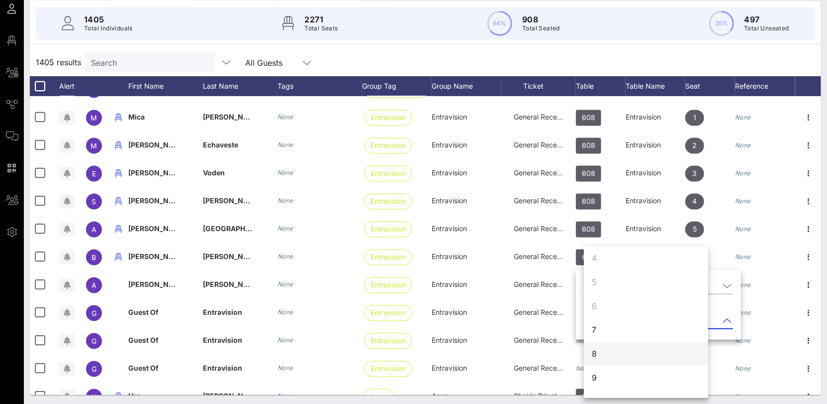
scroll to position [84, 0]
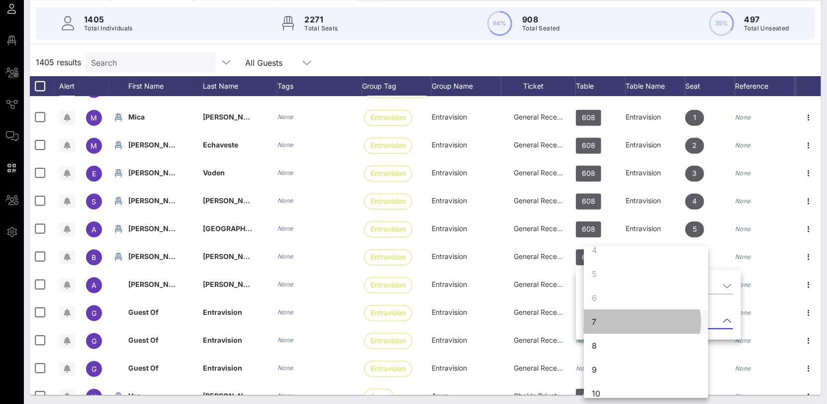
click at [603, 324] on div "7" at bounding box center [646, 321] width 124 height 24
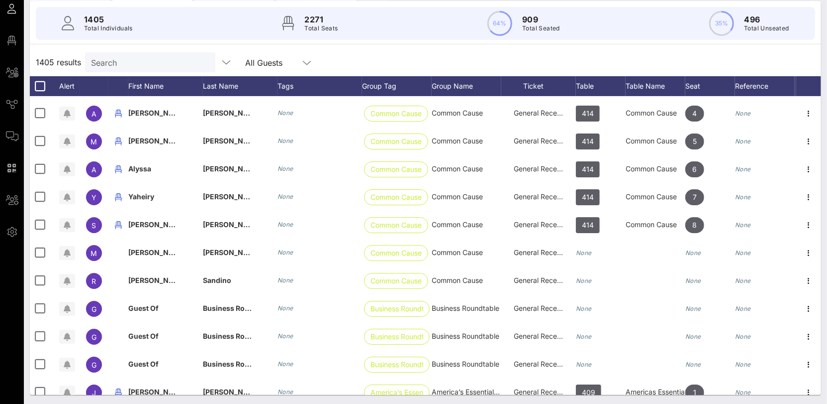
scroll to position [24715, 0]
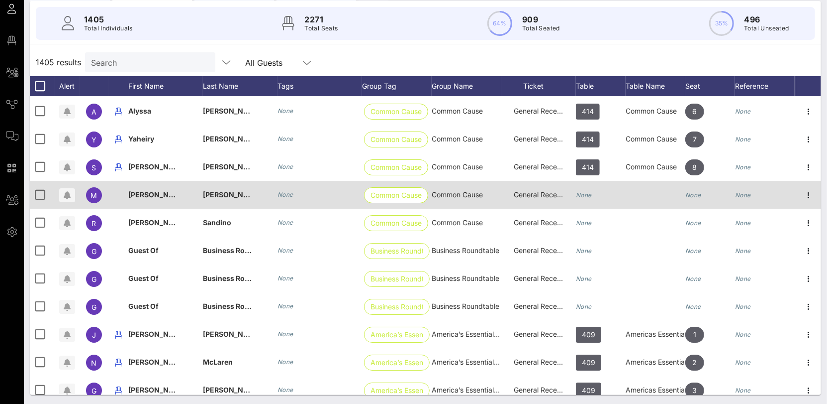
click at [584, 191] on icon "None" at bounding box center [584, 194] width 16 height 7
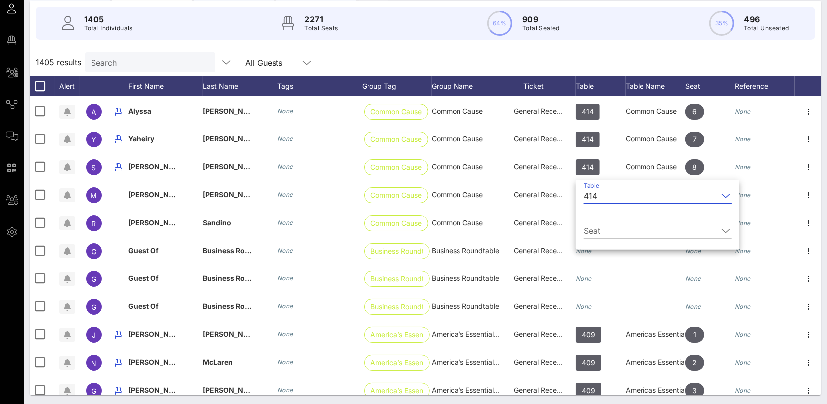
drag, startPoint x: 609, startPoint y: 216, endPoint x: 607, endPoint y: 225, distance: 9.2
click at [609, 217] on div "Seat" at bounding box center [658, 232] width 148 height 33
click at [609, 230] on input "Seat" at bounding box center [651, 230] width 134 height 16
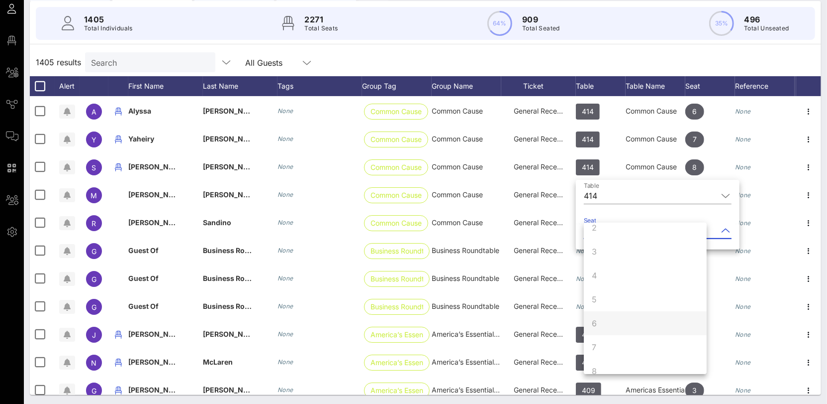
scroll to position [96, 0]
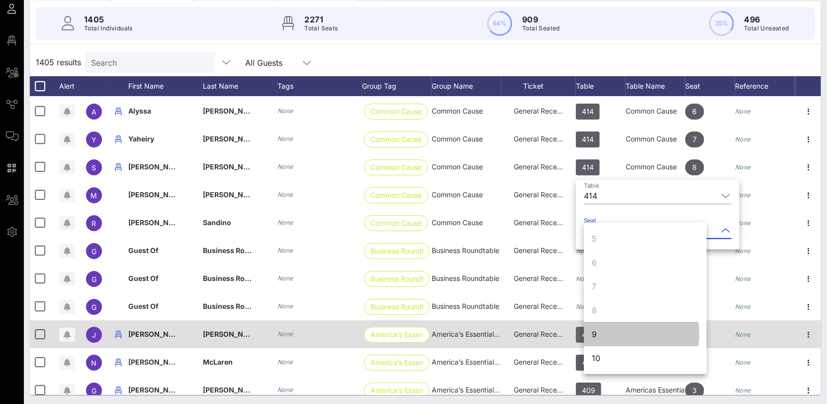
click at [598, 332] on div "9" at bounding box center [645, 334] width 123 height 24
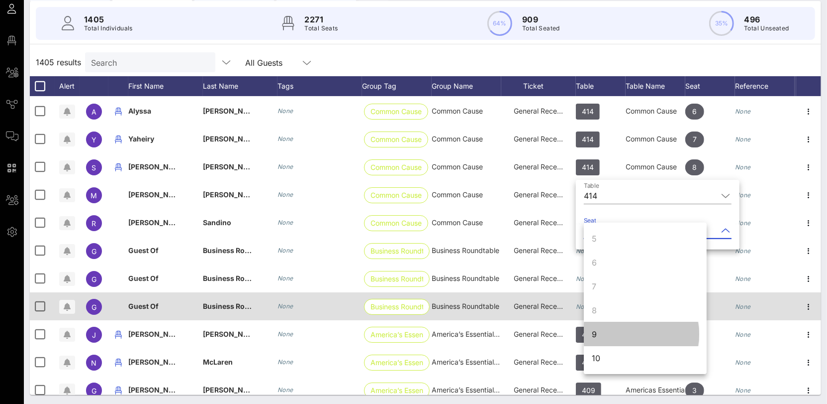
scroll to position [0, 0]
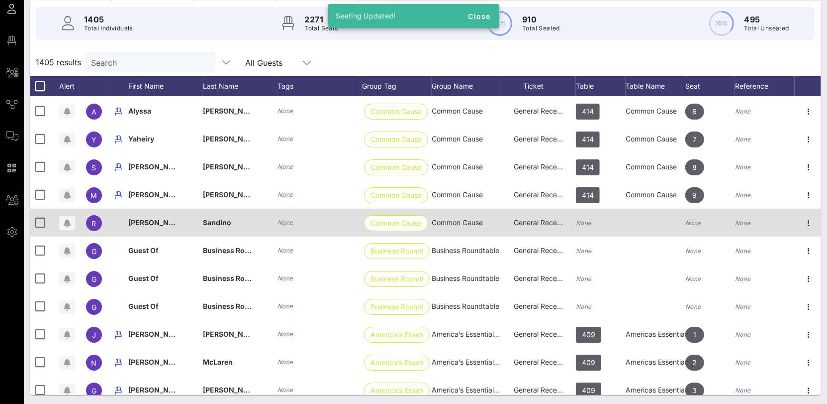
click at [587, 219] on icon "None" at bounding box center [584, 222] width 16 height 7
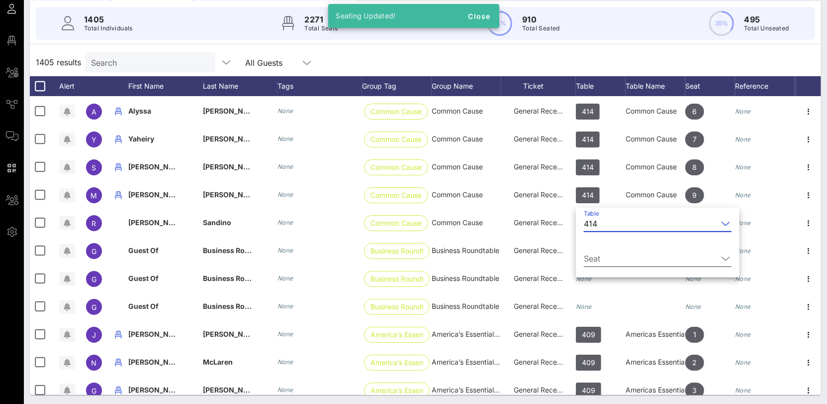
click at [606, 263] on input "Seat" at bounding box center [651, 258] width 134 height 16
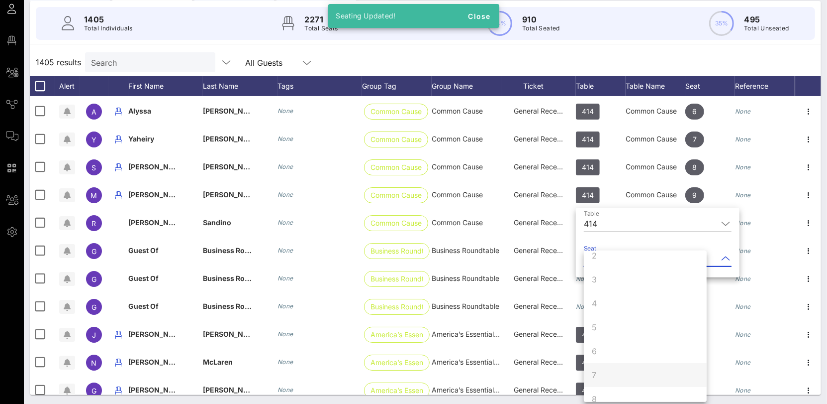
scroll to position [96, 0]
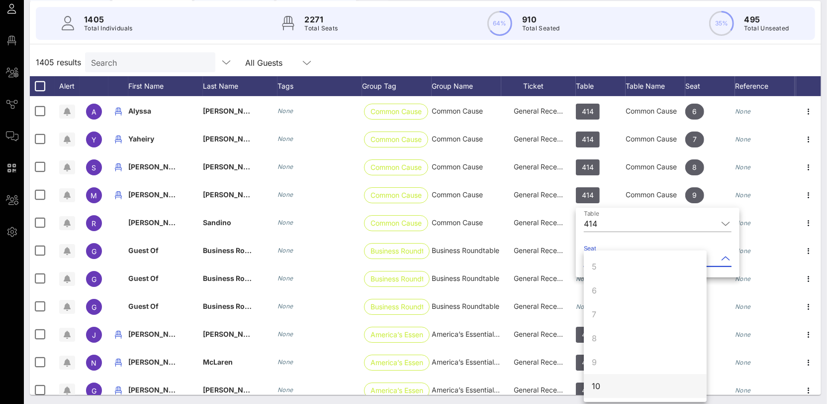
click at [623, 378] on div "10" at bounding box center [645, 386] width 123 height 24
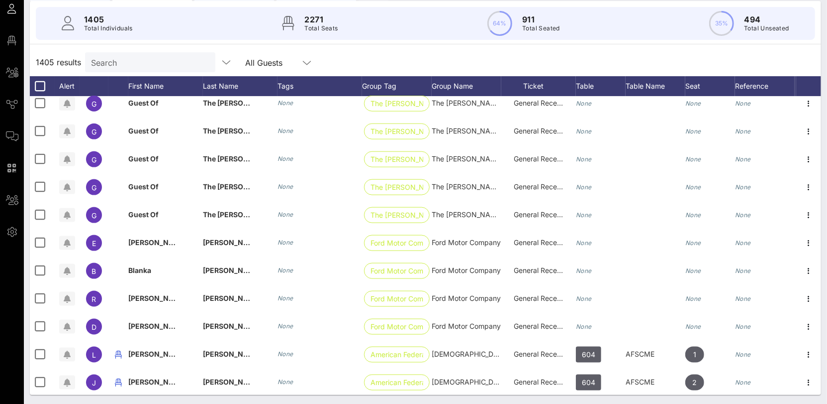
scroll to position [25728, 0]
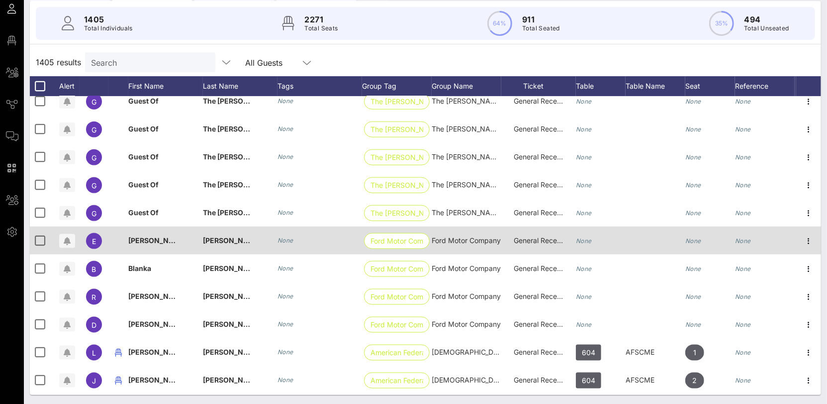
click at [586, 243] on div "None" at bounding box center [584, 240] width 16 height 28
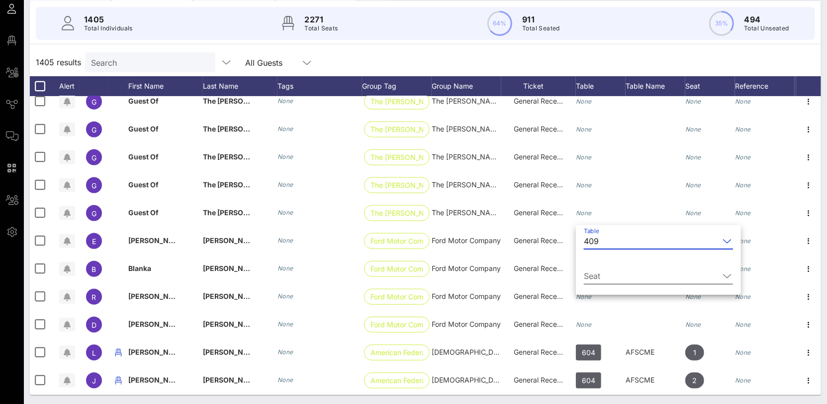
click at [628, 281] on input "Seat" at bounding box center [651, 276] width 135 height 16
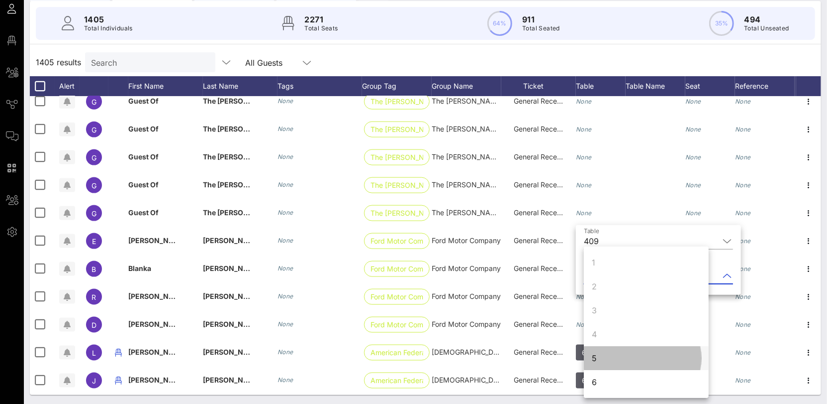
click at [598, 361] on div "5" at bounding box center [646, 358] width 125 height 24
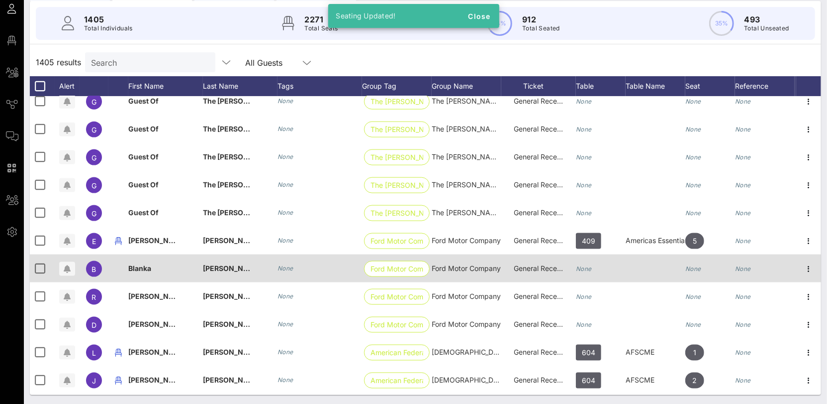
click at [584, 273] on div "None" at bounding box center [584, 268] width 16 height 28
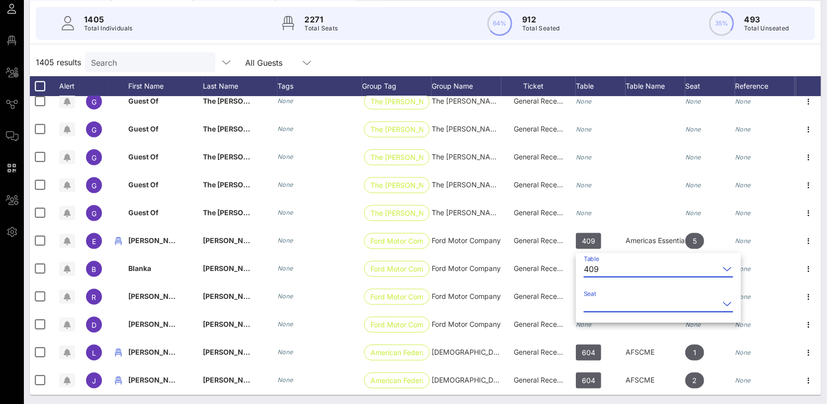
click at [614, 298] on input "Seat" at bounding box center [651, 304] width 135 height 16
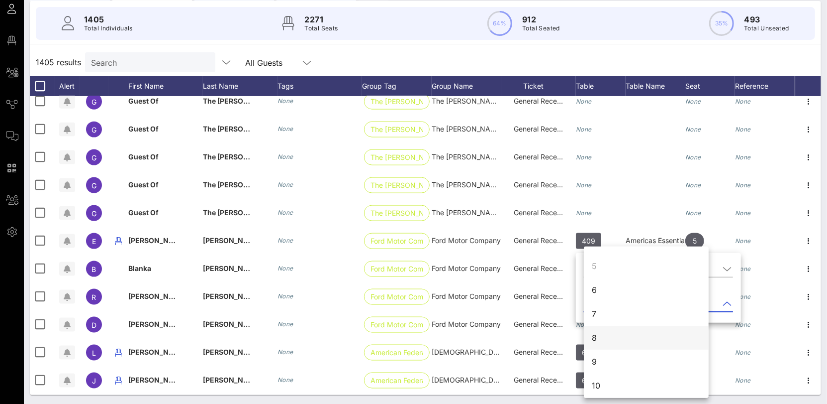
scroll to position [96, 0]
click at [598, 292] on div "6" at bounding box center [646, 286] width 125 height 24
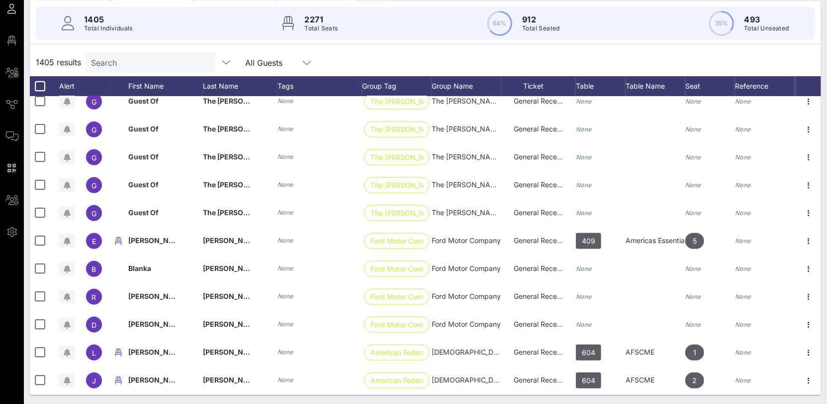
scroll to position [0, 0]
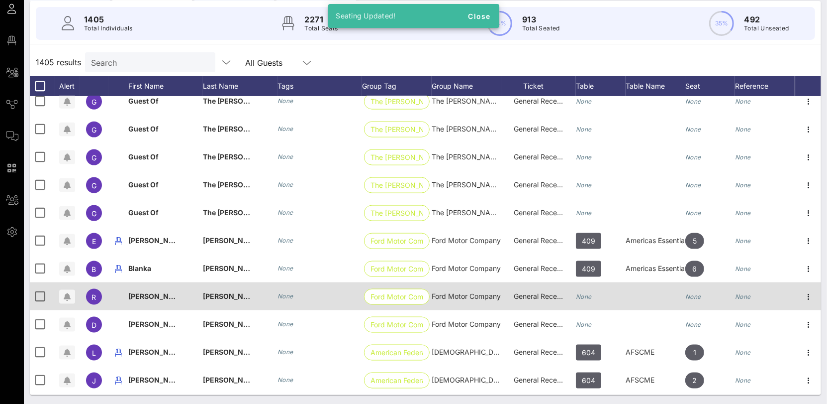
click at [589, 294] on icon "None" at bounding box center [584, 296] width 16 height 7
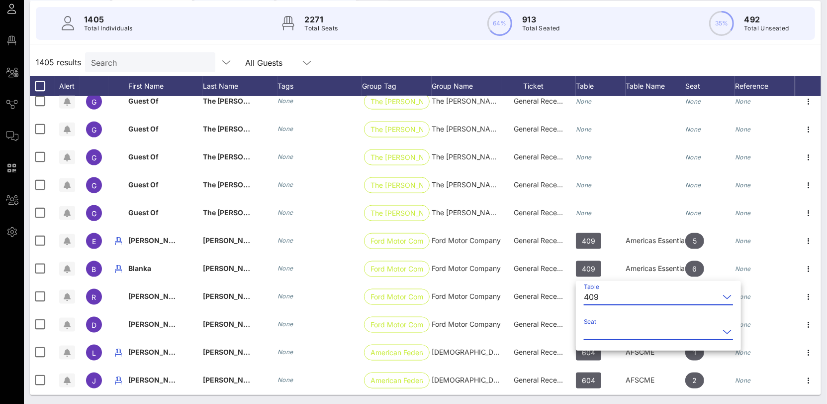
click at [622, 325] on input "Seat" at bounding box center [651, 331] width 135 height 16
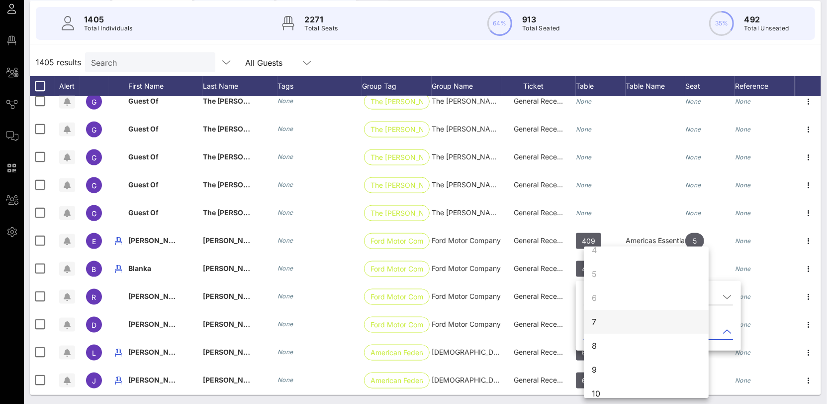
scroll to position [96, 0]
click at [604, 315] on div "7" at bounding box center [646, 310] width 125 height 24
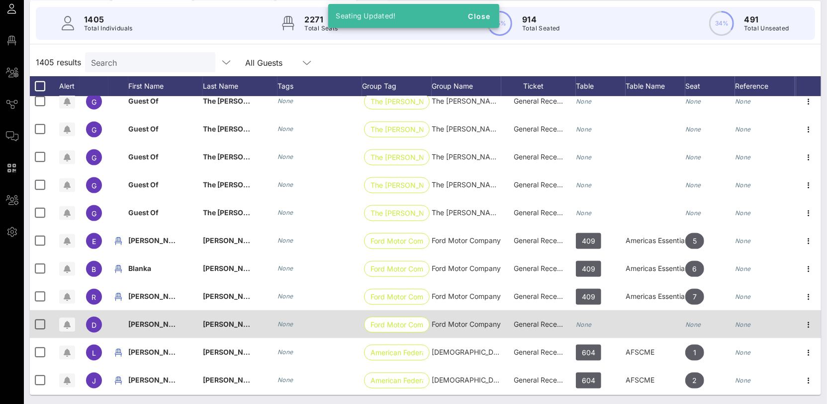
click at [583, 321] on icon "None" at bounding box center [584, 323] width 16 height 7
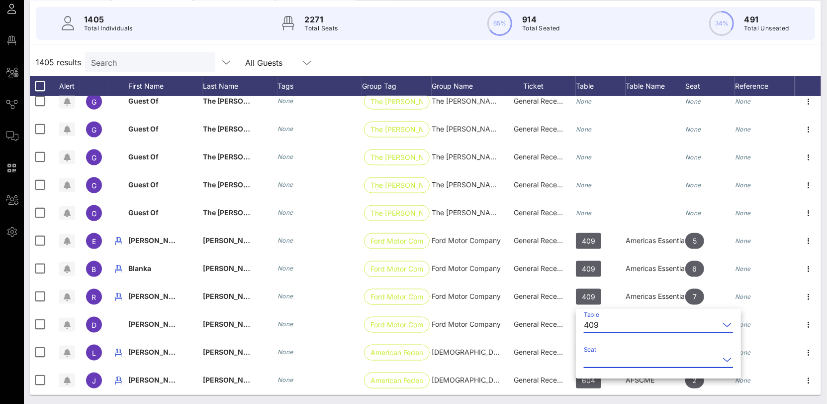
click at [604, 357] on input "Seat" at bounding box center [651, 359] width 135 height 16
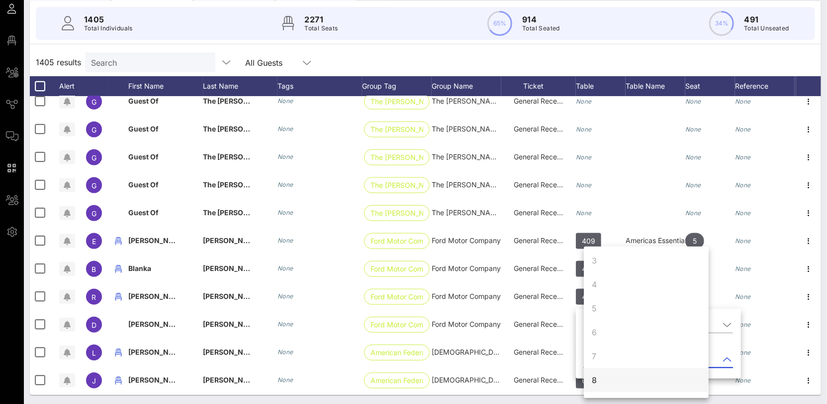
scroll to position [71, 0]
click at [603, 360] on div "8" at bounding box center [646, 358] width 125 height 24
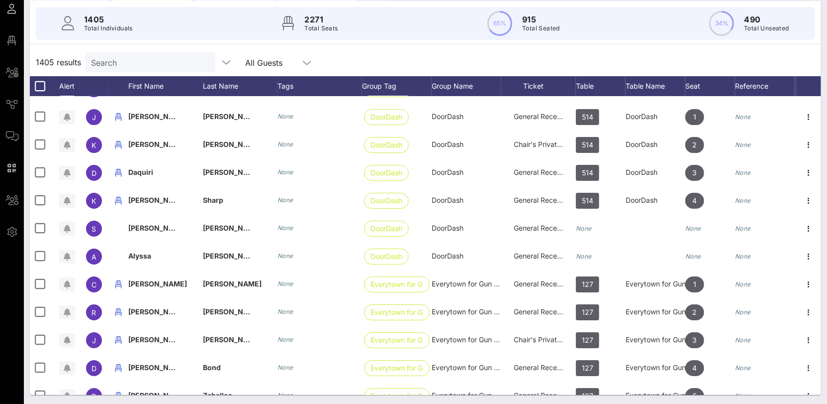
scroll to position [27126, 0]
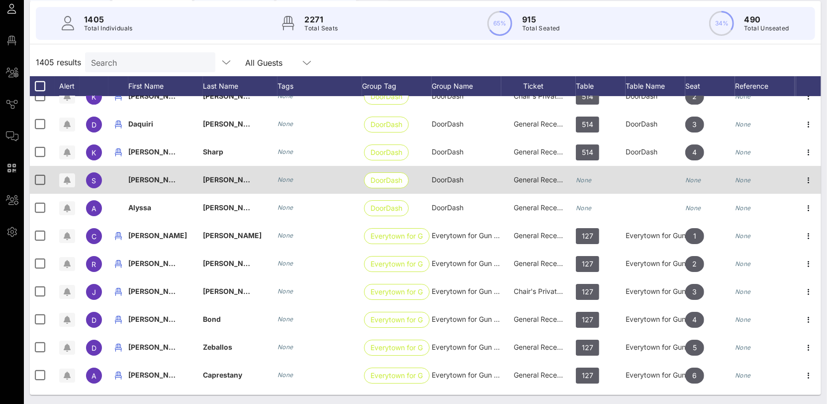
click at [594, 179] on div "None" at bounding box center [601, 185] width 50 height 39
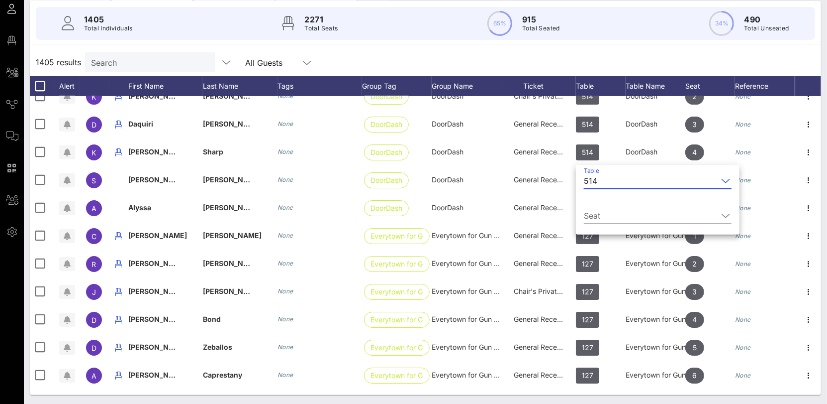
click at [605, 215] on input "Seat" at bounding box center [651, 215] width 134 height 16
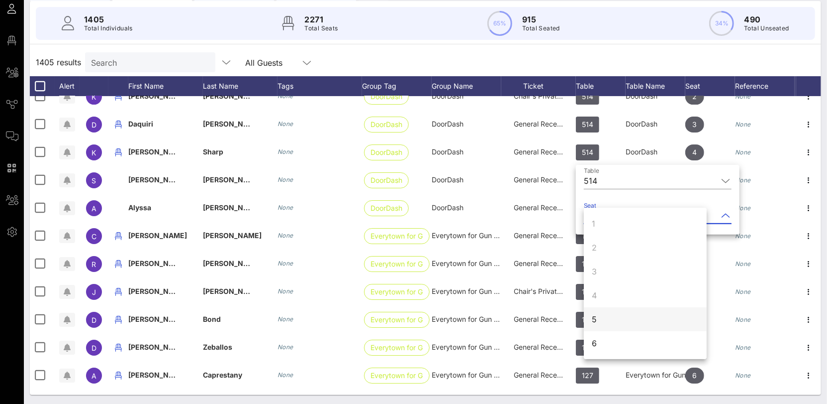
click at [604, 313] on div "5" at bounding box center [645, 319] width 123 height 24
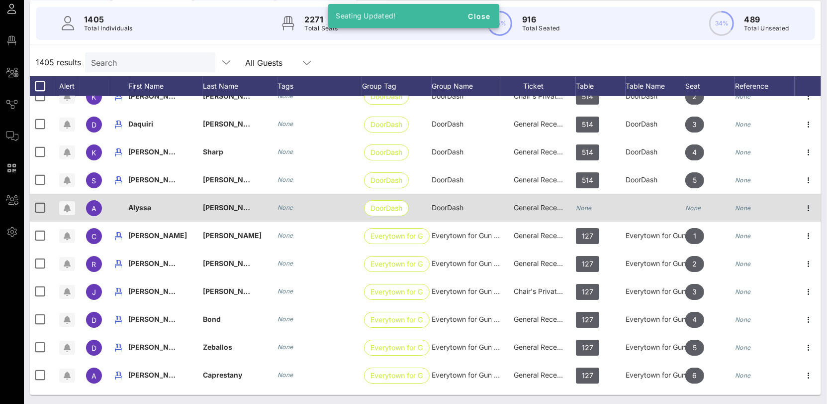
click at [590, 207] on icon "None" at bounding box center [584, 207] width 16 height 7
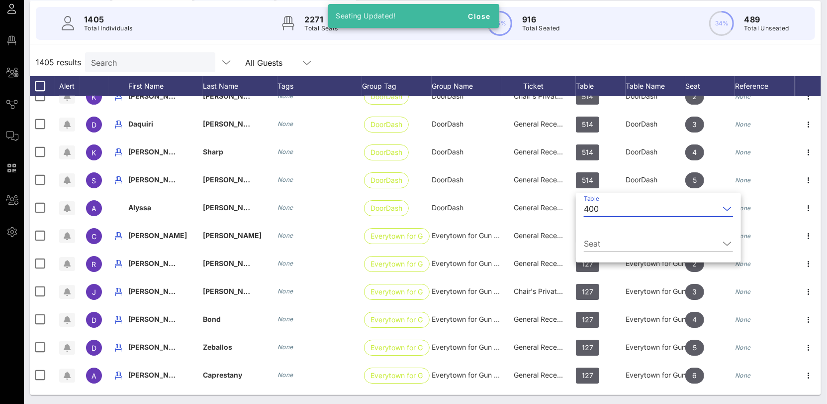
click at [594, 208] on div "400" at bounding box center [591, 208] width 15 height 9
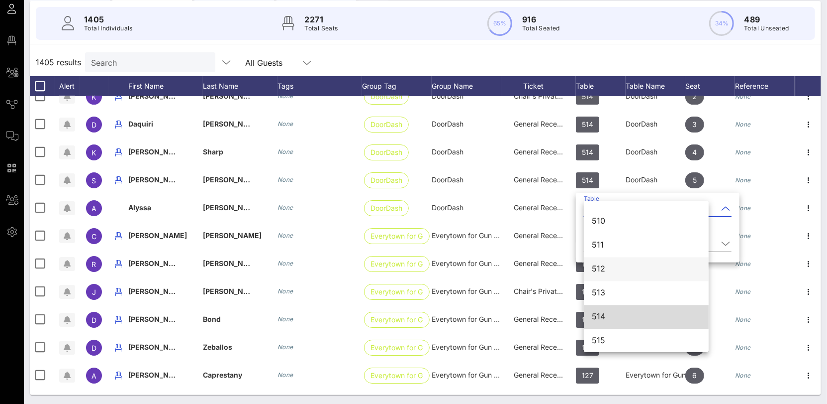
scroll to position [3912, 0]
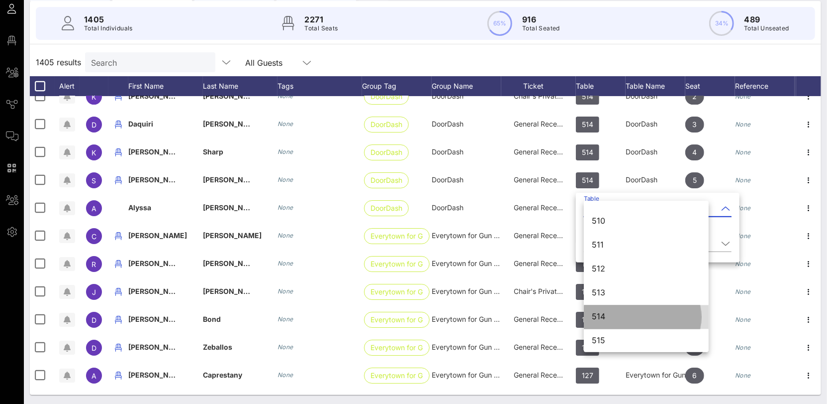
click at [616, 317] on div "514" at bounding box center [646, 316] width 109 height 9
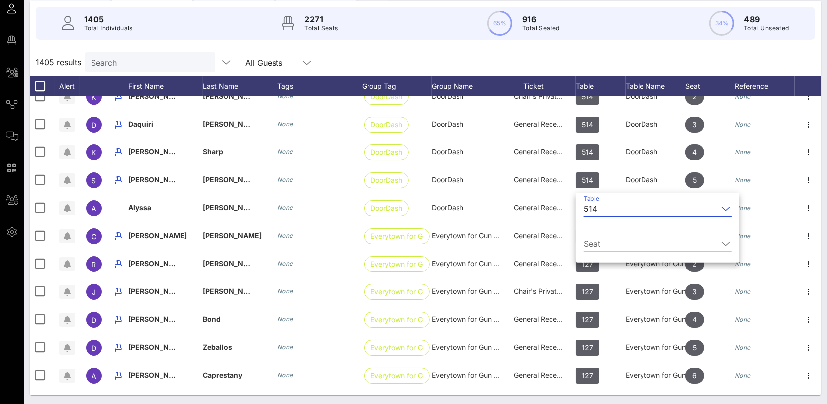
click at [597, 237] on input "Seat" at bounding box center [651, 243] width 134 height 16
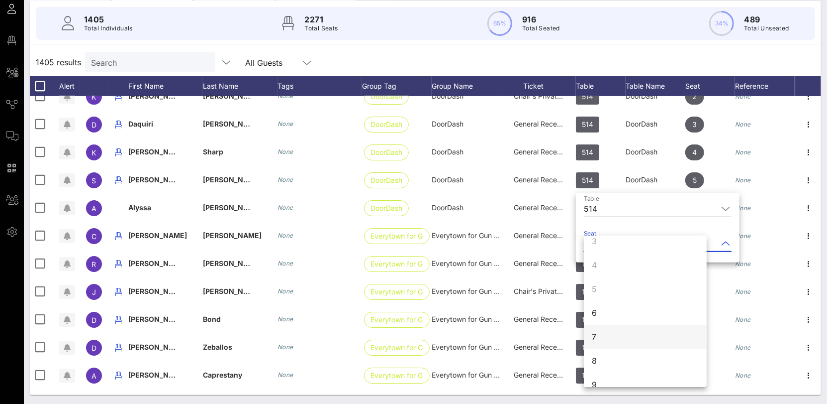
scroll to position [65, 0]
click at [606, 309] on div "6" at bounding box center [645, 306] width 123 height 24
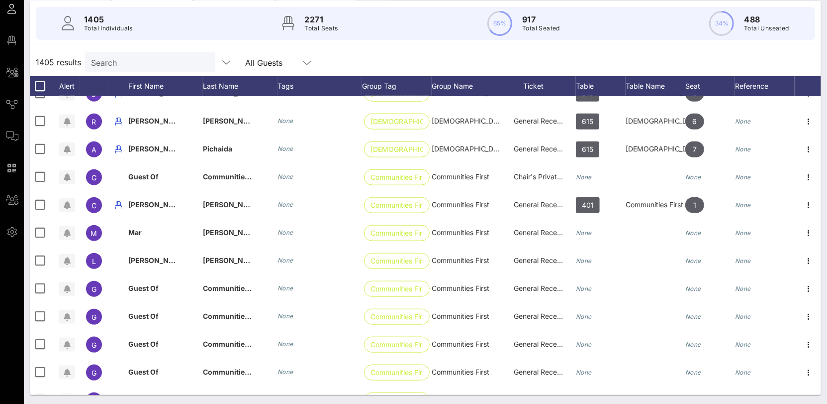
scroll to position [30587, 0]
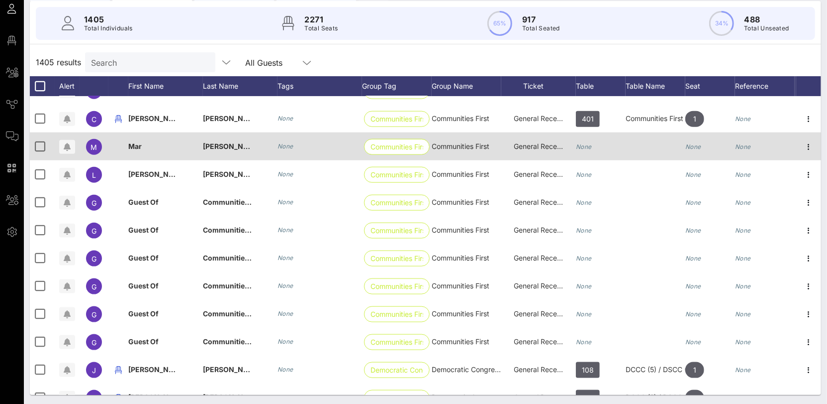
click at [585, 151] on div "None" at bounding box center [584, 146] width 16 height 28
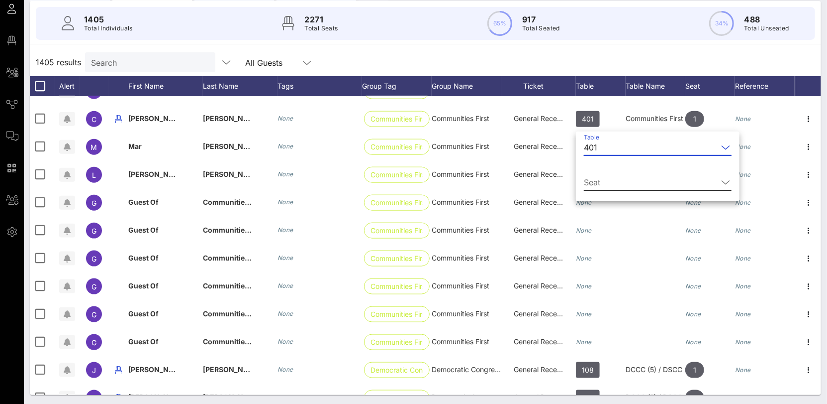
click at [594, 177] on input "Seat" at bounding box center [651, 182] width 134 height 16
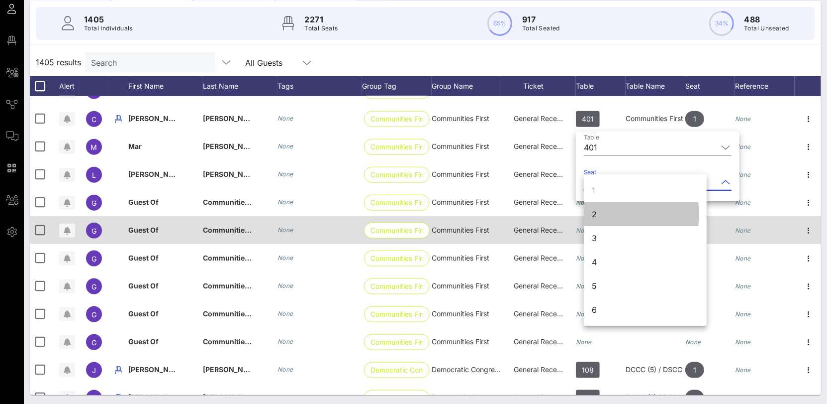
click at [601, 219] on div "2" at bounding box center [645, 214] width 123 height 24
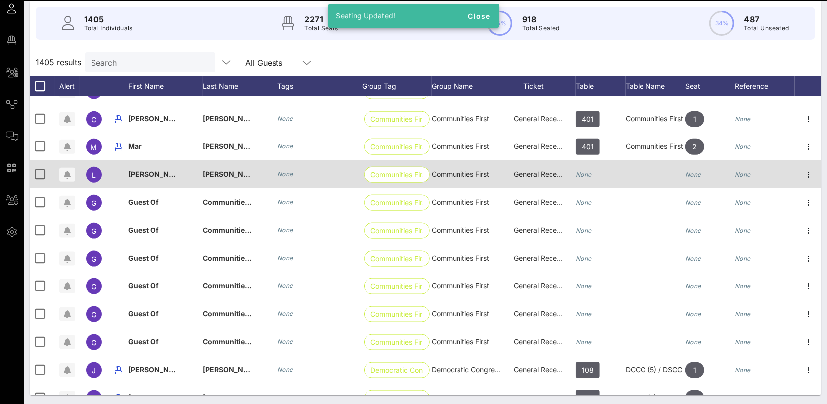
click at [587, 171] on icon "None" at bounding box center [584, 174] width 16 height 7
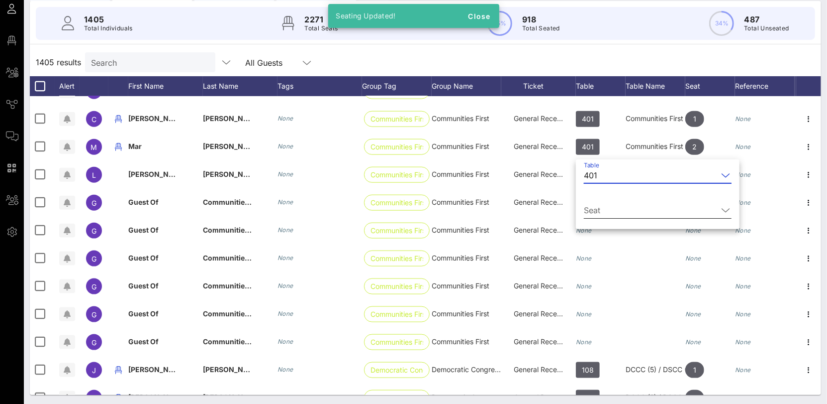
click at [623, 208] on input "Seat" at bounding box center [651, 210] width 134 height 16
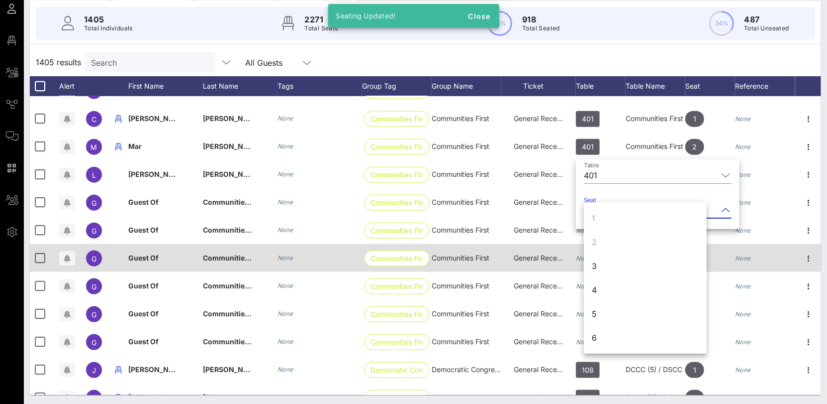
click at [615, 262] on div "3" at bounding box center [645, 266] width 123 height 24
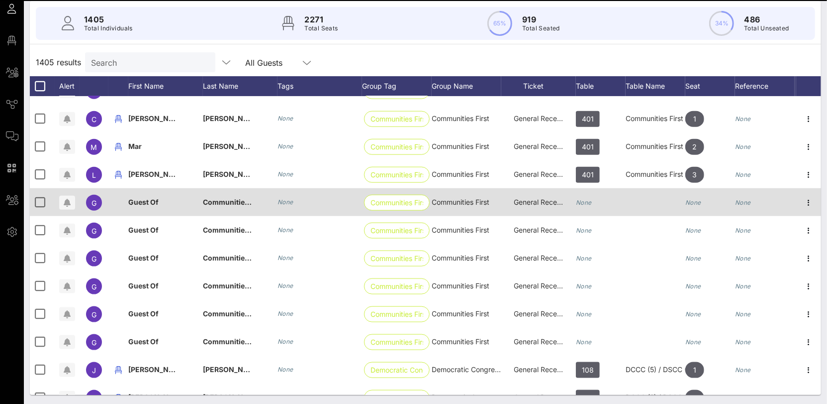
click at [590, 200] on icon "None" at bounding box center [584, 202] width 16 height 7
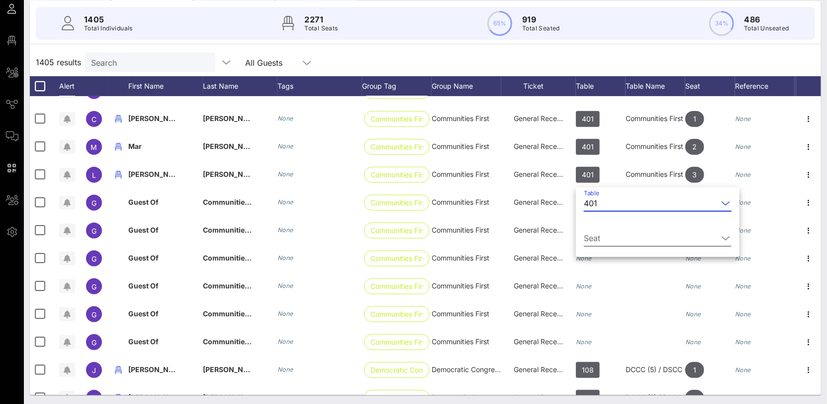
click at [603, 228] on div "Seat" at bounding box center [658, 240] width 148 height 33
click at [599, 246] on div "Seat" at bounding box center [658, 238] width 148 height 16
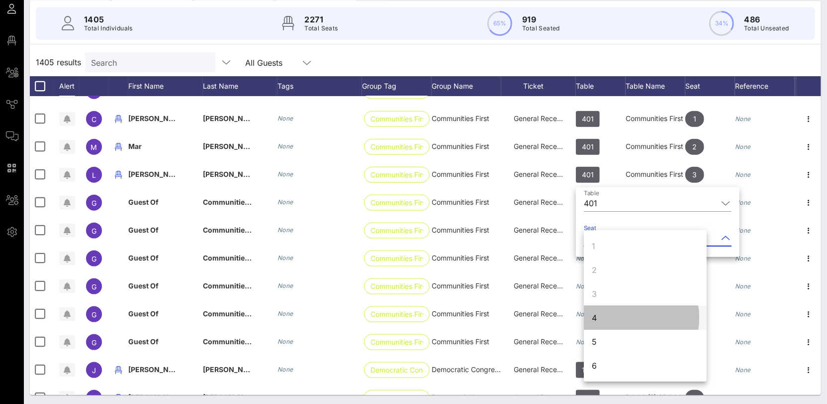
click at [608, 309] on div "4" at bounding box center [645, 318] width 123 height 24
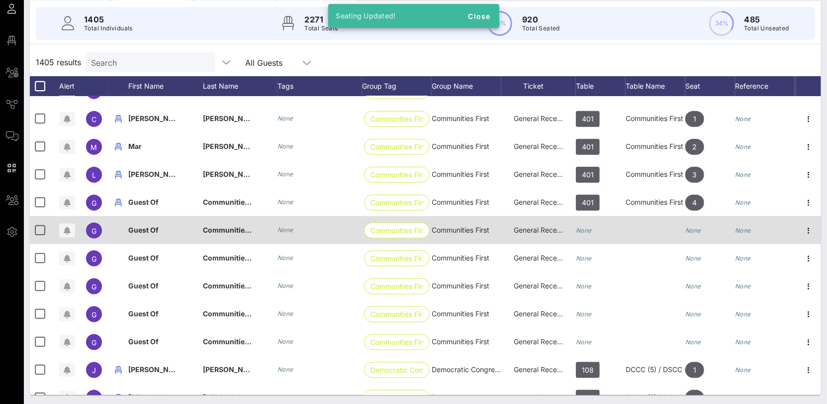
click at [593, 231] on div "None" at bounding box center [601, 235] width 50 height 39
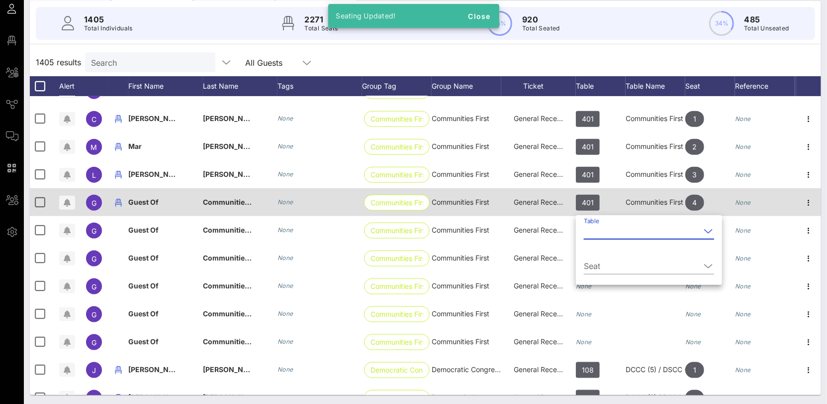
click at [600, 200] on div "401" at bounding box center [601, 207] width 50 height 39
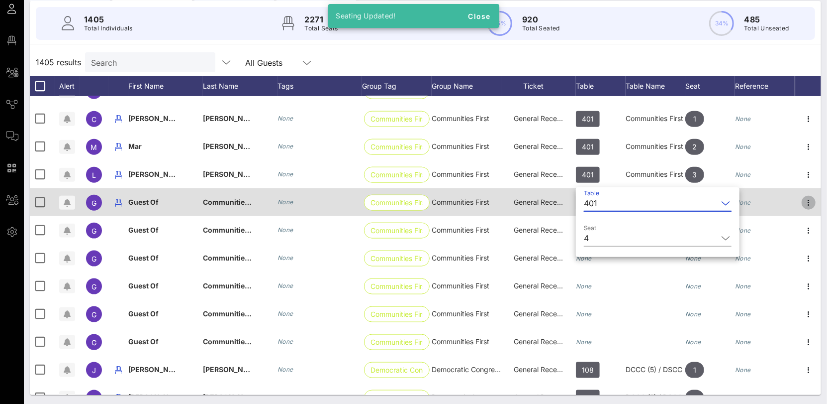
click at [804, 204] on icon "button" at bounding box center [809, 203] width 12 height 12
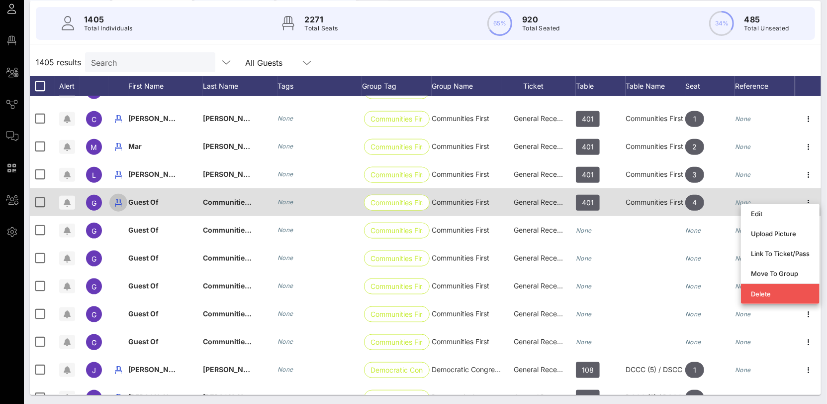
click at [115, 199] on icon "button" at bounding box center [118, 203] width 12 height 12
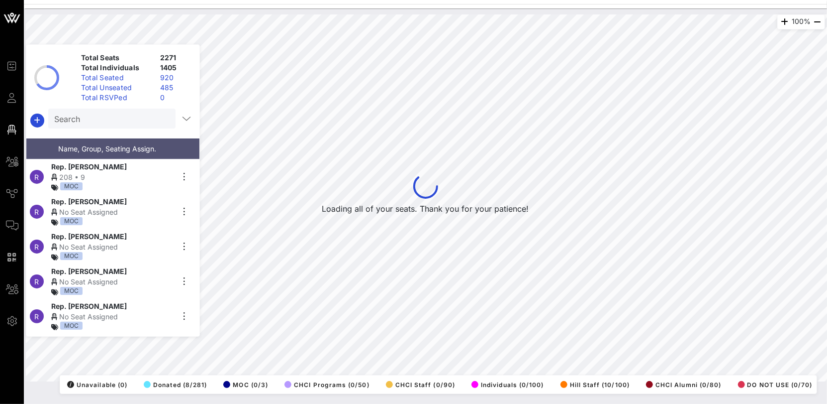
scroll to position [38349, 0]
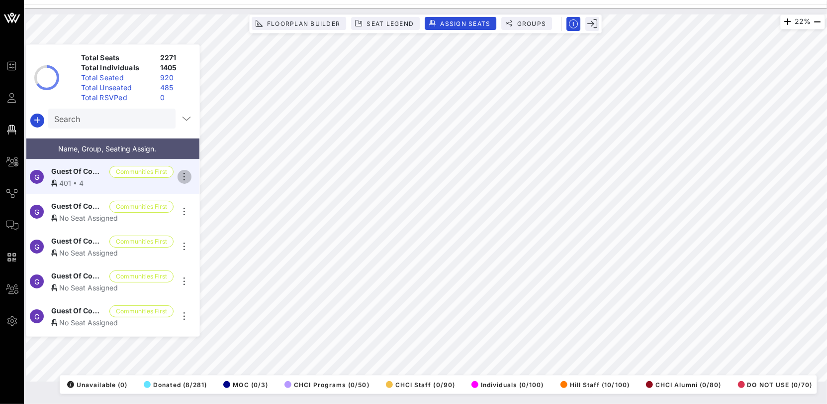
click at [187, 171] on icon "button" at bounding box center [185, 177] width 12 height 12
click at [204, 248] on div "Unseat" at bounding box center [213, 249] width 50 height 8
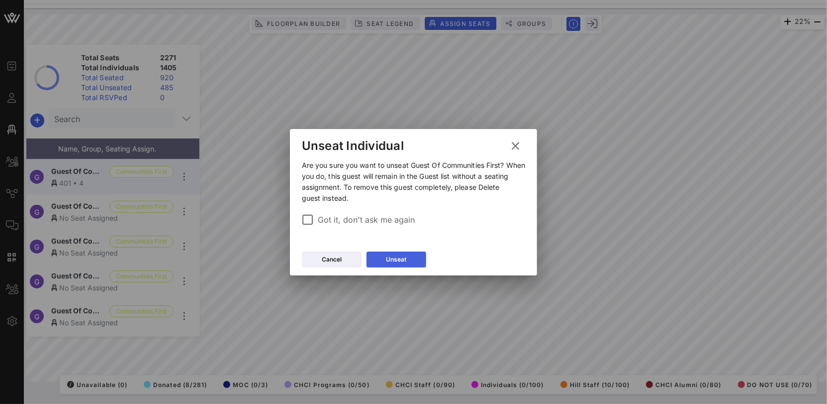
click at [390, 259] on div "Unseat" at bounding box center [396, 259] width 20 height 10
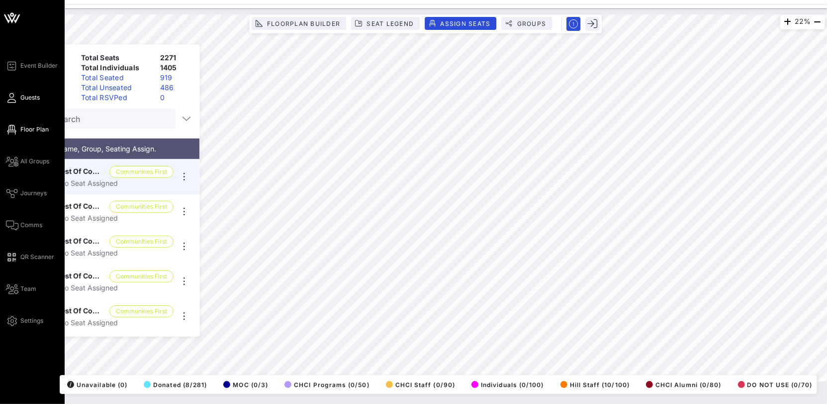
click at [10, 99] on icon at bounding box center [12, 97] width 12 height 1
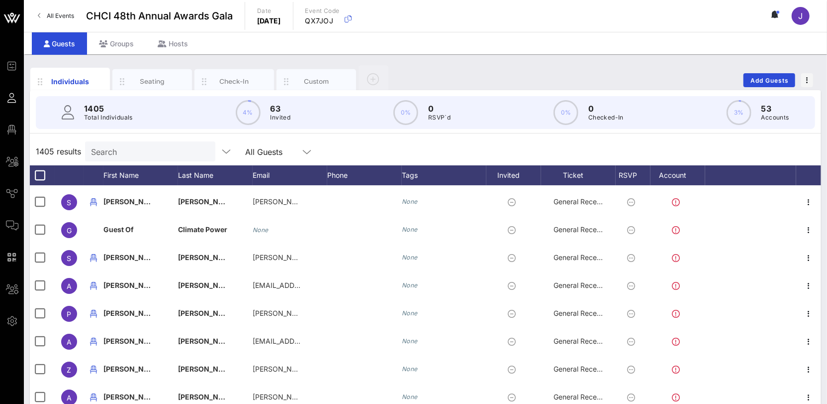
scroll to position [15334, 0]
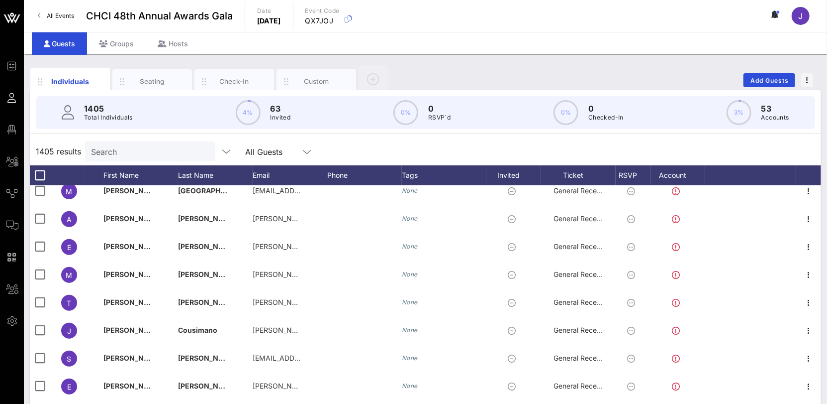
drag, startPoint x: 140, startPoint y: 75, endPoint x: 817, endPoint y: 317, distance: 718.3
click at [141, 75] on div "Seating" at bounding box center [152, 81] width 80 height 25
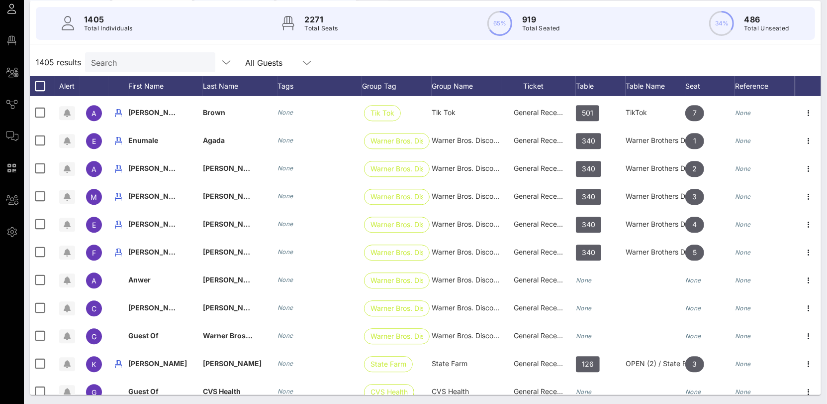
scroll to position [31525, 0]
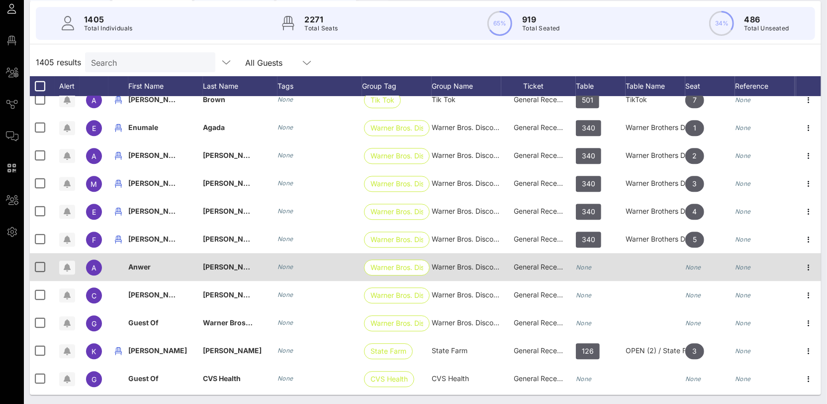
click at [591, 263] on icon "None" at bounding box center [584, 266] width 16 height 7
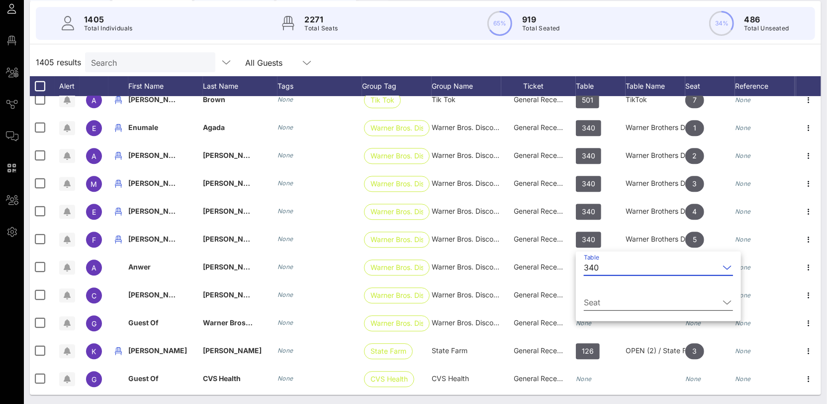
click at [605, 296] on input "Seat" at bounding box center [651, 302] width 135 height 16
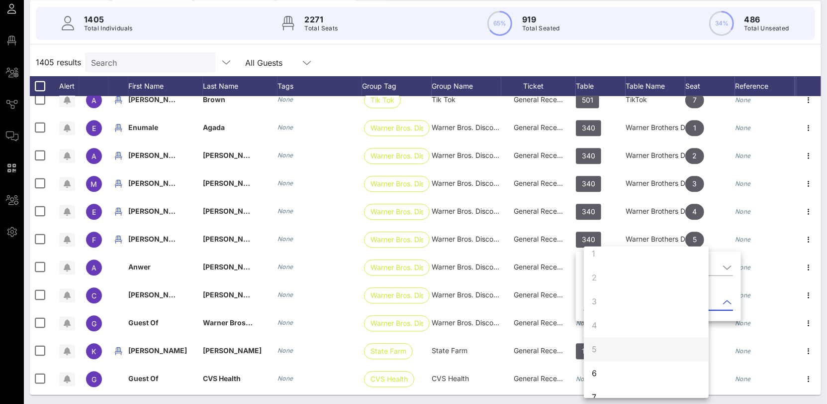
scroll to position [12, 0]
click at [604, 366] on div "6" at bounding box center [646, 369] width 125 height 24
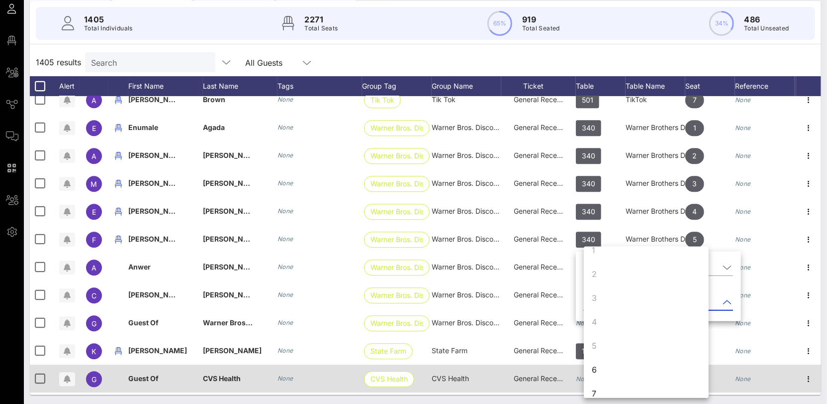
scroll to position [0, 0]
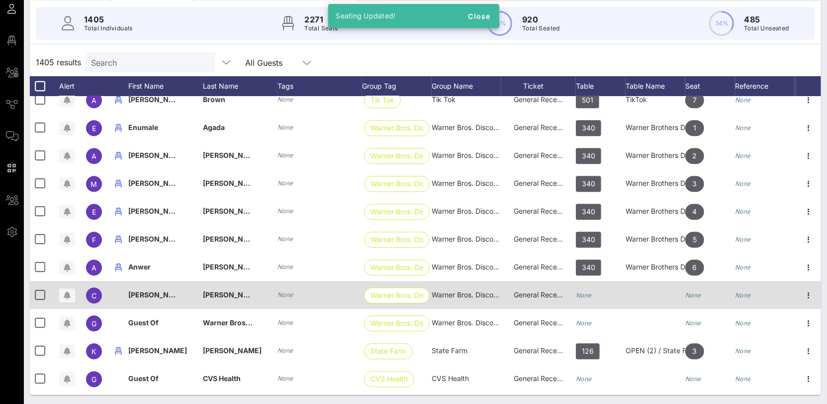
click at [586, 289] on div "None" at bounding box center [584, 295] width 16 height 28
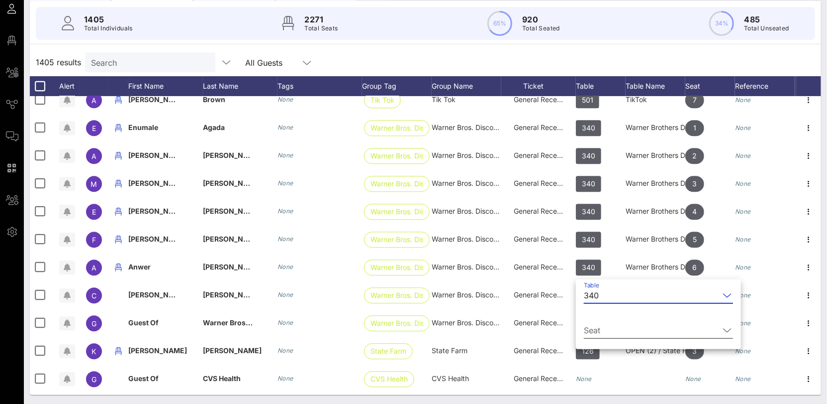
click at [603, 325] on input "Seat" at bounding box center [651, 330] width 135 height 16
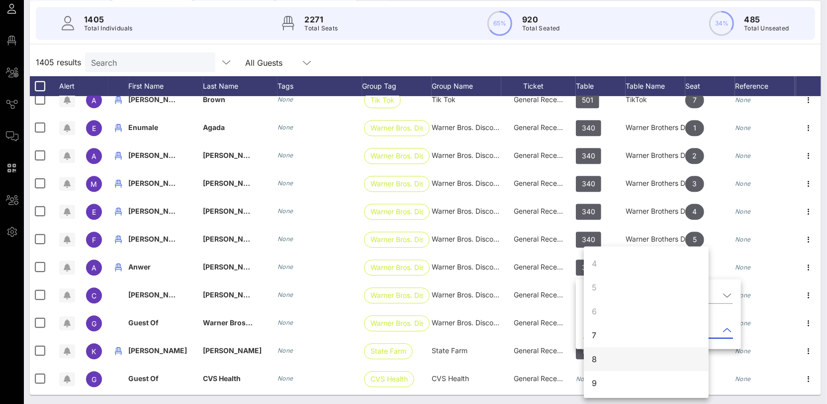
scroll to position [76, 0]
click at [610, 336] on div "7" at bounding box center [646, 329] width 125 height 24
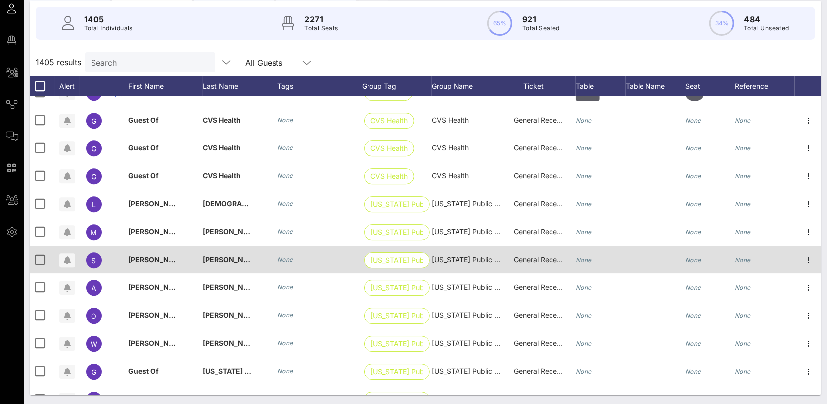
scroll to position [31840, 0]
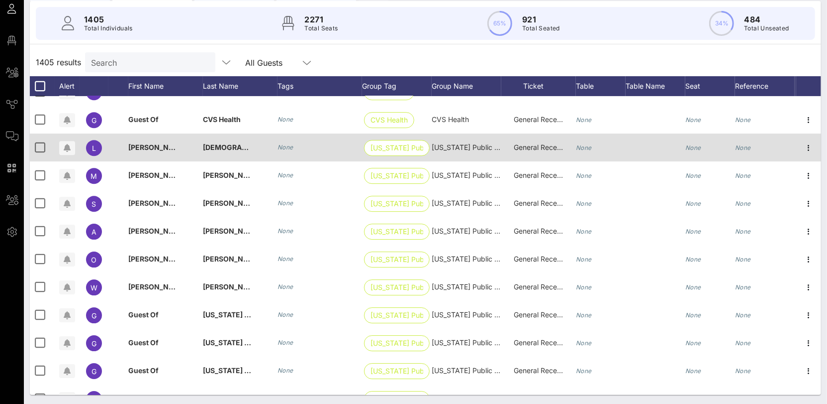
click at [588, 150] on div "None" at bounding box center [584, 147] width 16 height 28
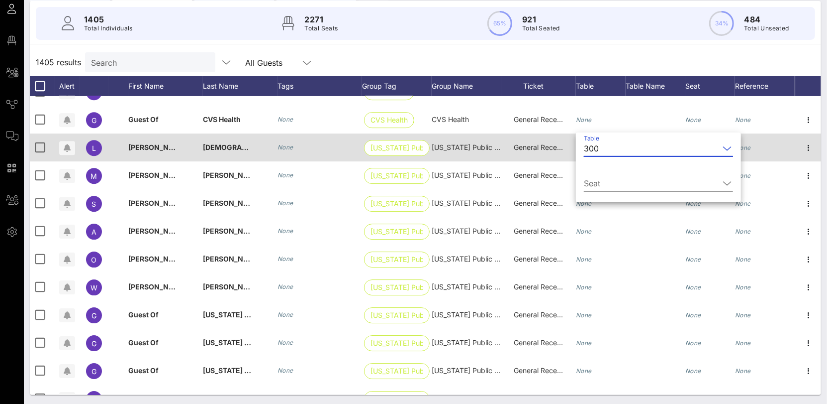
click at [588, 150] on div "300" at bounding box center [591, 148] width 15 height 9
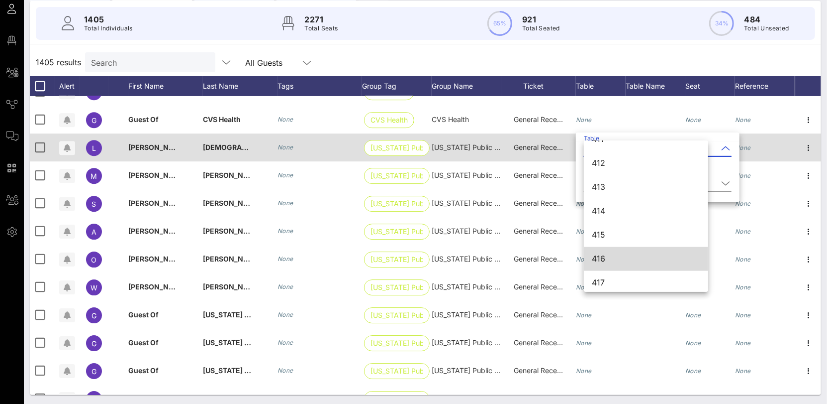
scroll to position [3268, 0]
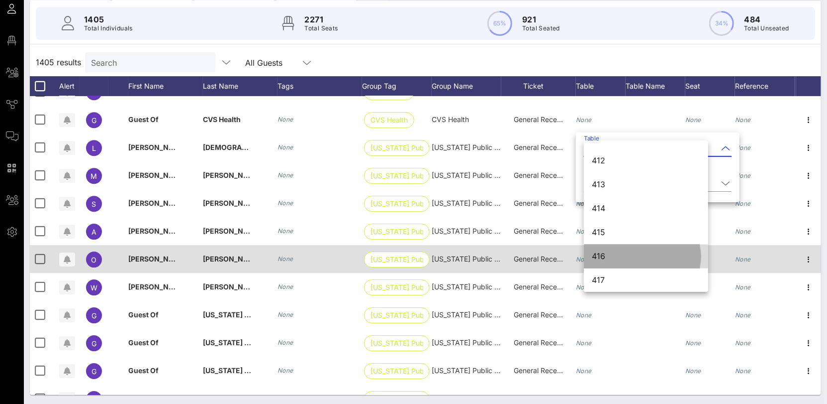
click at [634, 251] on div "416" at bounding box center [646, 255] width 108 height 9
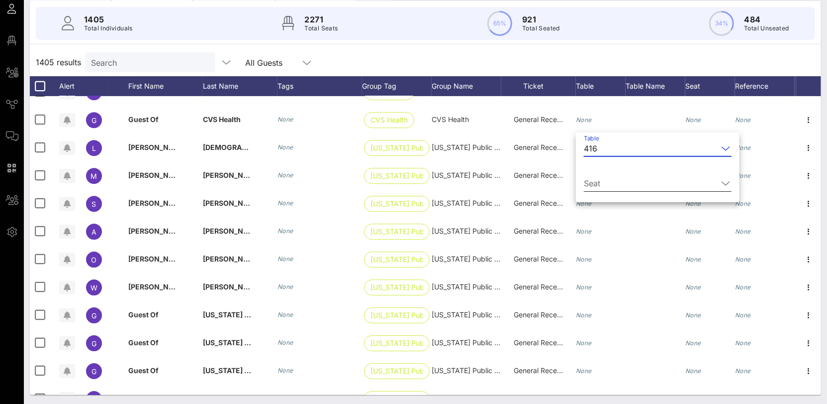
click at [600, 179] on input "Seat" at bounding box center [651, 183] width 134 height 16
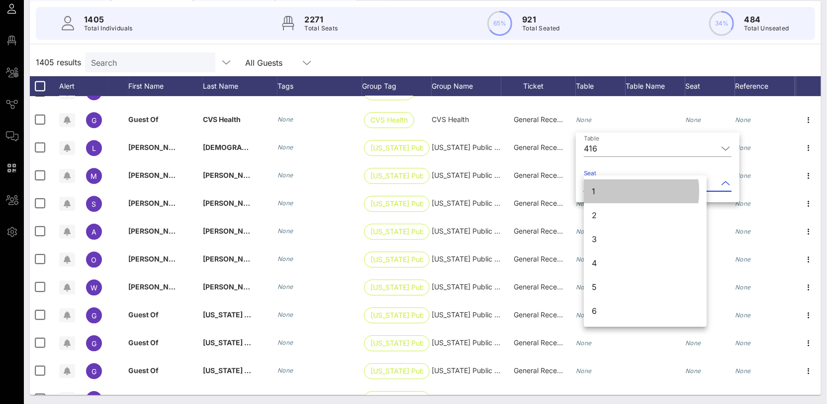
click at [601, 198] on div "1" at bounding box center [645, 191] width 123 height 24
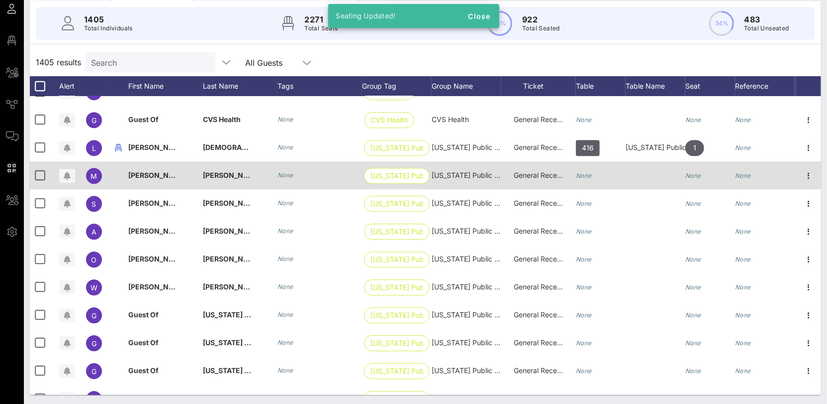
click at [579, 180] on div "None" at bounding box center [584, 175] width 16 height 28
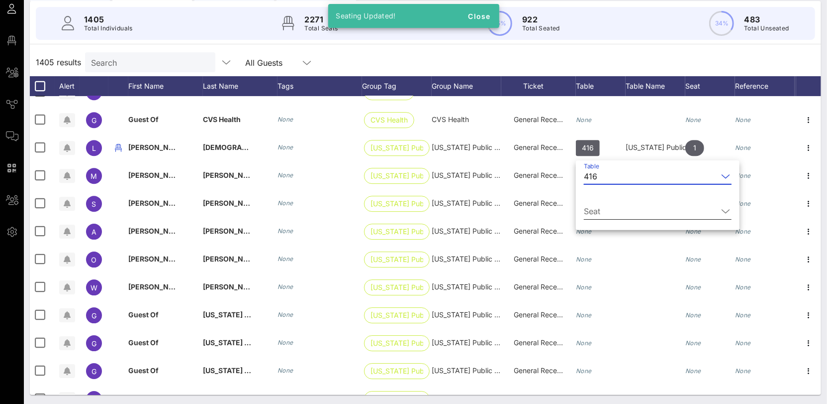
click at [604, 204] on input "Seat" at bounding box center [651, 211] width 134 height 16
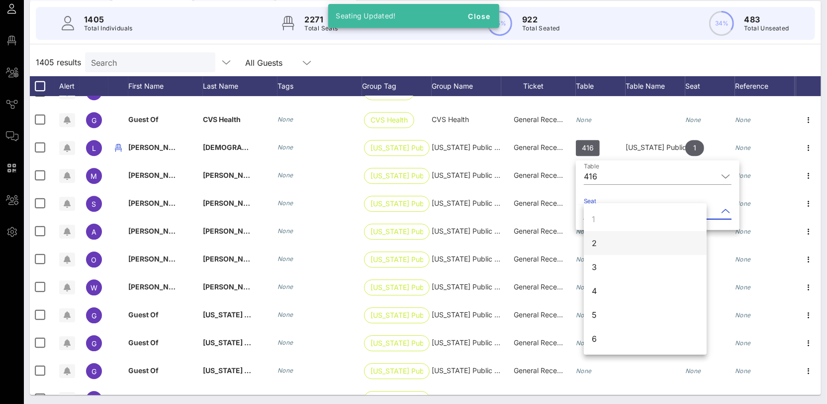
click at [607, 243] on div "2" at bounding box center [645, 243] width 123 height 24
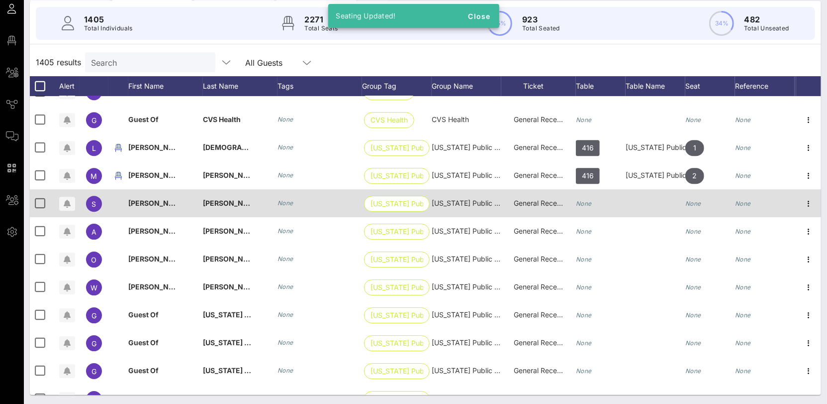
click at [591, 202] on icon "None" at bounding box center [584, 203] width 16 height 7
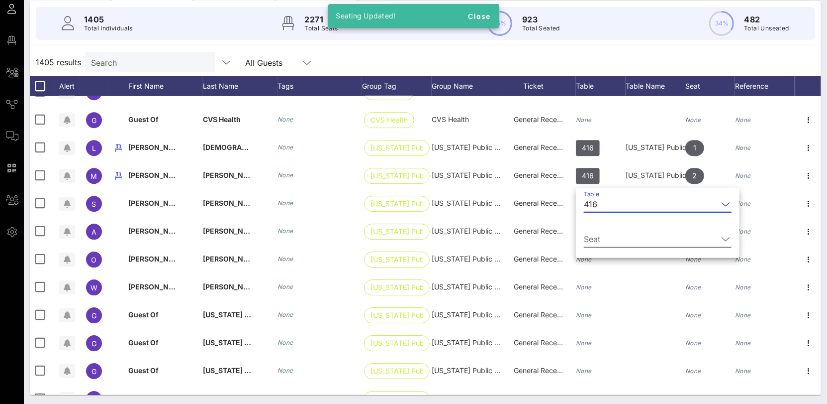
scroll to position [87, 0]
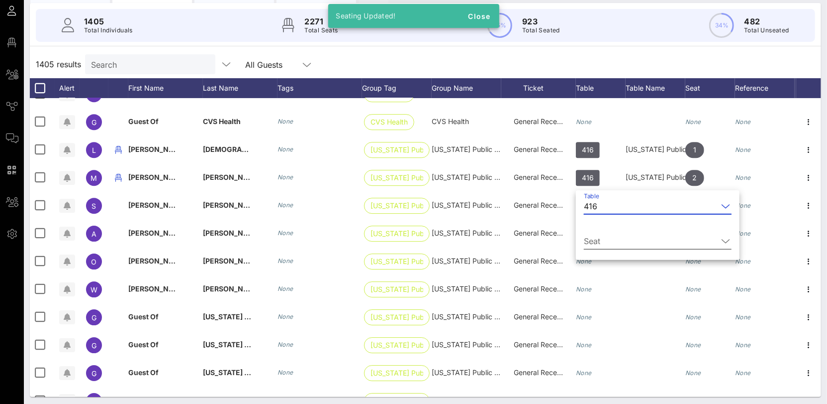
click at [595, 242] on input "Seat" at bounding box center [651, 241] width 134 height 16
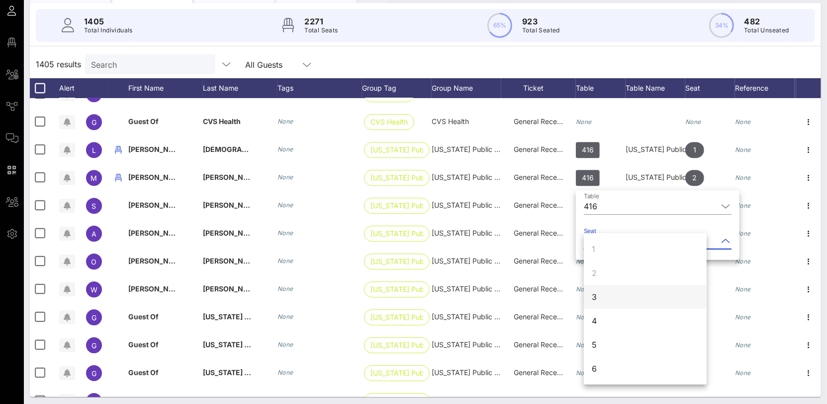
click at [602, 304] on div "3" at bounding box center [645, 297] width 123 height 24
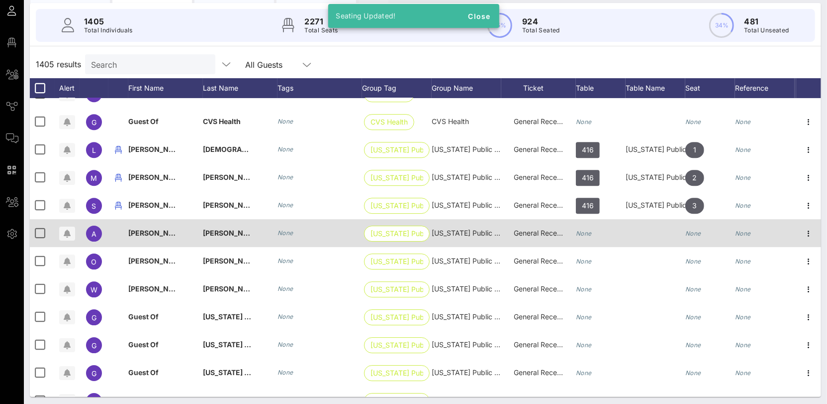
click at [588, 233] on icon "None" at bounding box center [584, 232] width 16 height 7
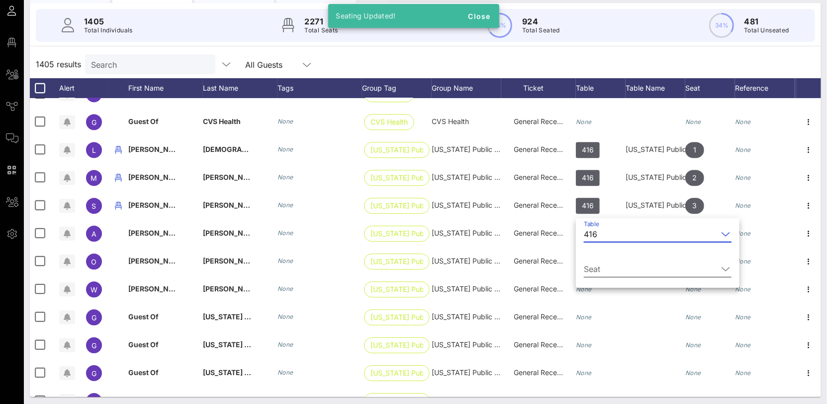
click at [623, 255] on div "Seat" at bounding box center [658, 271] width 148 height 33
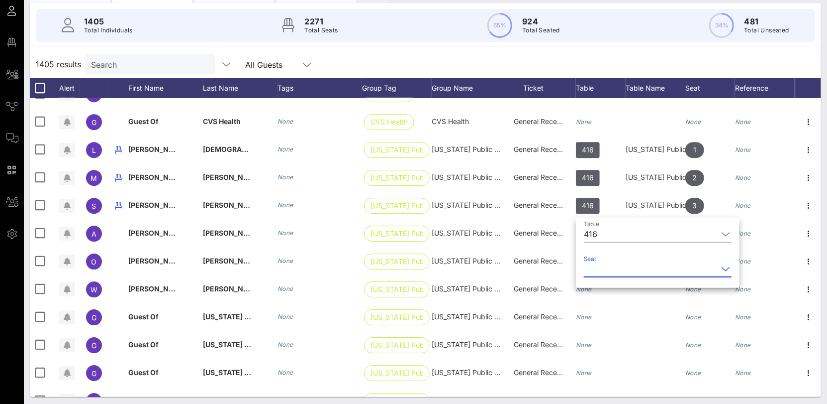
click at [604, 265] on input "Seat" at bounding box center [651, 269] width 134 height 16
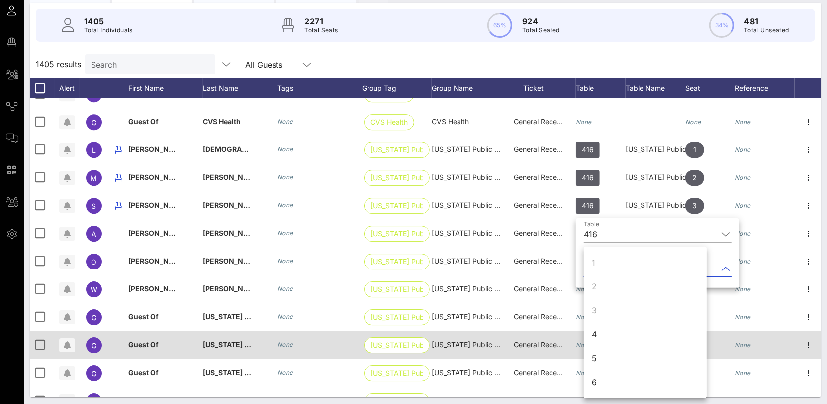
click at [602, 334] on div "4" at bounding box center [645, 334] width 123 height 24
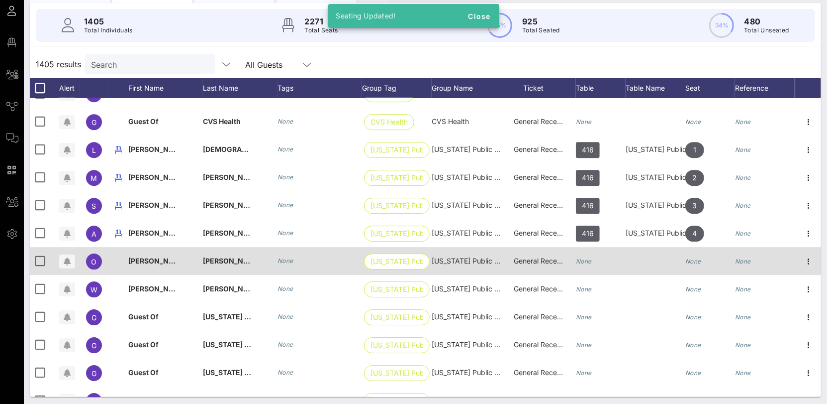
click at [589, 263] on icon "None" at bounding box center [584, 260] width 16 height 7
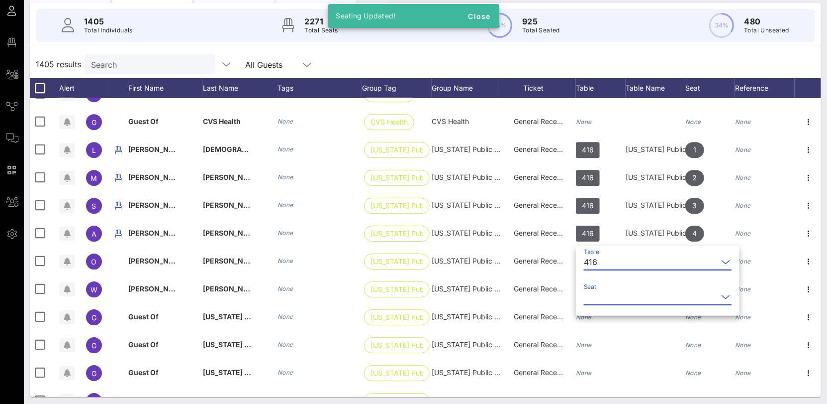
click at [598, 293] on input "Seat" at bounding box center [651, 297] width 134 height 16
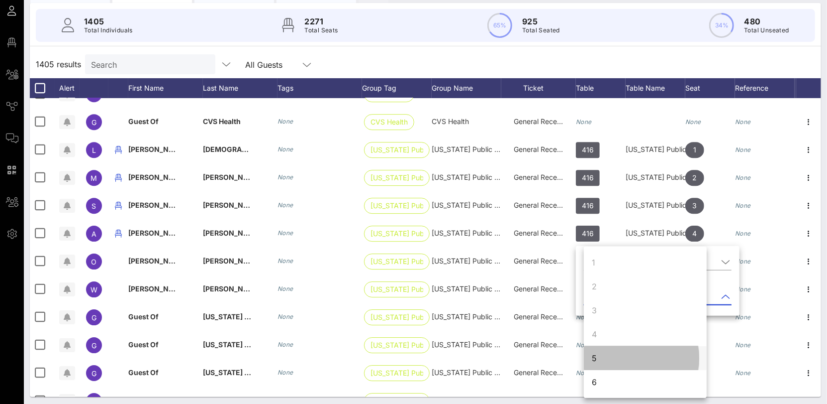
click at [611, 360] on div "5" at bounding box center [645, 358] width 123 height 24
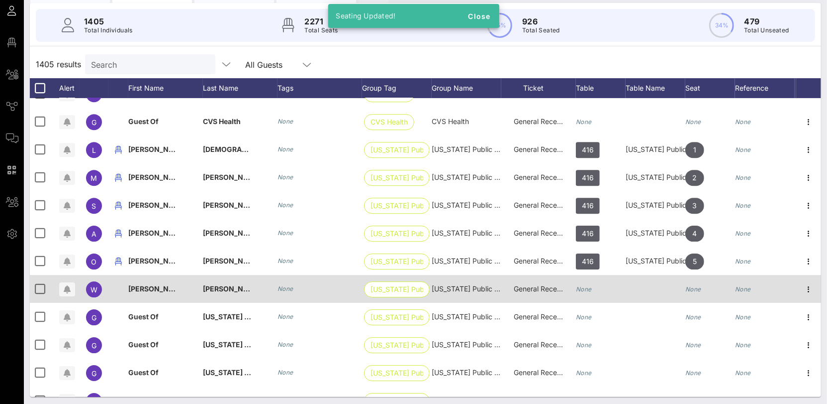
click at [594, 289] on div "None" at bounding box center [601, 294] width 50 height 39
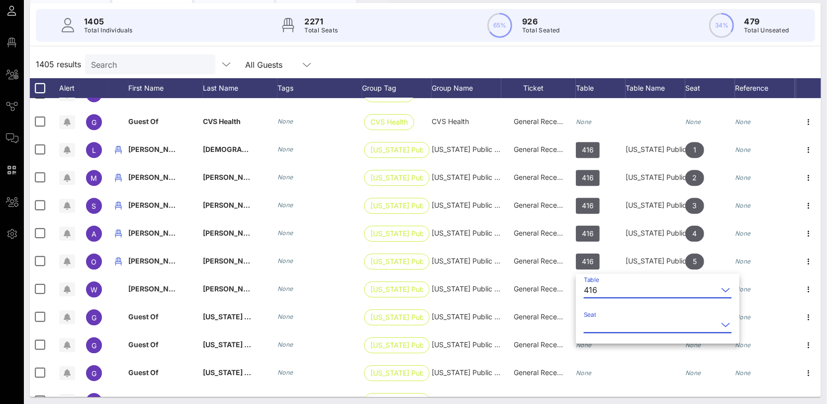
click at [614, 321] on input "Seat" at bounding box center [651, 324] width 134 height 16
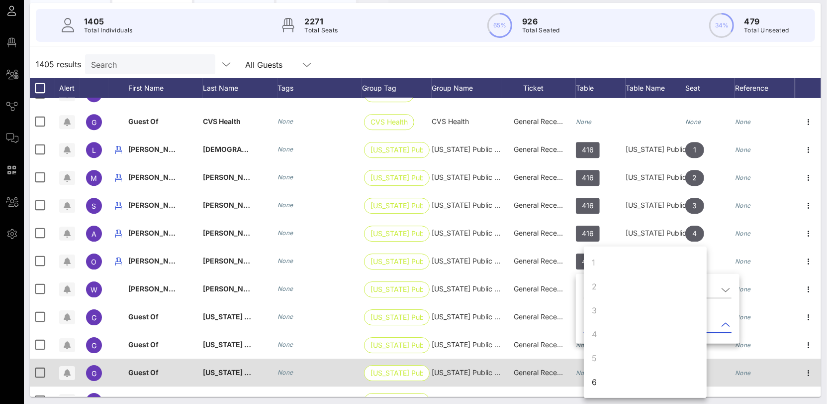
click at [607, 374] on div "6" at bounding box center [645, 382] width 123 height 24
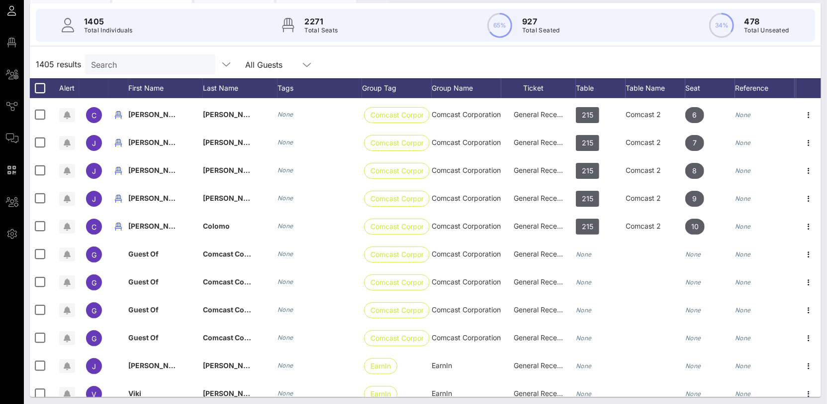
scroll to position [32501, 0]
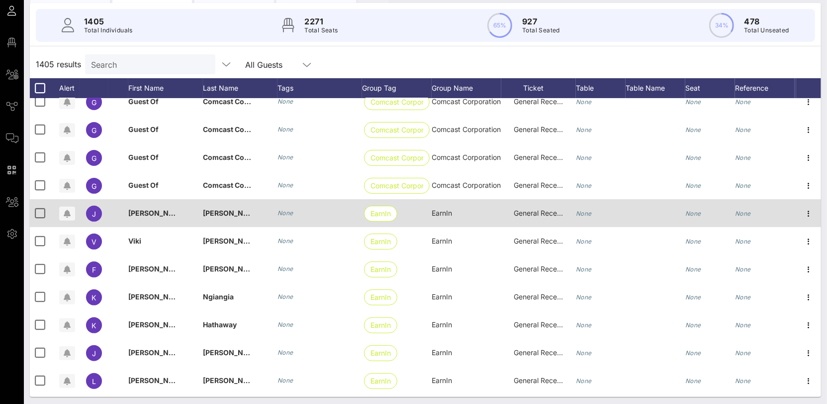
click at [581, 210] on icon "None" at bounding box center [584, 212] width 16 height 7
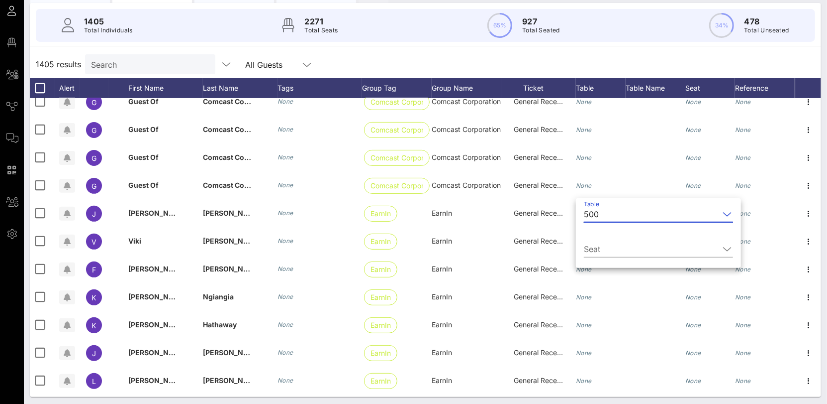
click at [597, 214] on div "500" at bounding box center [591, 213] width 15 height 9
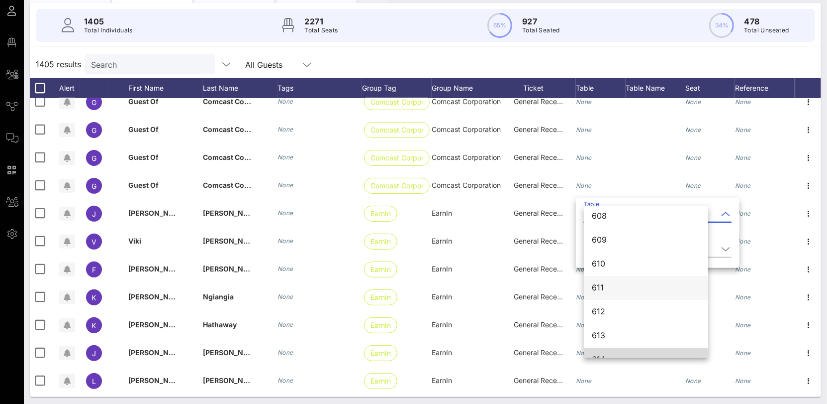
scroll to position [4963, 0]
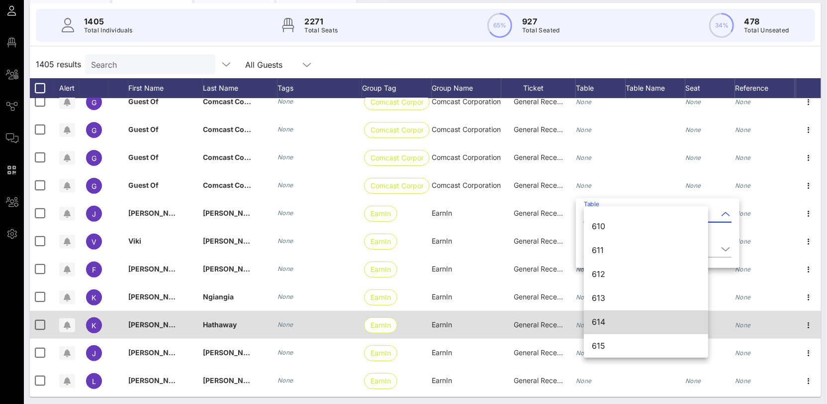
click at [613, 318] on div "614" at bounding box center [646, 321] width 108 height 9
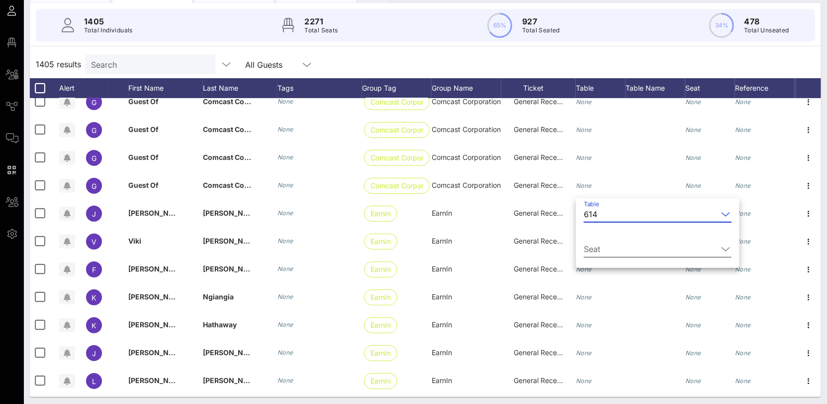
click at [597, 249] on input "Seat" at bounding box center [651, 249] width 134 height 16
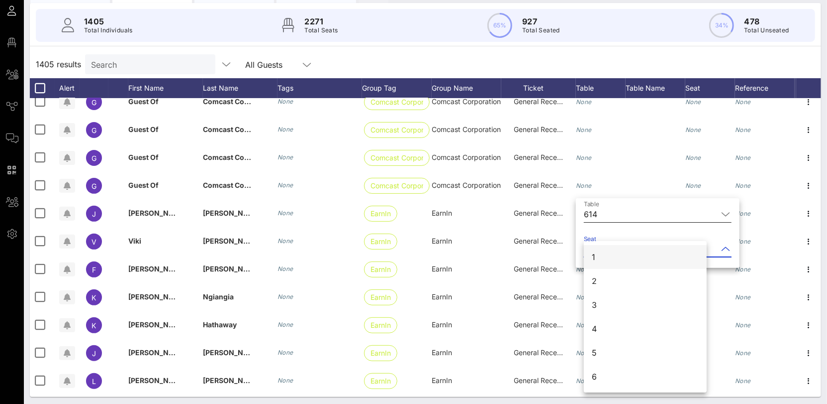
click at [599, 262] on div "1" at bounding box center [645, 257] width 123 height 24
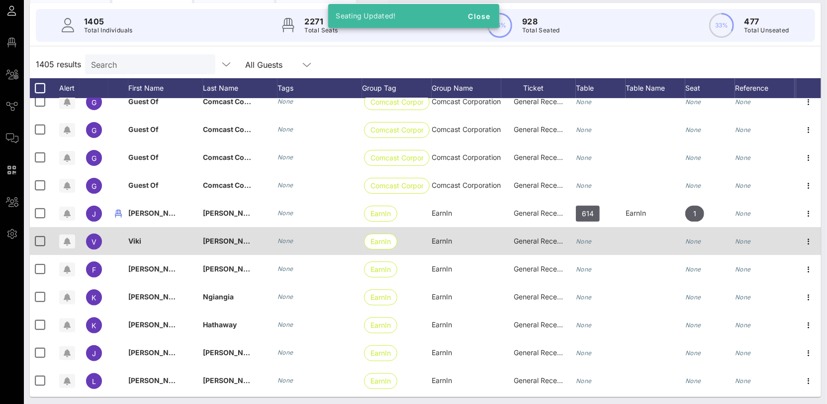
click at [594, 244] on div "None" at bounding box center [601, 246] width 50 height 39
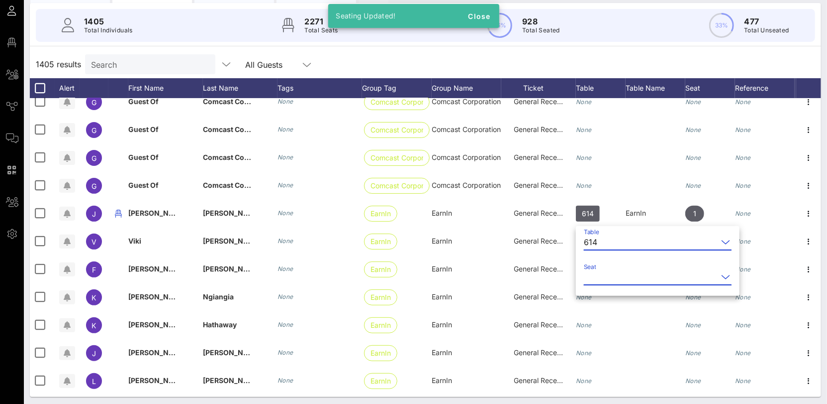
click at [606, 270] on input "Seat" at bounding box center [651, 277] width 134 height 16
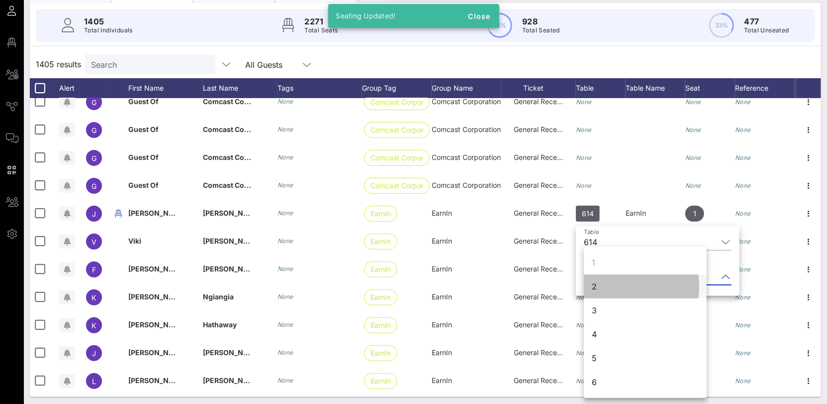
click at [605, 292] on div "2" at bounding box center [645, 286] width 123 height 24
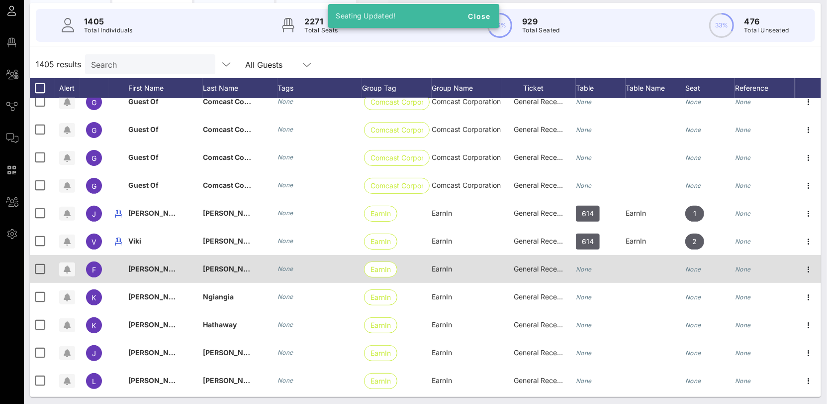
click at [588, 266] on icon "None" at bounding box center [584, 268] width 16 height 7
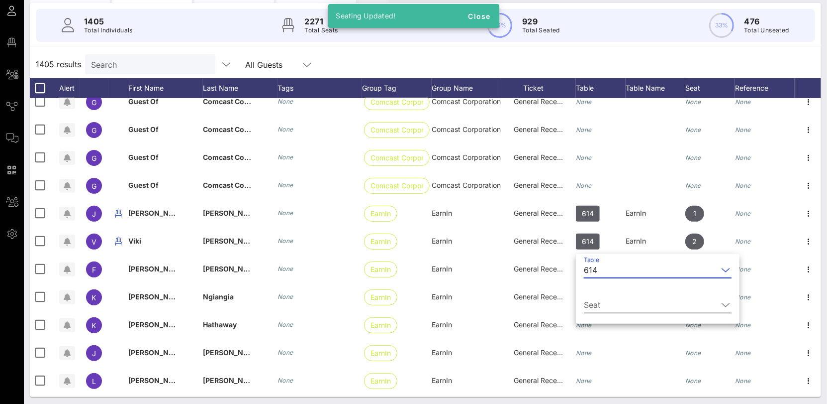
click at [603, 305] on input "Seat" at bounding box center [651, 305] width 134 height 16
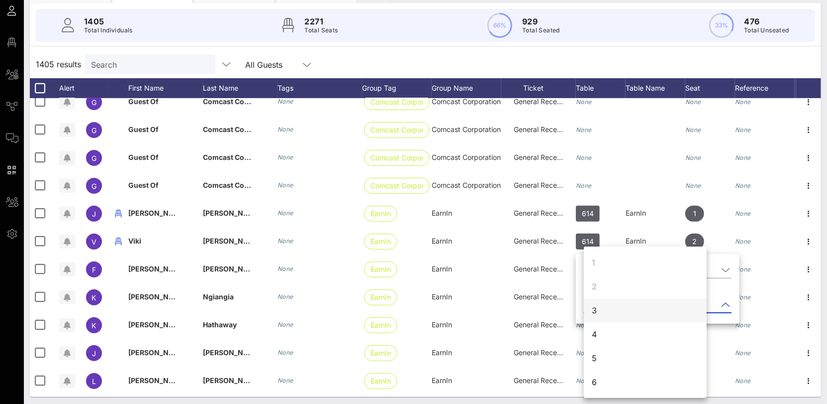
click at [602, 315] on div "3" at bounding box center [645, 310] width 123 height 24
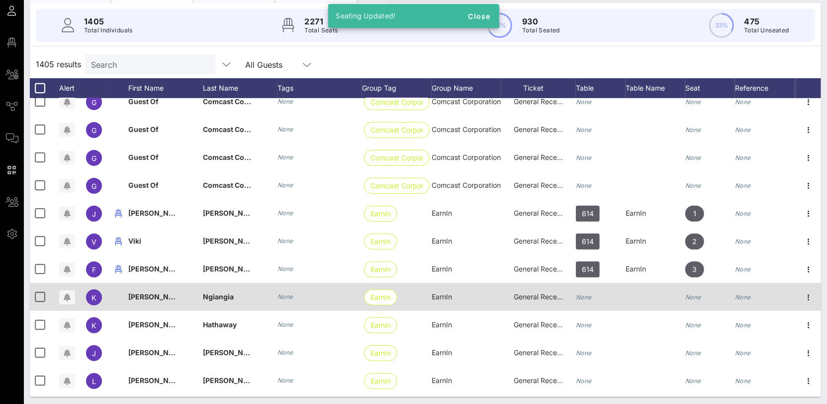
click at [593, 297] on div "None" at bounding box center [601, 302] width 50 height 39
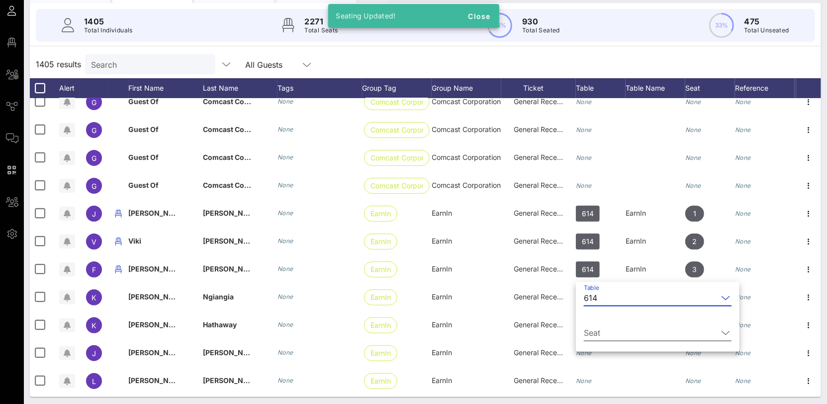
click at [607, 324] on div "Seat" at bounding box center [658, 334] width 148 height 33
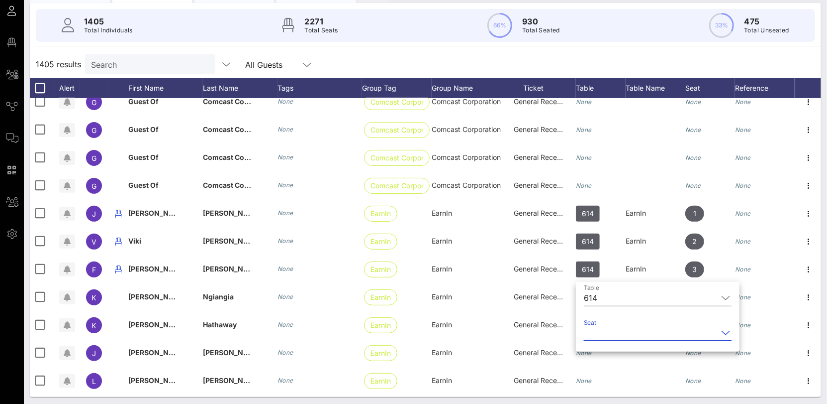
click at [608, 331] on input "Seat" at bounding box center [651, 332] width 134 height 16
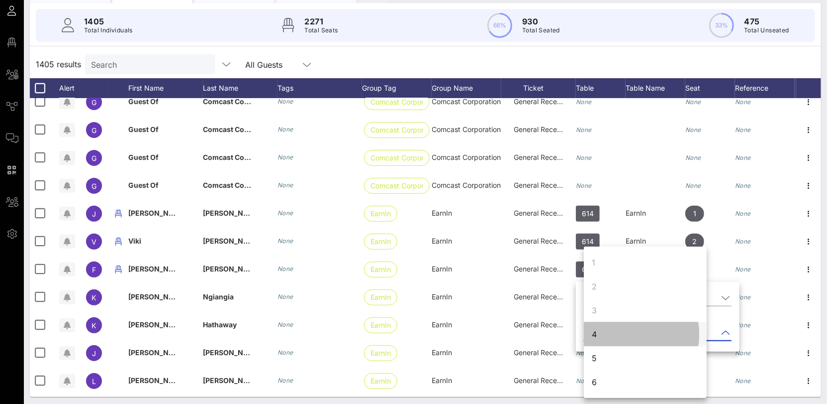
click at [605, 345] on div "4" at bounding box center [645, 334] width 123 height 24
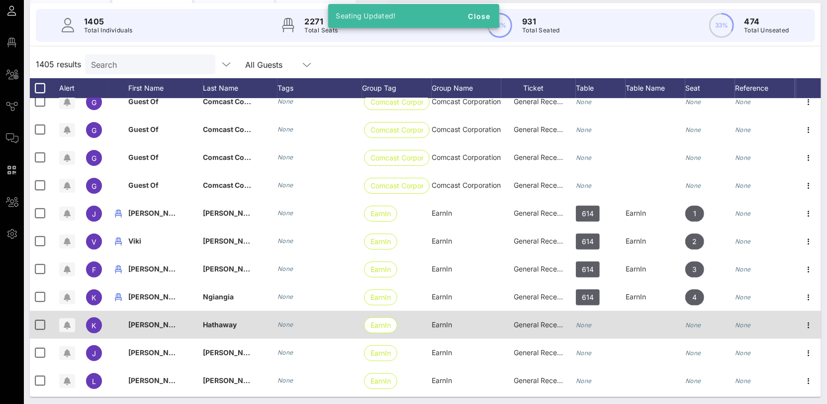
click at [590, 323] on icon "None" at bounding box center [584, 324] width 16 height 7
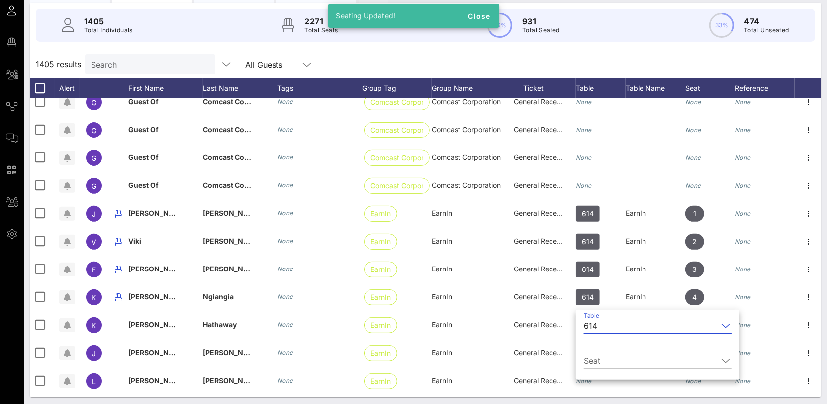
click at [602, 349] on div "Seat" at bounding box center [658, 362] width 148 height 33
click at [604, 353] on input "Seat" at bounding box center [651, 360] width 134 height 16
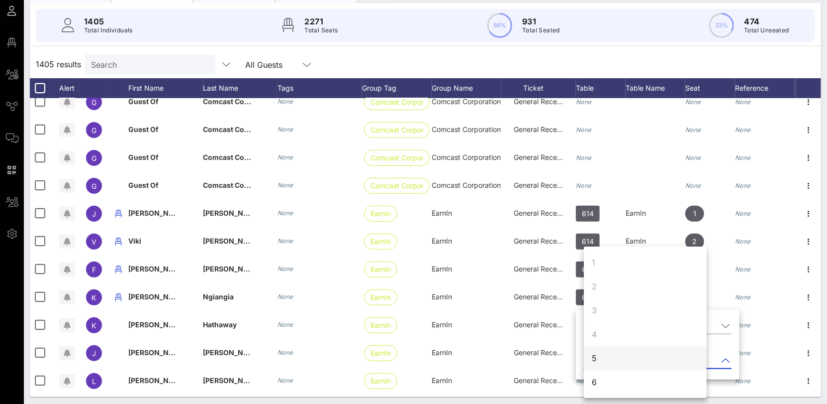
click at [609, 363] on div "5" at bounding box center [645, 358] width 123 height 24
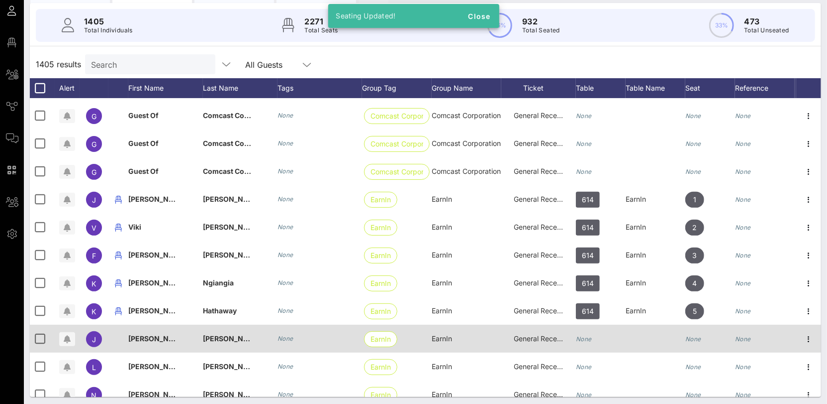
scroll to position [32525, 0]
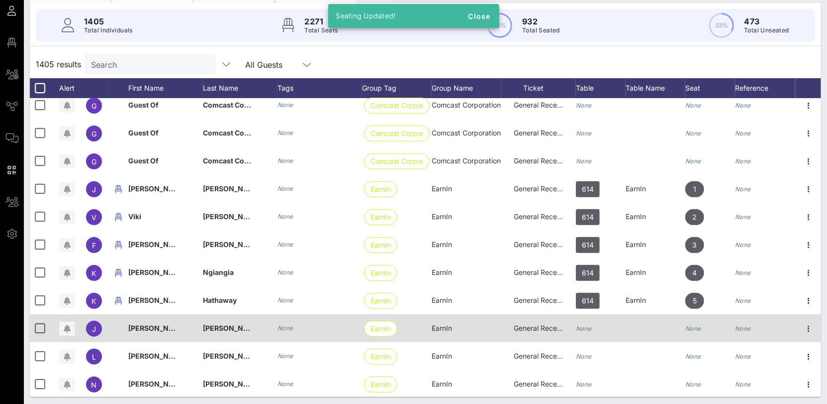
click at [586, 325] on icon "None" at bounding box center [584, 327] width 16 height 7
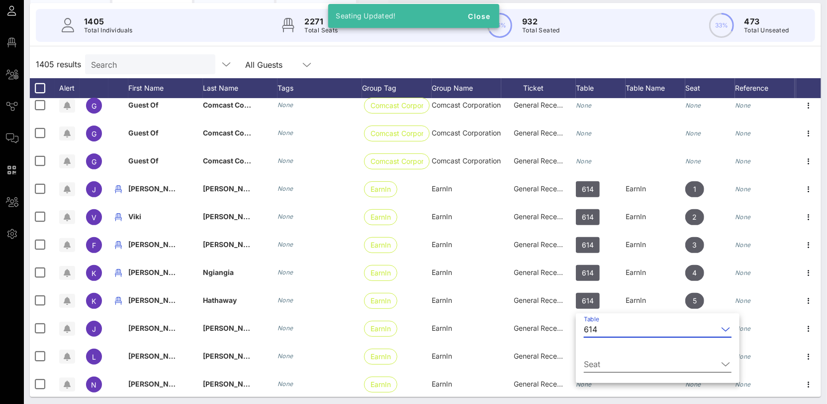
click at [603, 351] on div "Seat" at bounding box center [658, 366] width 148 height 33
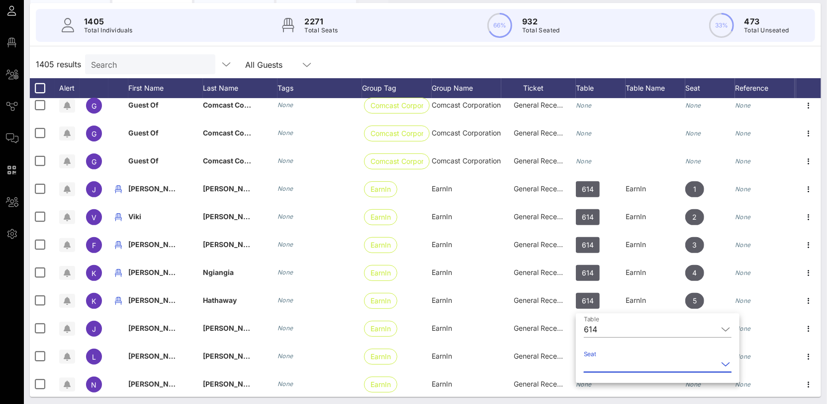
click at [602, 362] on input "Seat" at bounding box center [651, 364] width 134 height 16
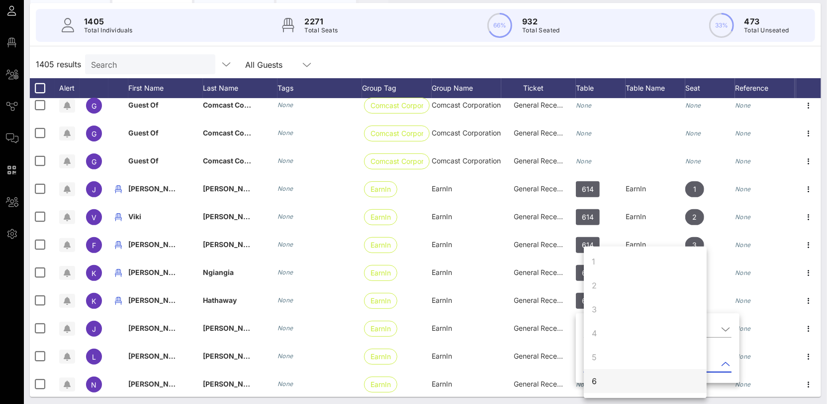
scroll to position [2, 0]
click at [603, 377] on div "6" at bounding box center [645, 380] width 123 height 24
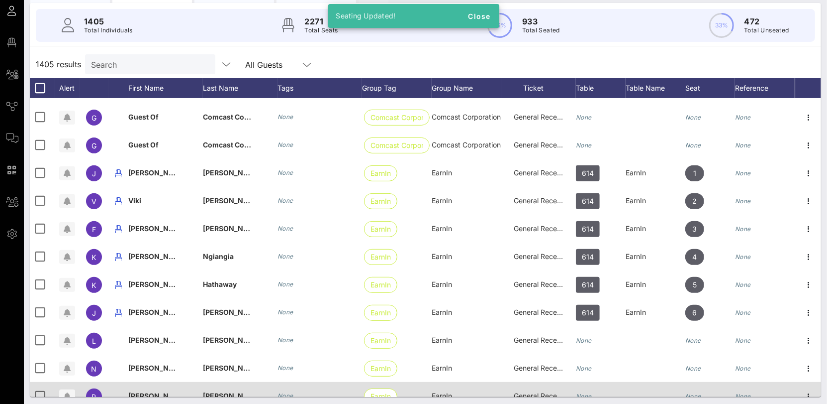
scroll to position [32598, 0]
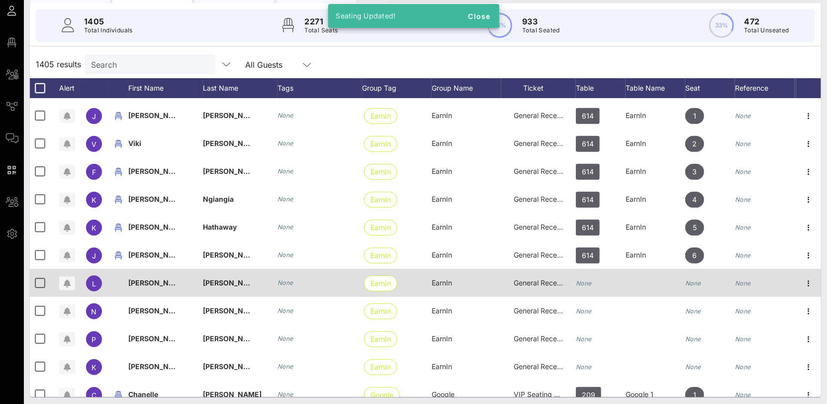
click at [586, 287] on div "None" at bounding box center [584, 283] width 16 height 28
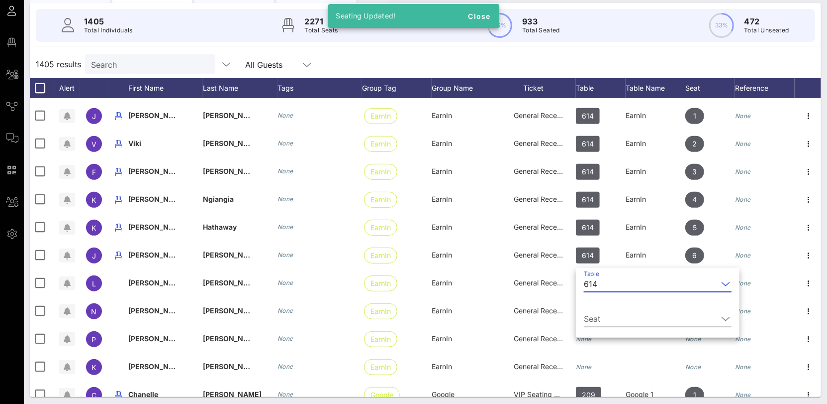
click at [606, 310] on div "Seat" at bounding box center [658, 321] width 148 height 33
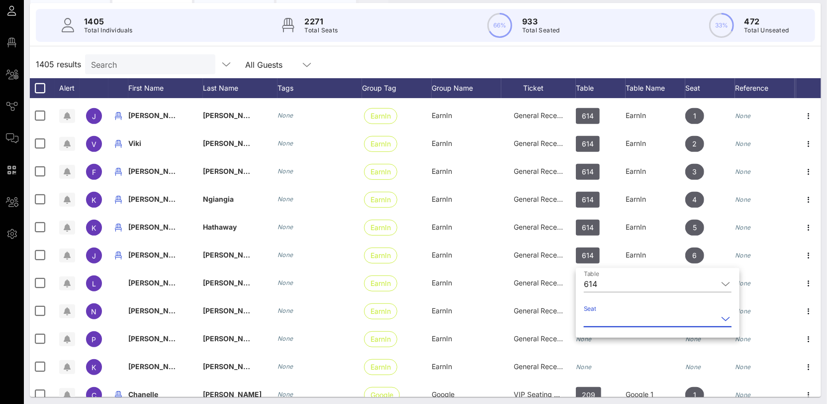
click at [605, 319] on input "Seat" at bounding box center [651, 318] width 134 height 16
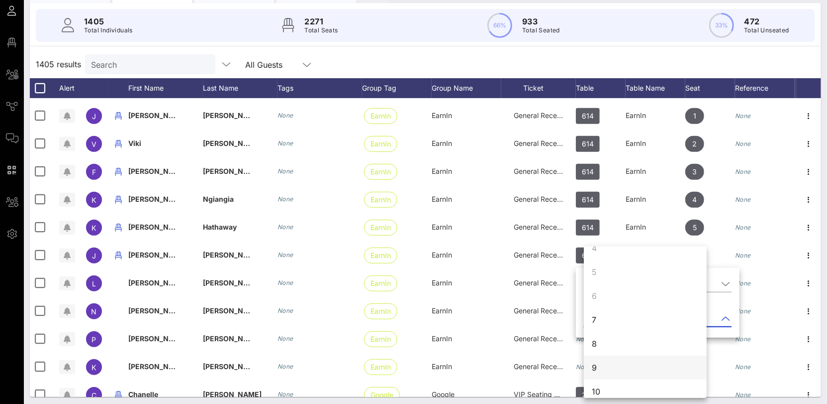
scroll to position [91, 0]
click at [602, 321] on div "7" at bounding box center [645, 315] width 123 height 24
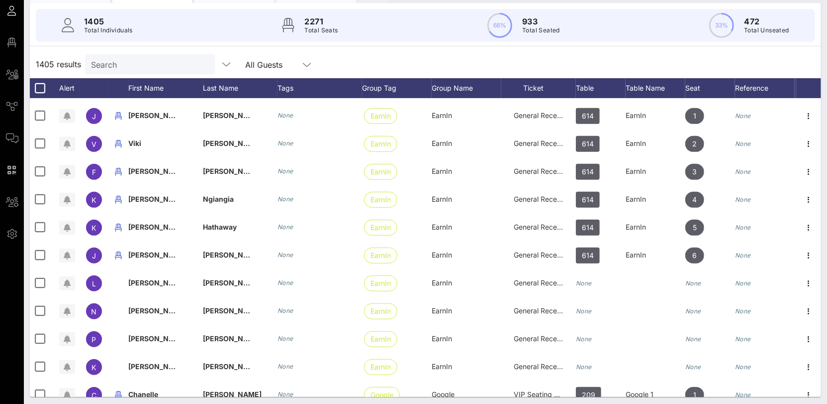
scroll to position [0, 0]
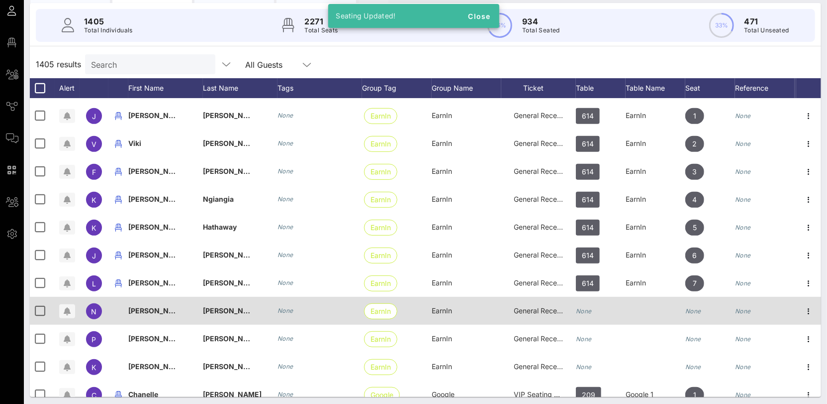
click at [590, 313] on div "None" at bounding box center [584, 311] width 16 height 28
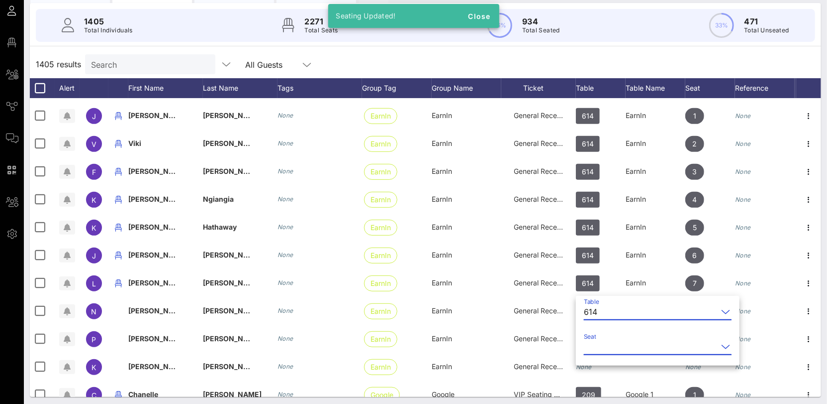
click at [618, 341] on input "Seat" at bounding box center [651, 346] width 134 height 16
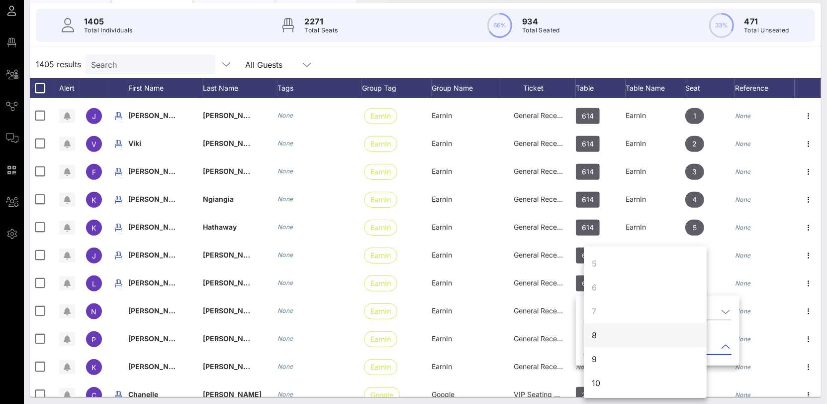
scroll to position [96, 0]
click at [603, 333] on div "8" at bounding box center [645, 334] width 123 height 24
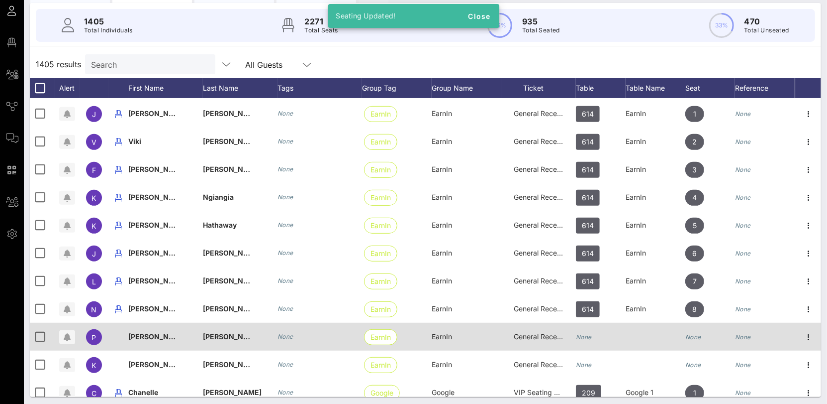
scroll to position [32615, 0]
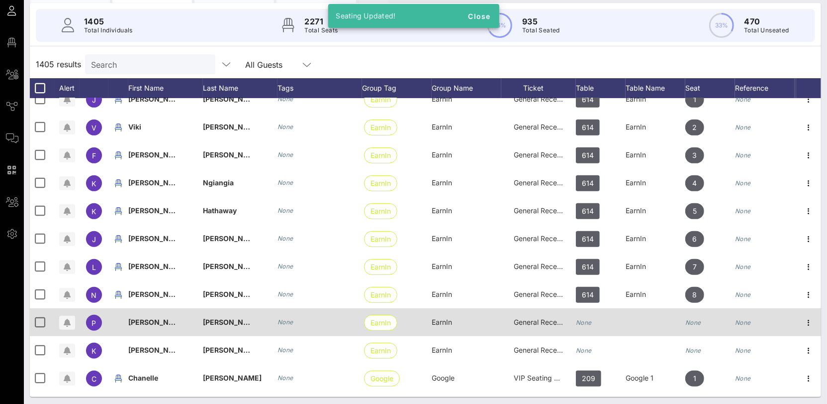
click at [595, 323] on div "None" at bounding box center [601, 327] width 50 height 39
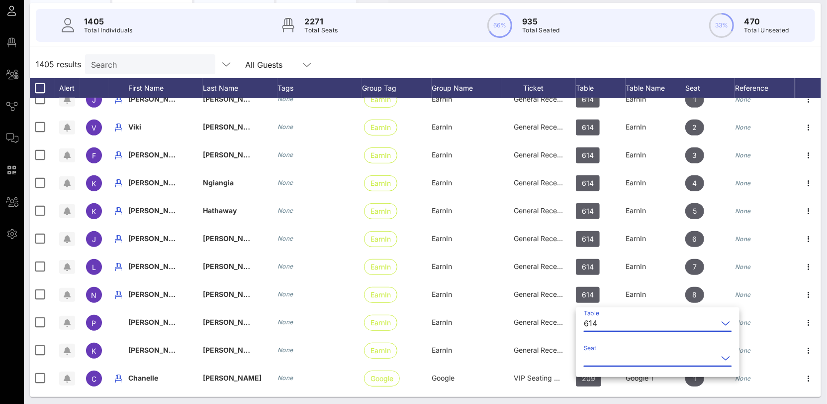
click at [617, 358] on input "Seat" at bounding box center [651, 358] width 134 height 16
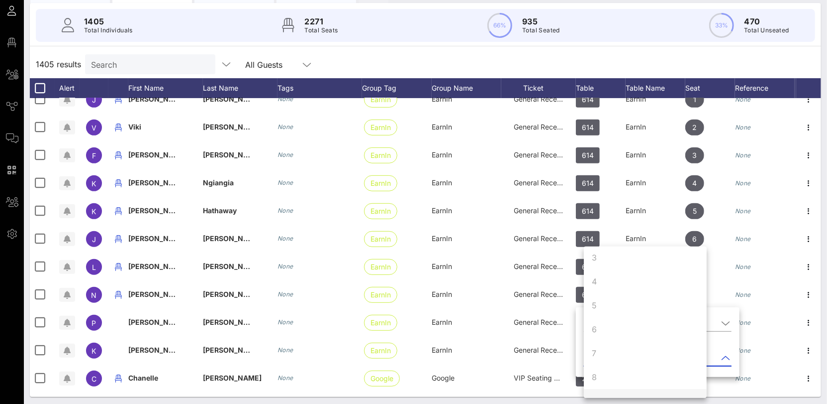
scroll to position [96, 0]
click at [611, 355] on div "9" at bounding box center [645, 358] width 123 height 24
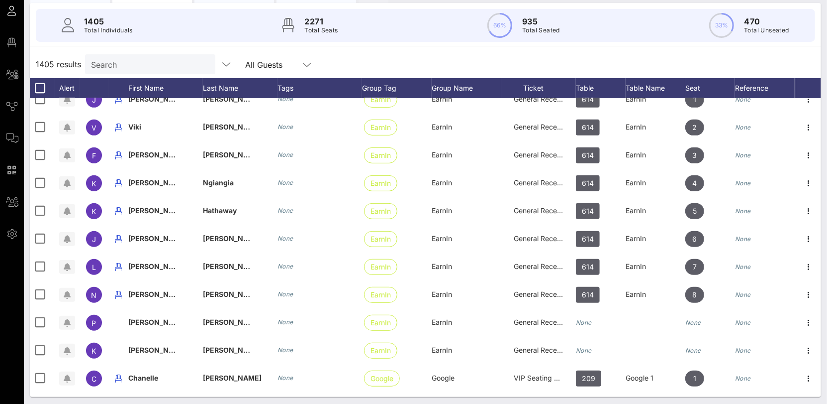
scroll to position [0, 0]
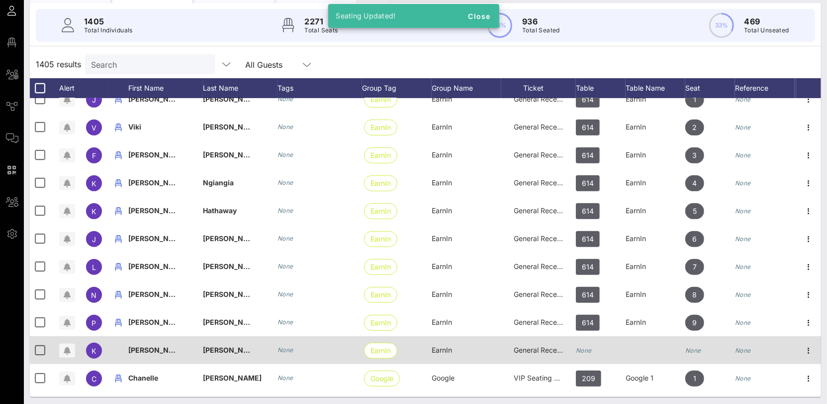
click at [595, 348] on div "None" at bounding box center [601, 355] width 50 height 39
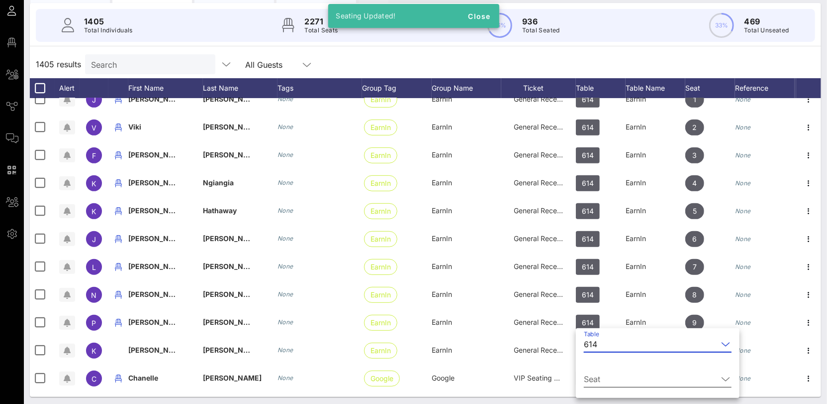
click at [610, 381] on input "Seat" at bounding box center [651, 379] width 134 height 16
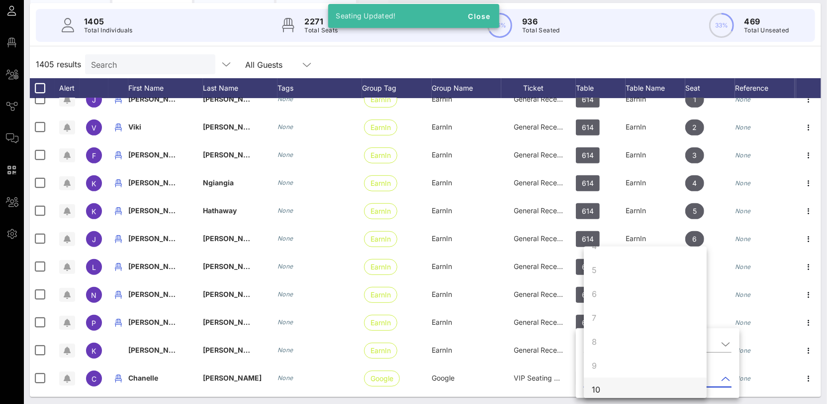
scroll to position [96, 0]
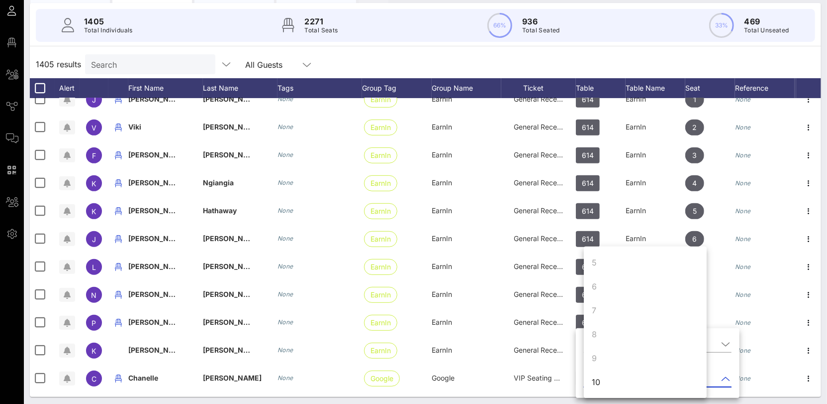
click at [614, 386] on div "10" at bounding box center [645, 382] width 123 height 24
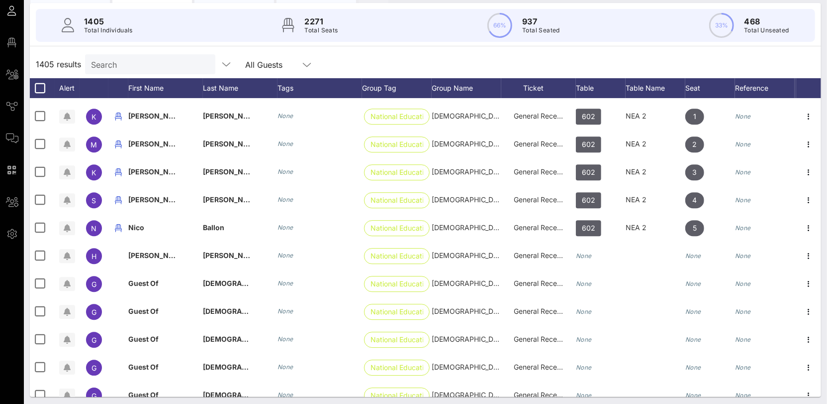
scroll to position [34203, 0]
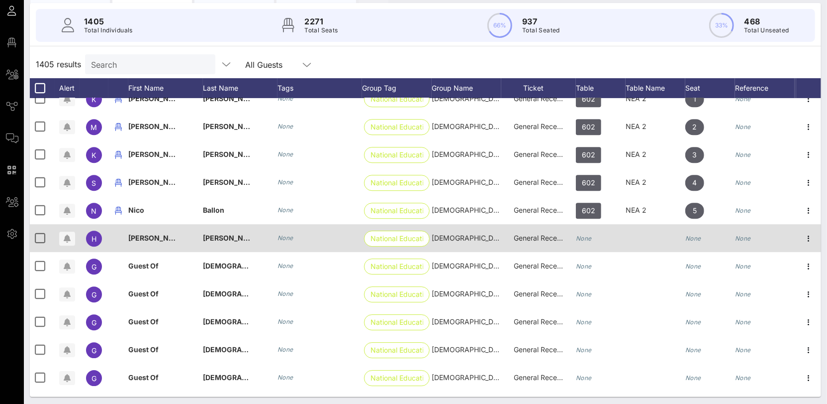
click at [590, 236] on icon "None" at bounding box center [584, 237] width 16 height 7
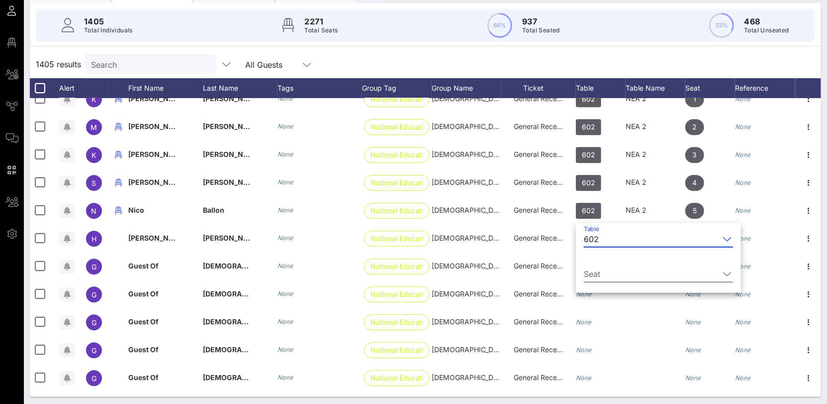
click at [610, 264] on div "Seat" at bounding box center [658, 276] width 149 height 33
click at [611, 270] on input "Seat" at bounding box center [651, 274] width 135 height 16
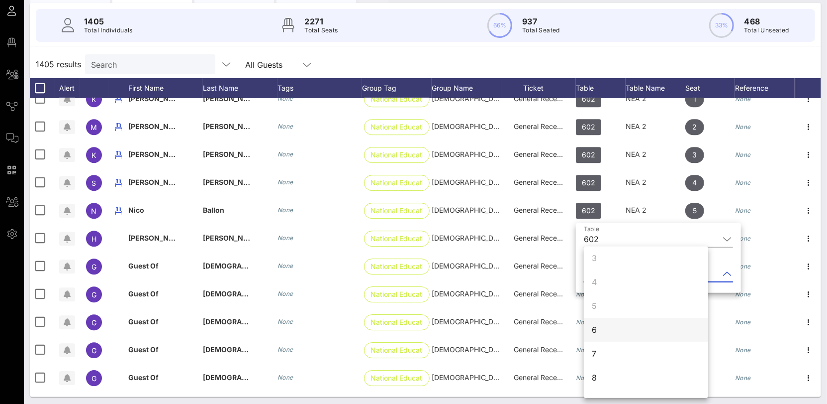
scroll to position [54, 0]
click at [606, 331] on div "6" at bounding box center [646, 328] width 124 height 24
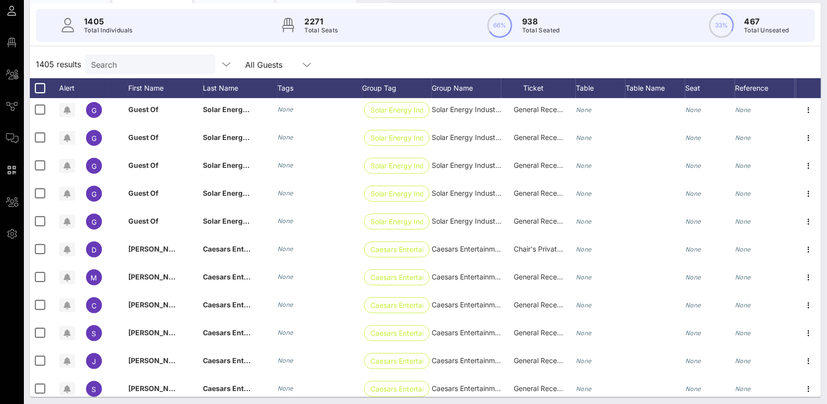
scroll to position [35560, 0]
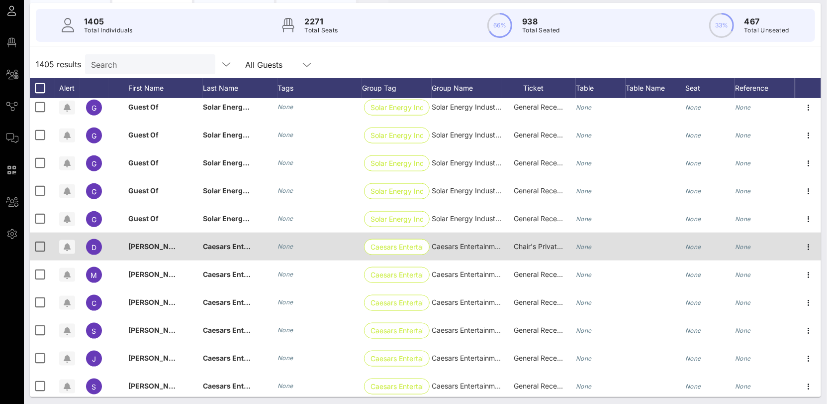
click at [586, 245] on icon "None" at bounding box center [584, 246] width 16 height 7
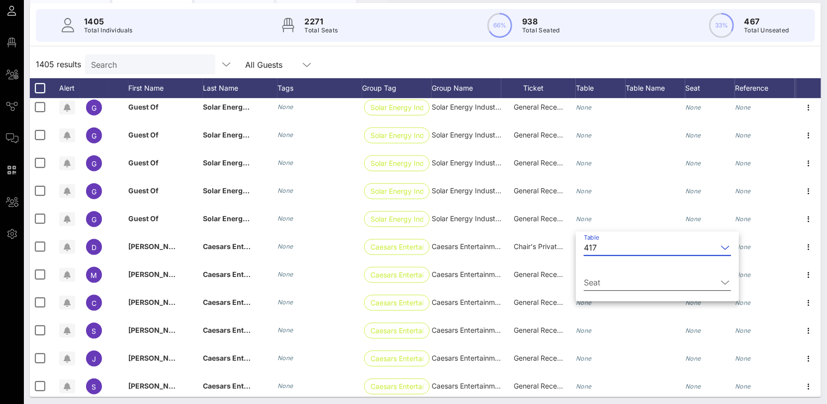
click at [606, 278] on input "Seat" at bounding box center [650, 282] width 133 height 16
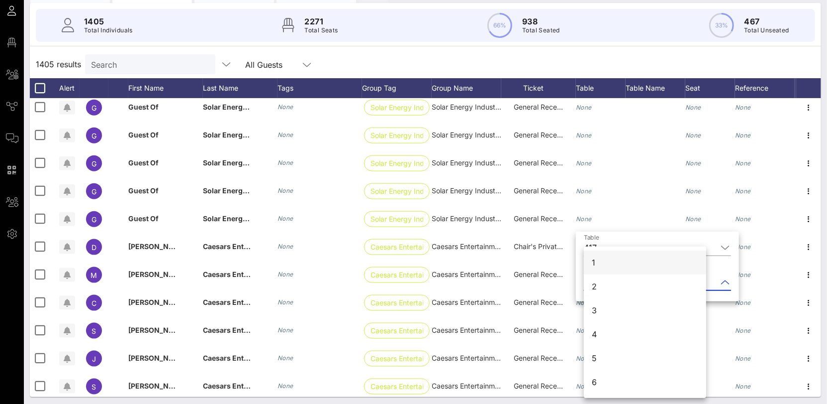
click at [599, 263] on div "1" at bounding box center [645, 262] width 122 height 24
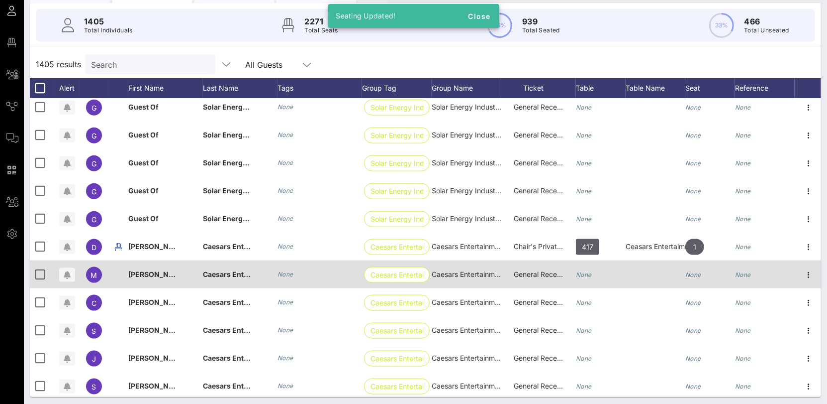
click at [586, 271] on icon "None" at bounding box center [584, 274] width 16 height 7
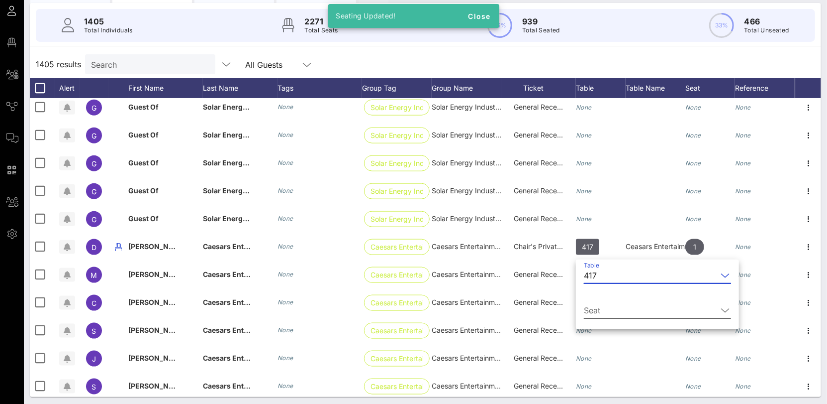
click at [606, 302] on input "Seat" at bounding box center [650, 310] width 133 height 16
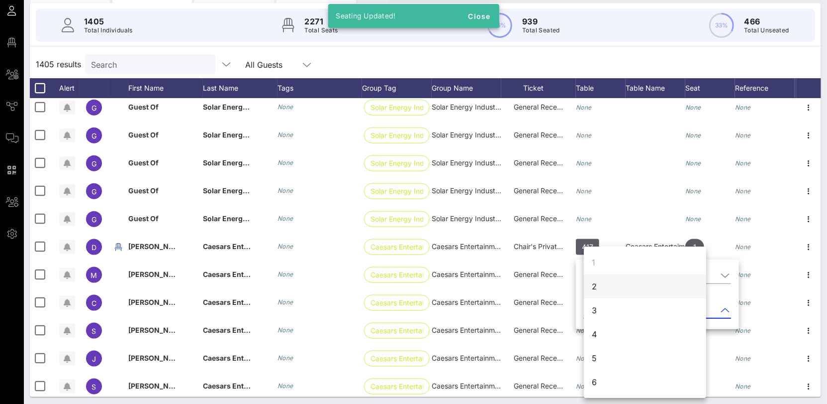
click at [599, 287] on div "2" at bounding box center [645, 286] width 122 height 24
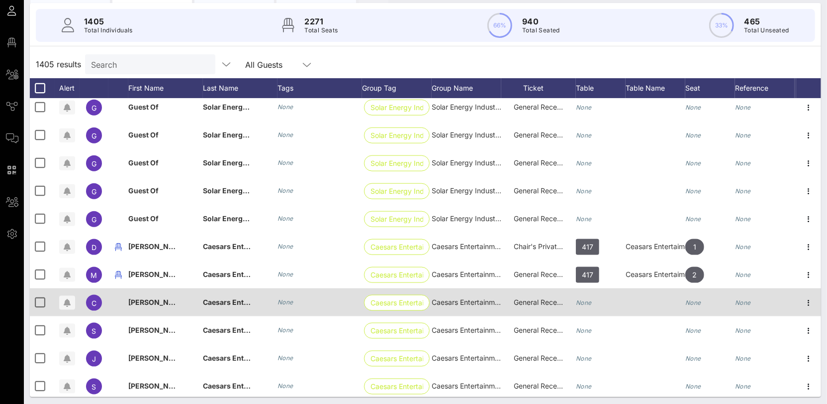
click at [588, 297] on div "None" at bounding box center [584, 302] width 16 height 28
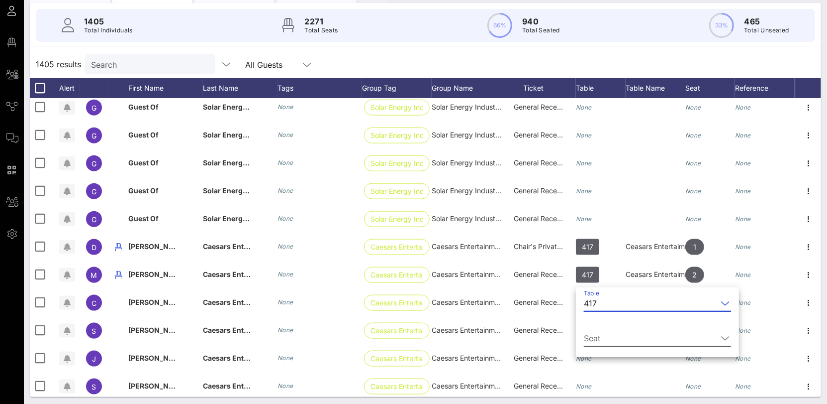
click at [605, 331] on div "Seat" at bounding box center [657, 340] width 147 height 33
click at [601, 343] on input "Seat" at bounding box center [650, 338] width 133 height 16
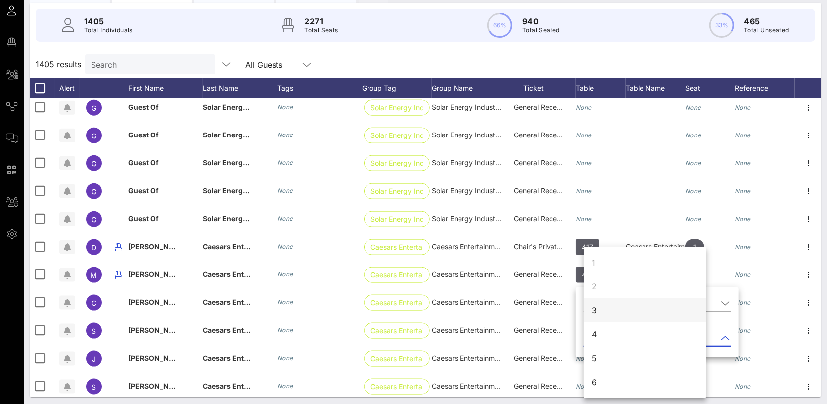
click at [600, 314] on div "3" at bounding box center [645, 310] width 122 height 24
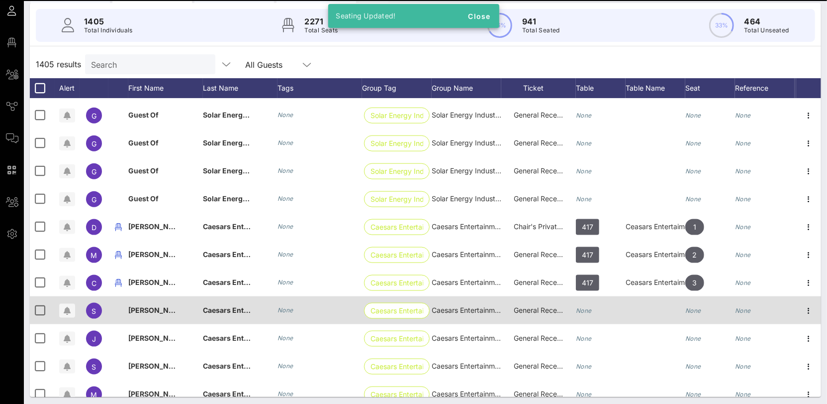
scroll to position [35599, 0]
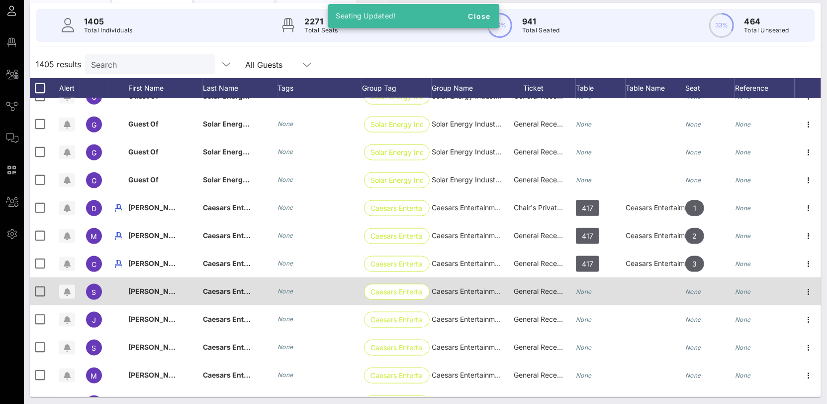
click at [590, 297] on div "None" at bounding box center [584, 291] width 16 height 28
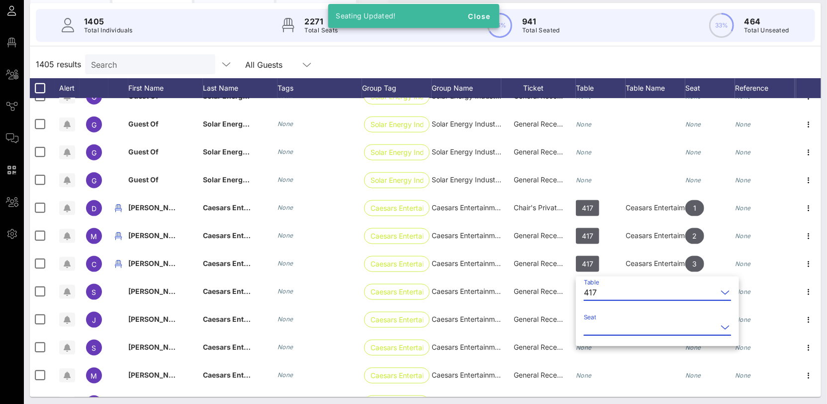
click at [602, 326] on input "Seat" at bounding box center [650, 327] width 133 height 16
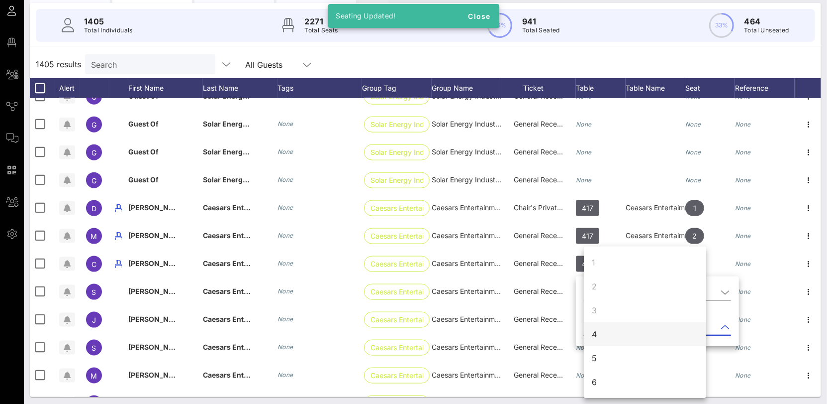
click at [603, 332] on div "4" at bounding box center [645, 334] width 122 height 24
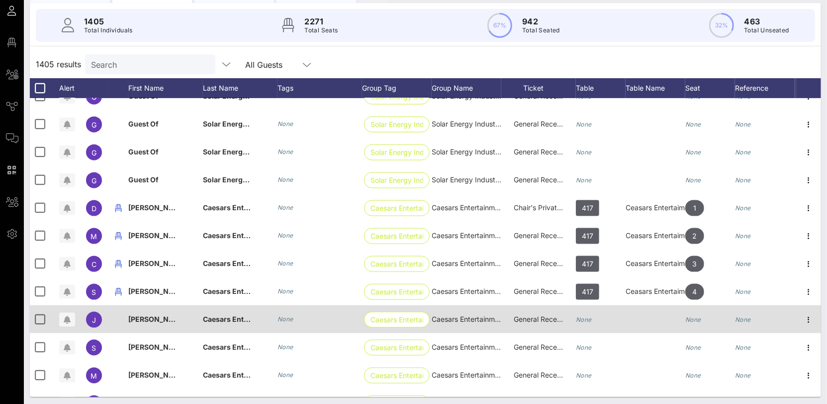
click at [587, 319] on icon "None" at bounding box center [584, 318] width 16 height 7
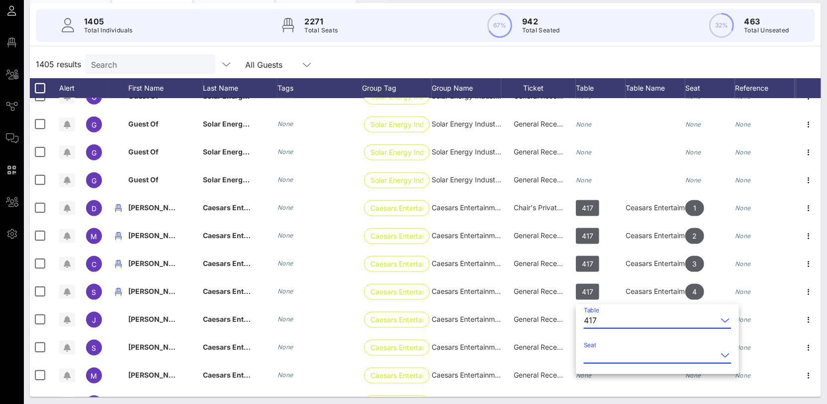
click at [605, 352] on input "Seat" at bounding box center [650, 355] width 133 height 16
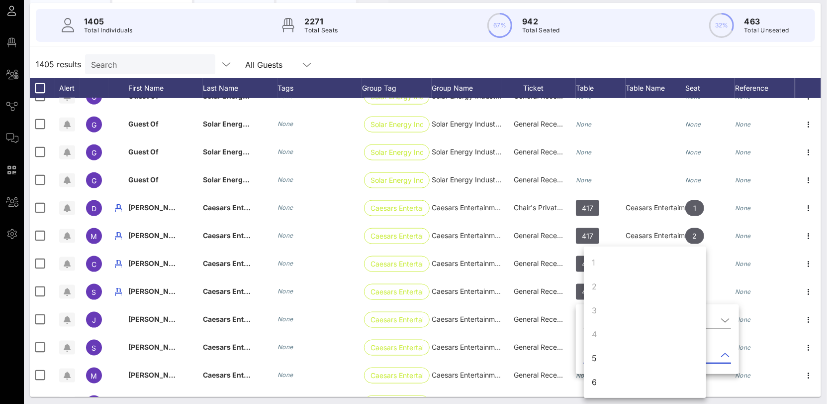
click at [607, 354] on div "5" at bounding box center [645, 358] width 122 height 24
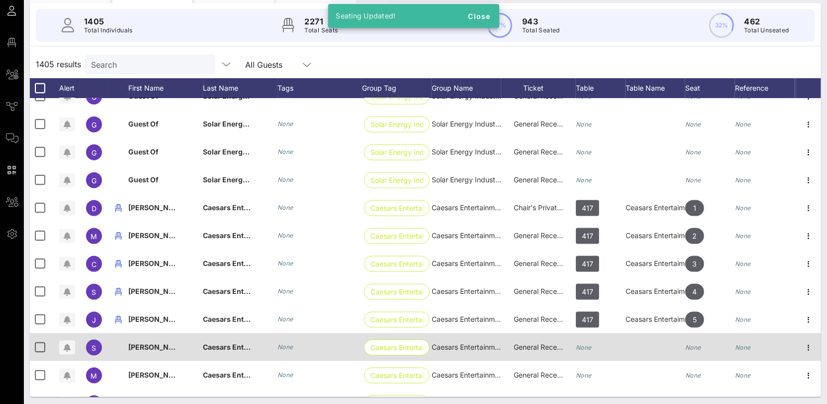
click at [588, 344] on icon "None" at bounding box center [584, 346] width 16 height 7
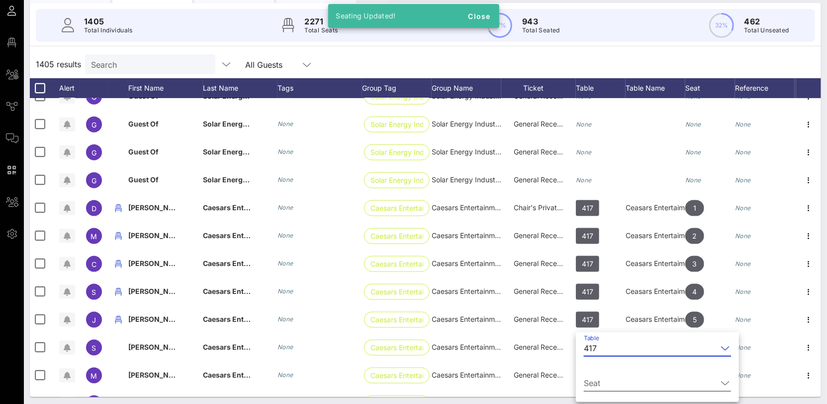
click at [603, 377] on input "Seat" at bounding box center [650, 383] width 133 height 16
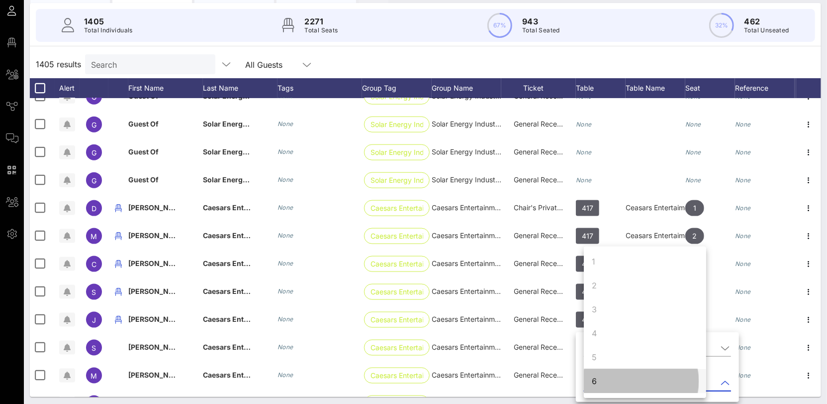
scroll to position [0, 0]
click at [605, 375] on div "6" at bounding box center [645, 381] width 122 height 24
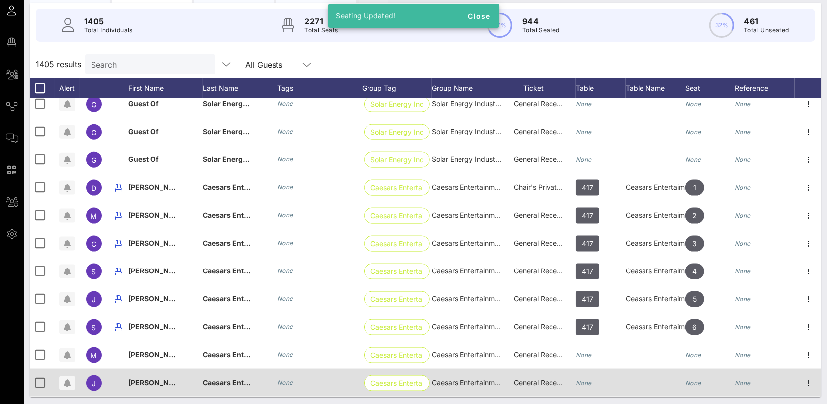
scroll to position [35660, 0]
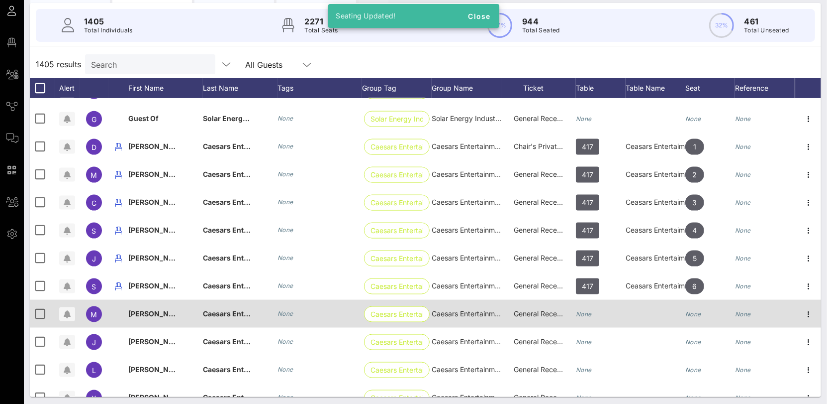
click at [595, 315] on div "None" at bounding box center [601, 319] width 50 height 39
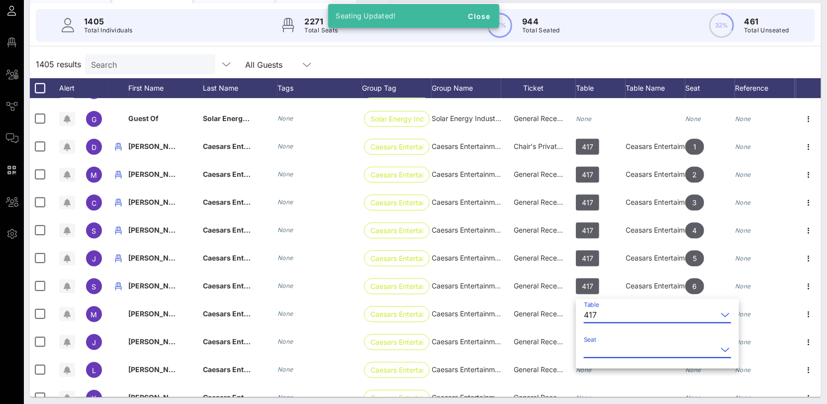
click at [605, 348] on input "Seat" at bounding box center [650, 349] width 133 height 16
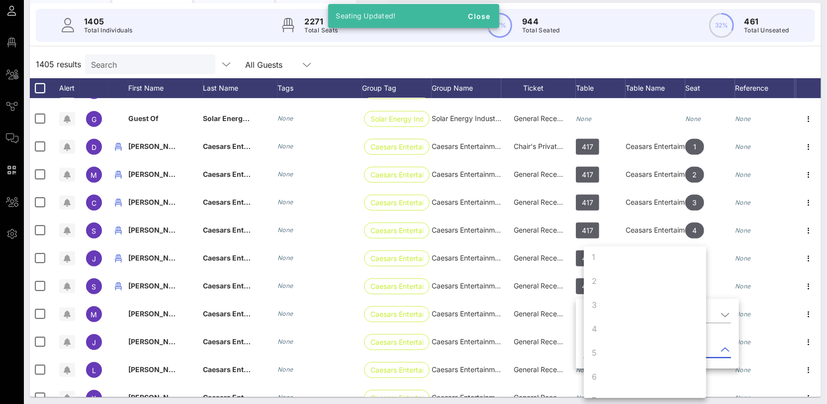
scroll to position [65, 0]
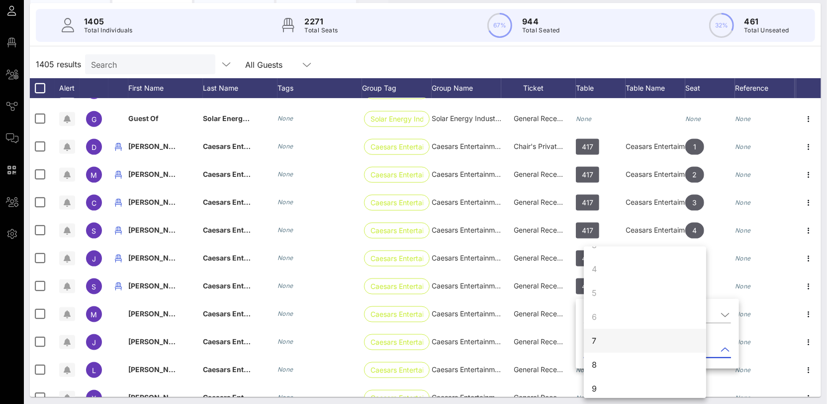
click at [598, 341] on div "7" at bounding box center [645, 340] width 122 height 24
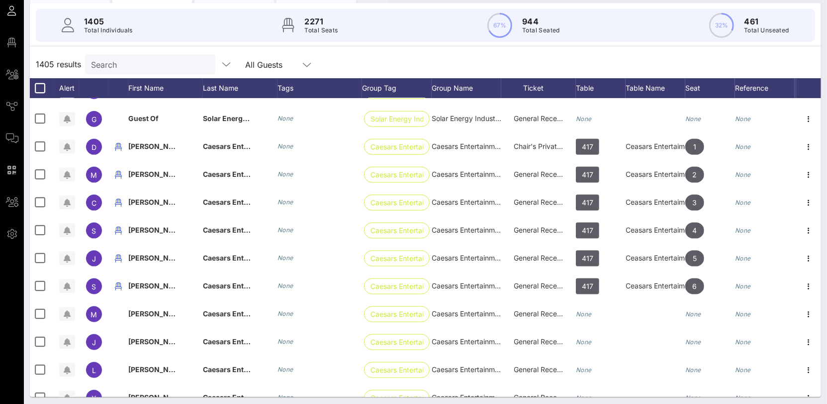
scroll to position [0, 0]
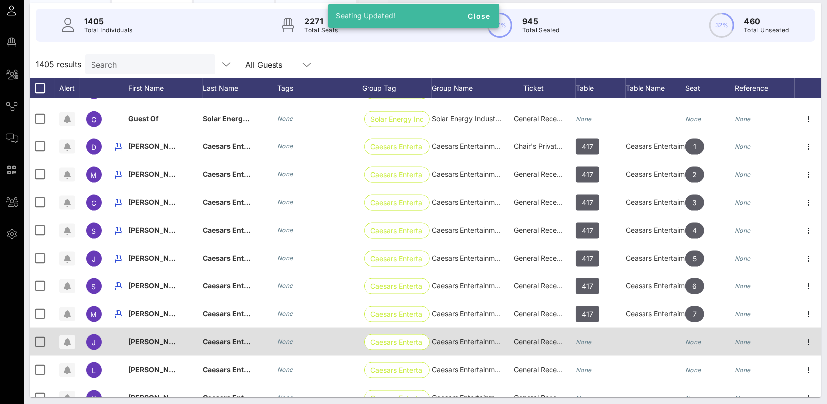
click at [592, 338] on div "None" at bounding box center [601, 346] width 50 height 39
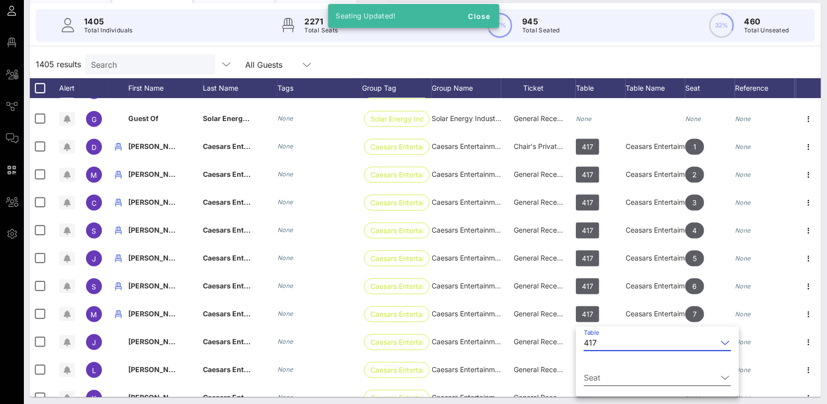
click at [601, 372] on div "Seat" at bounding box center [657, 379] width 147 height 33
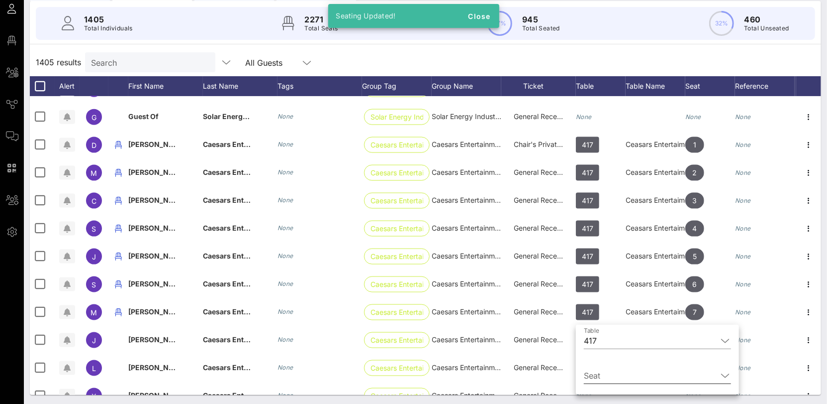
click at [602, 370] on input "Seat" at bounding box center [650, 375] width 133 height 16
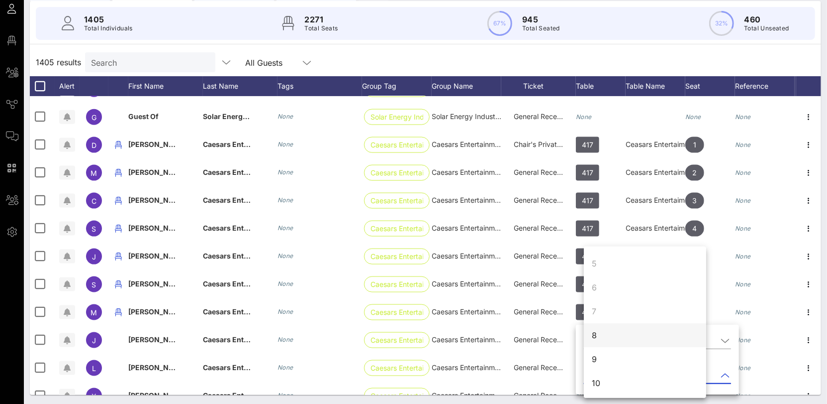
scroll to position [96, 0]
click at [604, 333] on div "8" at bounding box center [645, 334] width 122 height 24
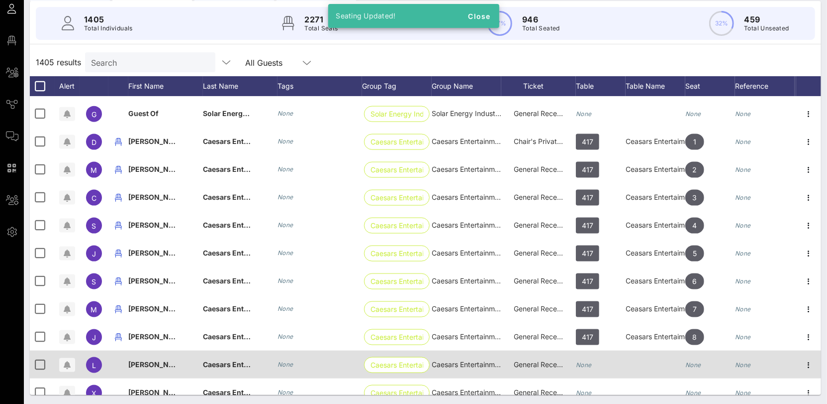
scroll to position [35719, 0]
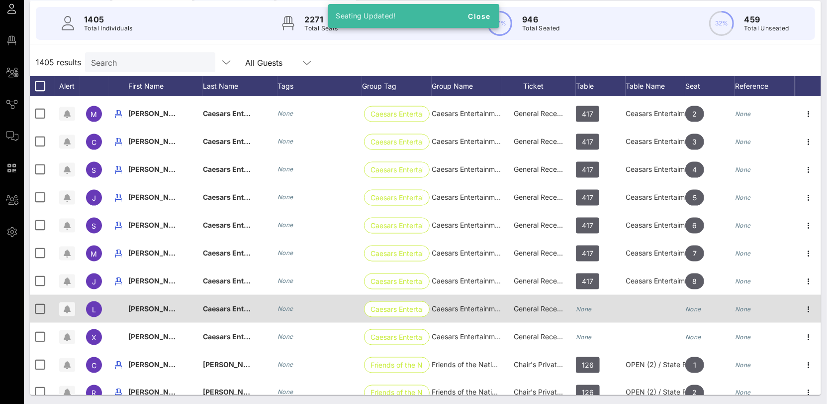
click at [583, 311] on div "None" at bounding box center [584, 309] width 16 height 28
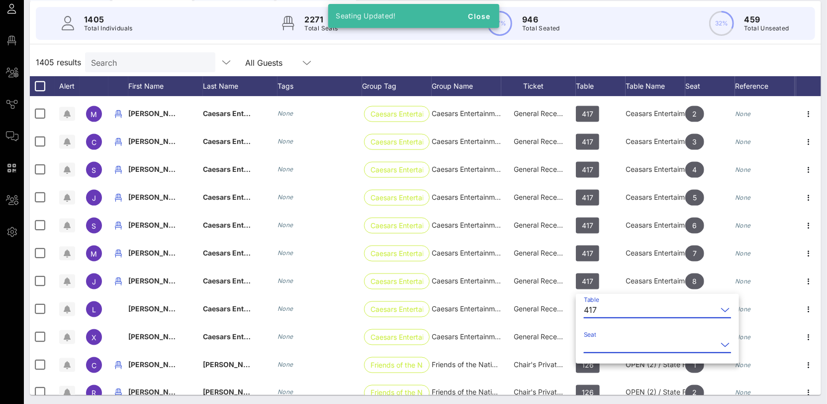
click at [610, 343] on input "Seat" at bounding box center [650, 344] width 133 height 16
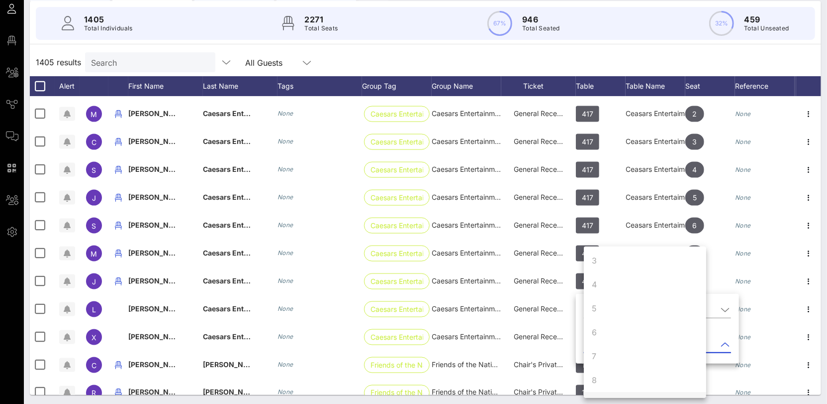
scroll to position [96, 0]
click at [608, 353] on div "9" at bounding box center [645, 358] width 122 height 24
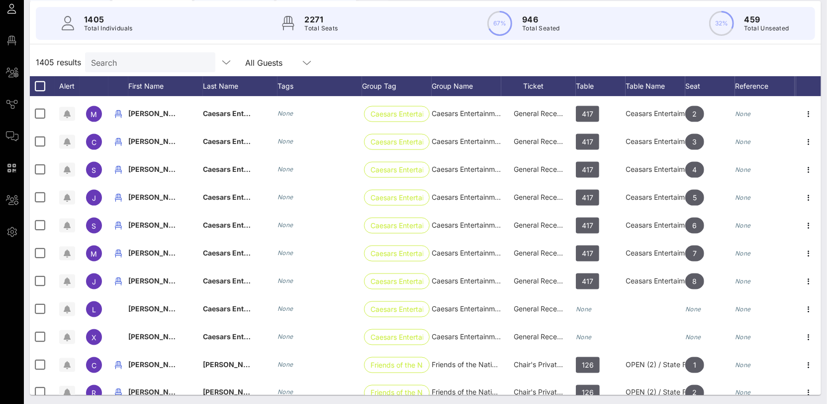
scroll to position [0, 0]
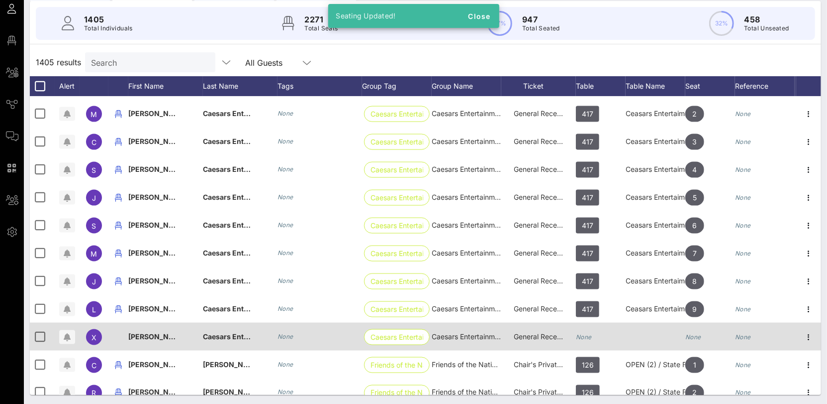
click at [595, 334] on div "None" at bounding box center [601, 341] width 50 height 39
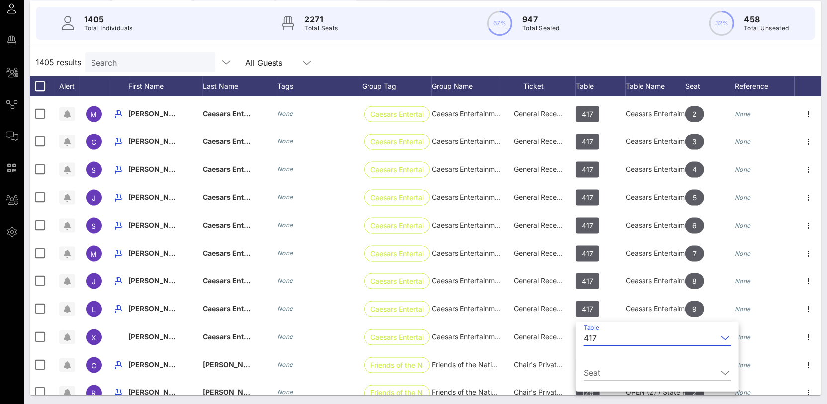
click at [617, 367] on input "Seat" at bounding box center [650, 372] width 133 height 16
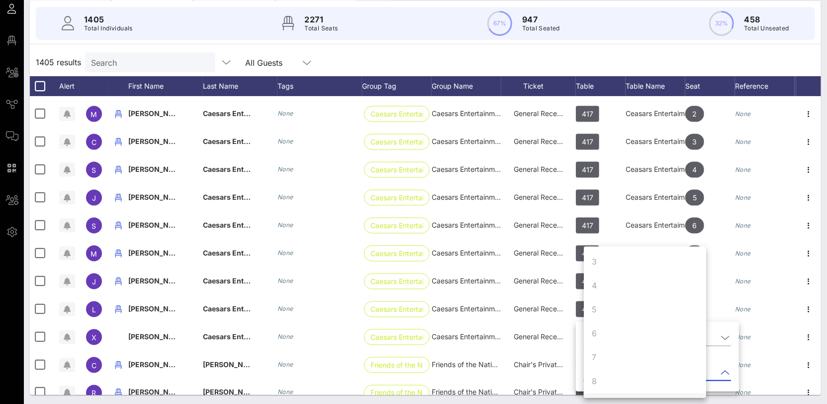
scroll to position [96, 0]
click at [608, 383] on div "10" at bounding box center [645, 382] width 122 height 24
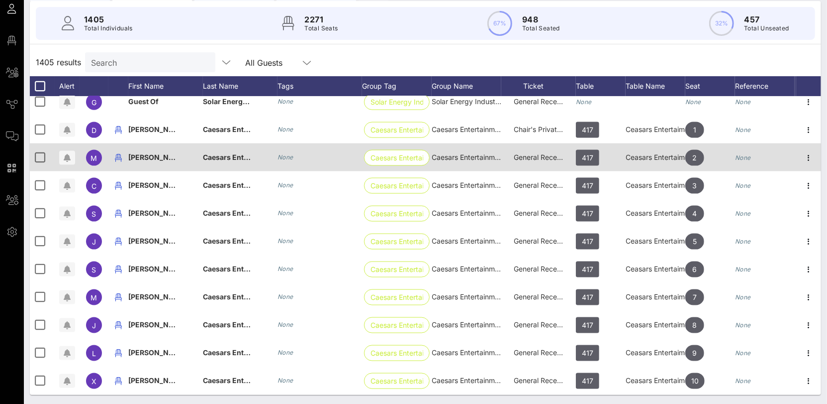
scroll to position [35671, 0]
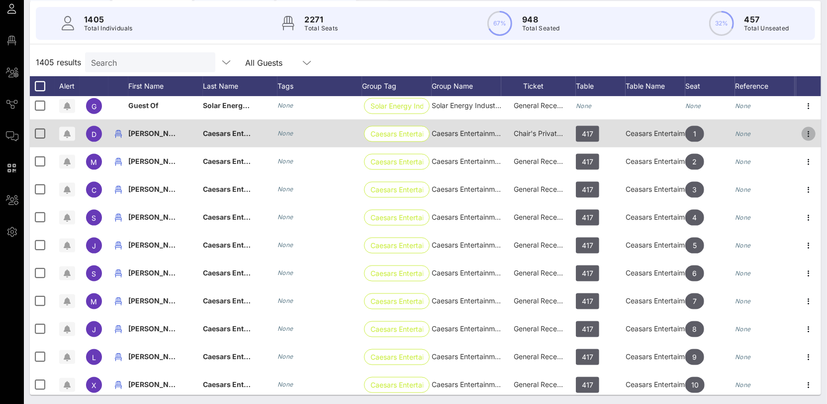
click at [806, 133] on icon "button" at bounding box center [809, 134] width 12 height 12
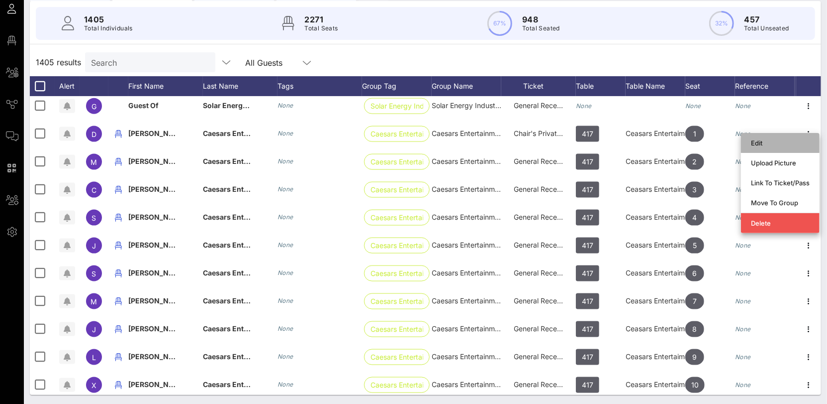
click at [794, 146] on div "Edit" at bounding box center [780, 143] width 59 height 8
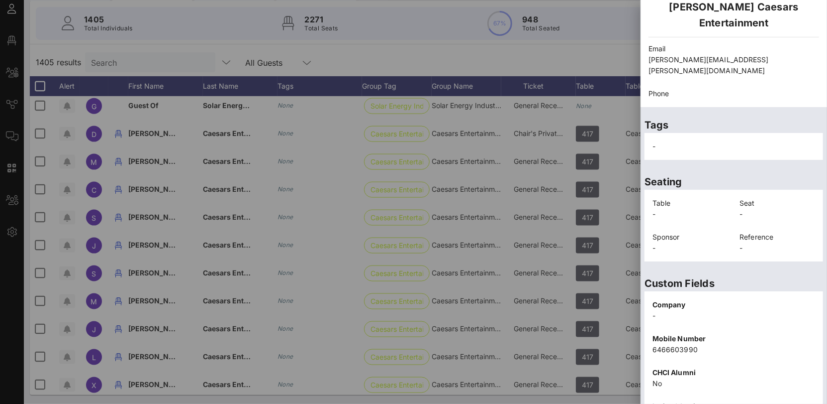
scroll to position [206, 0]
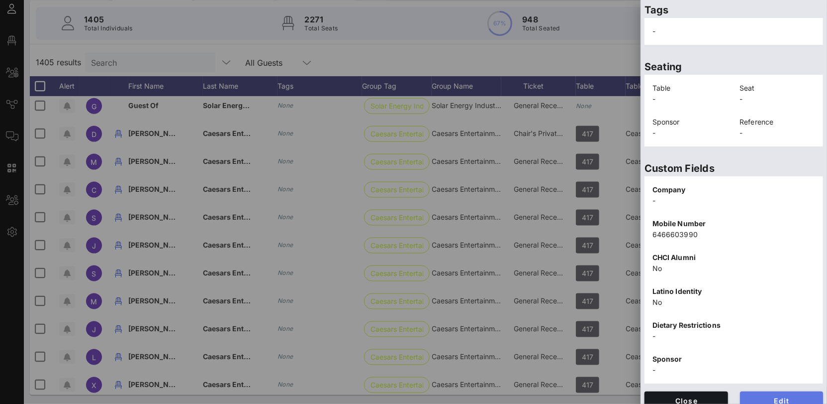
click at [782, 391] on button "Edit" at bounding box center [782, 400] width 84 height 18
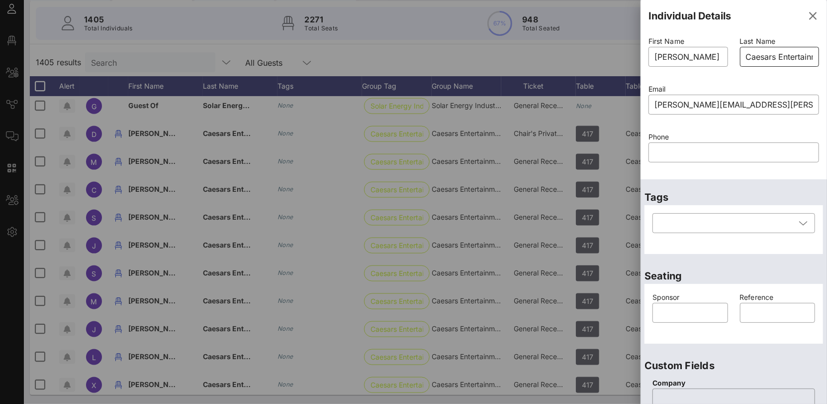
scroll to position [0, 19]
drag, startPoint x: 679, startPoint y: 54, endPoint x: 759, endPoint y: 57, distance: 79.7
click at [763, 57] on div "First Name ​ [PERSON_NAME] Last Name ​ Caesars Entertainment Email ​ [PERSON_NA…" at bounding box center [734, 105] width 183 height 143
type input "[PERSON_NAME]"
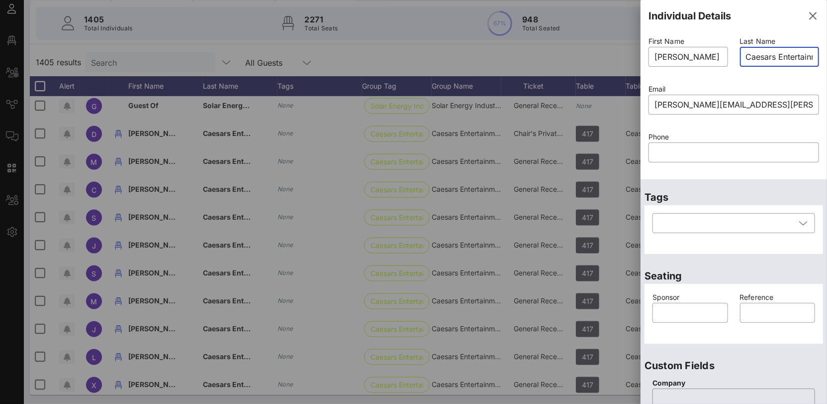
scroll to position [0, 22]
drag, startPoint x: 744, startPoint y: 57, endPoint x: 835, endPoint y: 61, distance: 91.2
click at [827, 61] on html "Event Builder Guests Floor Plan All Groups Journeys Comms QR Scanner Team Setti…" at bounding box center [413, 113] width 827 height 404
drag, startPoint x: 807, startPoint y: 54, endPoint x: 735, endPoint y: 57, distance: 71.7
click at [723, 55] on div "First Name ​ [PERSON_NAME] Last Name ​ Caesars Entertainment Email ​ [PERSON_NA…" at bounding box center [734, 105] width 183 height 143
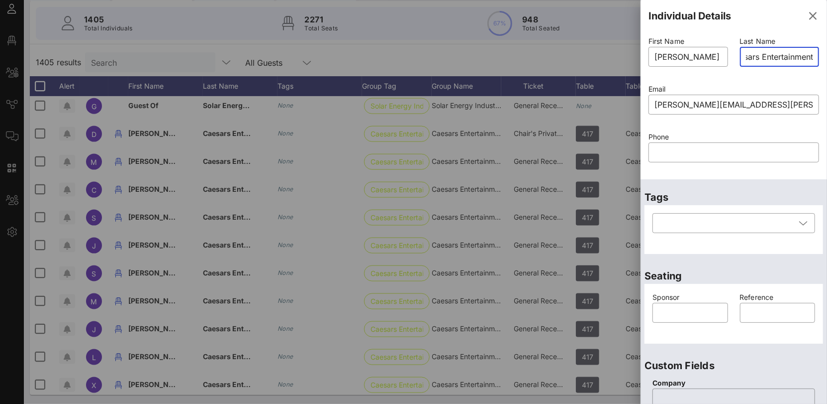
drag, startPoint x: 742, startPoint y: 56, endPoint x: 821, endPoint y: 60, distance: 78.7
click at [821, 60] on div "Individual Details First Name ​ [PERSON_NAME] Last Name ​ Caesars Entertainment…" at bounding box center [734, 202] width 187 height 404
paste input "[PERSON_NAME] [PERSON_NAME]"
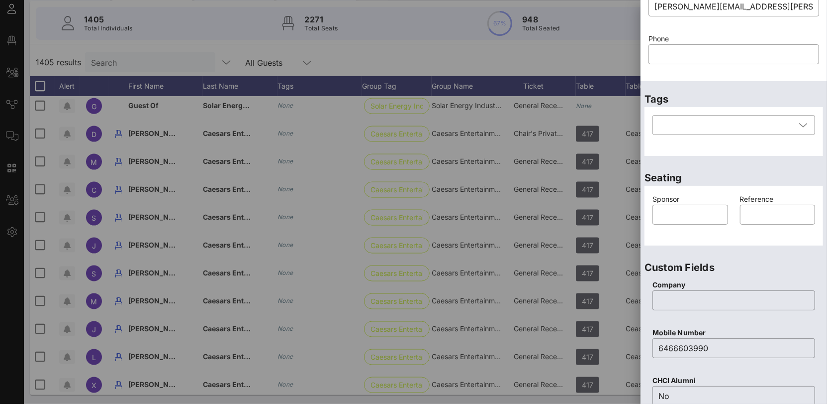
scroll to position [392, 0]
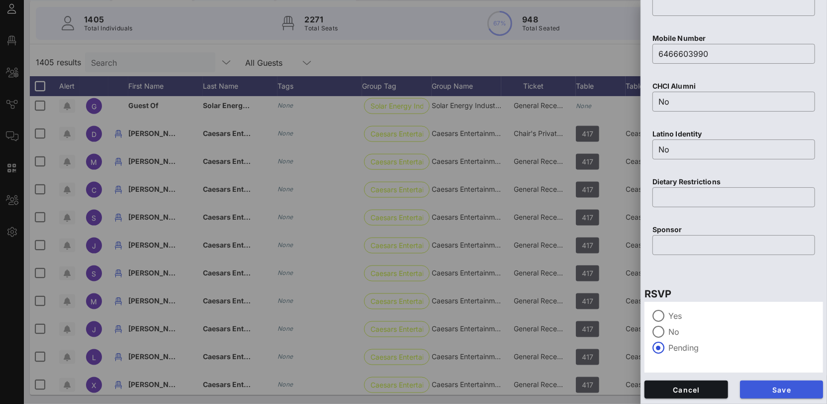
type input "[PERSON_NAME] [PERSON_NAME]"
click at [769, 384] on button "Save" at bounding box center [782, 389] width 84 height 18
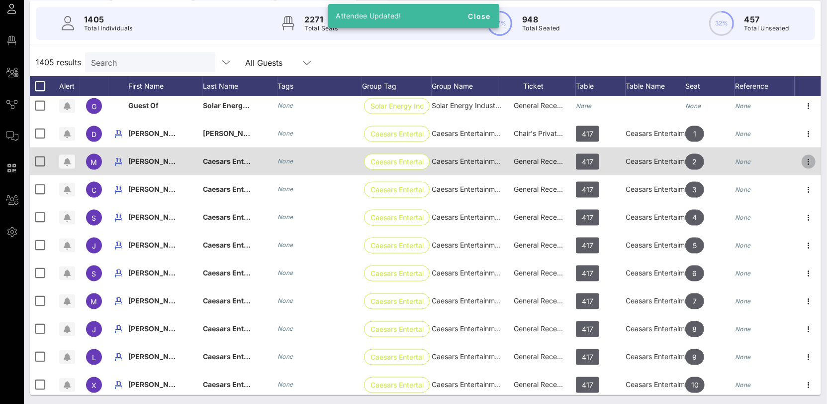
click at [806, 158] on icon "button" at bounding box center [809, 162] width 12 height 12
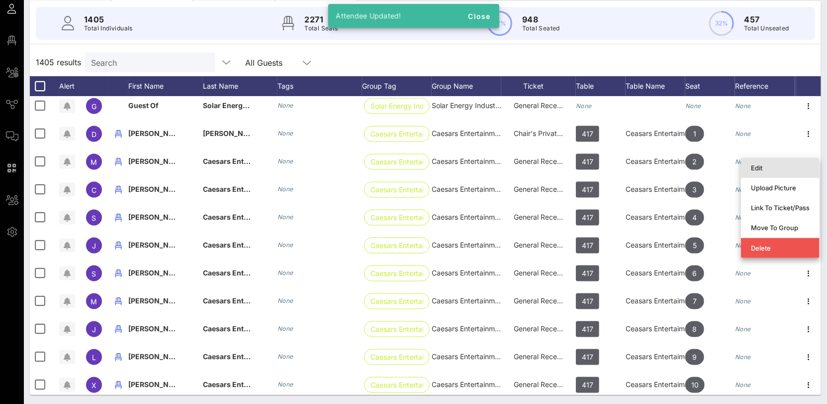
click at [774, 170] on div "Edit" at bounding box center [780, 168] width 59 height 8
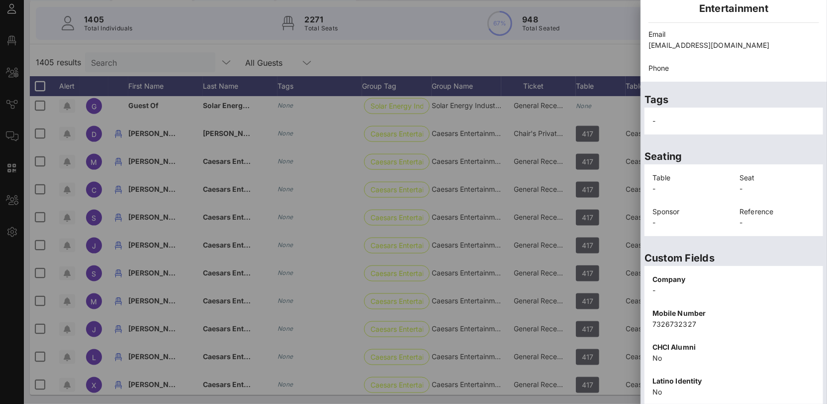
scroll to position [206, 0]
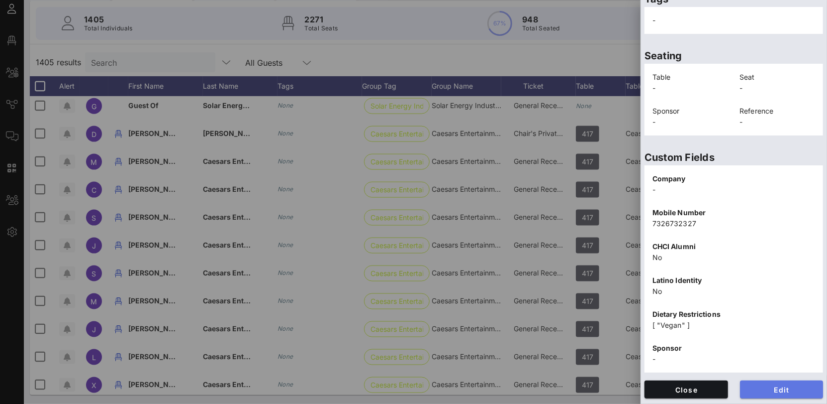
click at [759, 391] on span "Edit" at bounding box center [782, 389] width 68 height 8
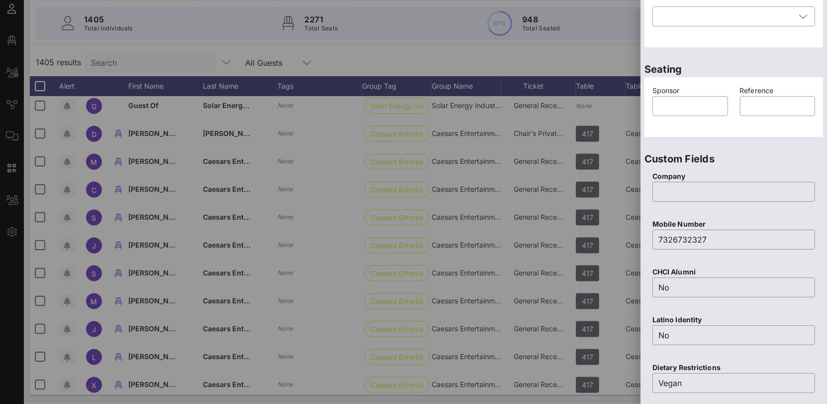
scroll to position [0, 0]
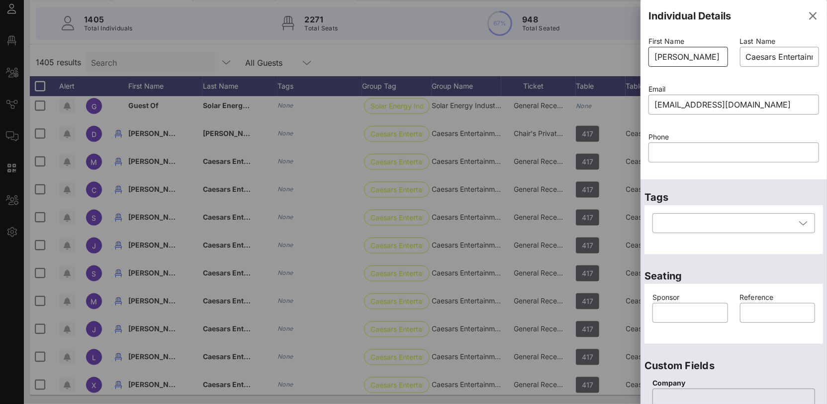
click at [702, 60] on input "[PERSON_NAME]" at bounding box center [689, 57] width 68 height 16
drag, startPoint x: 743, startPoint y: 57, endPoint x: 825, endPoint y: 59, distance: 82.1
click at [827, 60] on html "Event Builder Guests Floor Plan All Groups Journeys Comms QR Scanner Team Setti…" at bounding box center [413, 113] width 827 height 404
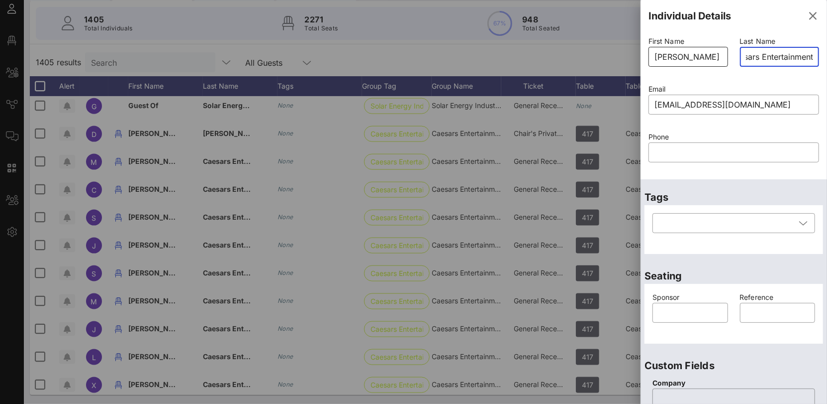
scroll to position [0, 0]
drag, startPoint x: 805, startPoint y: 56, endPoint x: 701, endPoint y: 57, distance: 104.0
click at [701, 57] on div "First Name ​ [PERSON_NAME] Last Name ​ Caesars Entertainment Email ​ [EMAIL_ADD…" at bounding box center [734, 105] width 183 height 143
drag, startPoint x: 748, startPoint y: 56, endPoint x: 808, endPoint y: 58, distance: 59.7
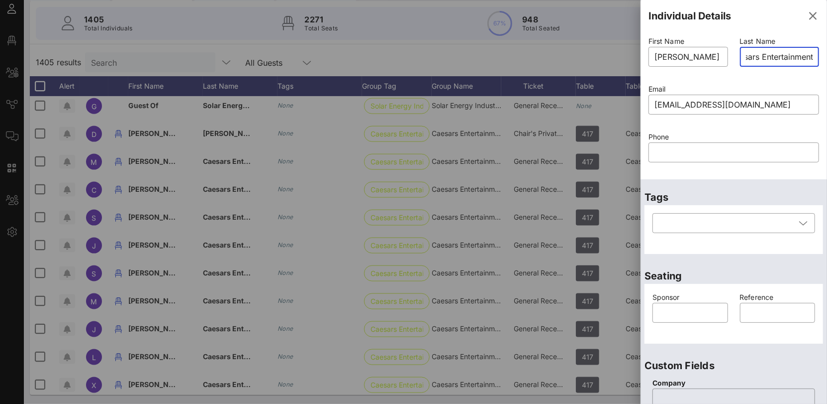
click at [808, 58] on div "​ Caesars Entertainment" at bounding box center [780, 57] width 80 height 20
type input "[PERSON_NAME]"
paste input "[PERSON_NAME]"
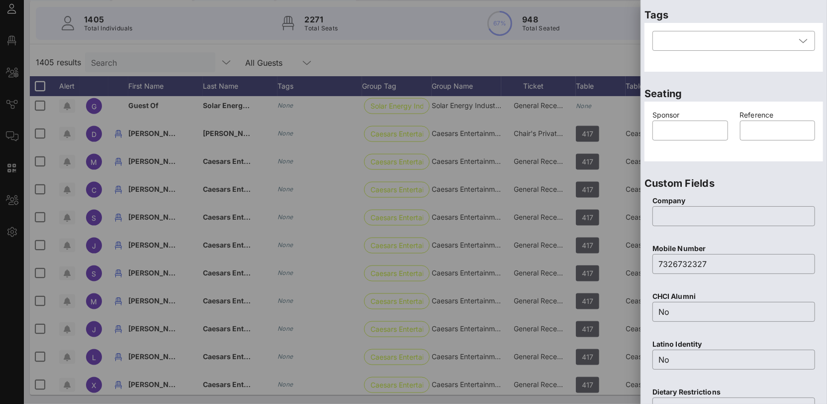
scroll to position [392, 0]
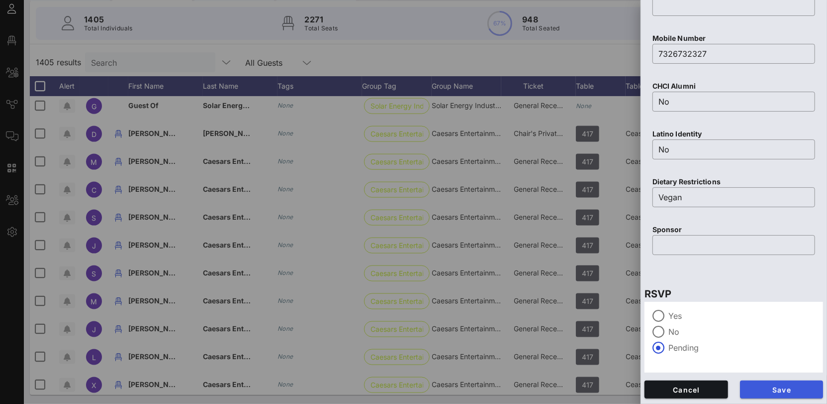
type input "[PERSON_NAME]"
click at [781, 388] on span "Save" at bounding box center [782, 389] width 68 height 8
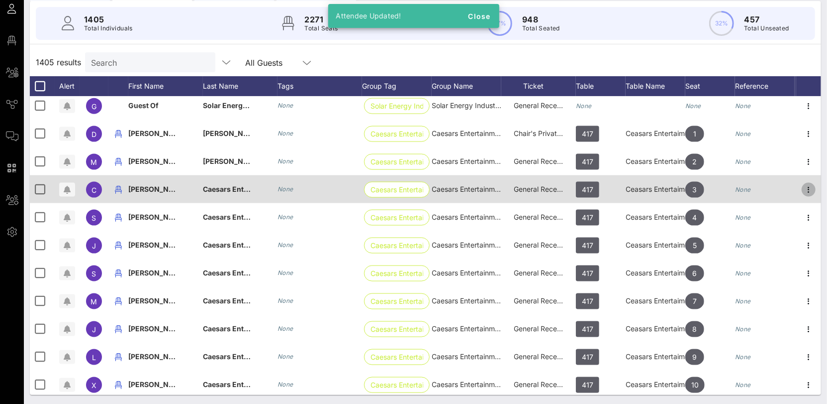
click at [807, 187] on icon "button" at bounding box center [809, 190] width 12 height 12
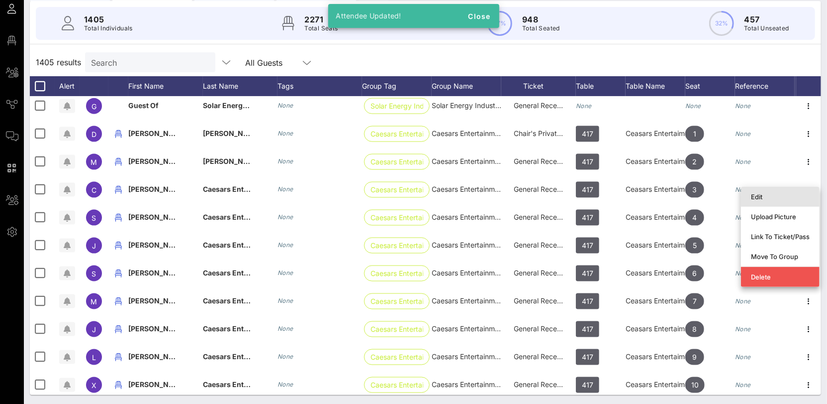
click at [771, 198] on div "Edit" at bounding box center [780, 197] width 59 height 8
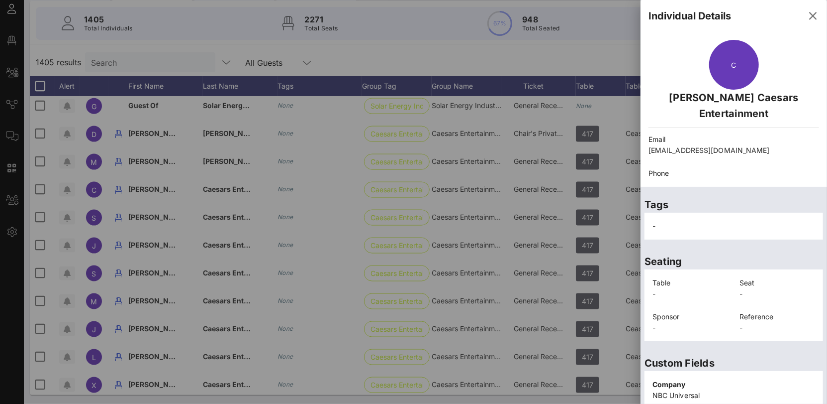
scroll to position [206, 0]
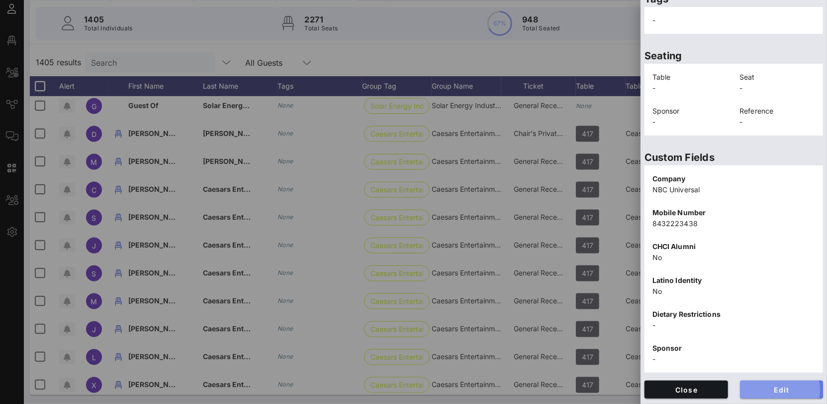
click at [790, 385] on span "Edit" at bounding box center [782, 389] width 68 height 8
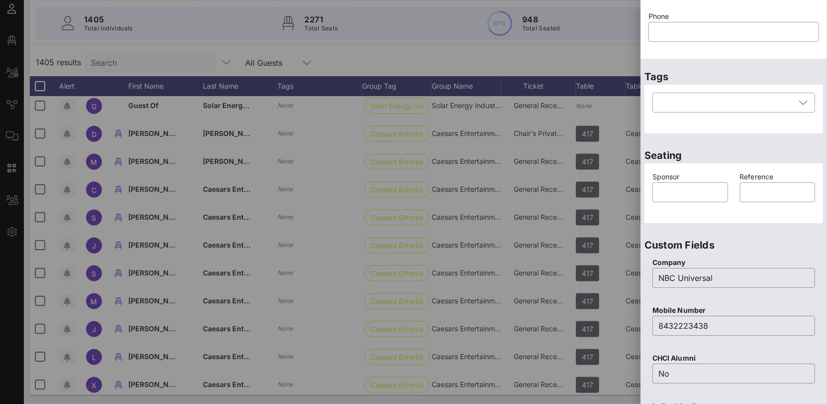
scroll to position [0, 0]
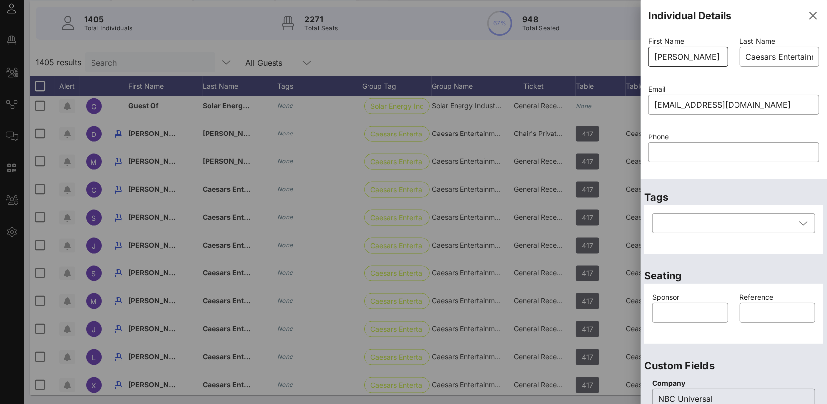
click at [707, 58] on input "[PERSON_NAME]" at bounding box center [689, 57] width 68 height 16
type input "[PERSON_NAME]"
drag, startPoint x: 742, startPoint y: 55, endPoint x: 832, endPoint y: 55, distance: 89.6
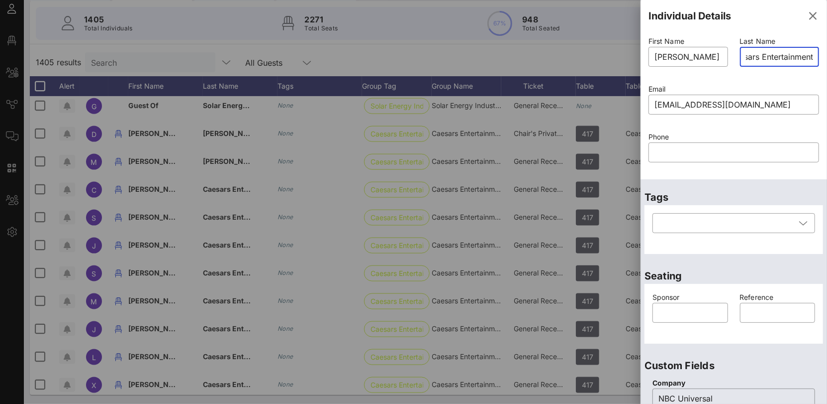
click at [827, 55] on html "Event Builder Guests Floor Plan All Groups Journeys Comms QR Scanner Team Setti…" at bounding box center [413, 113] width 827 height 404
paste input "[PERSON_NAME]"
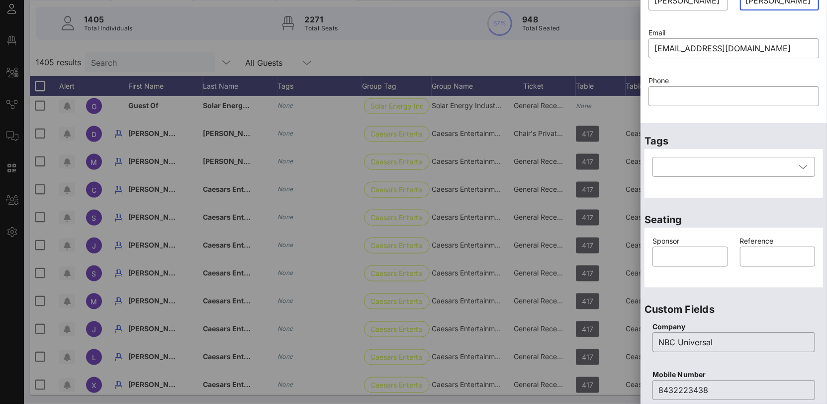
scroll to position [392, 0]
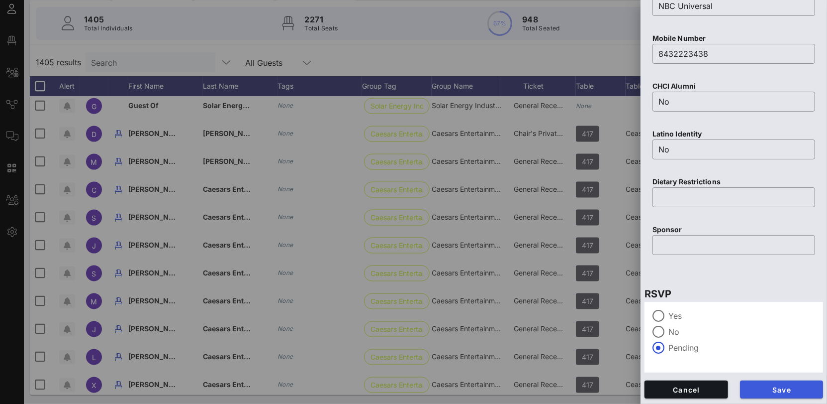
type input "[PERSON_NAME]"
drag, startPoint x: 781, startPoint y: 383, endPoint x: 781, endPoint y: 376, distance: 7.5
click at [781, 382] on button "Save" at bounding box center [782, 389] width 84 height 18
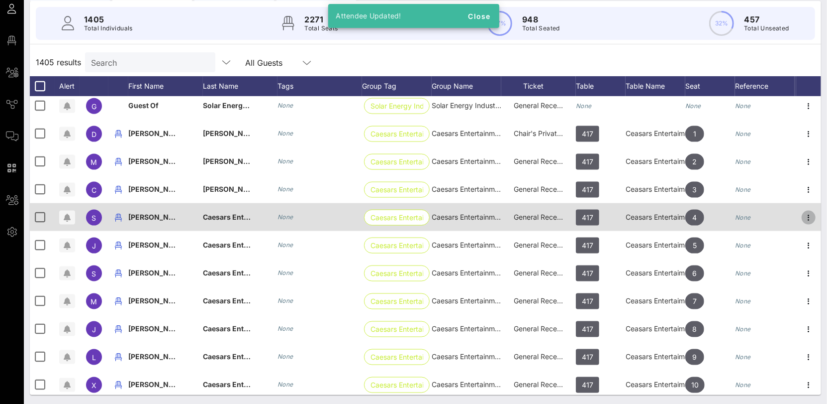
click at [807, 215] on icon "button" at bounding box center [809, 217] width 12 height 12
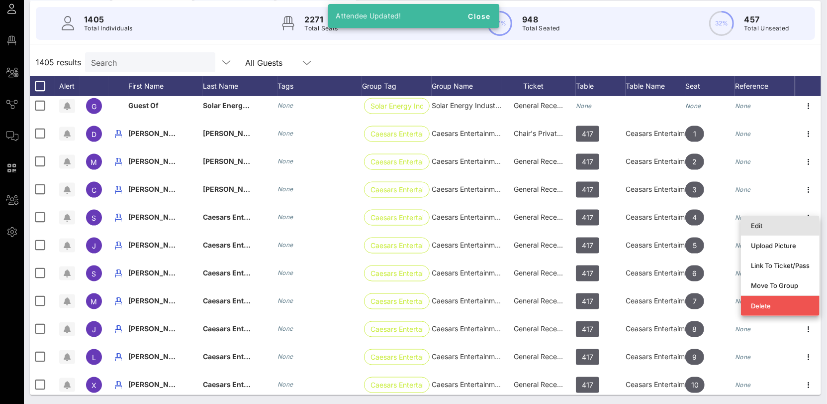
click at [780, 221] on div "Edit" at bounding box center [780, 225] width 59 height 8
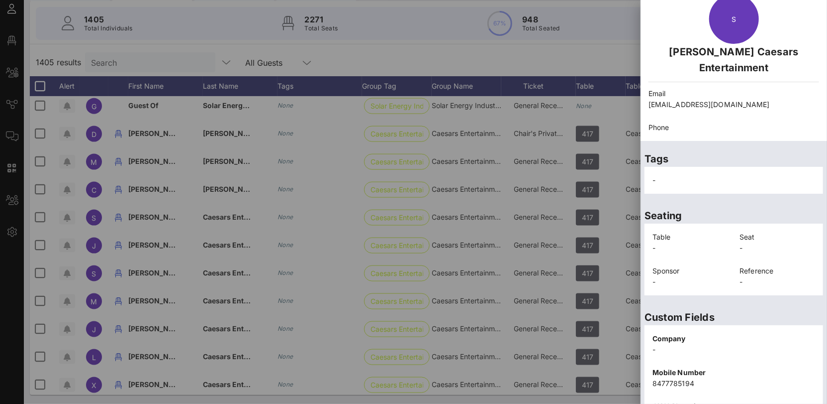
scroll to position [206, 0]
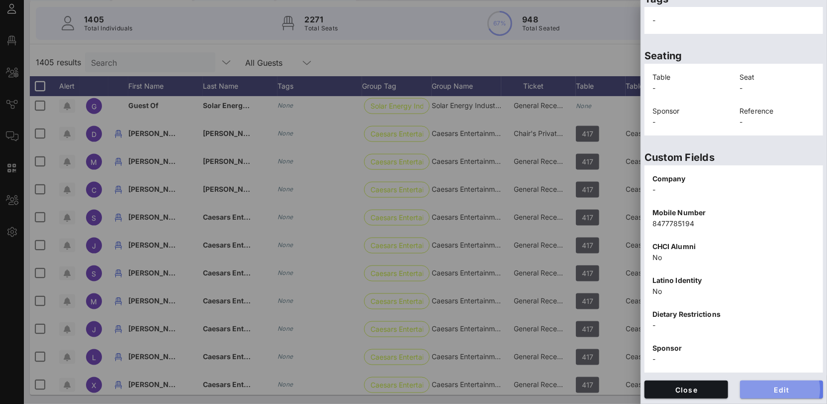
click at [780, 380] on button "Edit" at bounding box center [782, 389] width 84 height 18
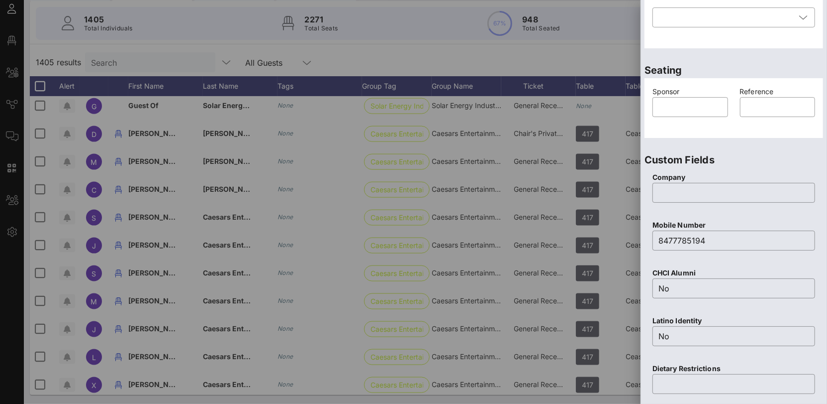
scroll to position [0, 0]
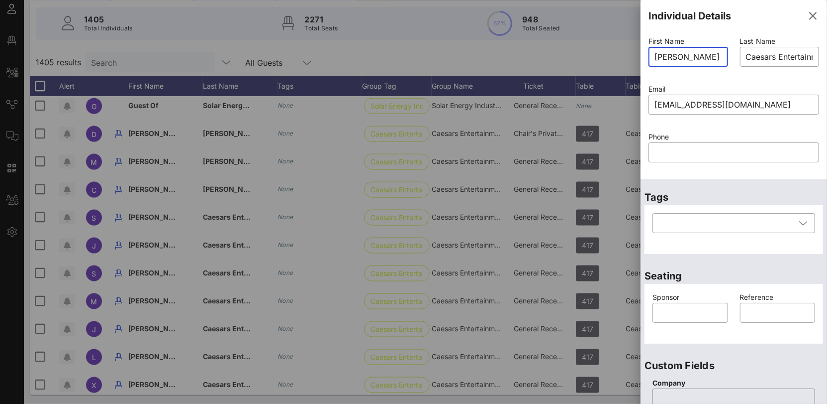
click at [694, 52] on input "[PERSON_NAME]" at bounding box center [689, 57] width 68 height 16
type input "[PERSON_NAME]"
drag, startPoint x: 745, startPoint y: 57, endPoint x: 831, endPoint y: 60, distance: 86.6
click at [827, 60] on html "Event Builder Guests Floor Plan All Groups Journeys Comms QR Scanner Team Setti…" at bounding box center [413, 113] width 827 height 404
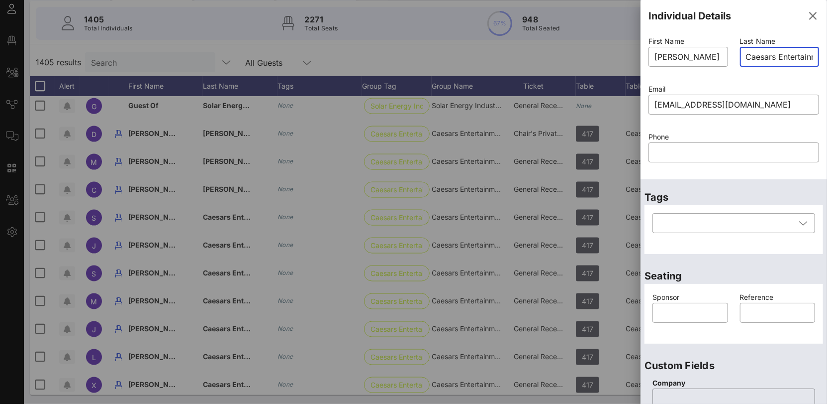
click at [742, 57] on div "​ Caesars Entertainment" at bounding box center [780, 57] width 80 height 20
drag, startPoint x: 748, startPoint y: 56, endPoint x: 809, endPoint y: 58, distance: 60.3
click at [809, 58] on div "​ Caesars Entertainment" at bounding box center [780, 57] width 80 height 20
paste input "[PERSON_NAME]"
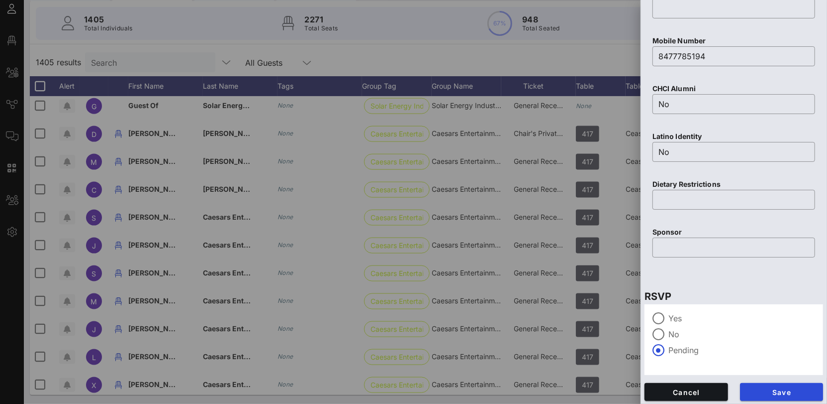
scroll to position [392, 0]
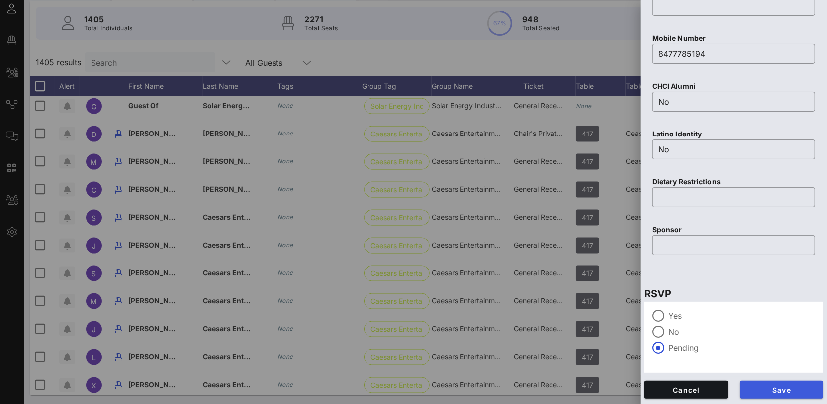
type input "[PERSON_NAME]"
click at [784, 385] on span "Save" at bounding box center [782, 389] width 68 height 8
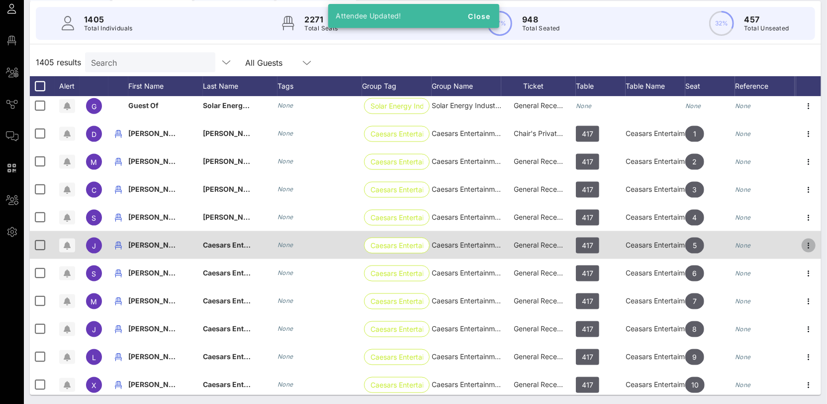
click at [805, 245] on icon "button" at bounding box center [809, 245] width 12 height 12
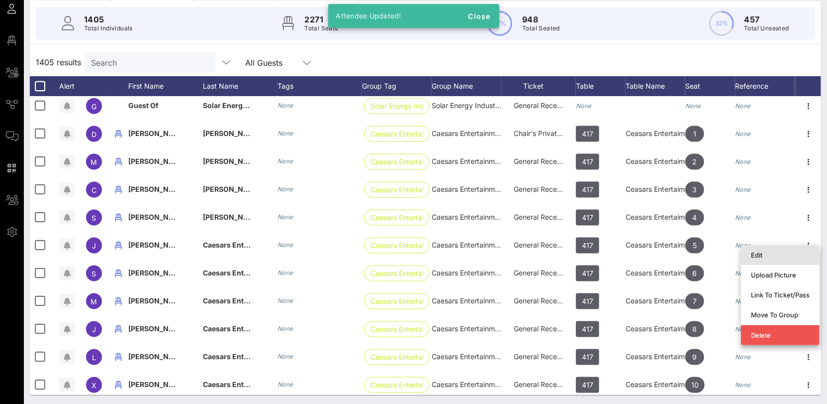
click at [777, 249] on div "Edit" at bounding box center [780, 255] width 59 height 16
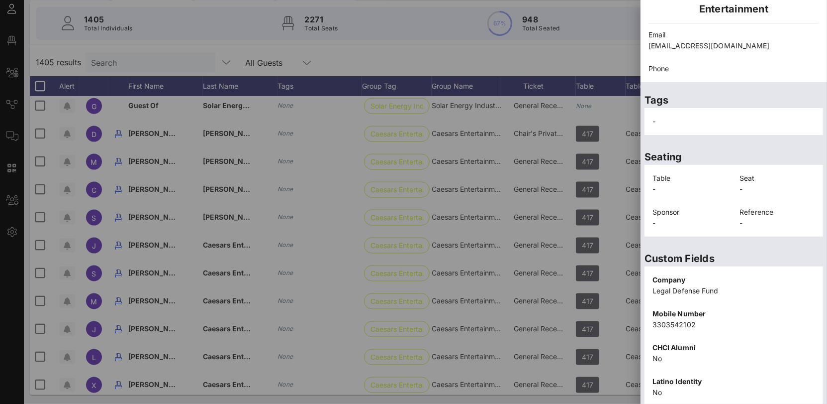
scroll to position [206, 0]
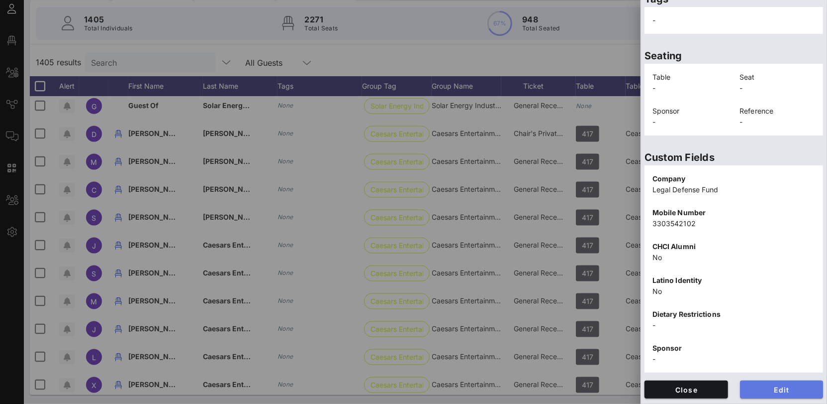
click at [786, 380] on button "Edit" at bounding box center [782, 389] width 84 height 18
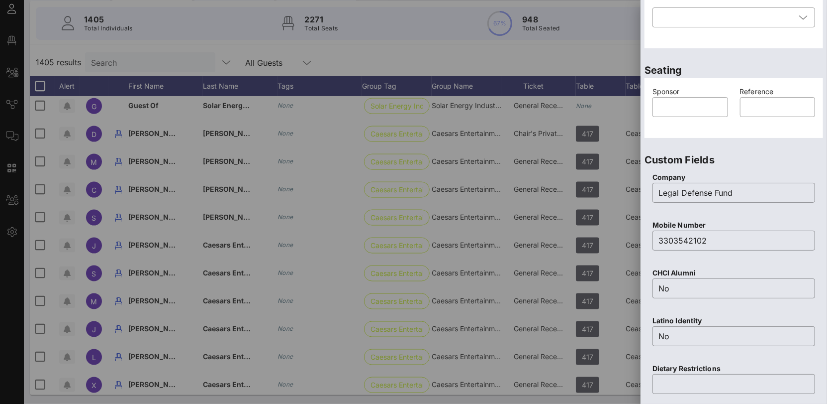
scroll to position [0, 0]
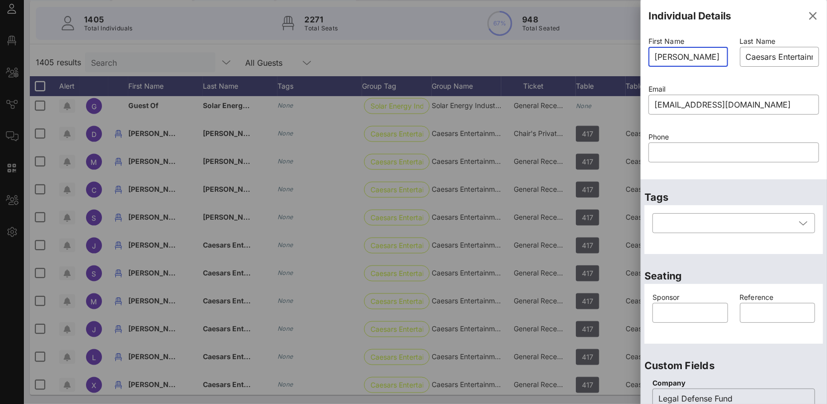
click at [690, 61] on input "[PERSON_NAME]" at bounding box center [689, 57] width 68 height 16
type input "[PERSON_NAME]"
drag, startPoint x: 744, startPoint y: 57, endPoint x: 772, endPoint y: 58, distance: 27.9
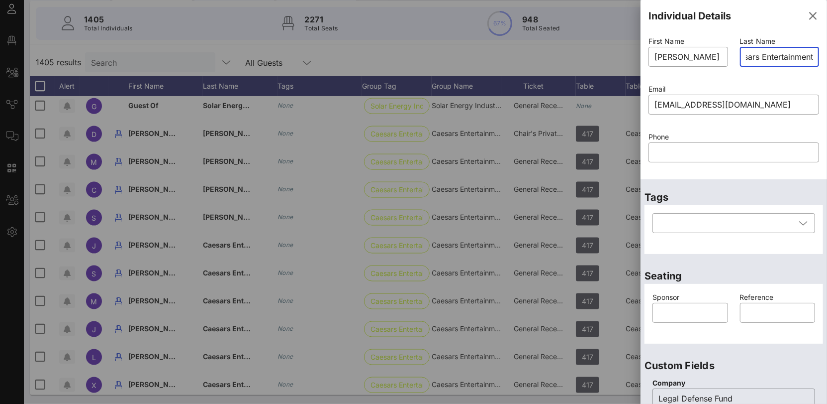
click at [811, 61] on div "​ Caesars Entertainment" at bounding box center [780, 57] width 80 height 20
paste input "Hartnet"
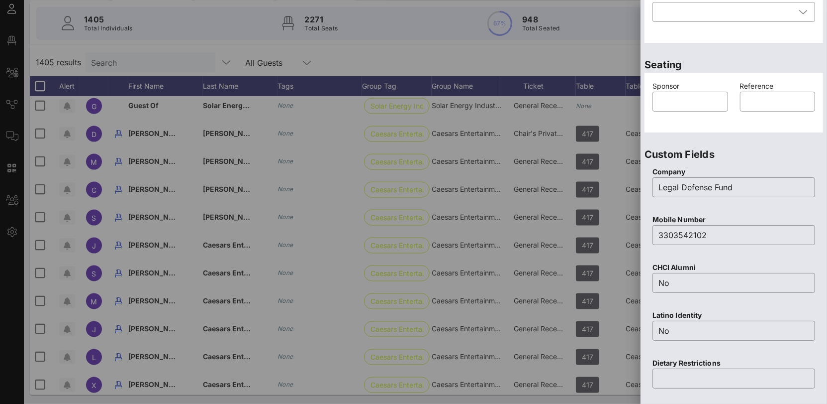
scroll to position [392, 0]
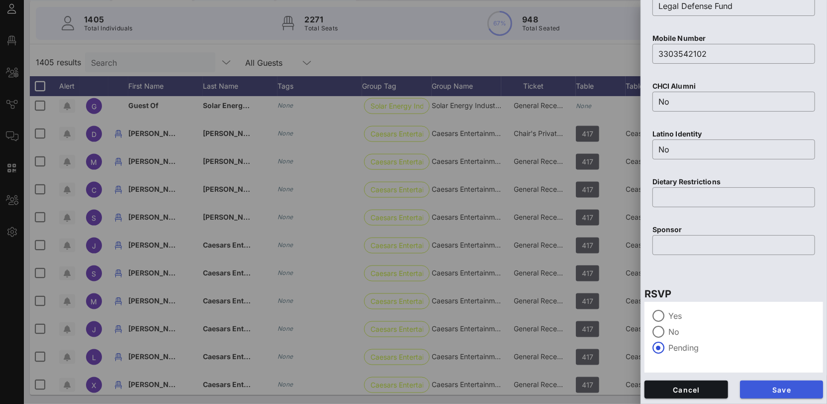
type input "[PERSON_NAME]"
click at [782, 389] on span "Save" at bounding box center [782, 389] width 68 height 8
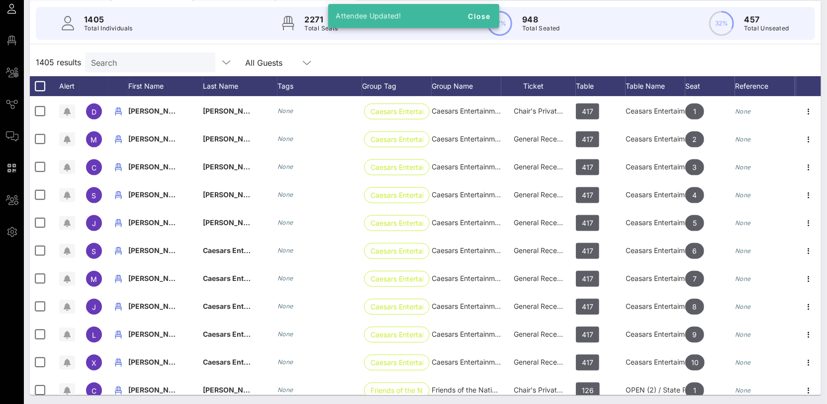
scroll to position [35715, 0]
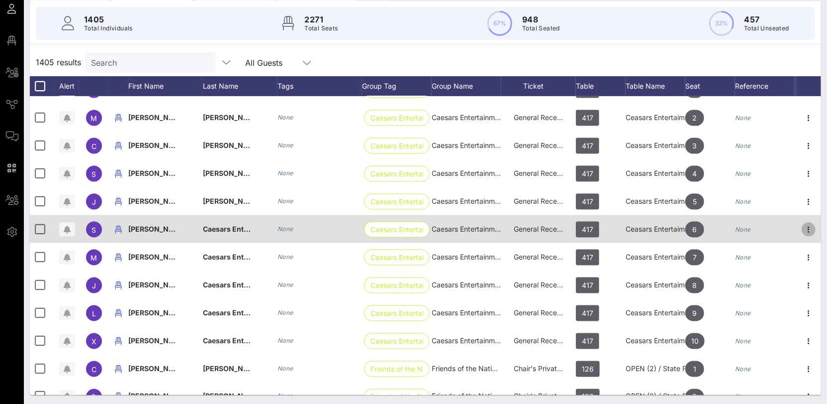
click at [808, 229] on icon "button" at bounding box center [809, 229] width 12 height 12
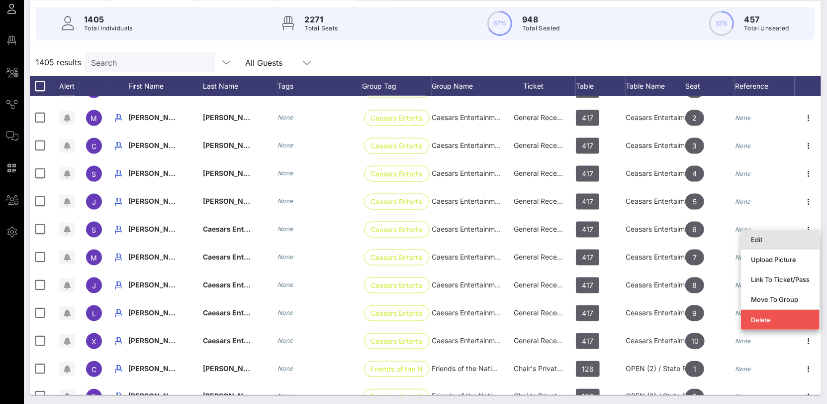
click at [767, 239] on div "Edit" at bounding box center [780, 239] width 59 height 8
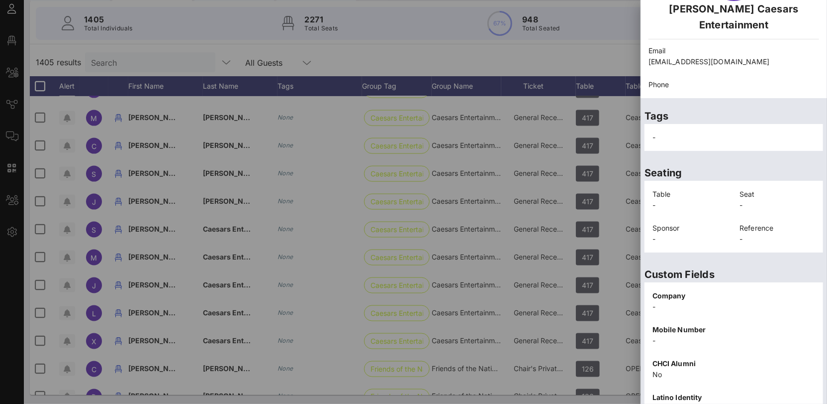
scroll to position [206, 0]
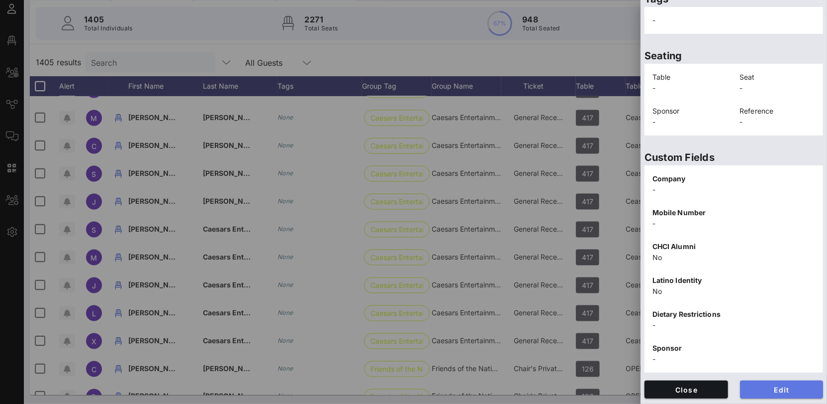
click at [774, 386] on span "Edit" at bounding box center [782, 389] width 68 height 8
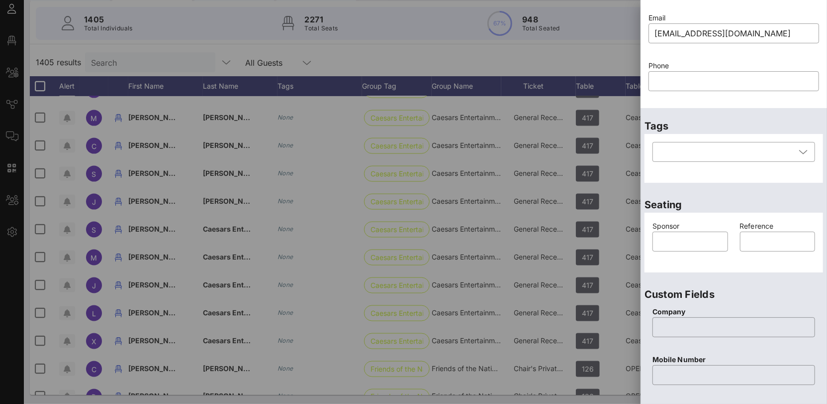
scroll to position [0, 0]
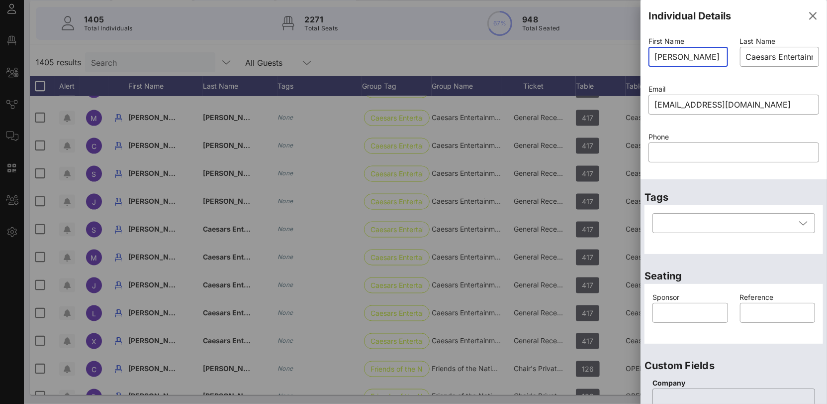
click at [692, 60] on input "[PERSON_NAME]" at bounding box center [689, 57] width 68 height 16
drag, startPoint x: 741, startPoint y: 57, endPoint x: 818, endPoint y: 58, distance: 76.6
click at [820, 58] on div "Individual Details First Name ​ [PERSON_NAME] Last Name ​ Caesars Entertainment…" at bounding box center [734, 202] width 187 height 404
type input "[PERSON_NAME]"
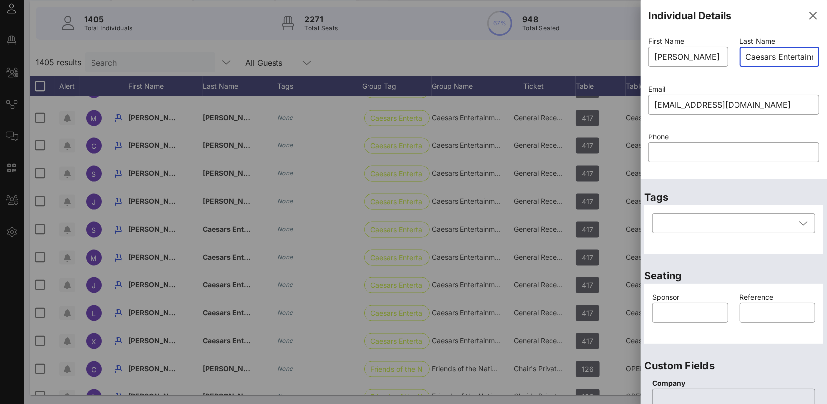
scroll to position [0, 22]
drag, startPoint x: 742, startPoint y: 55, endPoint x: 820, endPoint y: 57, distance: 77.6
click at [820, 57] on div "Individual Details First Name ​ [PERSON_NAME] Last Name ​ Caesars Entertainment…" at bounding box center [734, 202] width 187 height 404
paste input "[PERSON_NAME]"
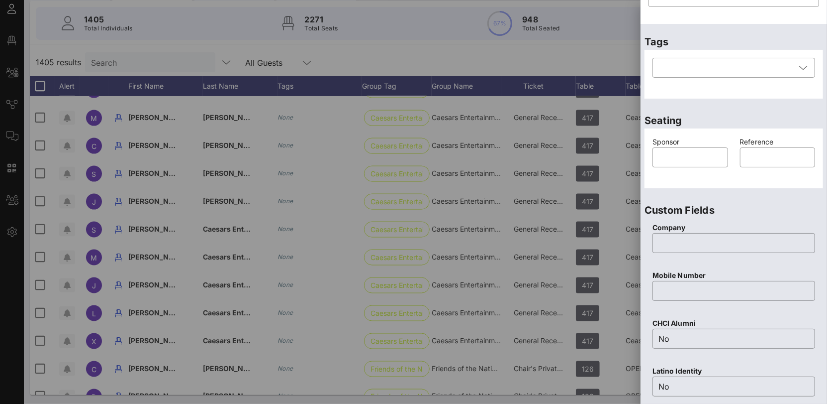
scroll to position [392, 0]
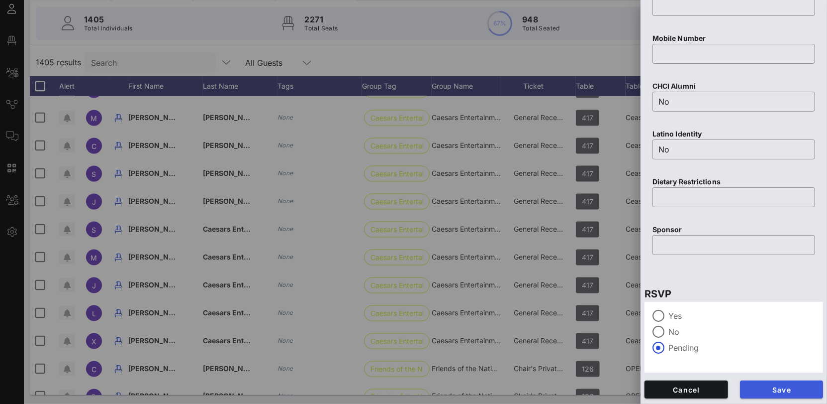
type input "[PERSON_NAME]"
click at [767, 390] on span "Save" at bounding box center [782, 389] width 68 height 8
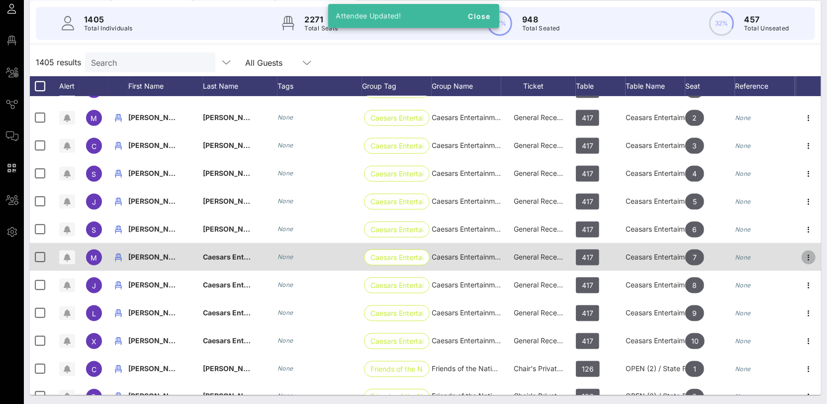
click at [803, 251] on icon "button" at bounding box center [809, 257] width 12 height 12
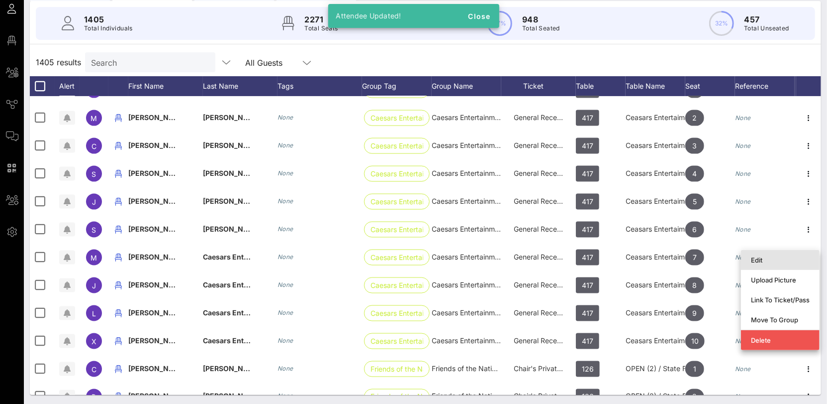
click at [758, 264] on div "Edit" at bounding box center [780, 260] width 59 height 16
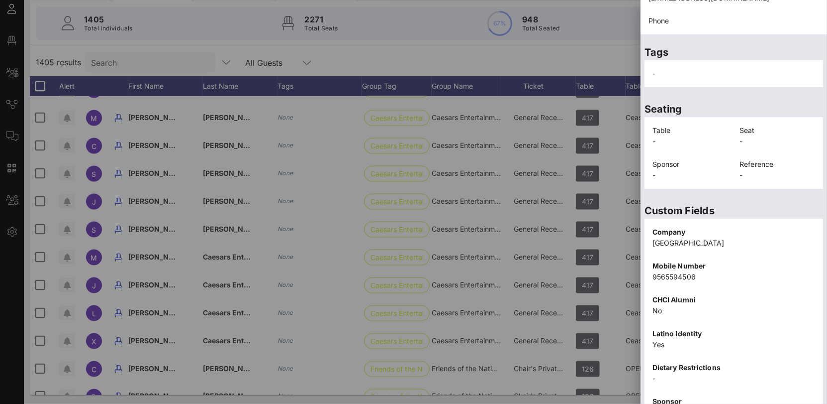
scroll to position [206, 0]
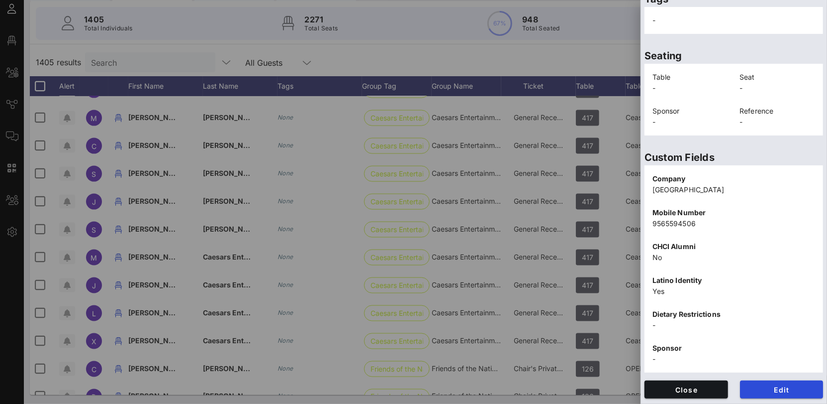
click at [758, 387] on span "Edit" at bounding box center [782, 389] width 68 height 8
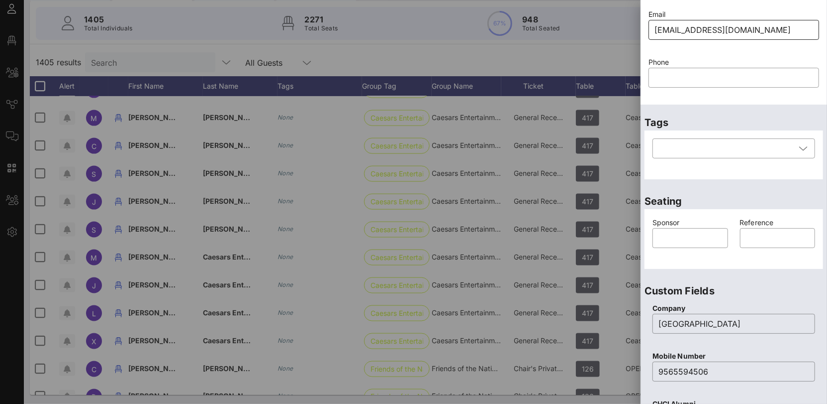
scroll to position [0, 0]
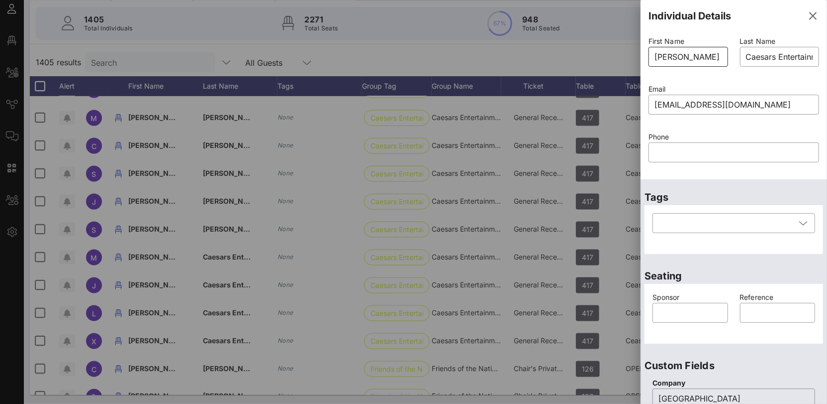
click at [695, 56] on input "[PERSON_NAME]" at bounding box center [689, 57] width 68 height 16
type input "Maya"
drag, startPoint x: 743, startPoint y: 57, endPoint x: 821, endPoint y: 58, distance: 77.1
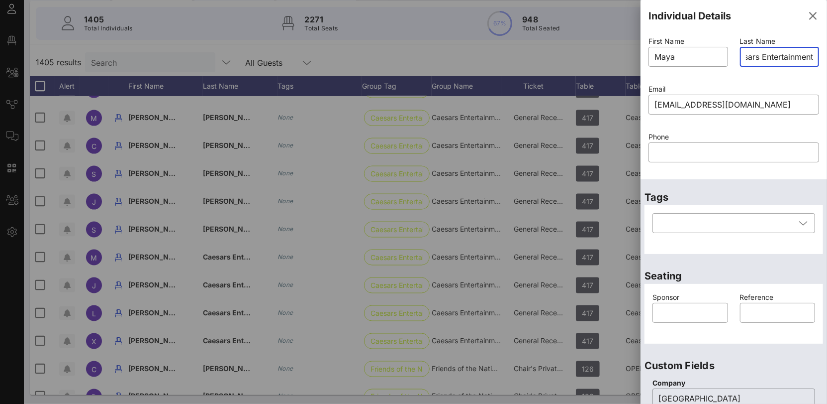
click at [821, 58] on div "Individual Details First Name ​ [PERSON_NAME] Last Name ​ Caesars Entertainment…" at bounding box center [734, 202] width 187 height 404
paste input "[PERSON_NAME]"
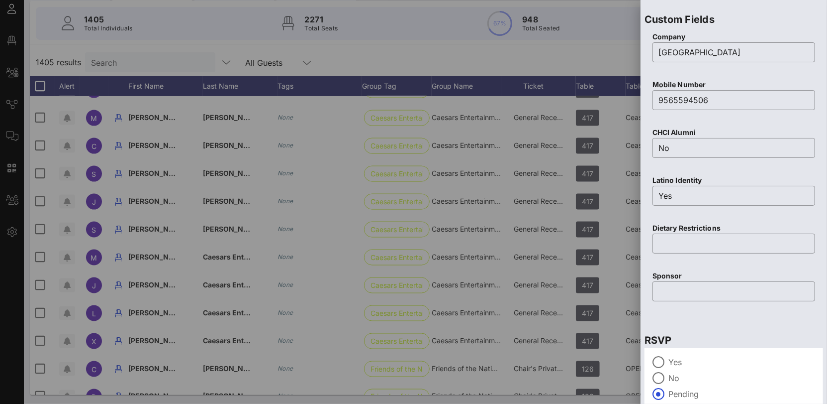
scroll to position [392, 0]
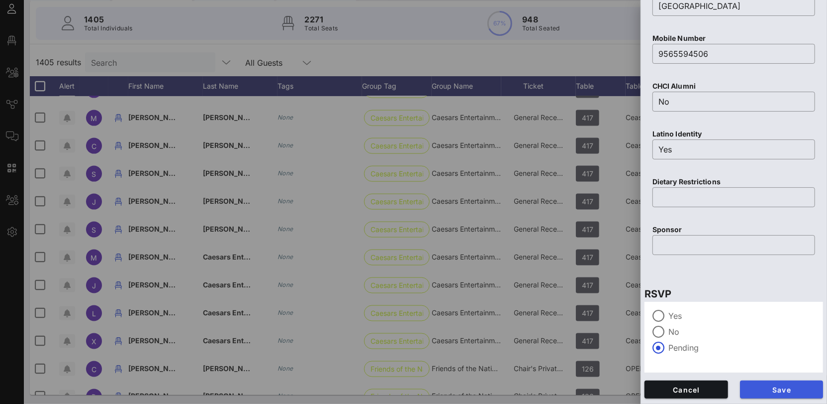
type input "[PERSON_NAME]"
click at [780, 394] on button "Save" at bounding box center [782, 389] width 84 height 18
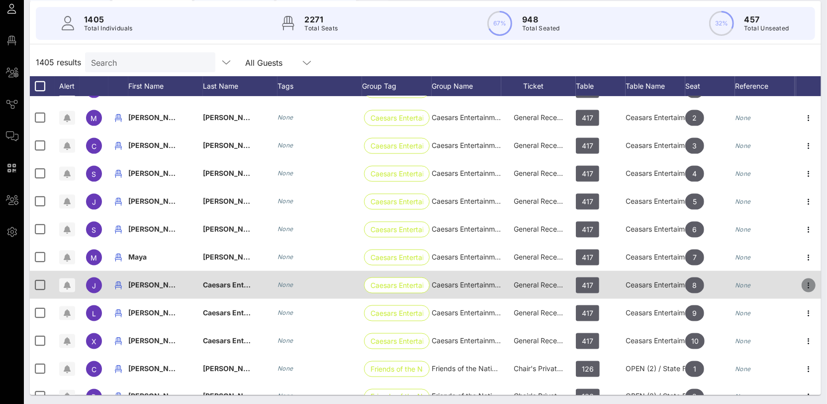
click at [811, 282] on icon "button" at bounding box center [809, 285] width 12 height 12
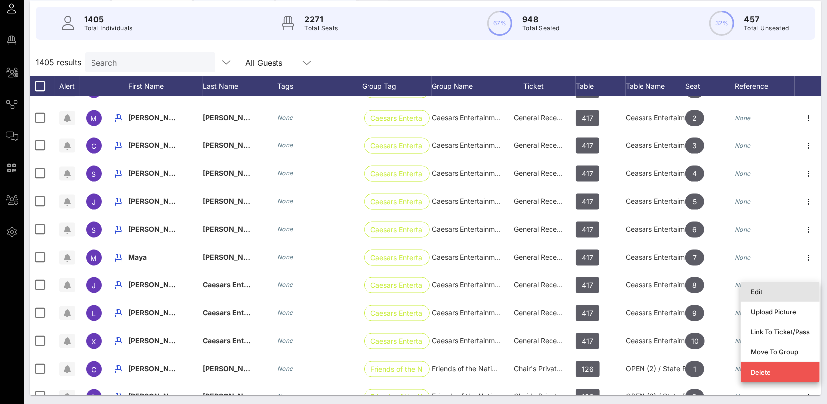
click at [792, 294] on div "Edit" at bounding box center [780, 292] width 59 height 8
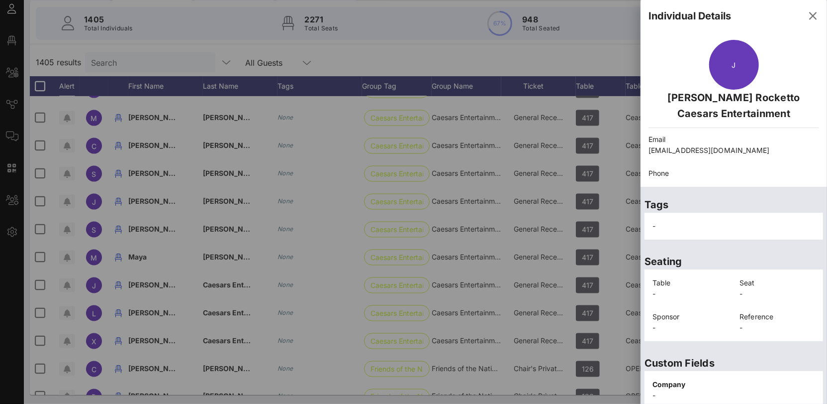
scroll to position [206, 0]
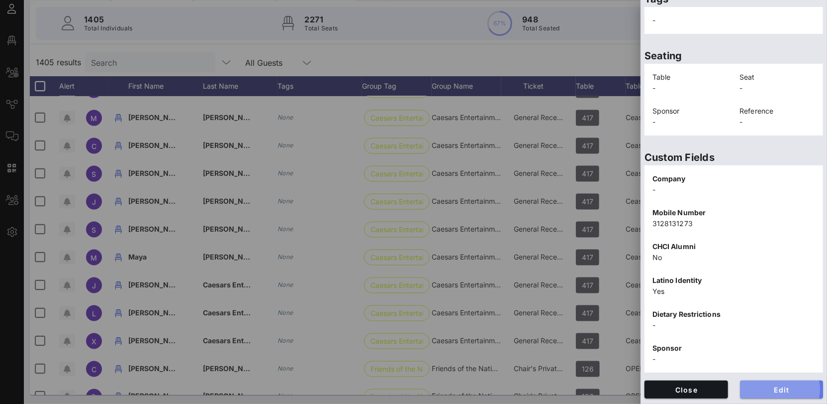
click at [772, 393] on button "Edit" at bounding box center [782, 389] width 84 height 18
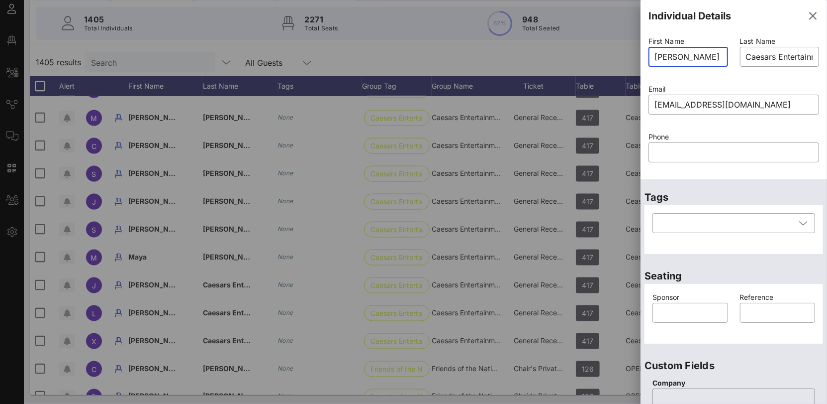
scroll to position [0, 22]
drag, startPoint x: 675, startPoint y: 57, endPoint x: 732, endPoint y: 61, distance: 57.3
click at [732, 61] on div "First Name ​ [PERSON_NAME] Rocketto Last Name ​ Caesars Entertainment Email ​ […" at bounding box center [734, 105] width 183 height 143
type input "[PERSON_NAME]"
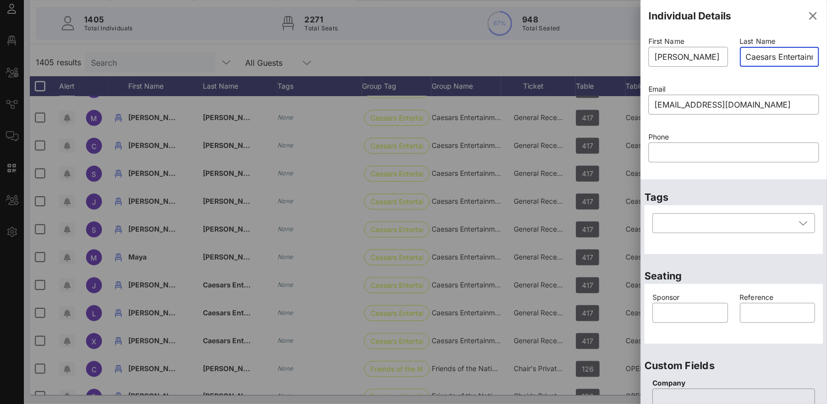
scroll to position [0, 22]
drag, startPoint x: 745, startPoint y: 59, endPoint x: 820, endPoint y: 62, distance: 74.2
click at [820, 62] on div "Individual Details First Name ​ [PERSON_NAME] Last Name ​ Caesars Entertainment…" at bounding box center [734, 202] width 187 height 404
type input "C"
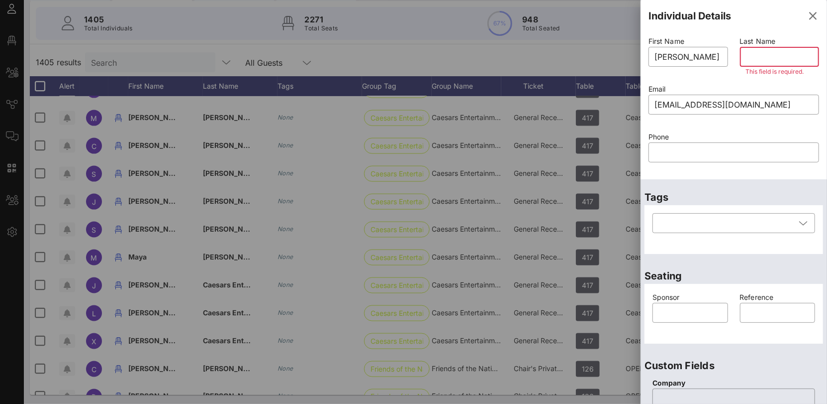
paste input "[PERSON_NAME]"
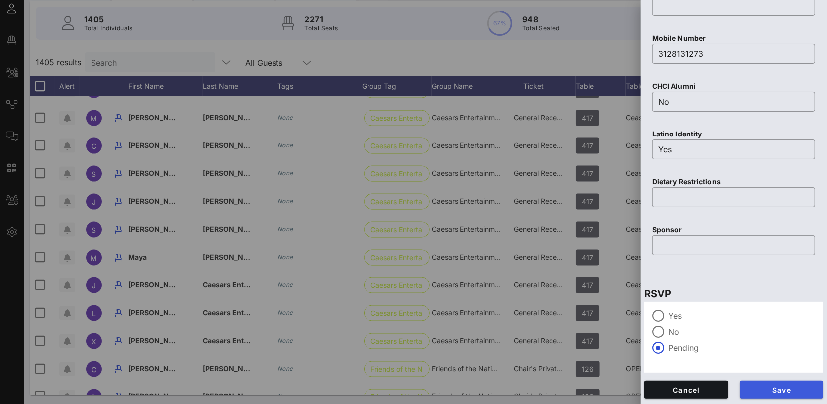
type input "[PERSON_NAME]"
click at [764, 385] on span "Save" at bounding box center [782, 389] width 68 height 8
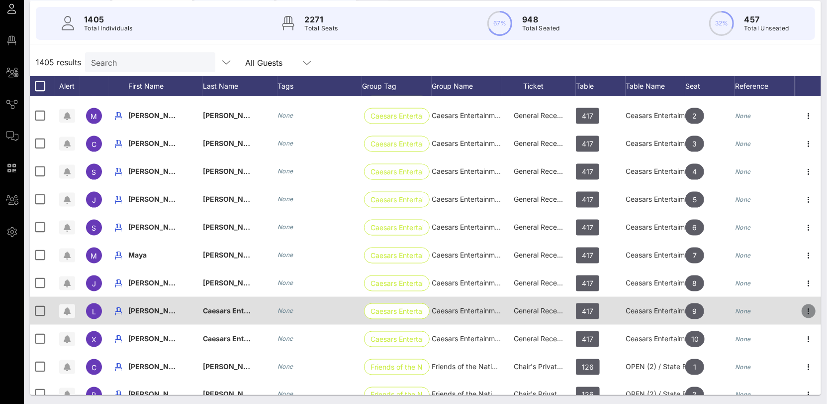
click at [806, 309] on icon "button" at bounding box center [809, 311] width 12 height 12
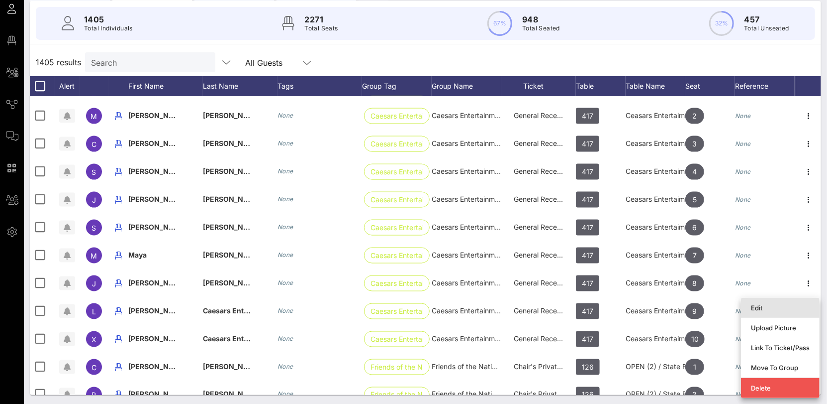
click at [778, 311] on div "Edit" at bounding box center [780, 308] width 59 height 8
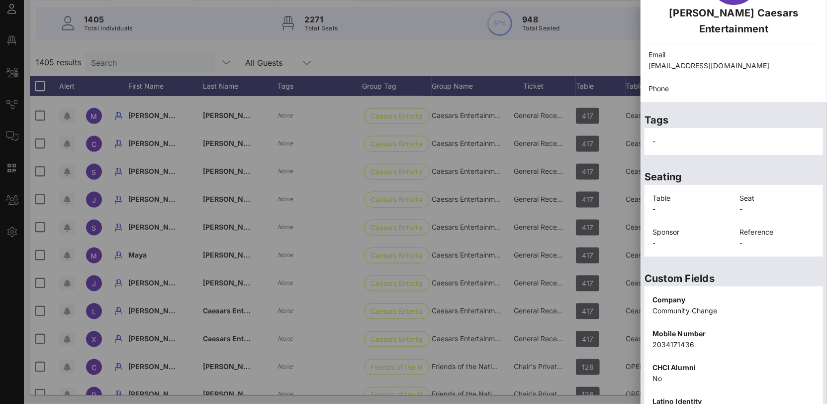
scroll to position [206, 0]
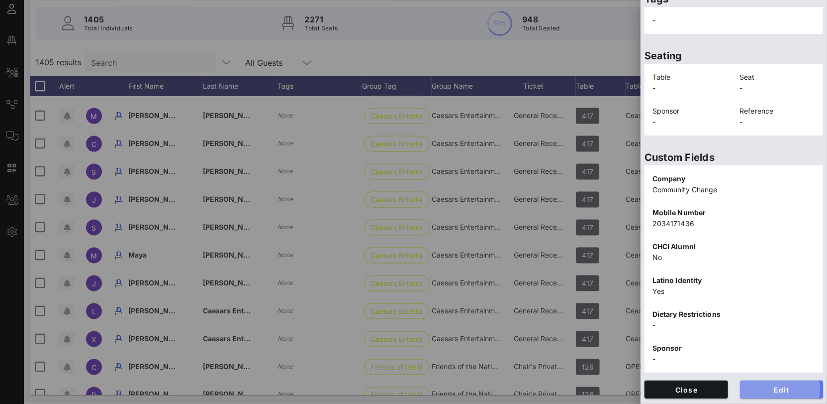
click at [760, 386] on span "Edit" at bounding box center [782, 389] width 68 height 8
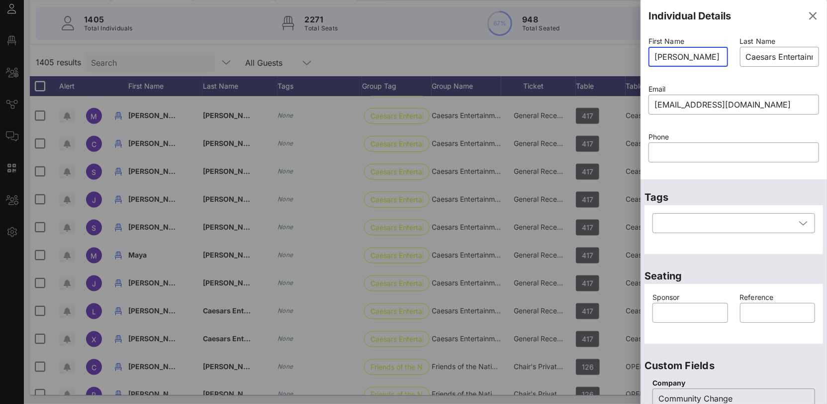
drag, startPoint x: 683, startPoint y: 56, endPoint x: 711, endPoint y: 57, distance: 27.9
click at [711, 57] on input "[PERSON_NAME]" at bounding box center [689, 57] width 68 height 16
type input "[PERSON_NAME]"
drag, startPoint x: 743, startPoint y: 56, endPoint x: 819, endPoint y: 60, distance: 75.7
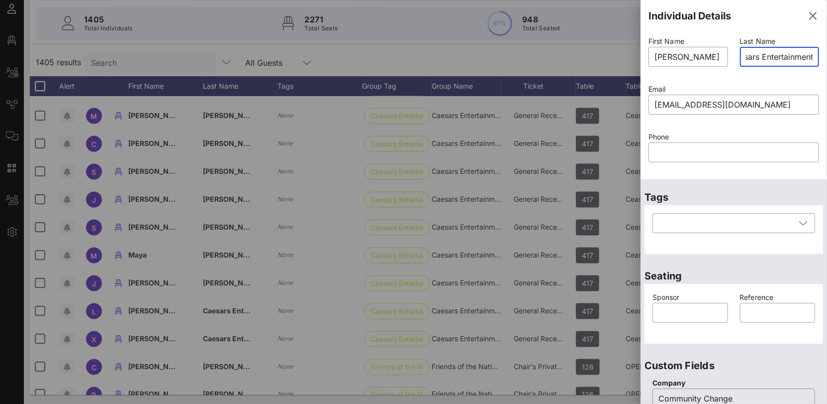
click at [819, 60] on div "First Name ​ [PERSON_NAME] Last Name ​ Caesars Entertainment Email ​ [EMAIL_ADD…" at bounding box center [734, 105] width 187 height 147
paste input "Praeli"
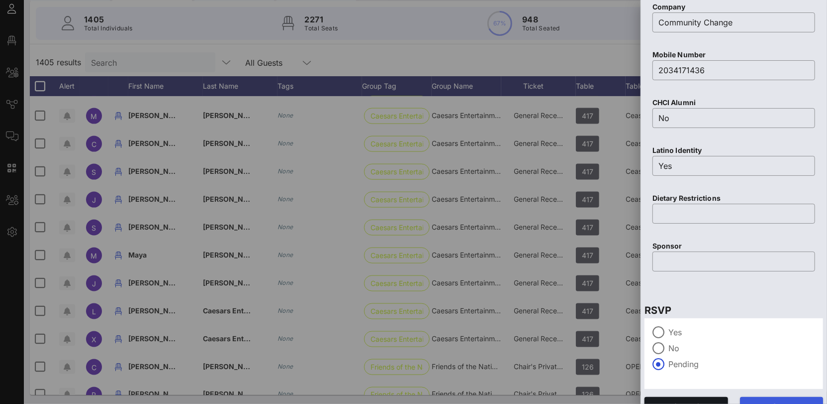
type input "Praeli"
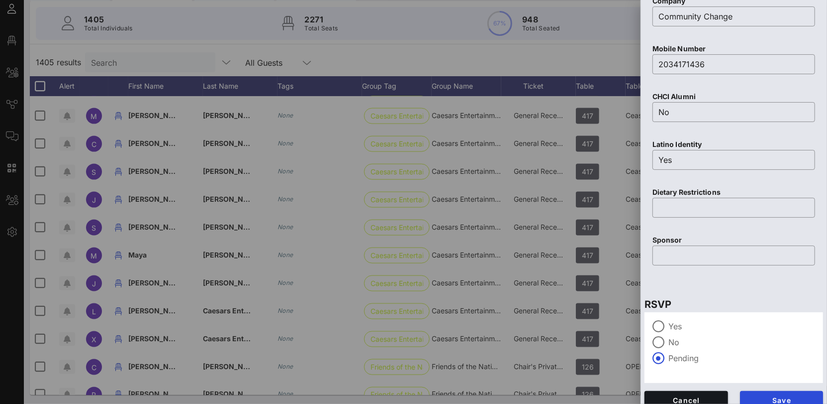
scroll to position [392, 0]
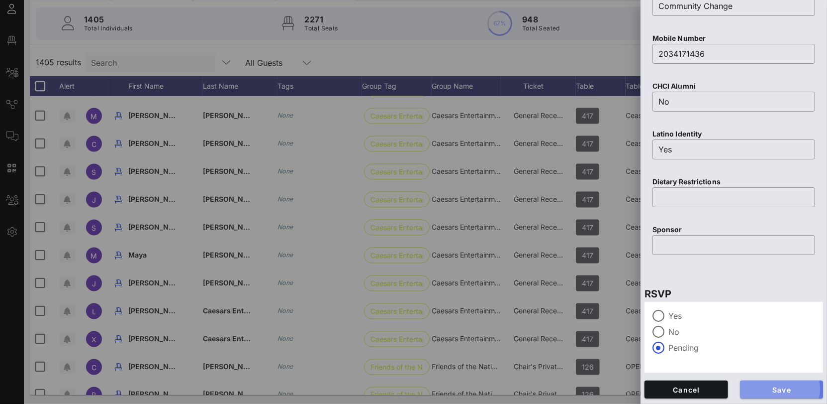
click at [775, 393] on button "Save" at bounding box center [782, 389] width 84 height 18
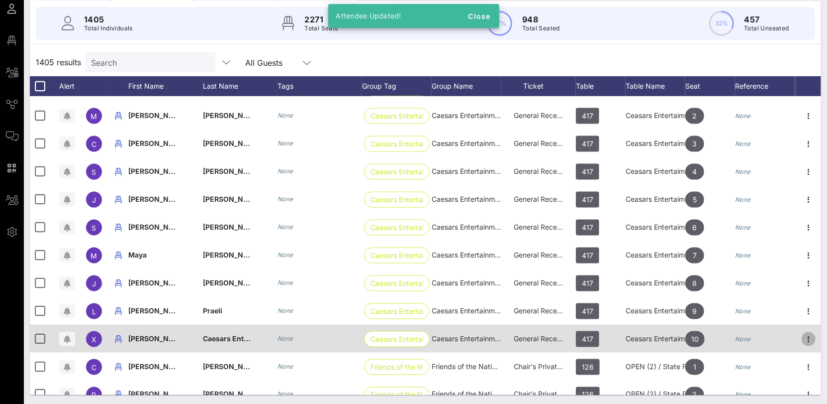
click at [810, 336] on icon "button" at bounding box center [809, 339] width 12 height 12
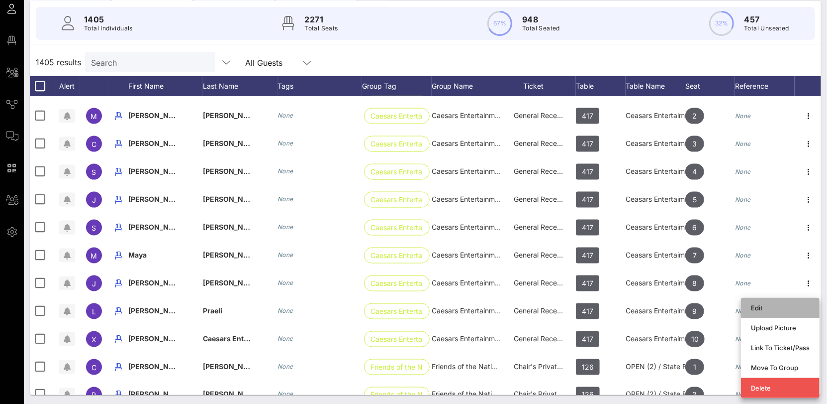
click at [772, 309] on div "Edit" at bounding box center [780, 308] width 59 height 8
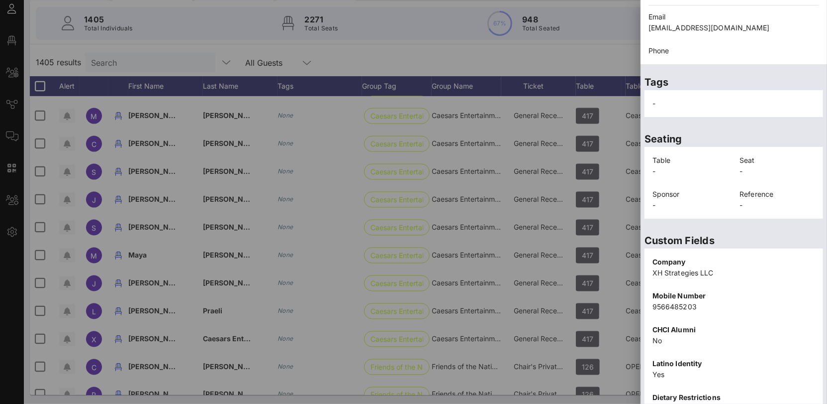
scroll to position [206, 0]
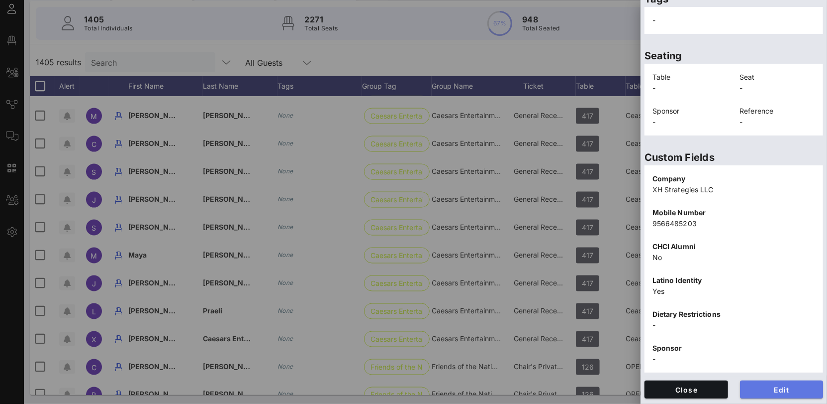
click at [781, 389] on span "Edit" at bounding box center [782, 389] width 68 height 8
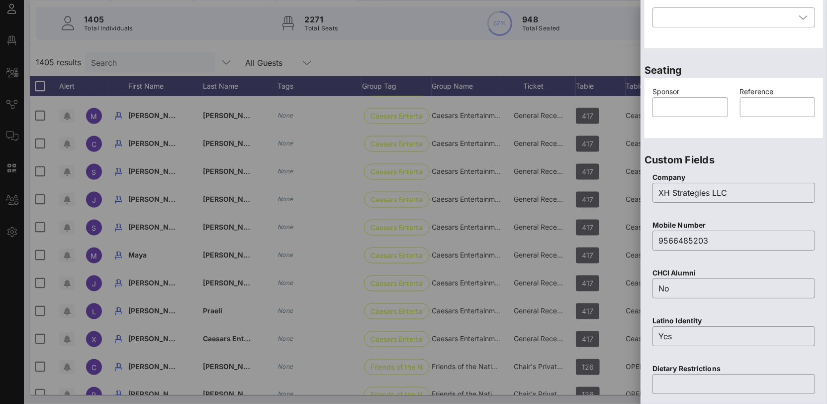
scroll to position [0, 0]
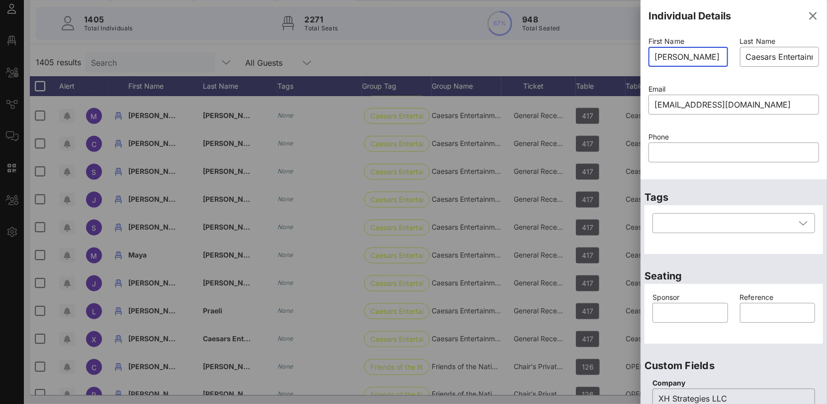
click at [699, 58] on input "[PERSON_NAME]" at bounding box center [689, 57] width 68 height 16
type input "[PERSON_NAME]"
drag, startPoint x: 742, startPoint y: 54, endPoint x: 812, endPoint y: 59, distance: 69.3
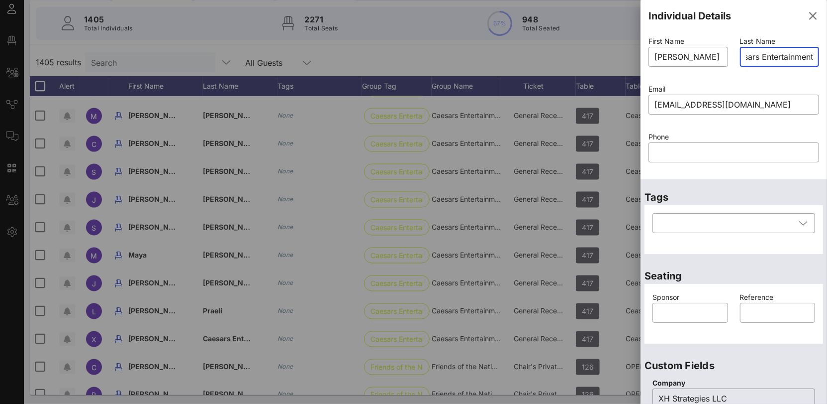
click at [824, 60] on div "Individual Details First Name ​ [PERSON_NAME] Last Name ​ Caesars Entertainment…" at bounding box center [734, 202] width 187 height 404
paste input "[PERSON_NAME]"
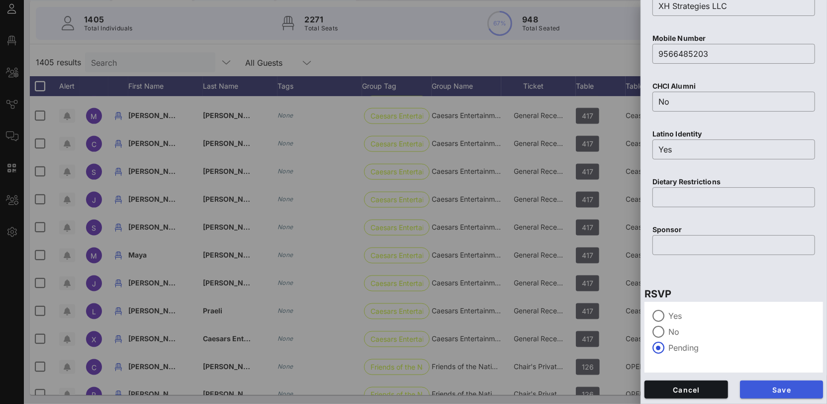
type input "[PERSON_NAME]"
click at [781, 386] on span "Save" at bounding box center [782, 389] width 68 height 8
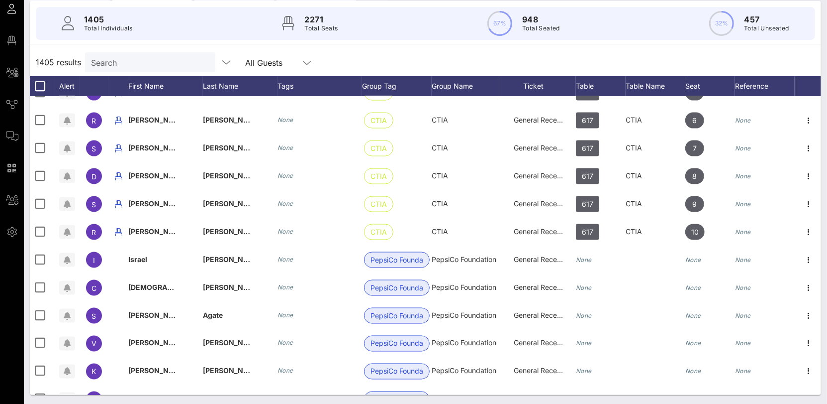
scroll to position [38287, 0]
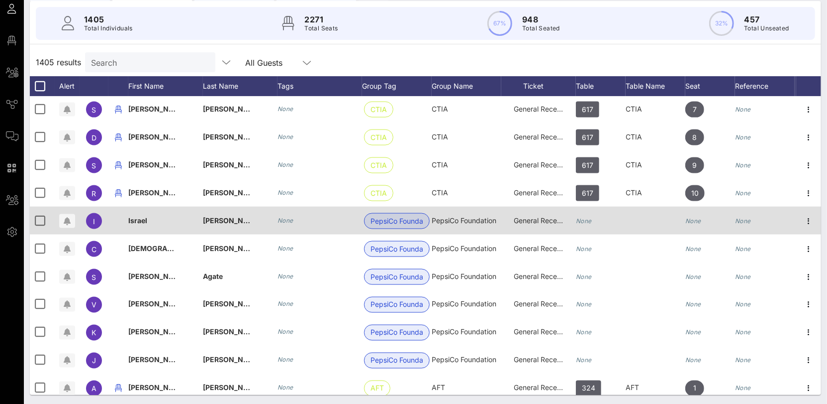
click at [585, 220] on icon "None" at bounding box center [584, 220] width 16 height 7
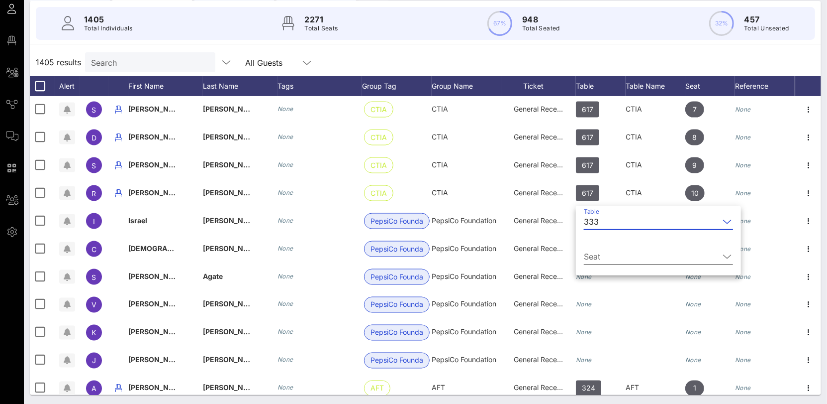
click at [598, 260] on input "Seat" at bounding box center [651, 256] width 135 height 16
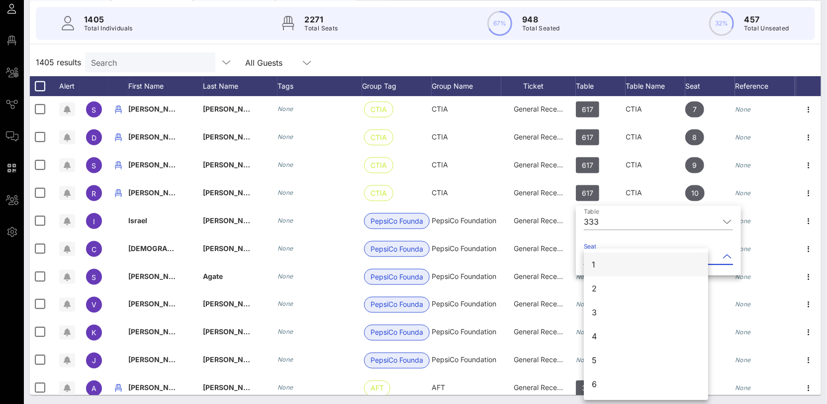
click at [604, 267] on div "1" at bounding box center [646, 264] width 124 height 24
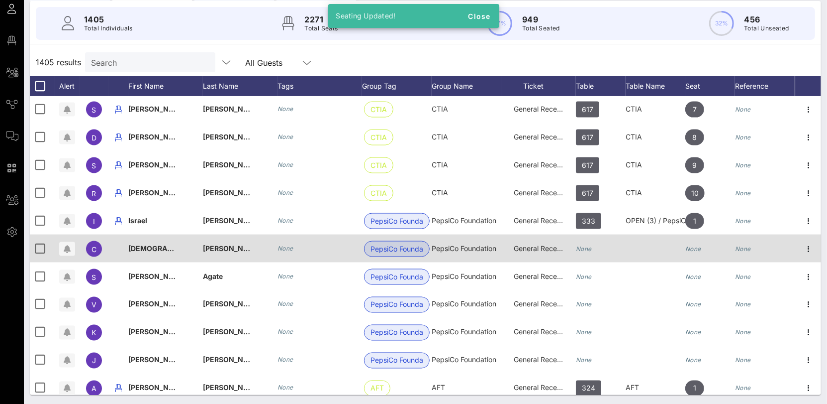
click at [586, 251] on icon "None" at bounding box center [584, 248] width 16 height 7
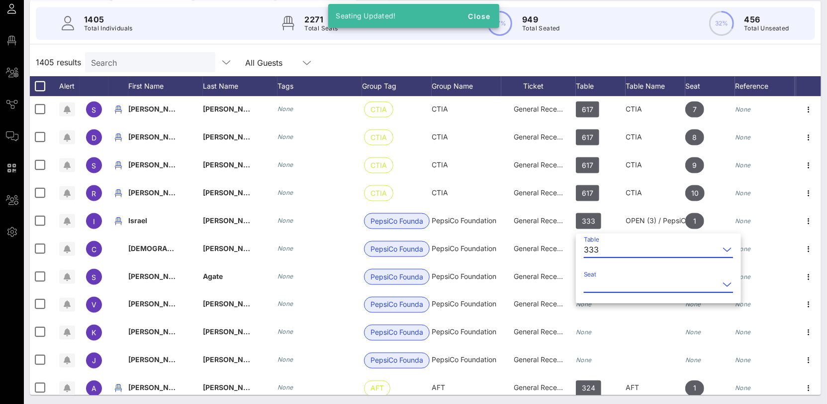
click at [602, 282] on input "Seat" at bounding box center [651, 284] width 135 height 16
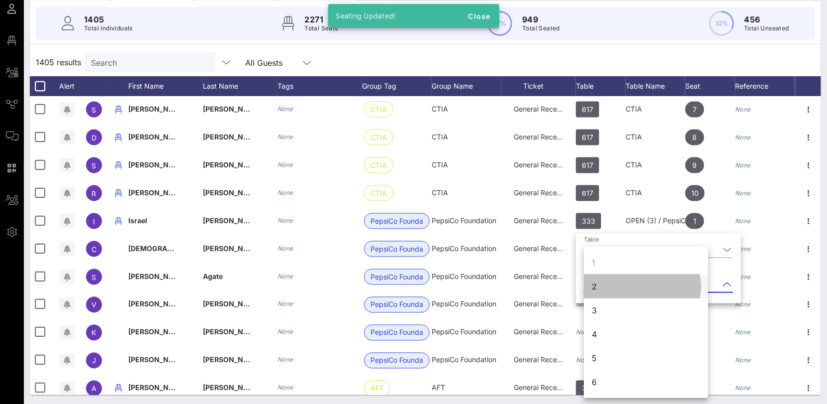
click at [590, 291] on div "2" at bounding box center [646, 286] width 124 height 24
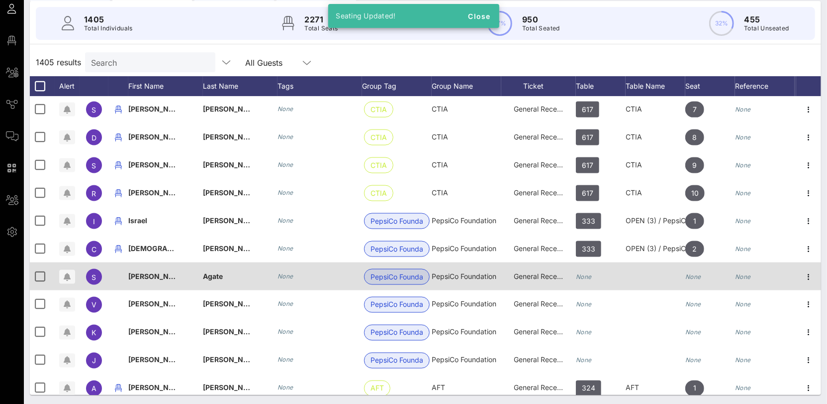
click at [591, 273] on icon "None" at bounding box center [584, 276] width 16 height 7
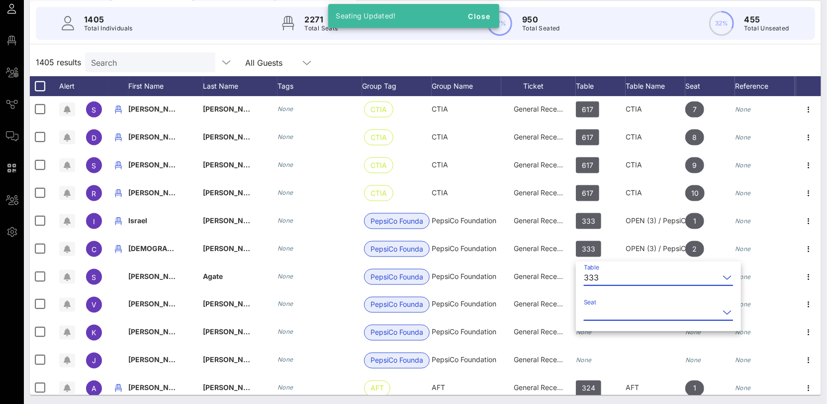
click at [613, 314] on input "Seat" at bounding box center [651, 312] width 135 height 16
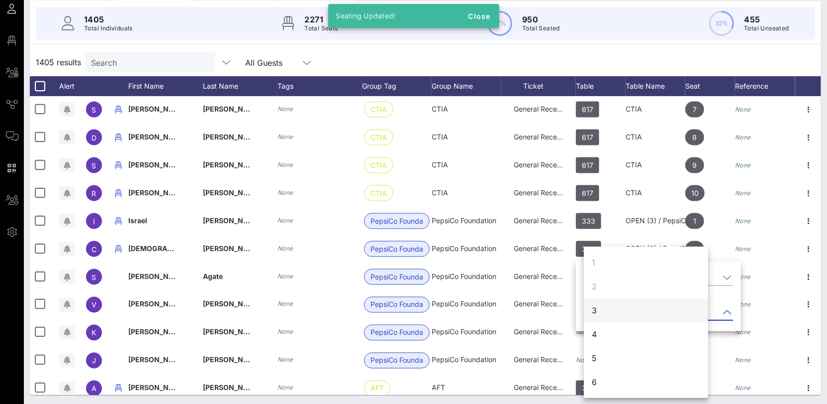
click at [600, 318] on div "3" at bounding box center [646, 310] width 124 height 24
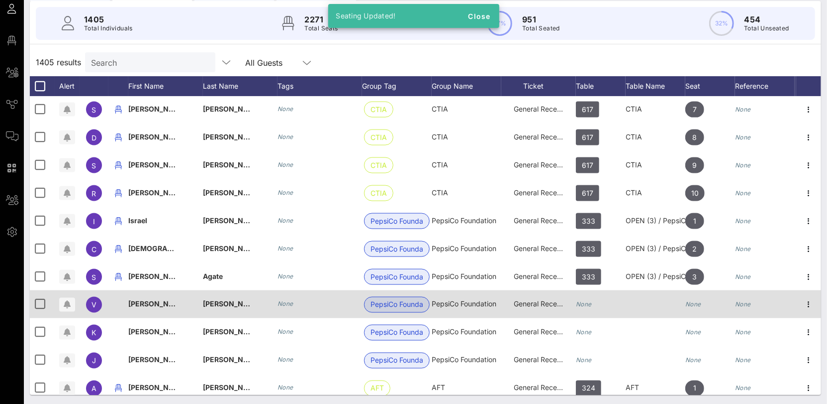
click at [589, 301] on icon "None" at bounding box center [584, 304] width 16 height 7
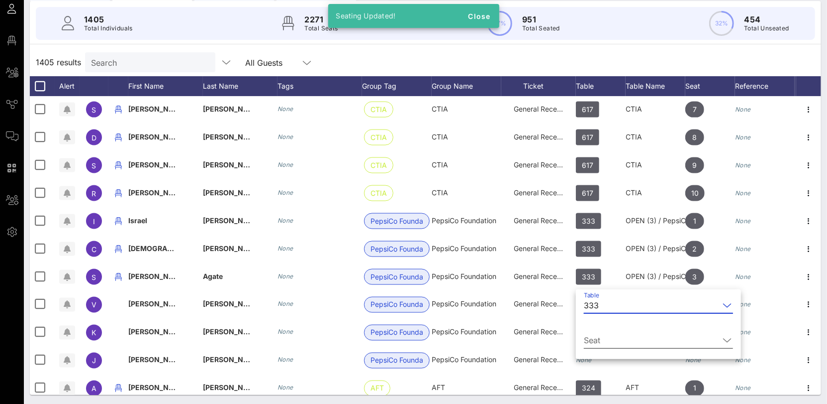
click at [610, 332] on div "Seat" at bounding box center [658, 342] width 149 height 33
click at [615, 340] on input "Seat" at bounding box center [651, 340] width 135 height 16
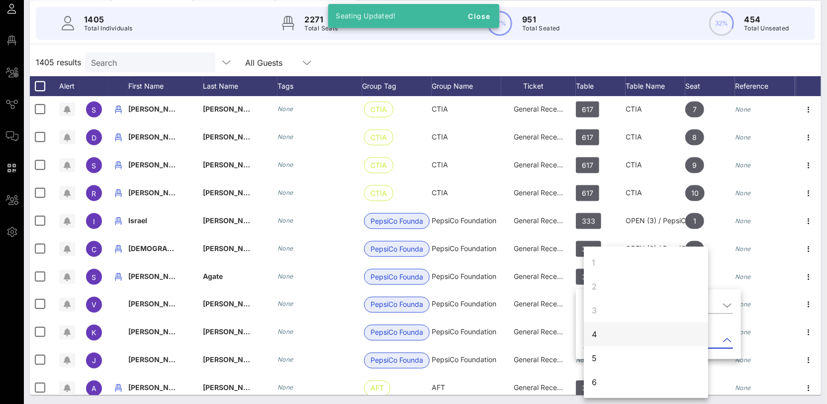
click at [605, 340] on div "4" at bounding box center [646, 334] width 124 height 24
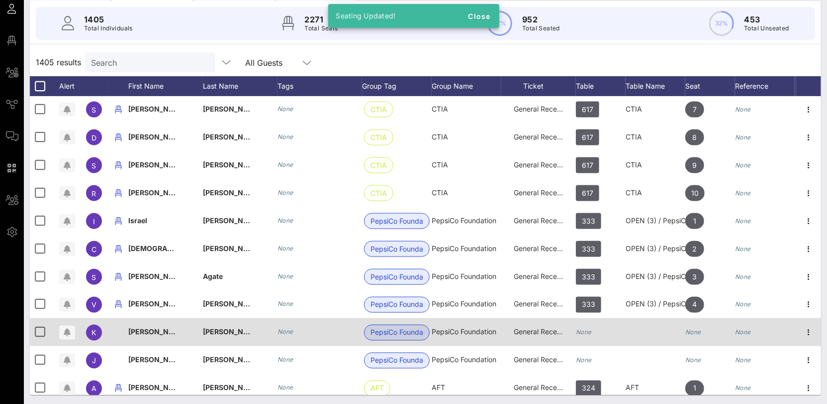
click at [593, 333] on div "None" at bounding box center [601, 337] width 50 height 39
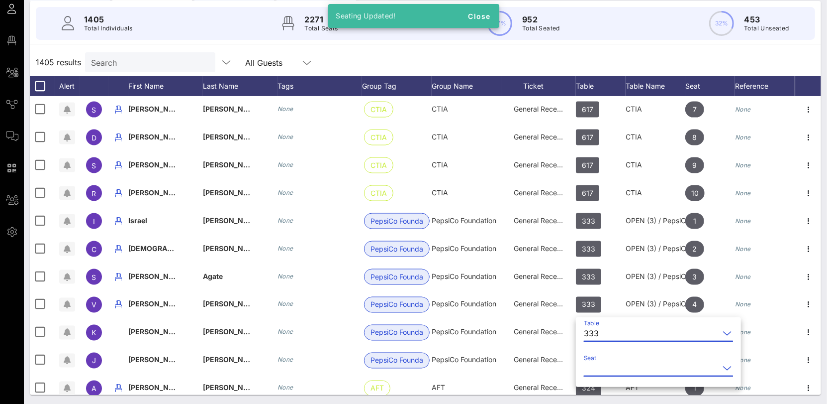
click at [600, 366] on input "Seat" at bounding box center [651, 368] width 135 height 16
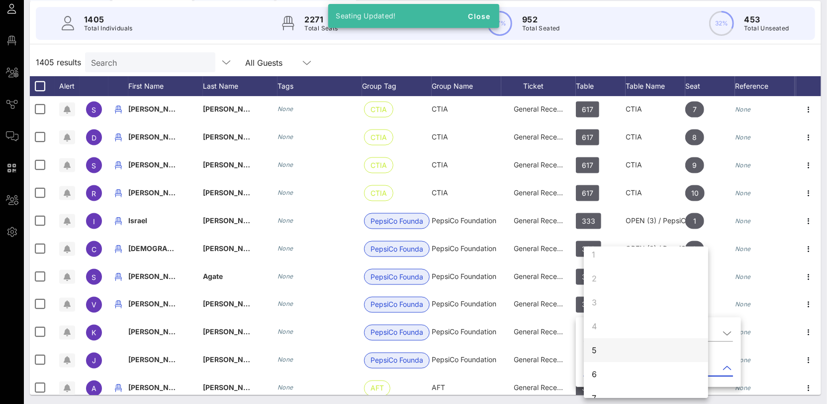
scroll to position [11, 0]
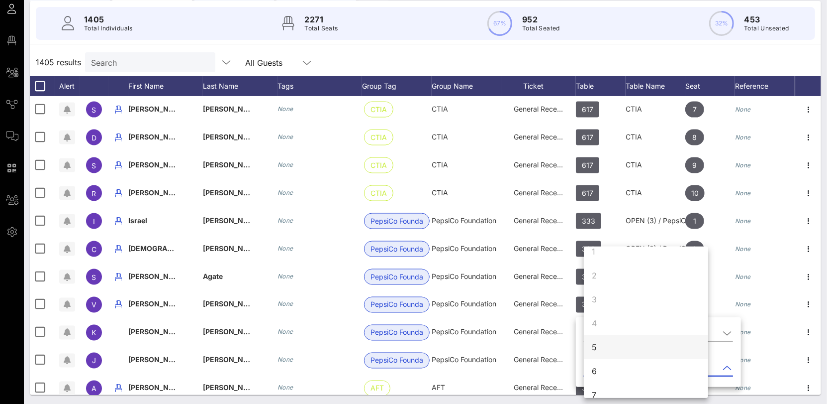
click at [597, 350] on div "5" at bounding box center [646, 347] width 124 height 24
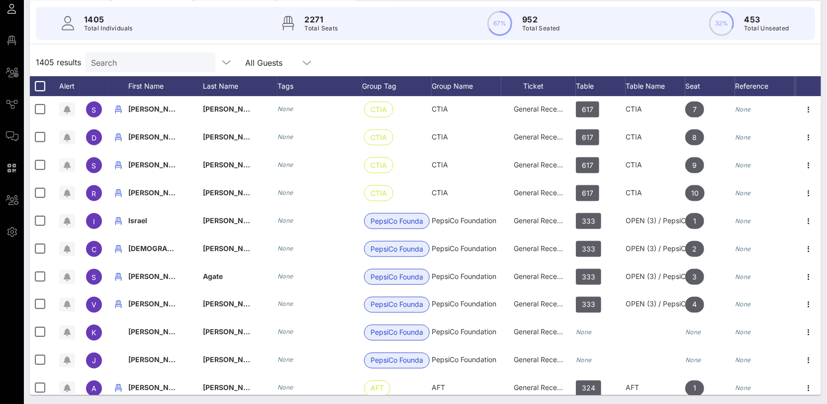
scroll to position [0, 0]
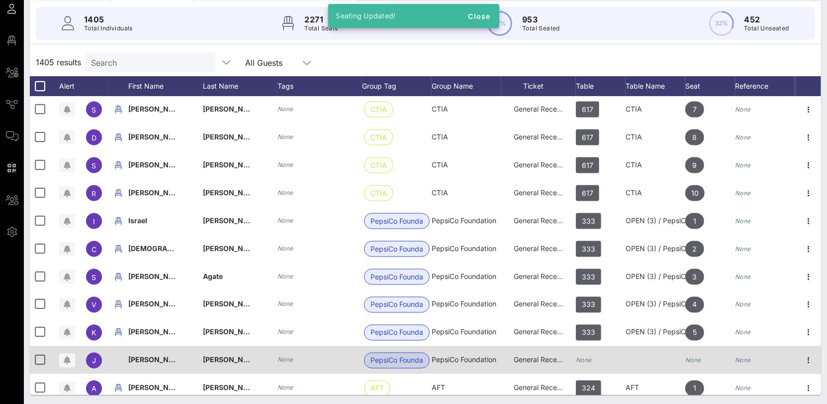
click at [592, 354] on div "None" at bounding box center [584, 360] width 16 height 28
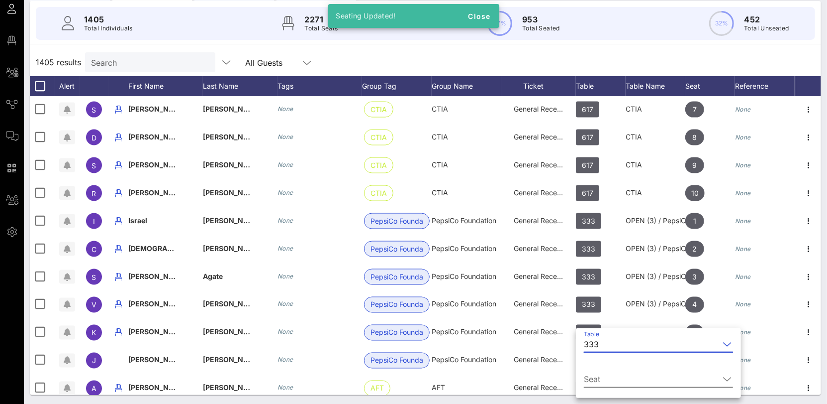
click at [604, 378] on input "Seat" at bounding box center [651, 379] width 135 height 16
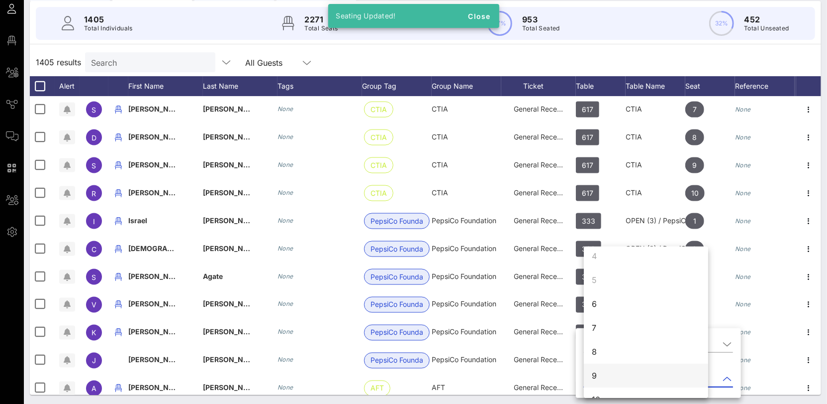
scroll to position [85, 0]
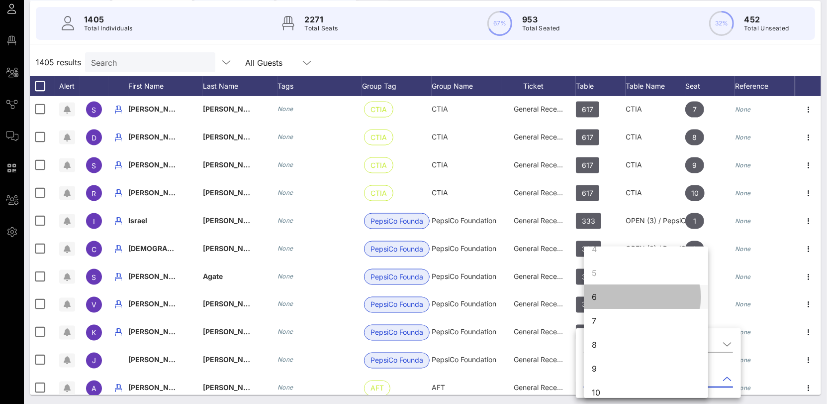
click at [603, 303] on div "6" at bounding box center [646, 297] width 124 height 24
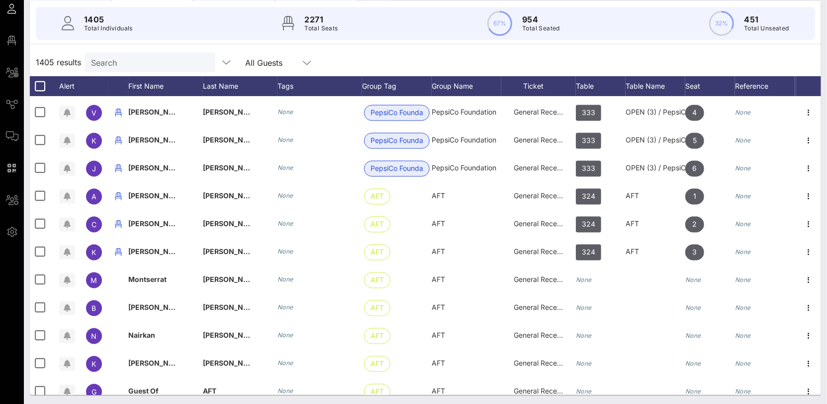
scroll to position [38552, 0]
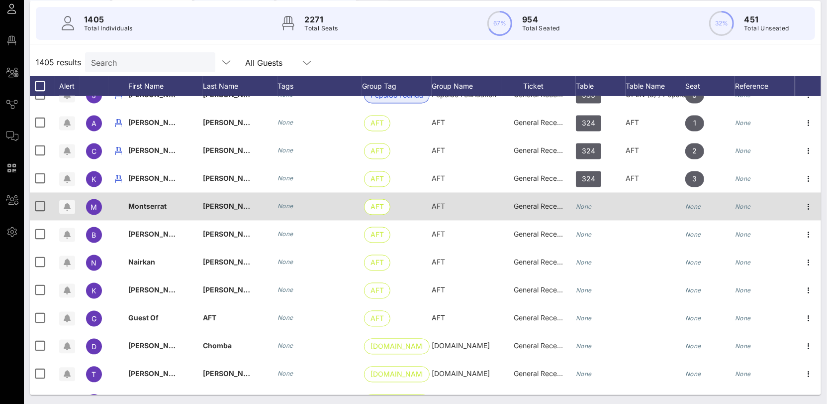
click at [583, 207] on icon "None" at bounding box center [584, 206] width 16 height 7
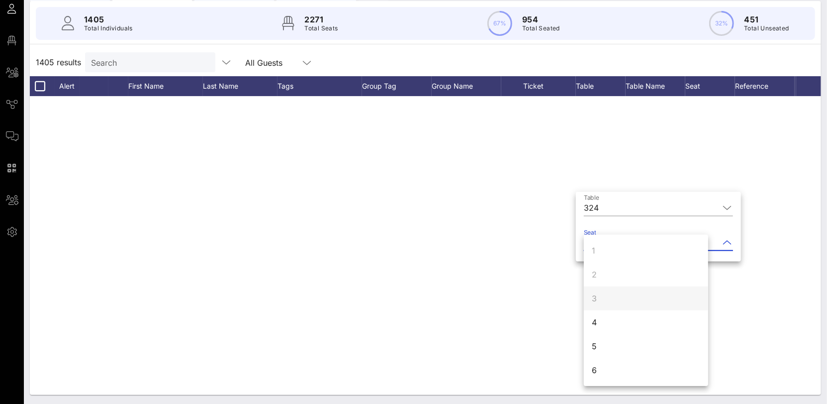
scroll to position [38552, 0]
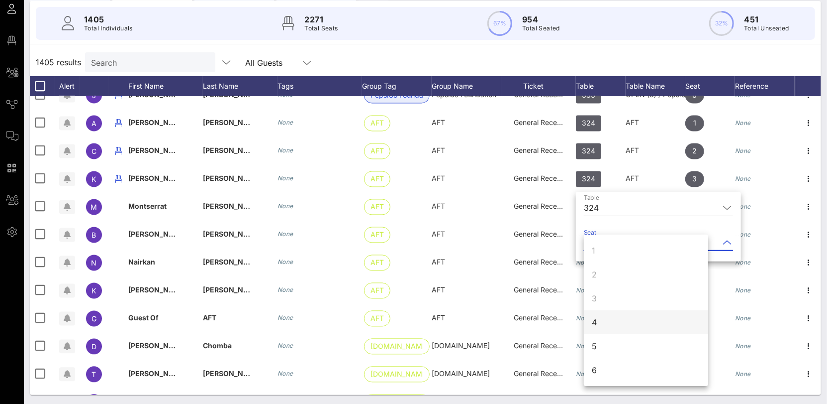
click at [604, 322] on div "4" at bounding box center [646, 322] width 124 height 24
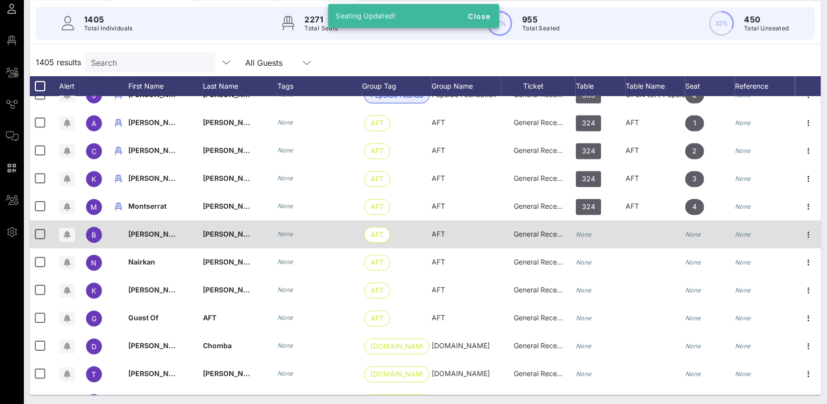
click at [587, 231] on icon "None" at bounding box center [584, 234] width 16 height 7
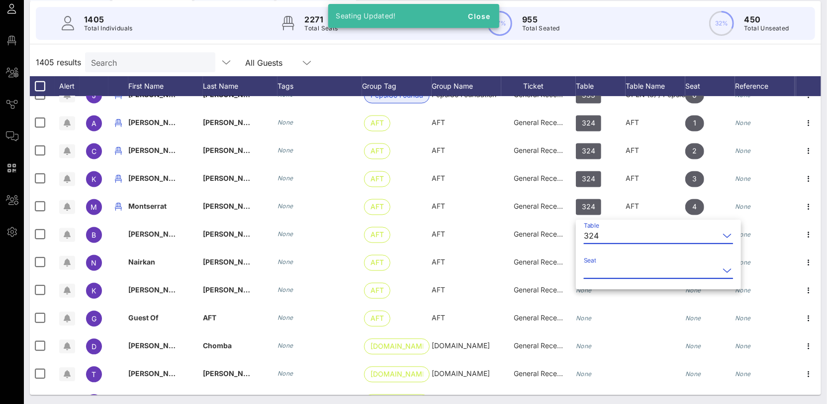
click at [603, 264] on input "Seat" at bounding box center [651, 270] width 135 height 16
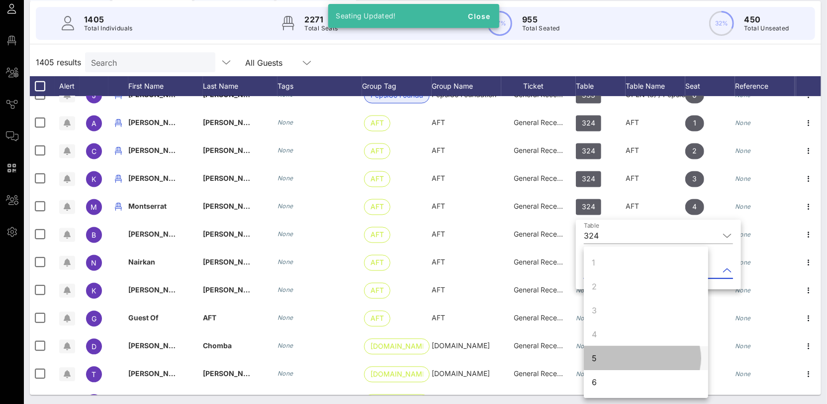
click at [600, 364] on div "5" at bounding box center [646, 358] width 124 height 24
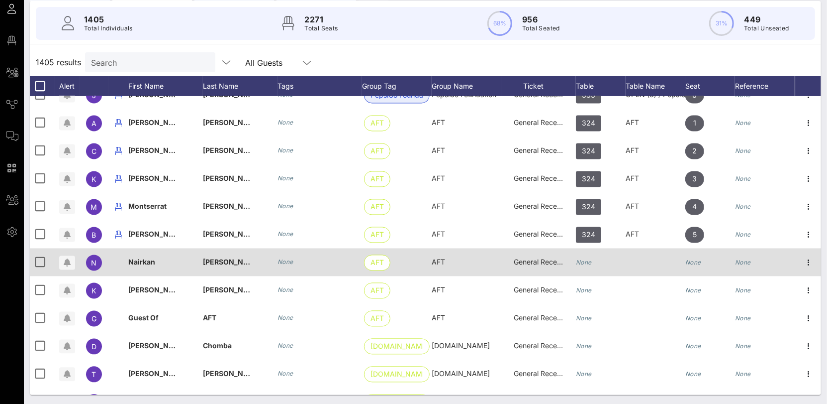
click at [593, 262] on div "None" at bounding box center [601, 267] width 50 height 39
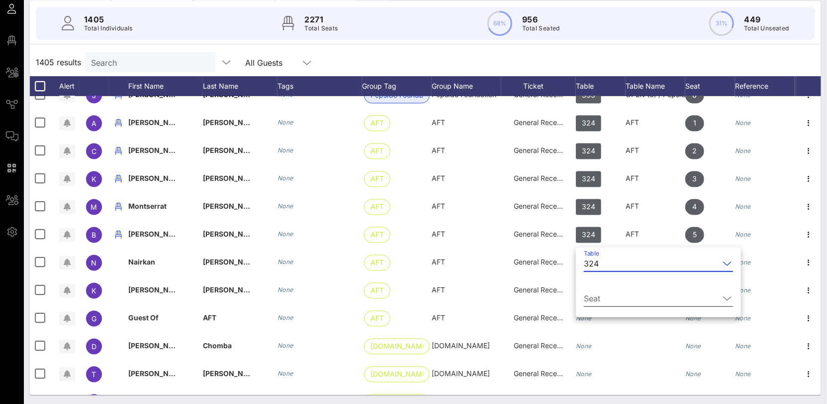
click at [599, 287] on div "Seat" at bounding box center [658, 300] width 149 height 33
click at [602, 298] on input "Seat" at bounding box center [651, 298] width 135 height 16
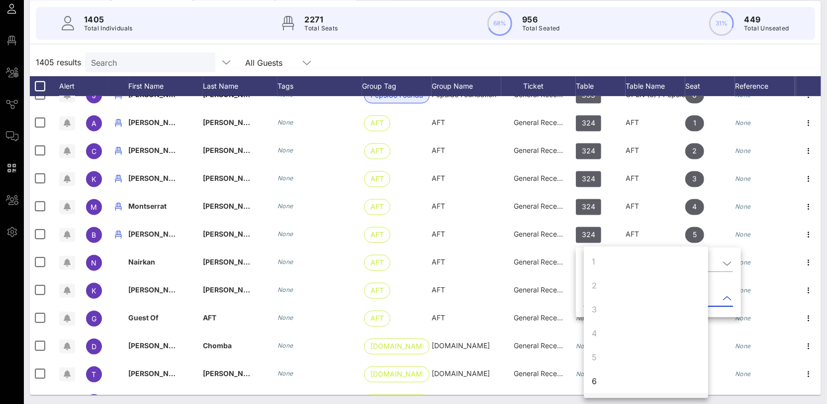
scroll to position [2, 0]
click at [593, 384] on div "6" at bounding box center [594, 380] width 5 height 12
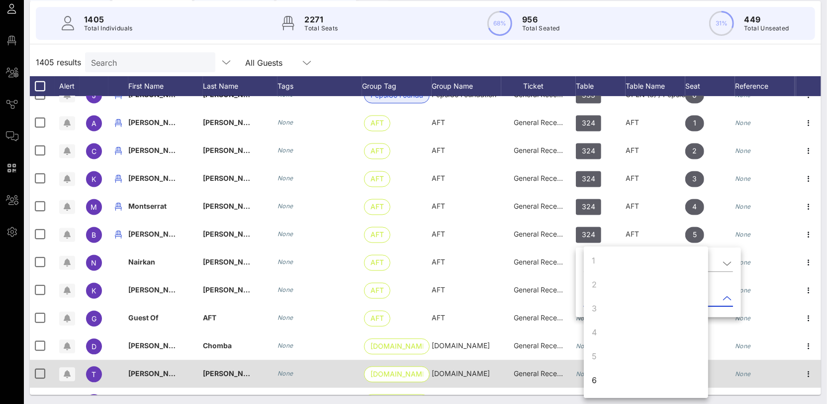
scroll to position [0, 0]
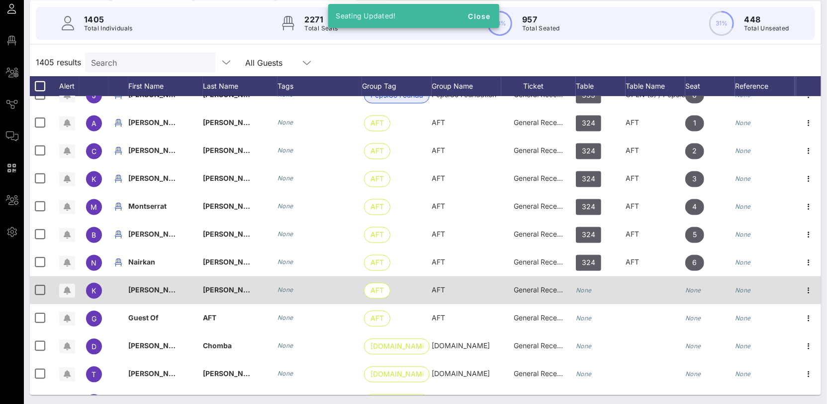
click at [594, 285] on div "None" at bounding box center [601, 295] width 50 height 39
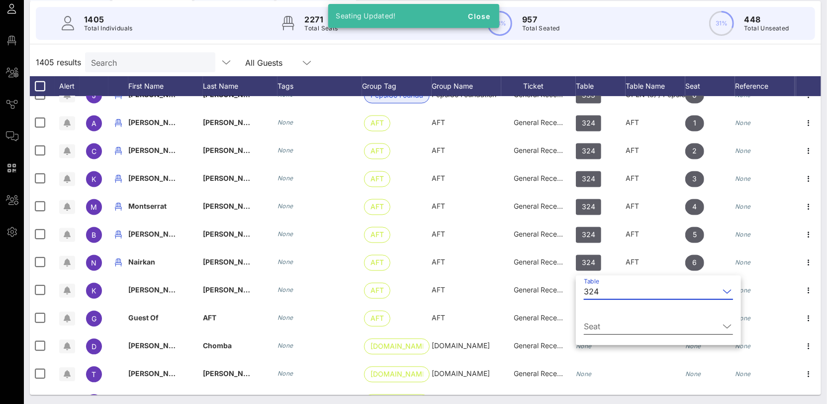
click at [610, 319] on input "Seat" at bounding box center [651, 326] width 135 height 16
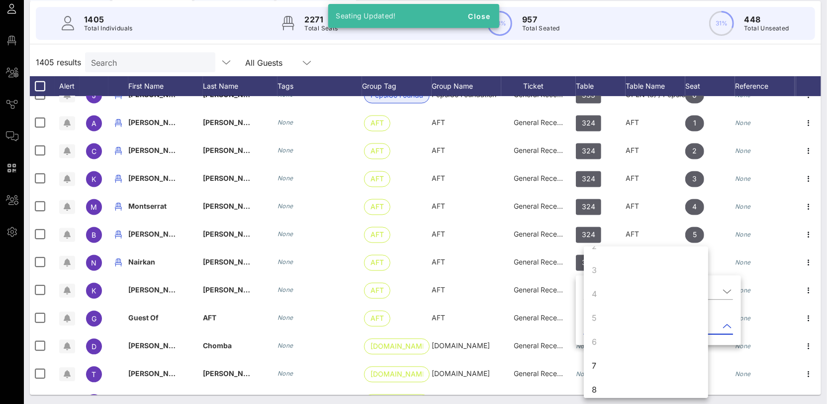
scroll to position [96, 0]
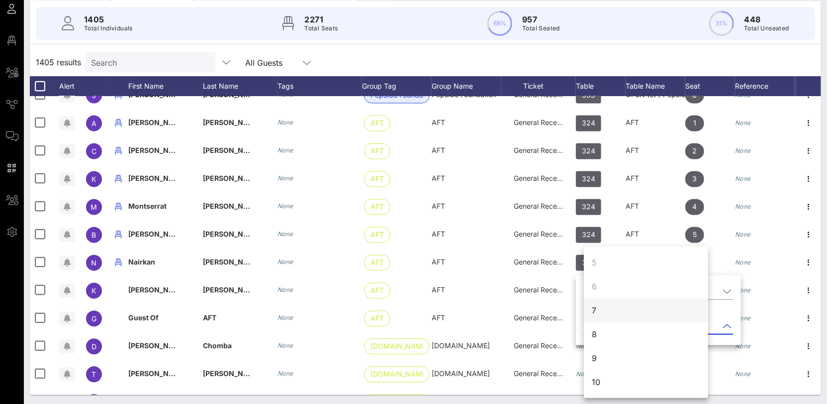
click at [602, 315] on div "7" at bounding box center [646, 310] width 124 height 24
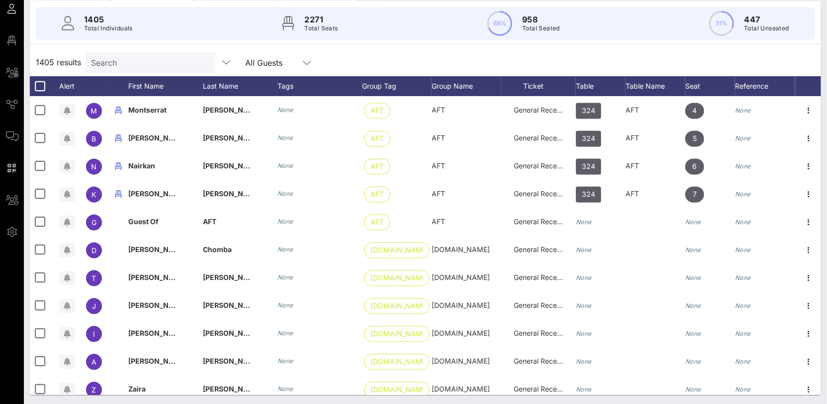
scroll to position [38676, 0]
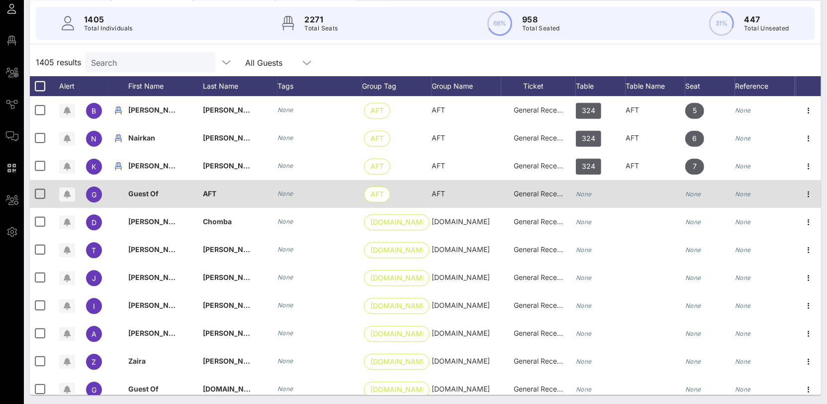
click at [580, 196] on icon "None" at bounding box center [584, 194] width 16 height 7
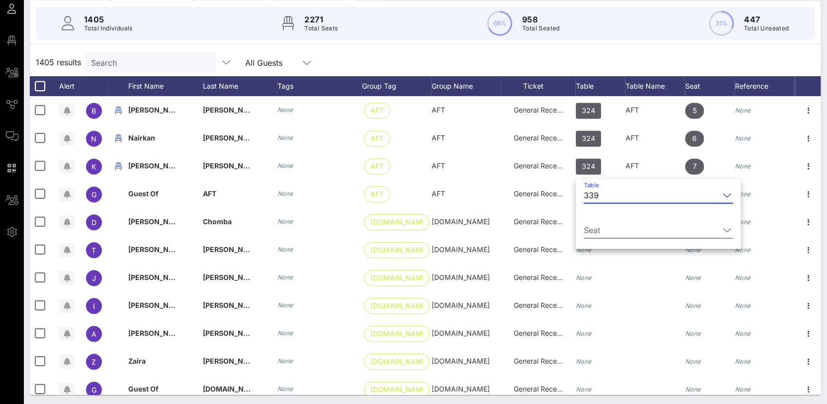
click at [600, 225] on input "Seat" at bounding box center [651, 230] width 135 height 16
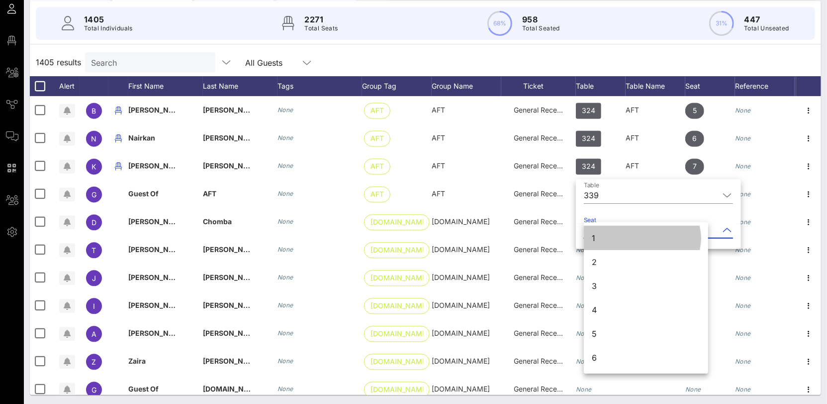
click at [598, 235] on div "1" at bounding box center [646, 238] width 124 height 24
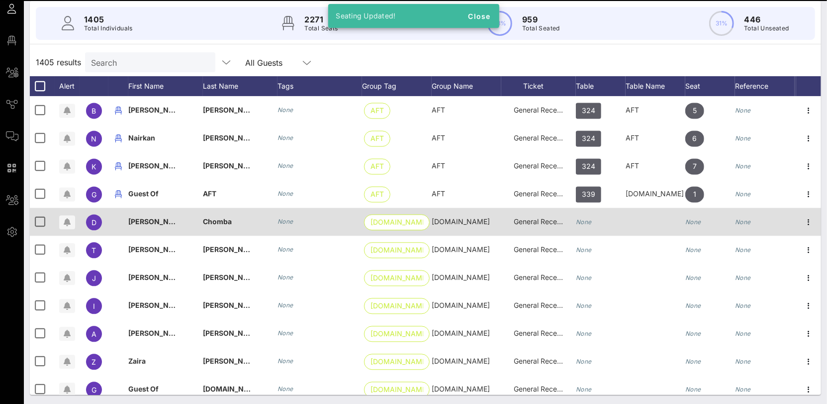
click at [590, 224] on icon "None" at bounding box center [584, 221] width 16 height 7
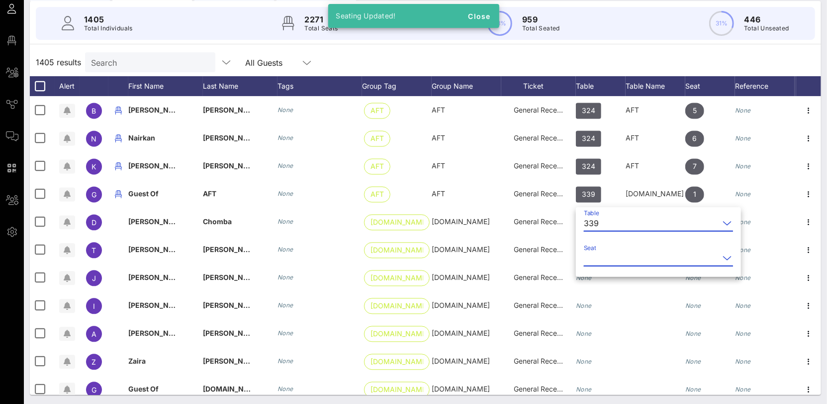
click at [612, 254] on input "Seat" at bounding box center [651, 258] width 135 height 16
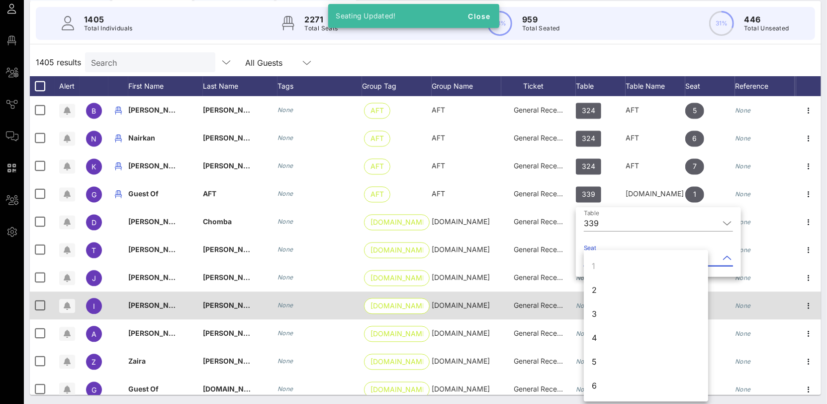
click at [603, 292] on div "2" at bounding box center [646, 290] width 124 height 24
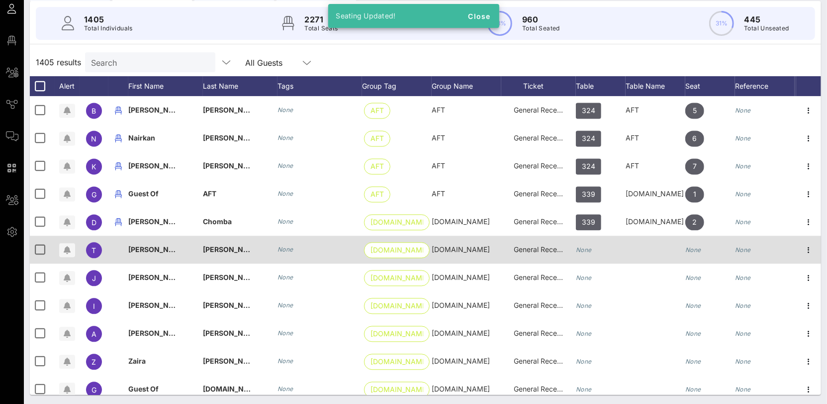
click at [585, 247] on icon "None" at bounding box center [584, 249] width 16 height 7
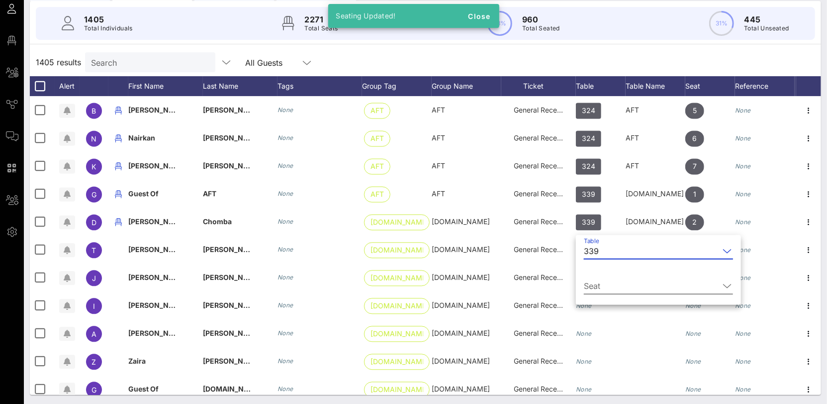
click at [592, 279] on input "Seat" at bounding box center [651, 286] width 135 height 16
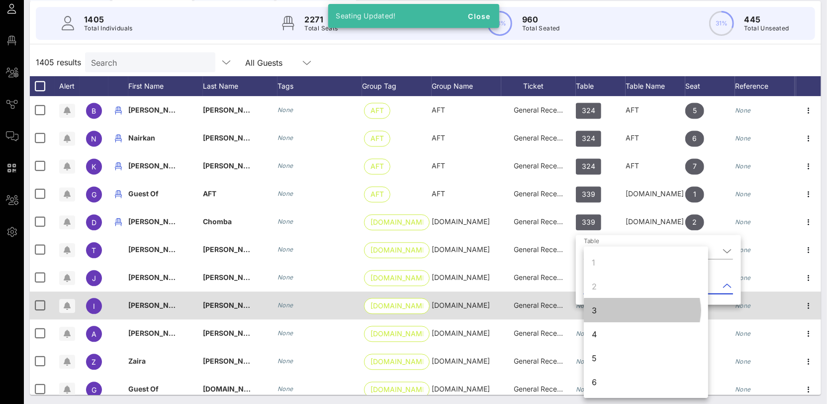
click at [602, 304] on div "3" at bounding box center [646, 310] width 124 height 24
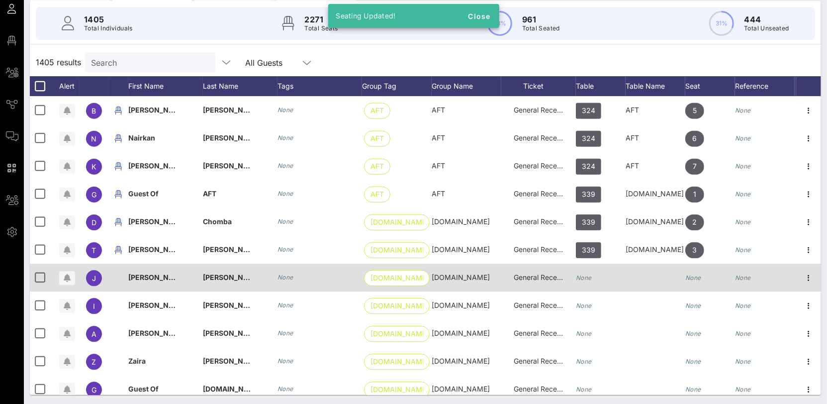
click at [587, 276] on icon "None" at bounding box center [584, 277] width 16 height 7
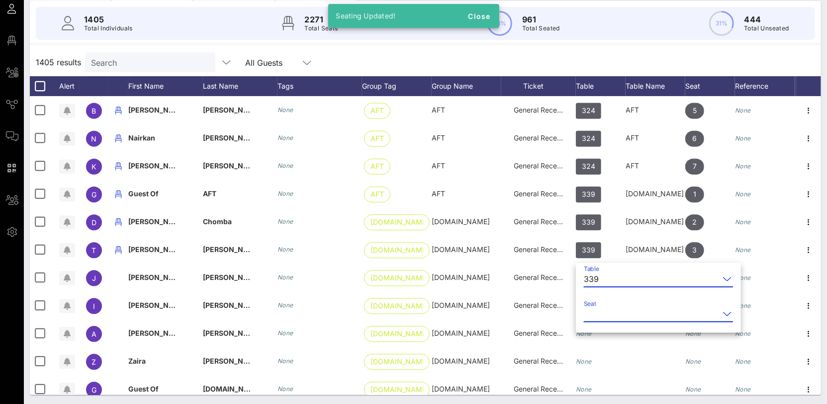
click at [612, 309] on input "Seat" at bounding box center [651, 314] width 135 height 16
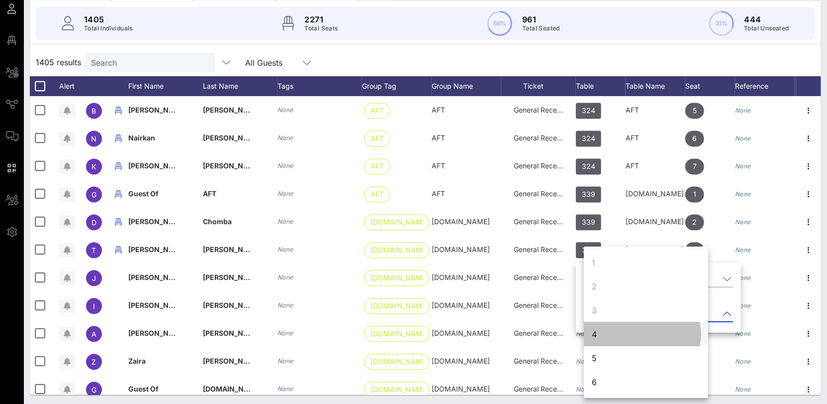
click at [610, 336] on div "4" at bounding box center [646, 334] width 124 height 24
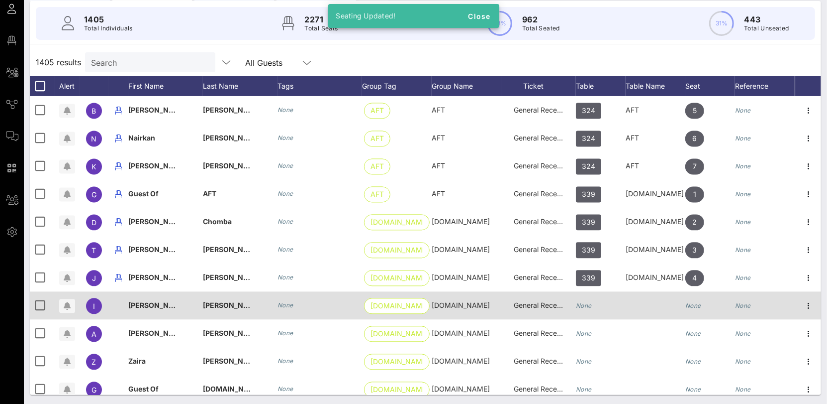
click at [592, 306] on div "None" at bounding box center [601, 311] width 50 height 39
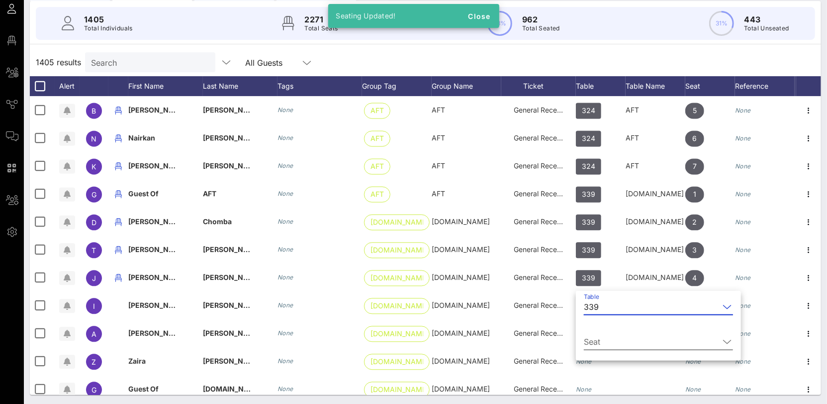
click at [610, 339] on input "Seat" at bounding box center [651, 341] width 135 height 16
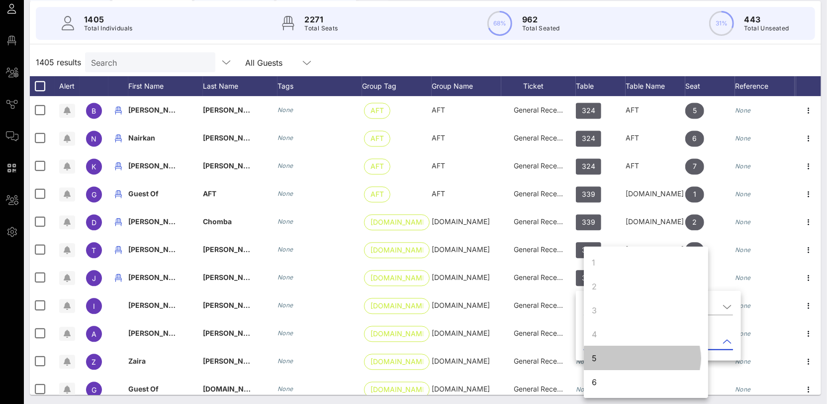
click at [605, 356] on div "5" at bounding box center [646, 358] width 124 height 24
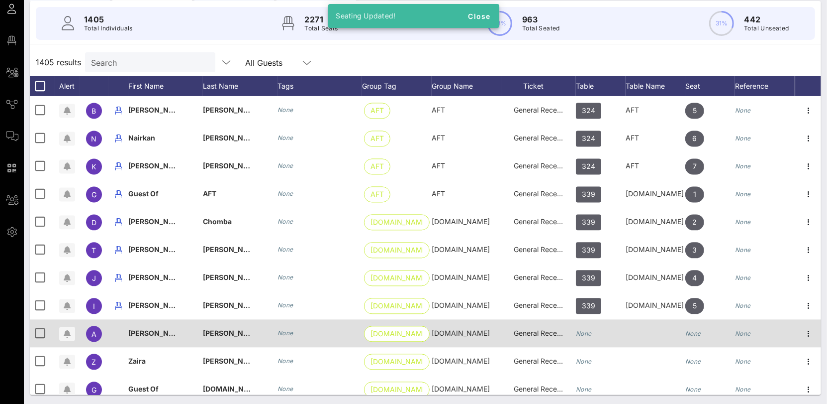
click at [590, 331] on icon "None" at bounding box center [584, 333] width 16 height 7
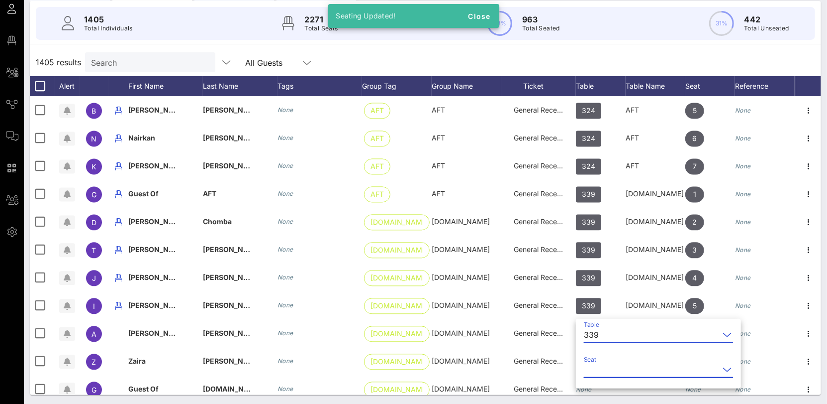
click at [607, 368] on input "Seat" at bounding box center [651, 369] width 135 height 16
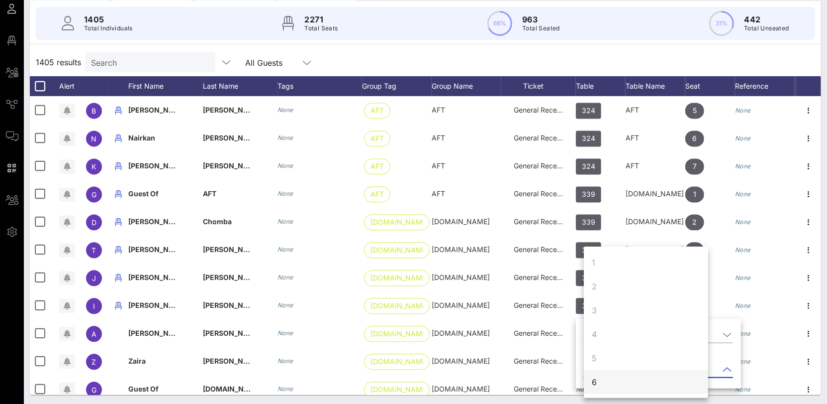
click at [607, 380] on div "6" at bounding box center [646, 382] width 124 height 24
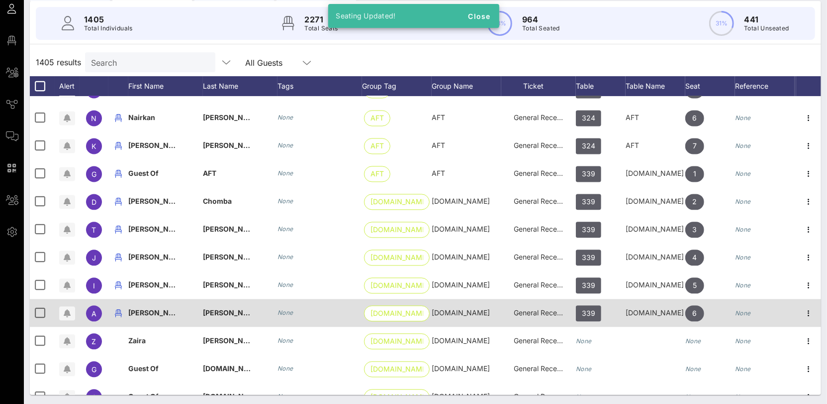
scroll to position [38744, 0]
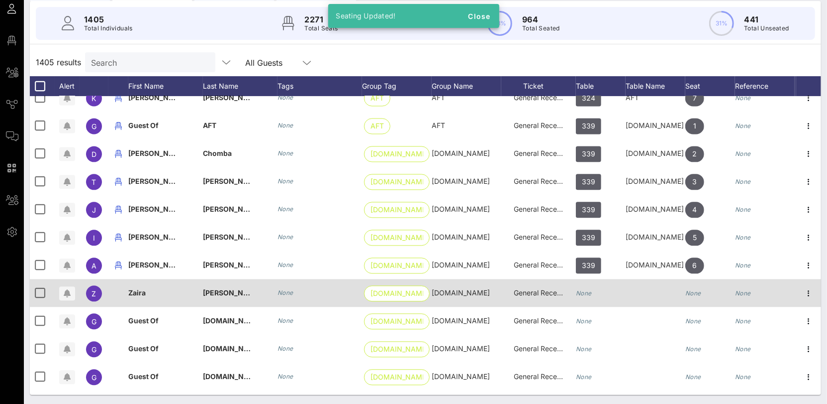
click at [587, 289] on icon "None" at bounding box center [584, 292] width 16 height 7
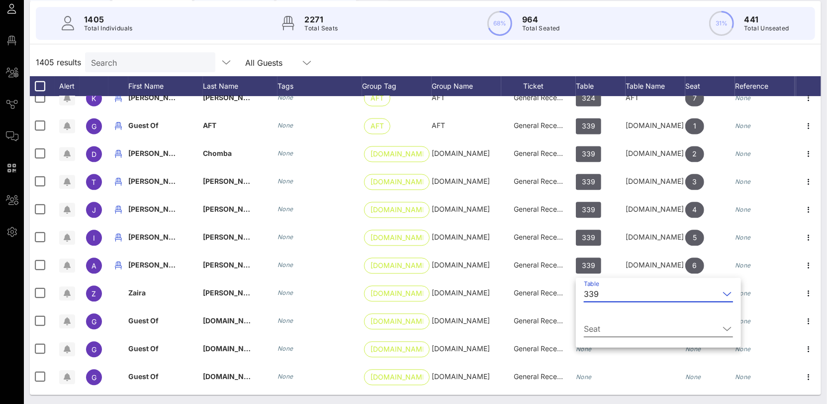
click at [612, 326] on input "Seat" at bounding box center [651, 328] width 135 height 16
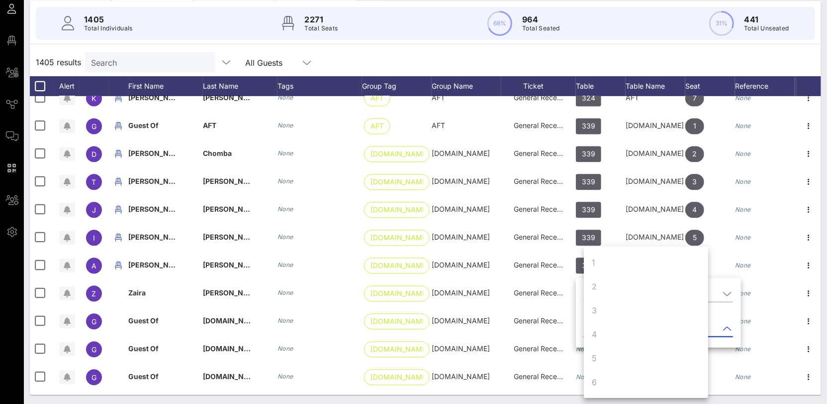
scroll to position [93, 0]
click at [603, 312] on div "7" at bounding box center [646, 313] width 124 height 24
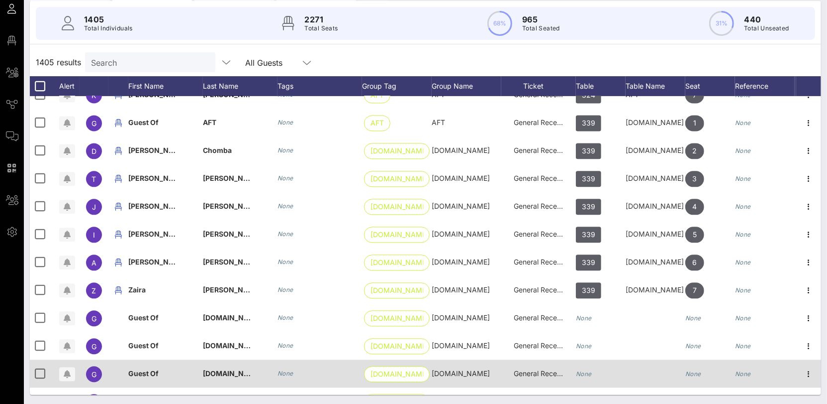
scroll to position [38859, 0]
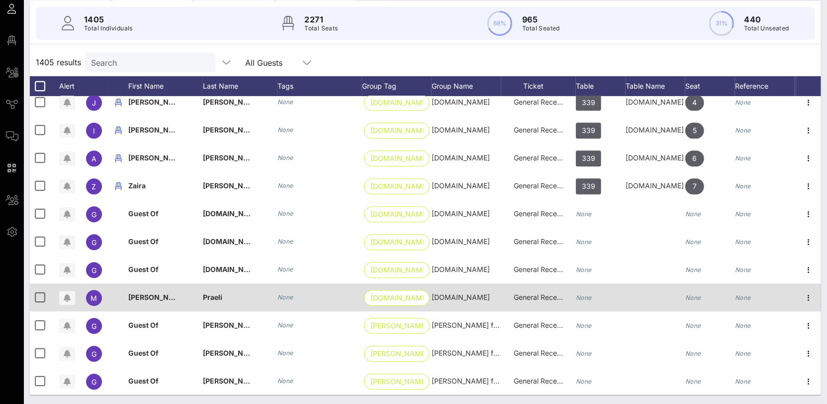
click at [592, 285] on div "None" at bounding box center [601, 302] width 50 height 39
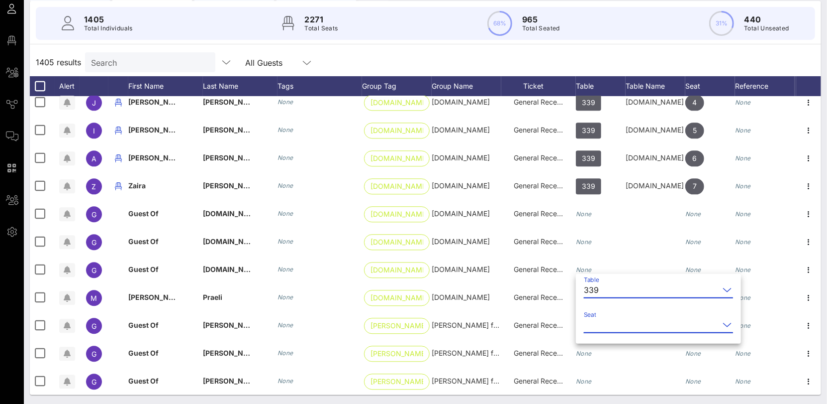
click at [604, 319] on input "Seat" at bounding box center [651, 324] width 135 height 16
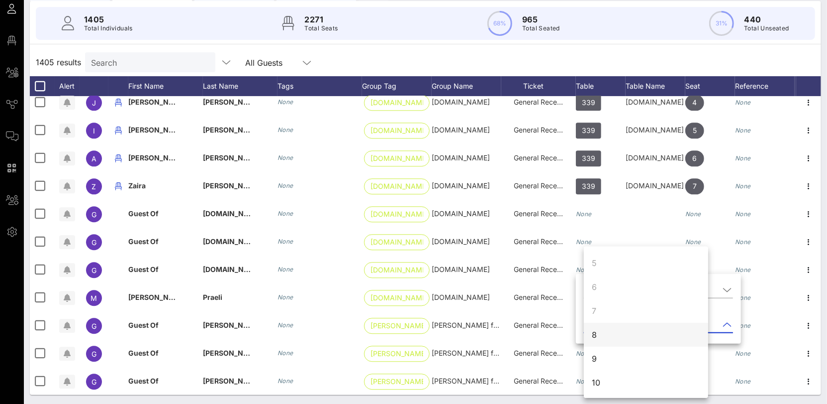
scroll to position [96, 0]
click at [606, 336] on div "8" at bounding box center [646, 334] width 124 height 24
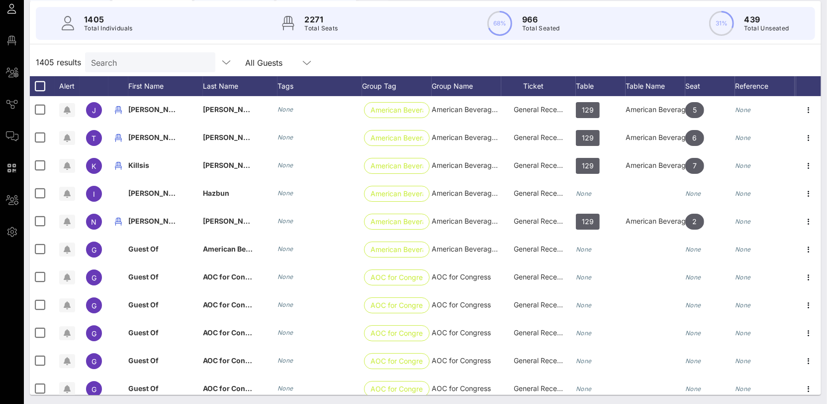
scroll to position [37108, 0]
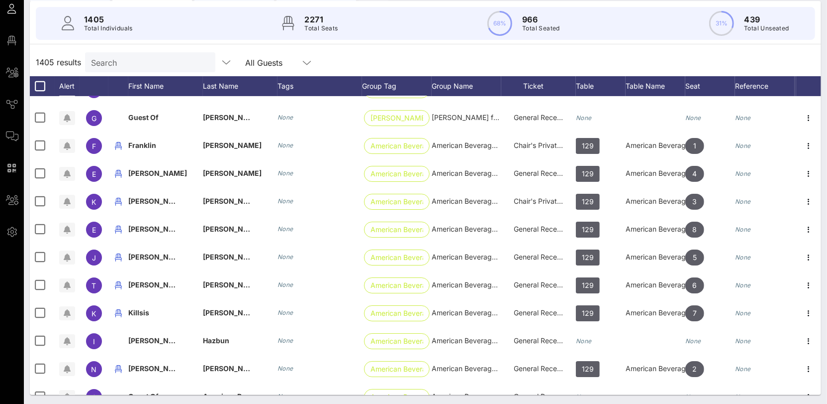
click at [136, 61] on input "Search" at bounding box center [149, 62] width 116 height 13
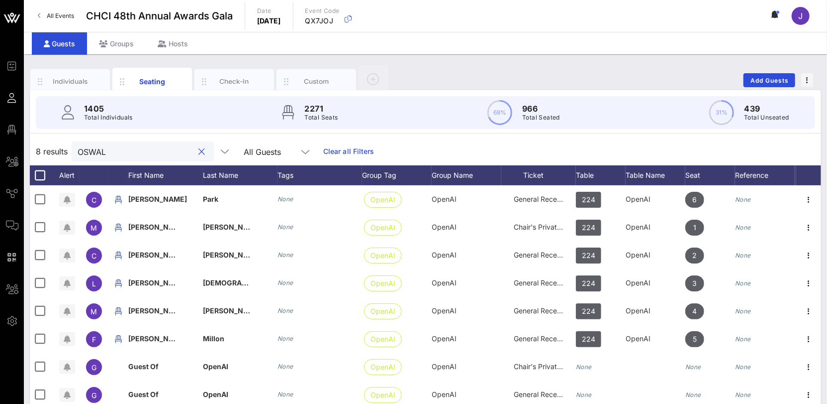
scroll to position [0, 0]
type input "OSWALD"
click at [125, 44] on div "Groups" at bounding box center [116, 43] width 59 height 22
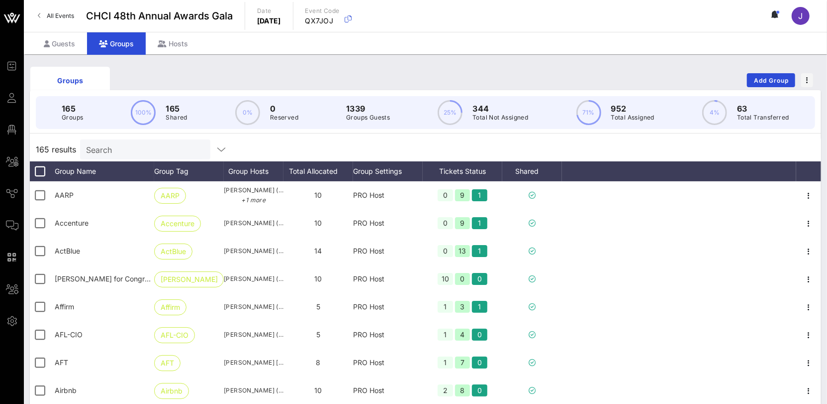
click at [134, 147] on input "Search" at bounding box center [144, 149] width 116 height 13
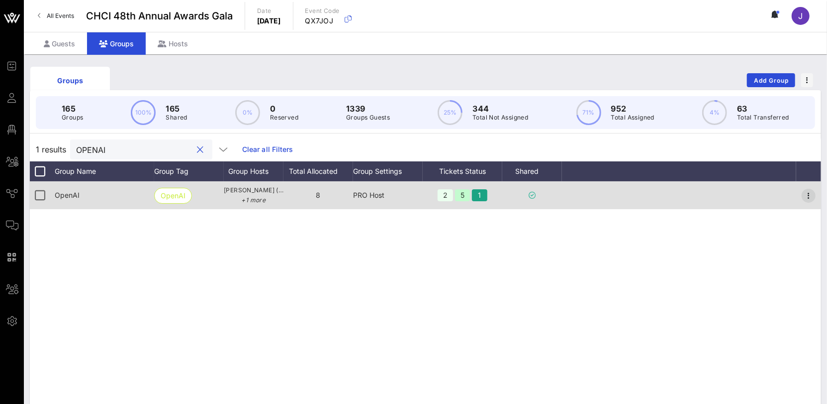
type input "OPENAI"
click at [812, 194] on icon "button" at bounding box center [809, 196] width 12 height 12
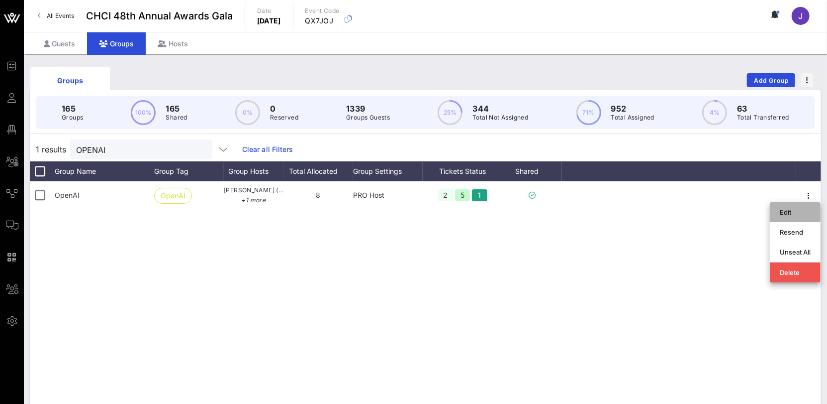
click at [798, 209] on div "Edit" at bounding box center [795, 212] width 31 height 8
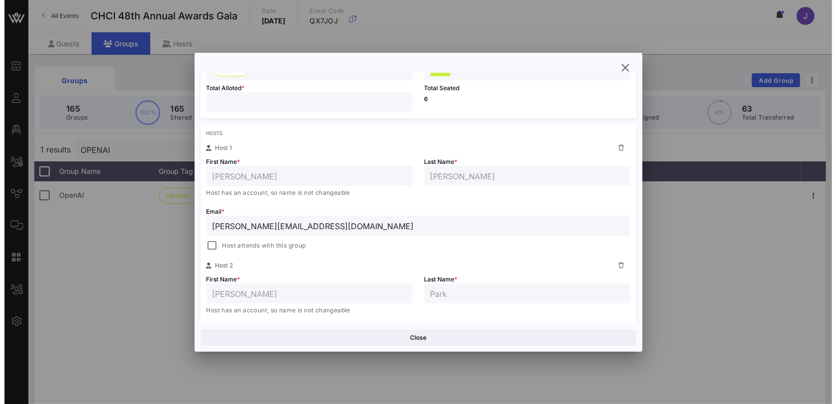
scroll to position [116, 0]
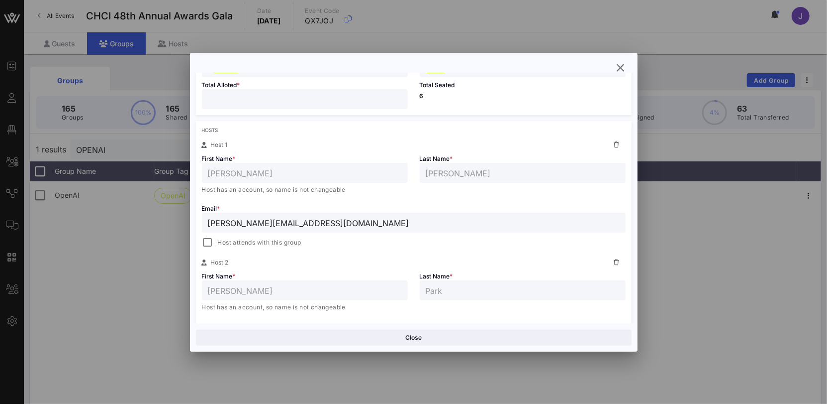
drag, startPoint x: 213, startPoint y: 243, endPoint x: 223, endPoint y: 250, distance: 12.3
click at [212, 242] on div at bounding box center [208, 242] width 14 height 14
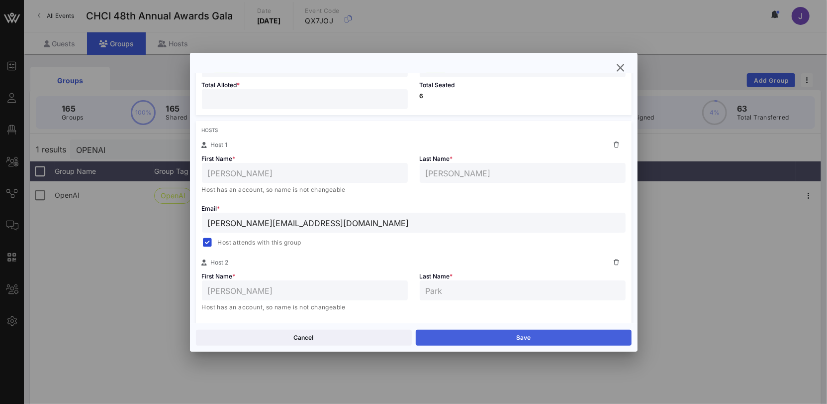
click at [467, 340] on button "Save" at bounding box center [524, 337] width 216 height 16
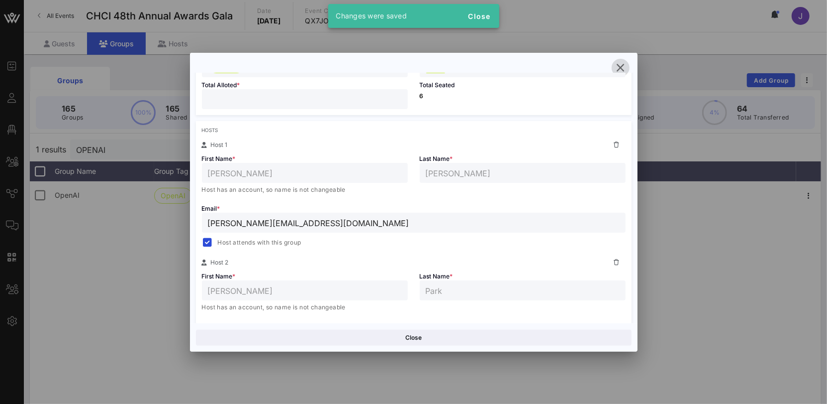
click at [622, 65] on icon "button" at bounding box center [621, 68] width 12 height 12
